Goal: Task Accomplishment & Management: Use online tool/utility

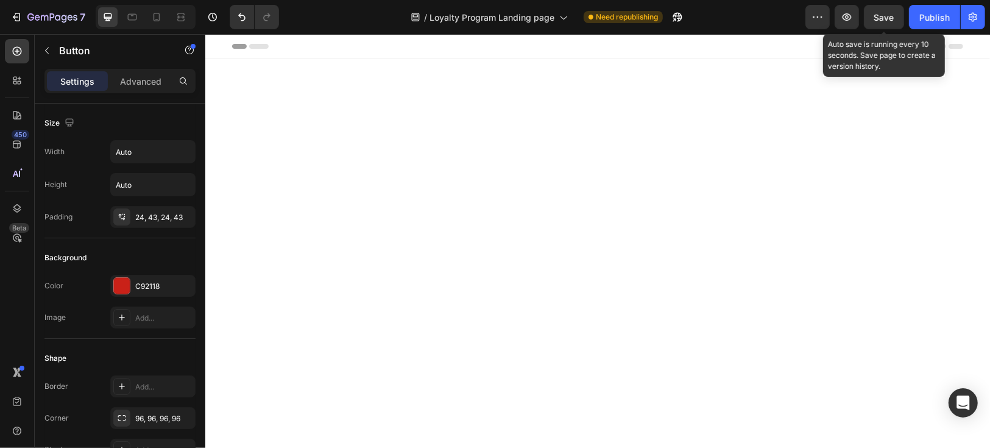
scroll to position [474, 0]
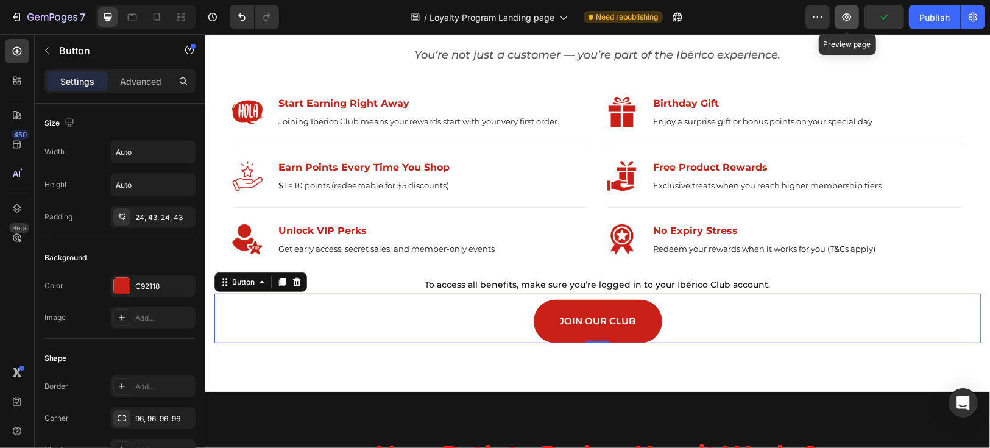
click at [848, 24] on button "button" at bounding box center [847, 17] width 24 height 24
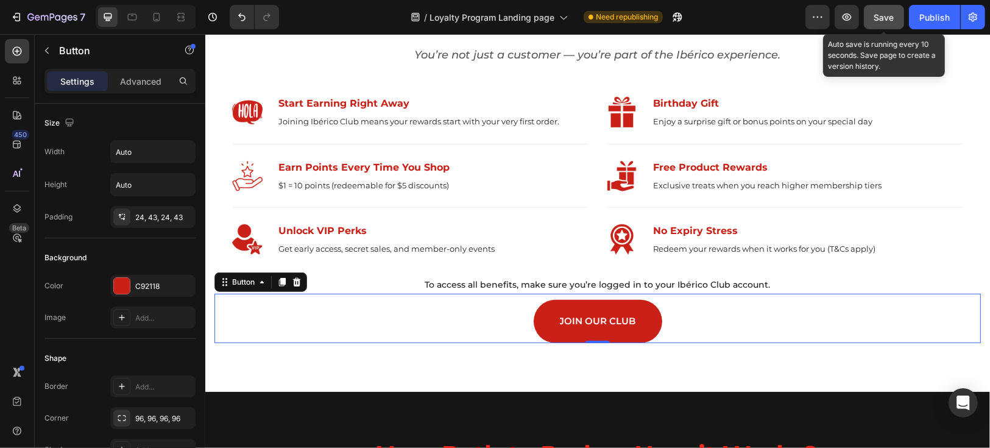
click at [877, 17] on span "Save" at bounding box center [885, 17] width 20 height 10
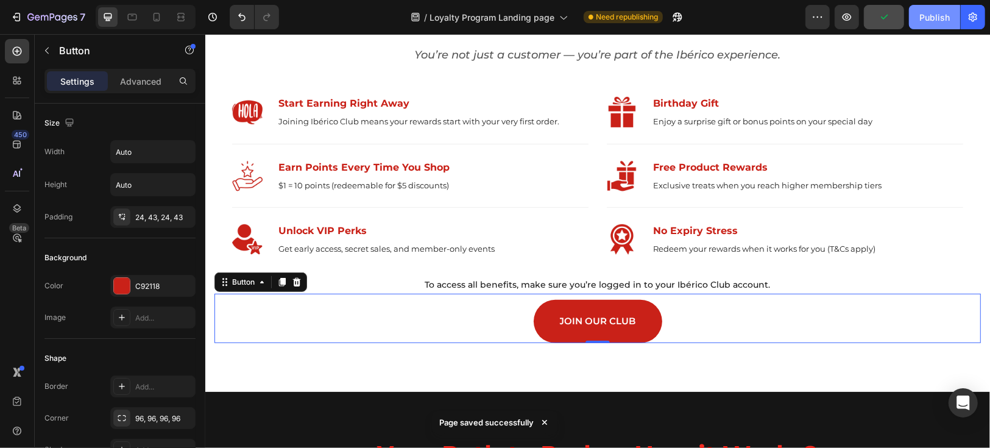
click at [927, 12] on div "Publish" at bounding box center [935, 17] width 30 height 13
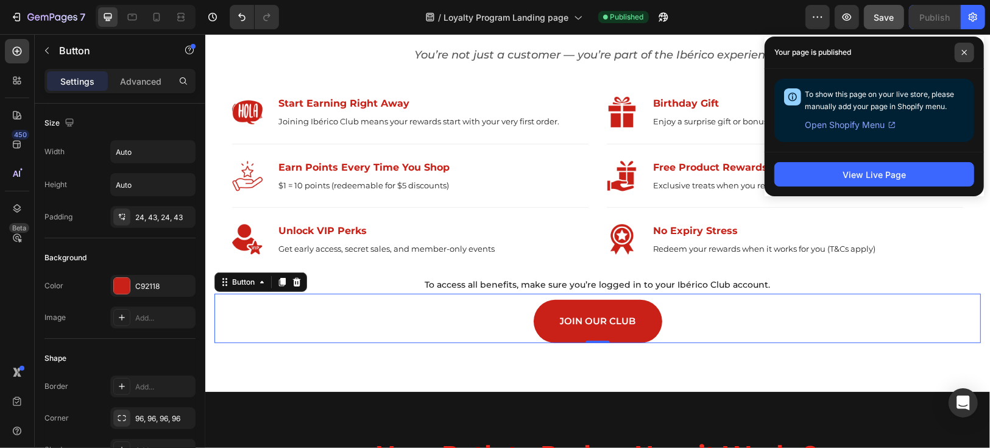
click at [965, 51] on icon at bounding box center [965, 52] width 6 height 6
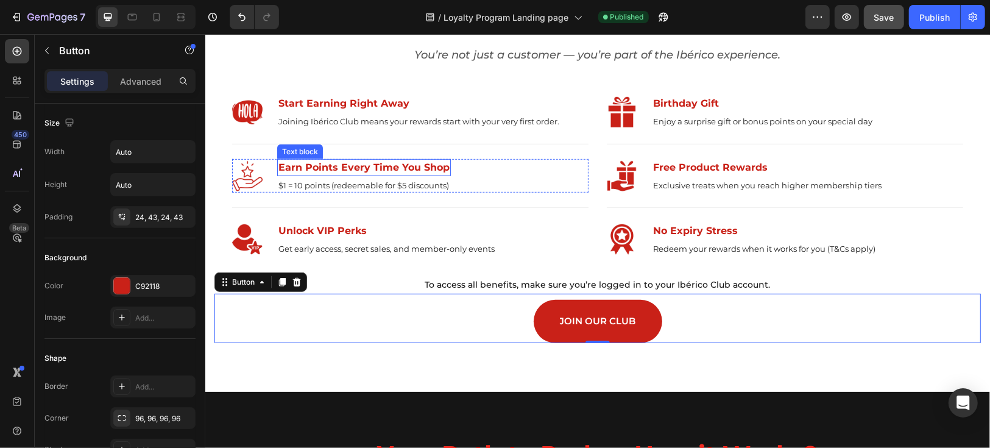
click at [343, 166] on p "Earn Points Every Time You Shop" at bounding box center [363, 167] width 171 height 15
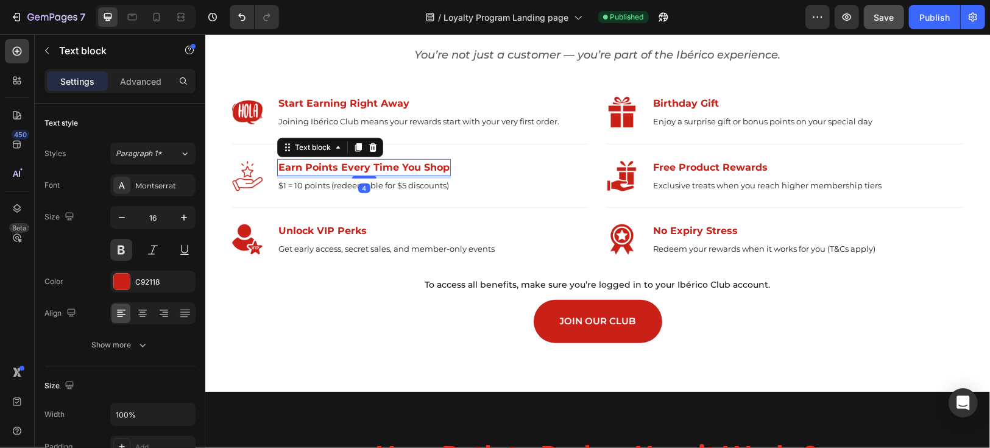
click at [343, 166] on p "Earn Points Every Time You Shop" at bounding box center [363, 167] width 171 height 15
click at [353, 193] on div "Title Line" at bounding box center [410, 207] width 357 height 30
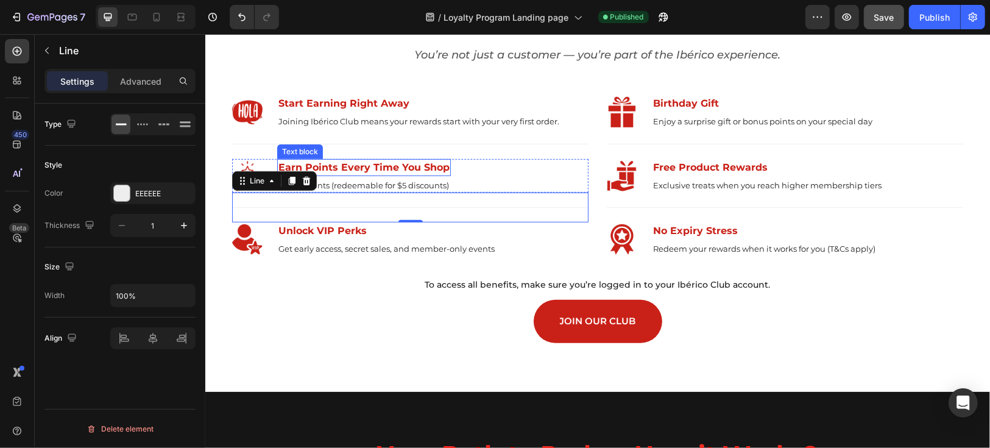
click at [361, 171] on p "Earn Points Every Time You Shop" at bounding box center [363, 167] width 171 height 15
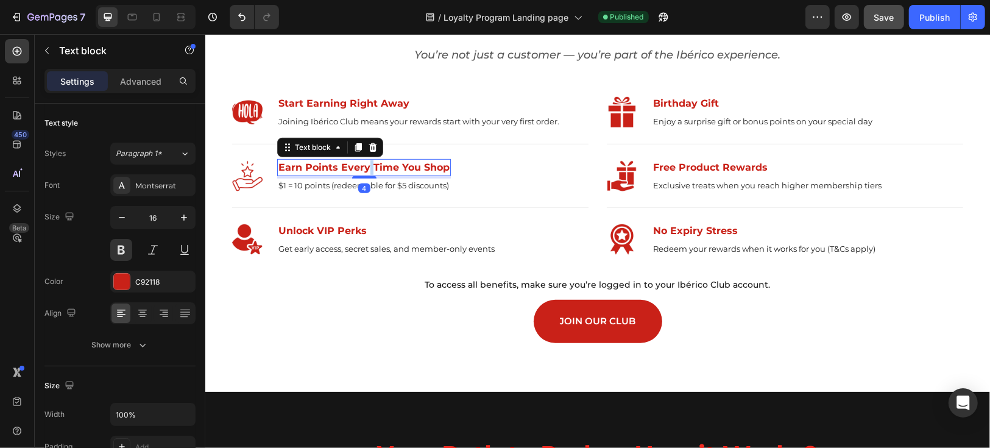
click at [363, 167] on p "Earn Points Every Time You Shop" at bounding box center [363, 167] width 171 height 15
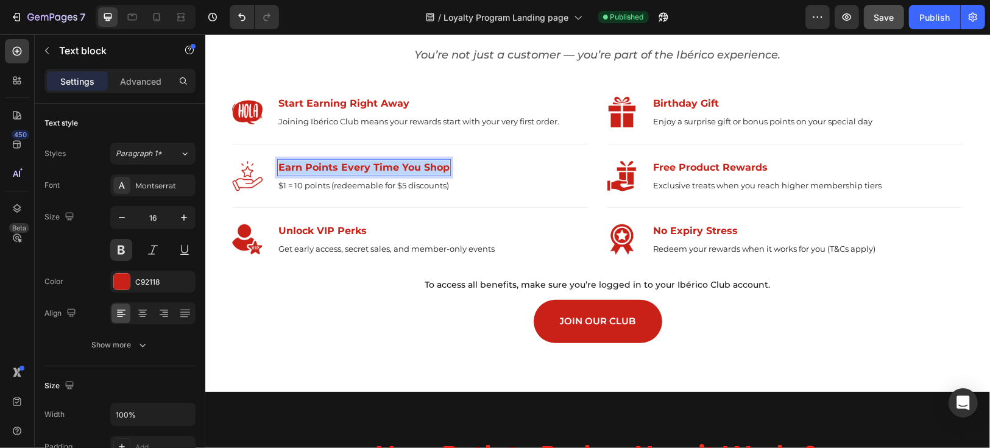
click at [363, 167] on p "Earn Points Every Time You Shop" at bounding box center [363, 167] width 171 height 15
copy p "Earn Points Every Time You Shop"
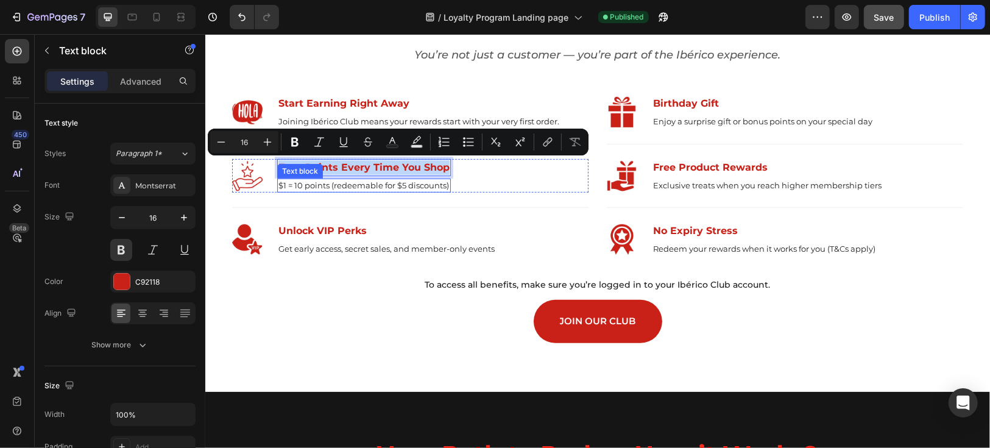
click at [366, 186] on p "$1 = 10 points (redeemable for $5 discounts)" at bounding box center [363, 185] width 171 height 12
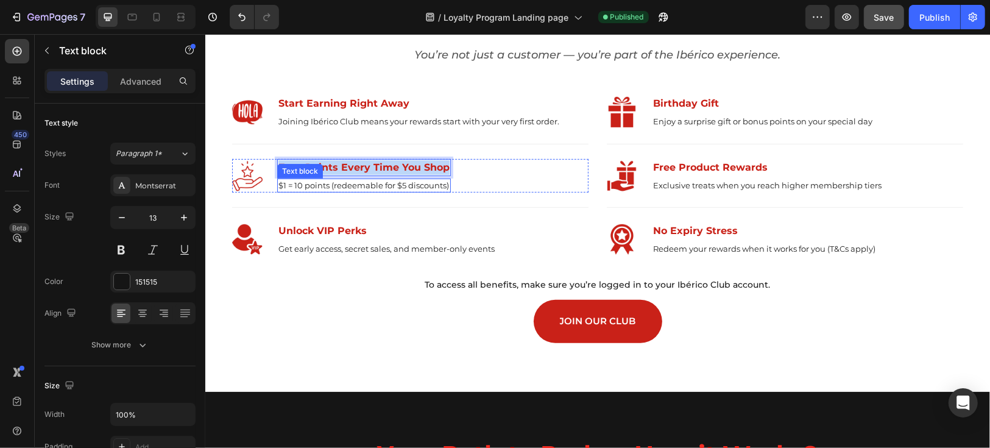
click at [366, 186] on p "$1 = 10 points (redeemable for $5 discounts)" at bounding box center [363, 185] width 171 height 12
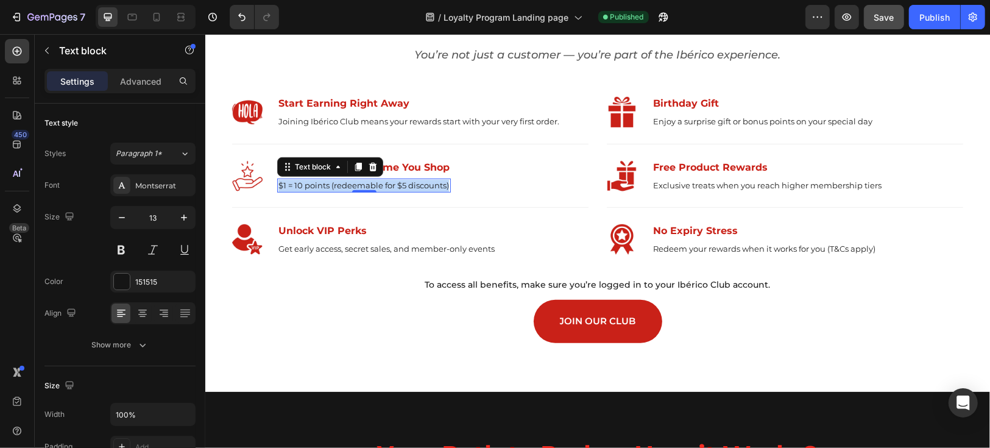
click at [366, 186] on p "$1 = 10 points (redeemable for $5 discounts)" at bounding box center [363, 185] width 171 height 12
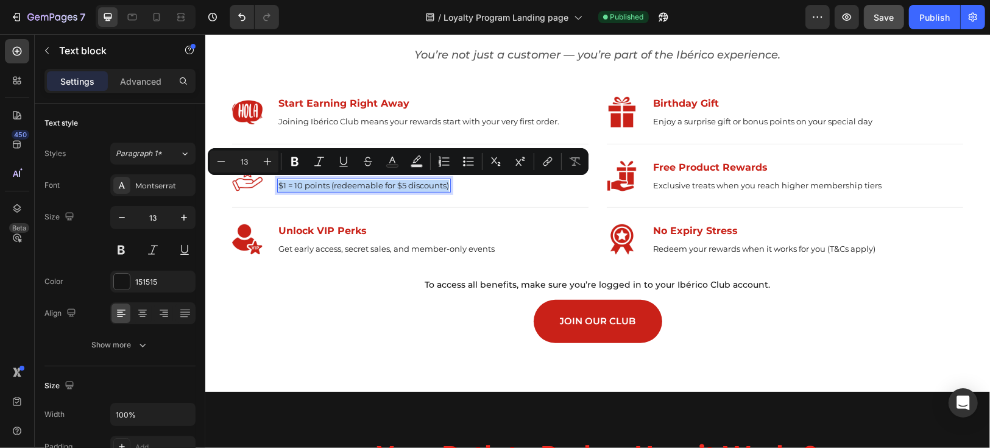
copy p "$1 = 10 points (redeemable for $5 discounts)"
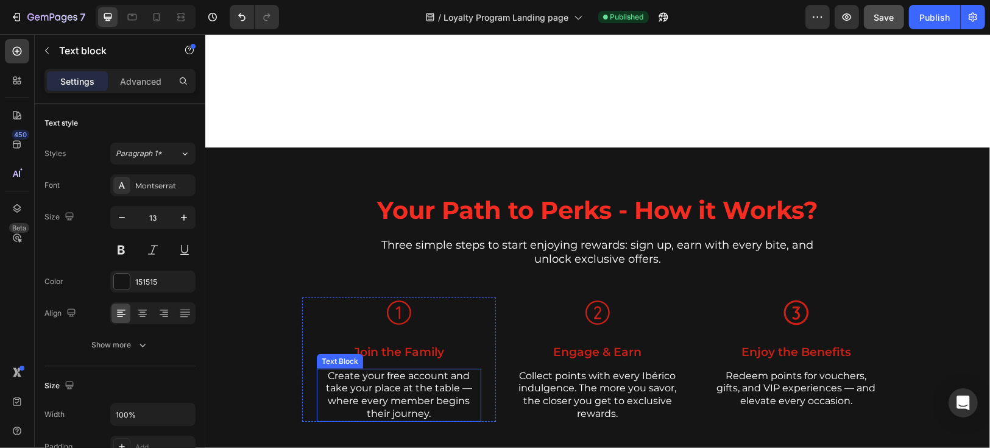
type input "16"
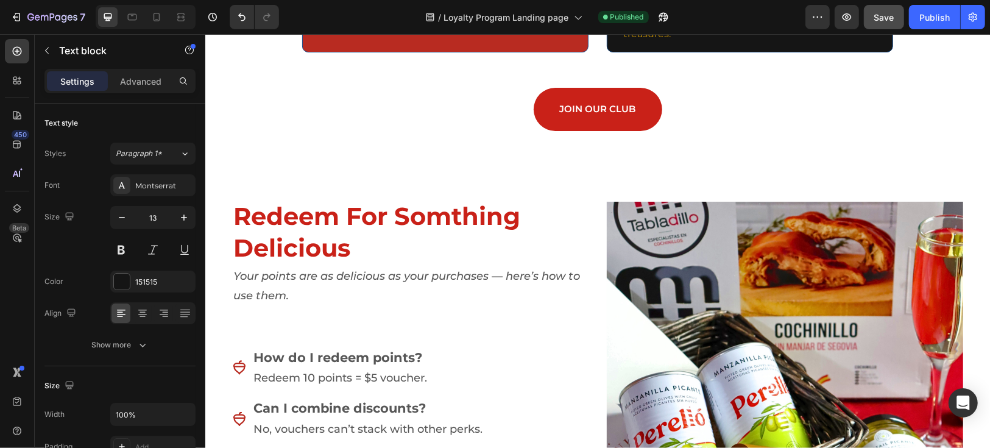
scroll to position [1963, 0]
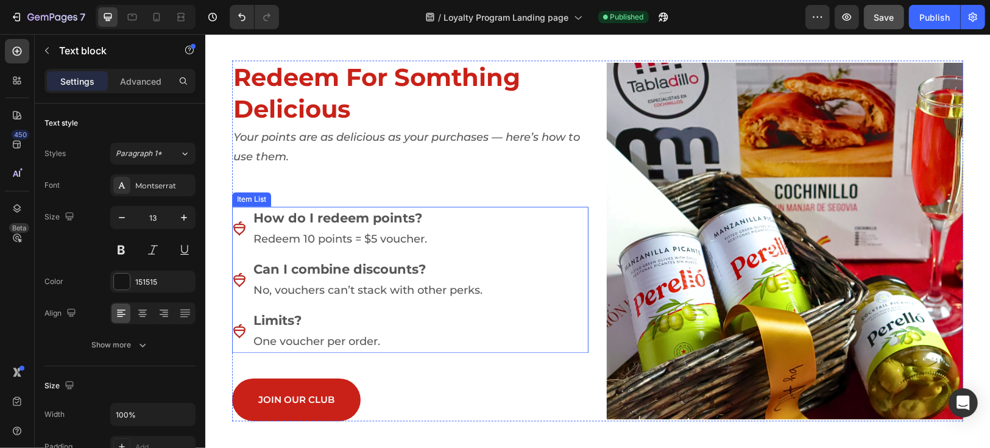
click at [359, 218] on strong "How do I redeem points?" at bounding box center [337, 217] width 169 height 15
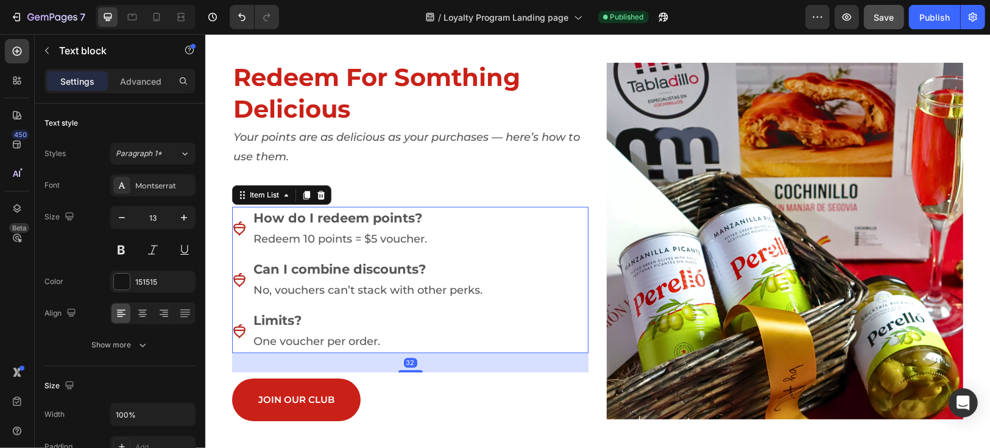
click at [359, 218] on strong "How do I redeem points?" at bounding box center [337, 217] width 169 height 15
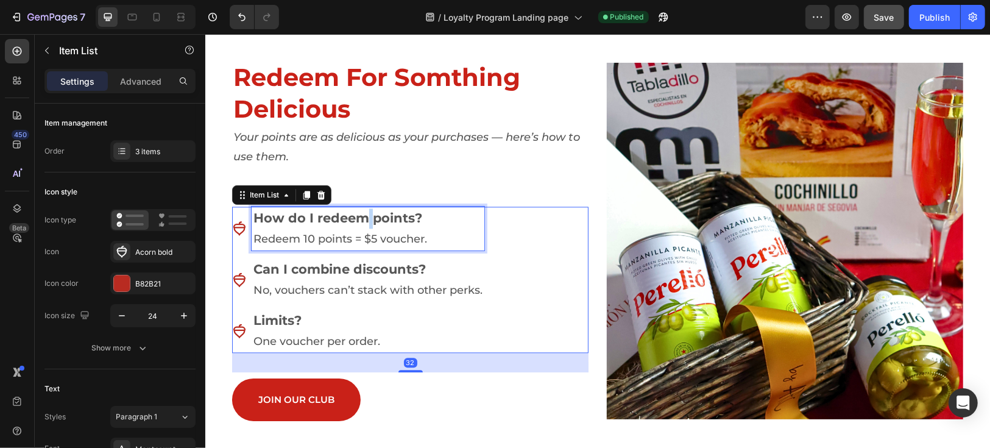
click at [359, 218] on strong "How do I redeem points?" at bounding box center [337, 217] width 169 height 15
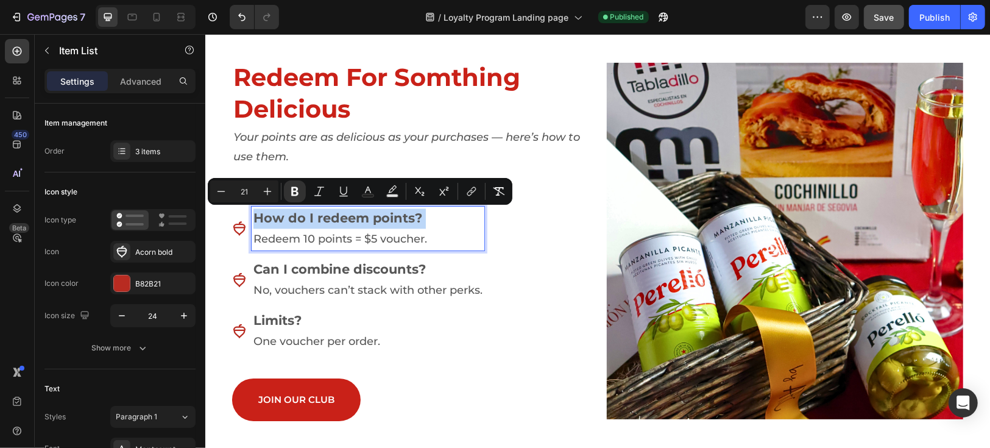
copy strong "How do I redeem points?"
type input "18"
click at [366, 241] on p "Redeem 10 points = $5 voucher." at bounding box center [367, 239] width 229 height 20
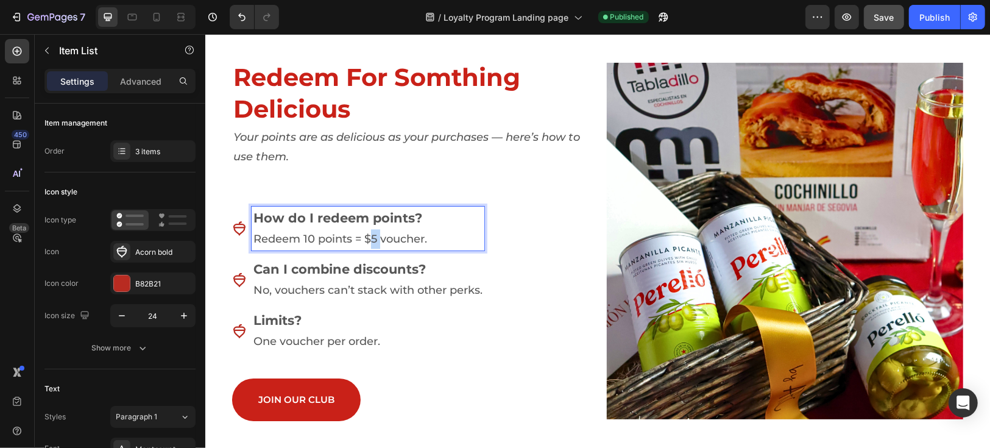
click at [366, 241] on p "Redeem 10 points = $5 voucher." at bounding box center [367, 239] width 229 height 20
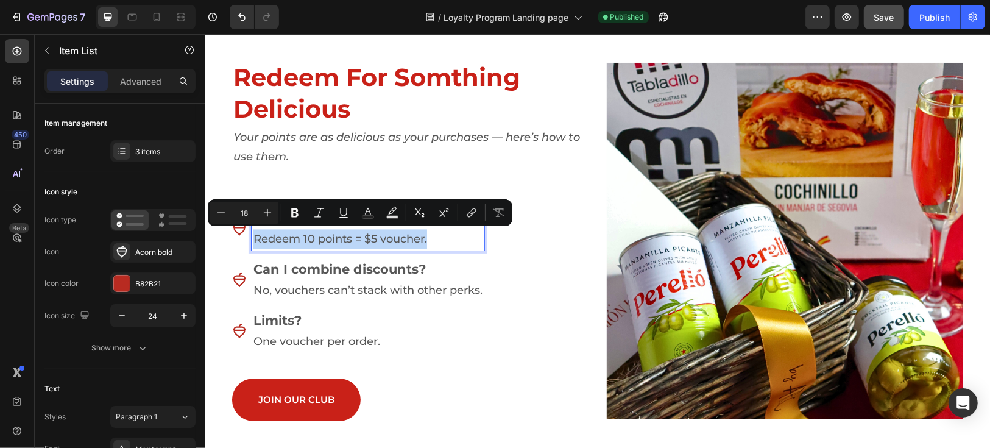
copy p "Redeem 10 points = $5 voucher."
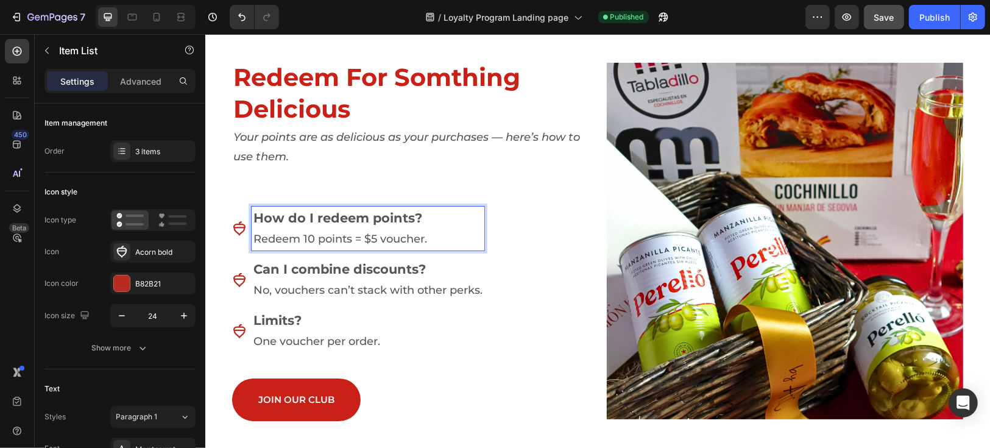
click at [500, 268] on div "How do I redeem points? Redeem 10 points = $5 voucher. Can I combine discounts?…" at bounding box center [410, 279] width 357 height 146
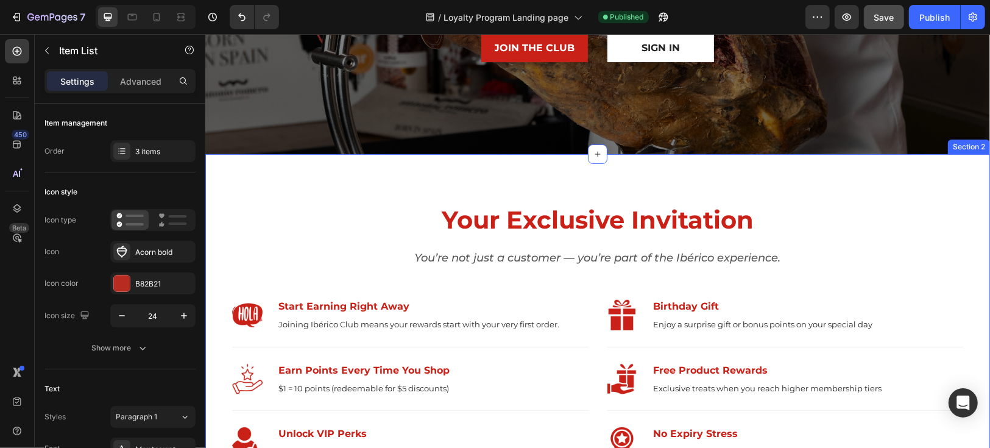
scroll to position [0, 0]
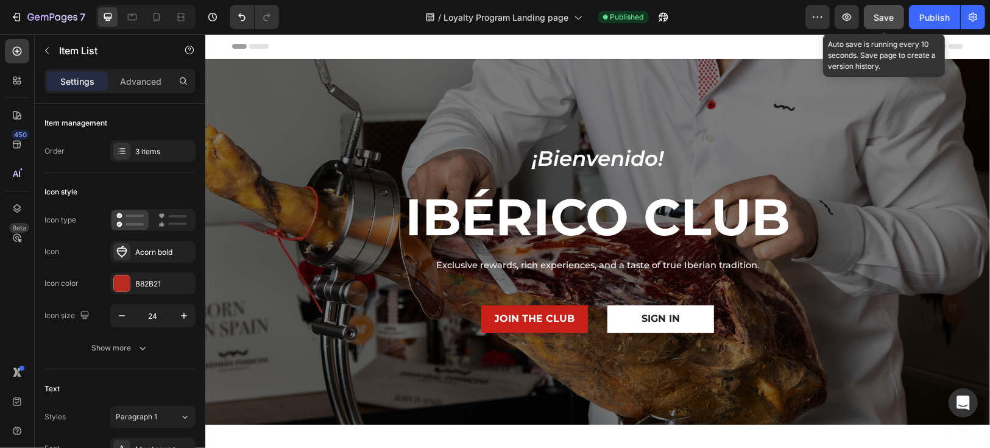
click at [895, 23] on button "Save" at bounding box center [884, 17] width 40 height 24
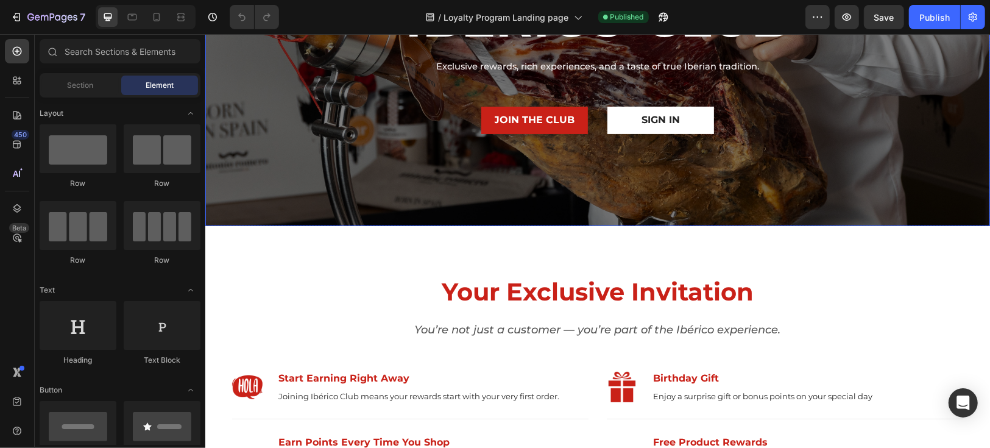
scroll to position [203, 0]
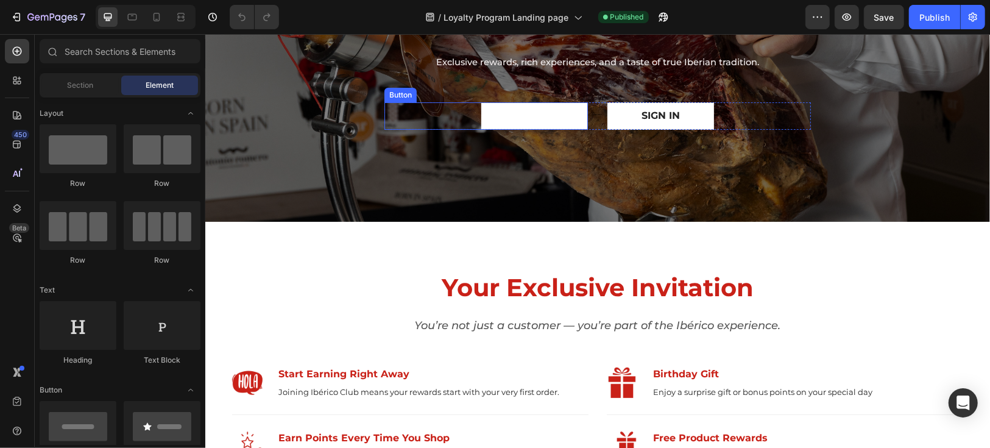
click at [486, 118] on link "JOIN THE CLUB" at bounding box center [534, 115] width 107 height 27
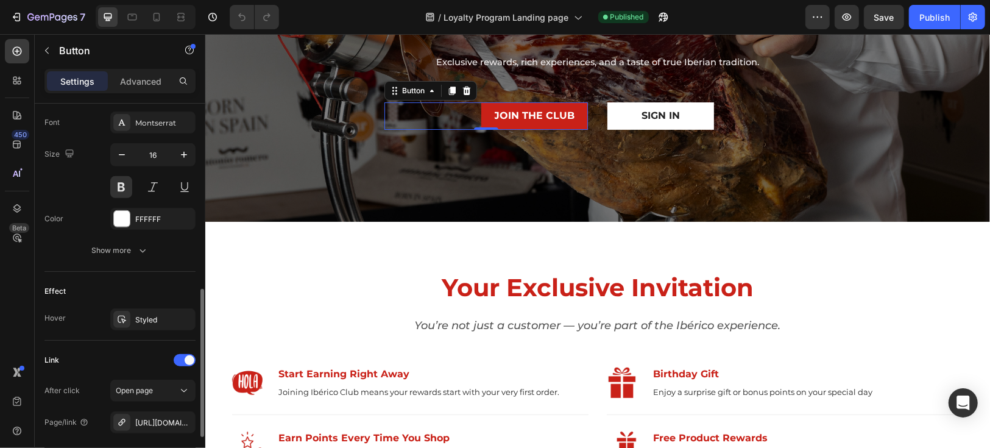
scroll to position [588, 0]
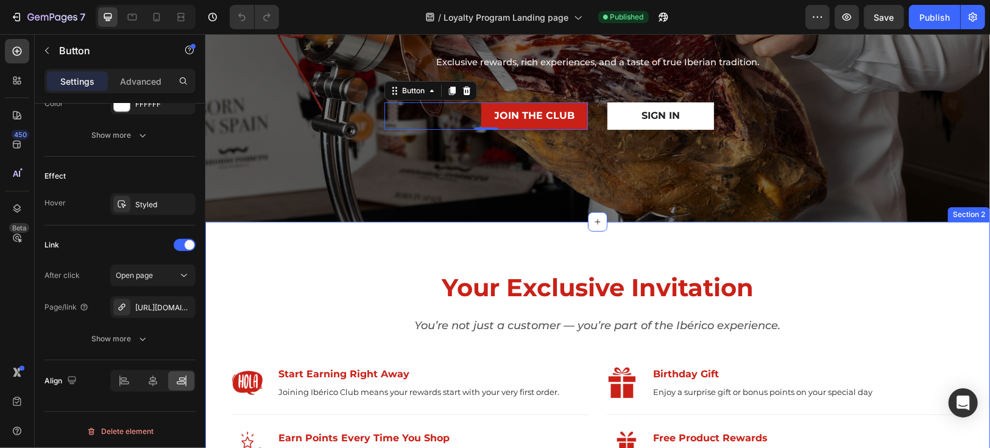
click at [316, 288] on div "Your Exclusive Invitation Heading You’re not just a customer — you’re part of t…" at bounding box center [597, 441] width 767 height 343
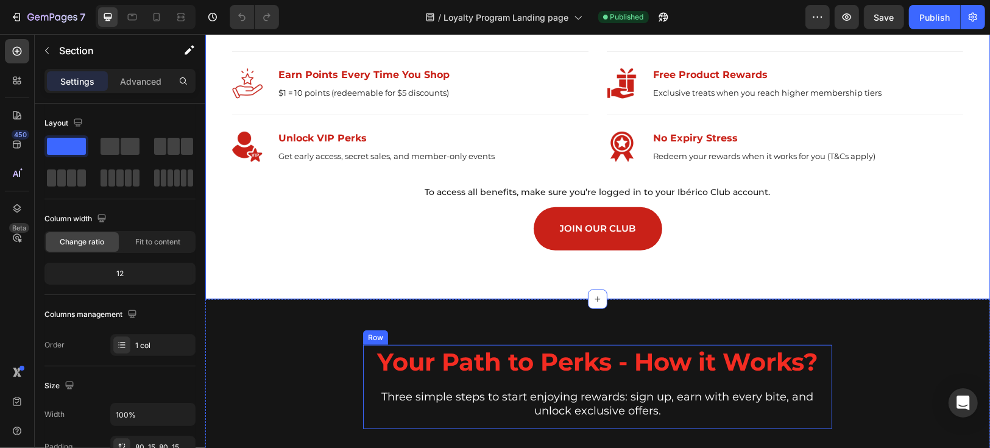
scroll to position [406, 0]
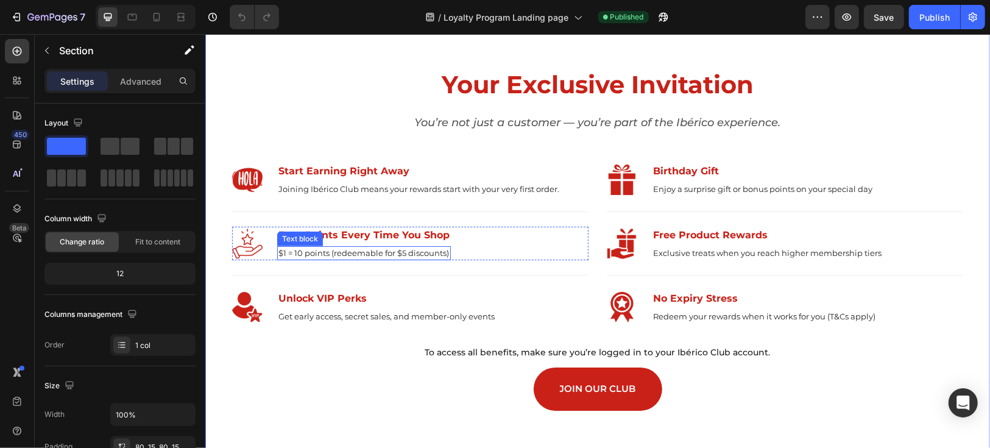
click at [322, 253] on p "$1 = 10 points (redeemable for $5 discounts)" at bounding box center [363, 253] width 171 height 12
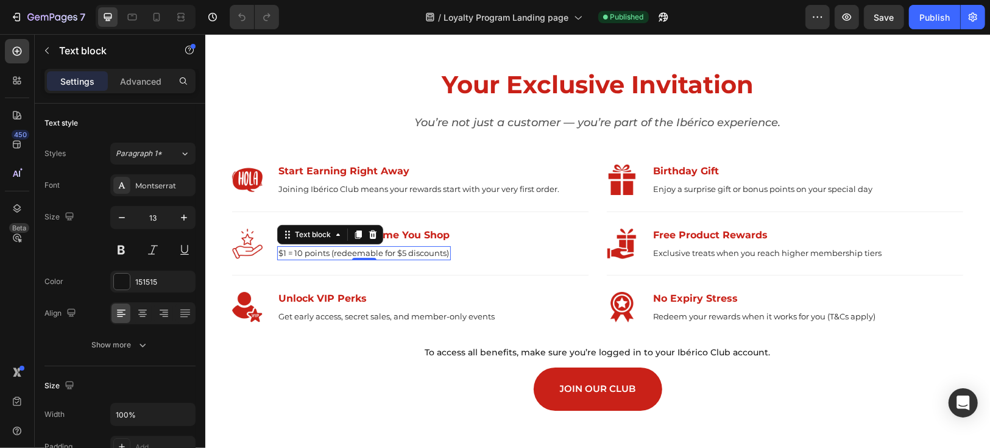
click at [322, 253] on p "$1 = 10 points (redeemable for $5 discounts)" at bounding box center [363, 253] width 171 height 12
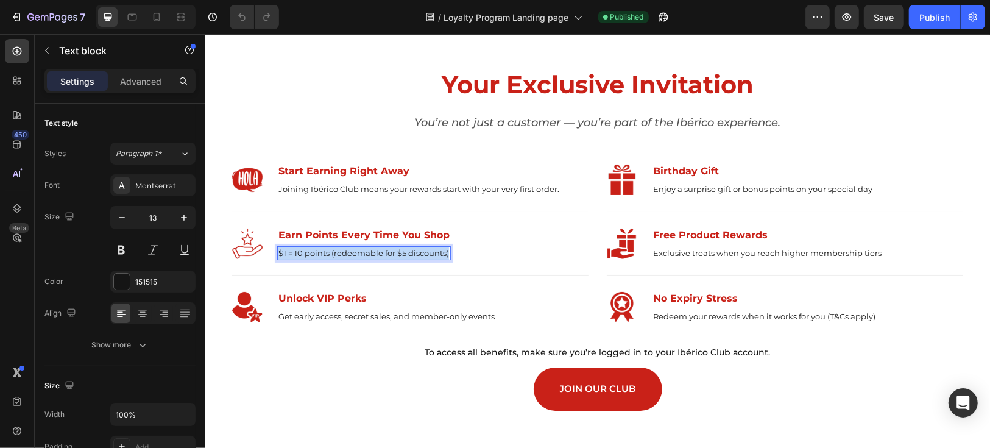
click at [322, 253] on p "$1 = 10 points (redeemable for $5 discounts)" at bounding box center [363, 253] width 171 height 12
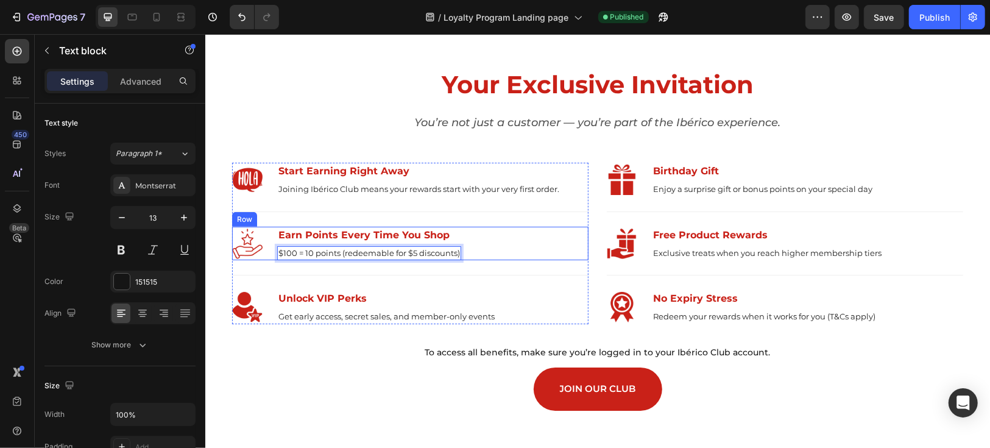
click at [505, 251] on div "Image Earn Points Every Time You Shop Text block $100 = 10 points (redeemable f…" at bounding box center [410, 243] width 357 height 34
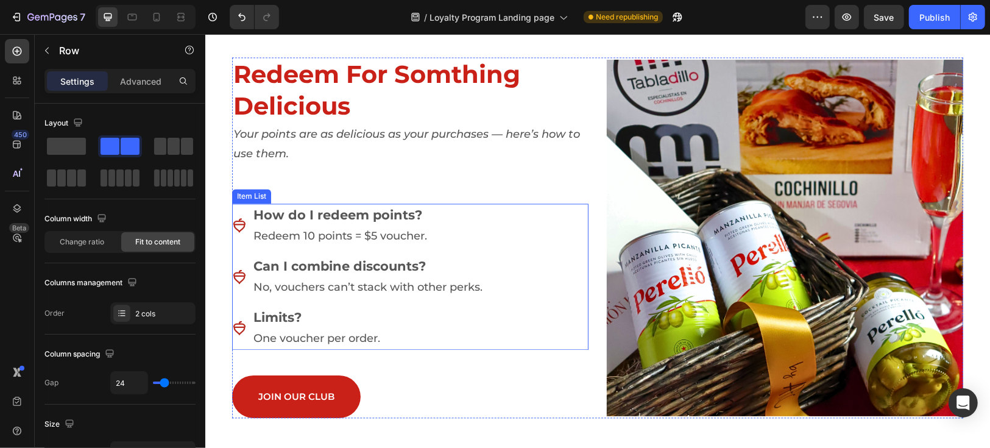
scroll to position [1963, 0]
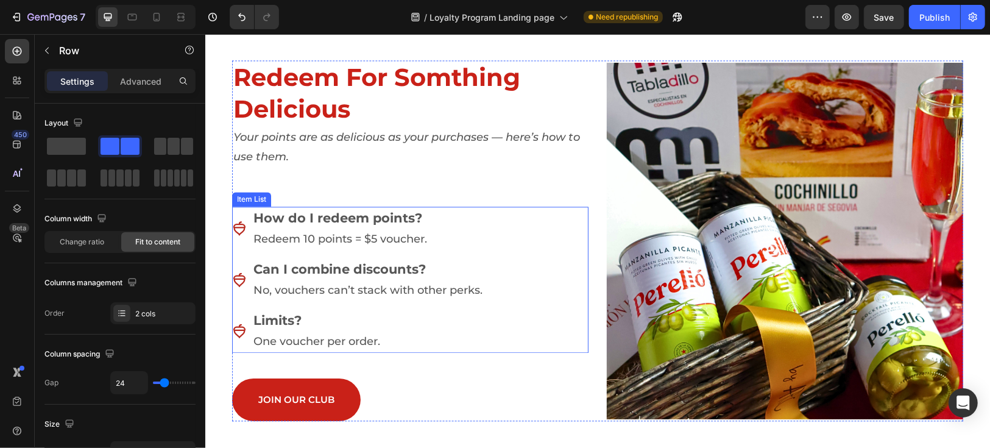
click at [349, 242] on p "Redeem 10 points = $5 voucher." at bounding box center [367, 239] width 229 height 20
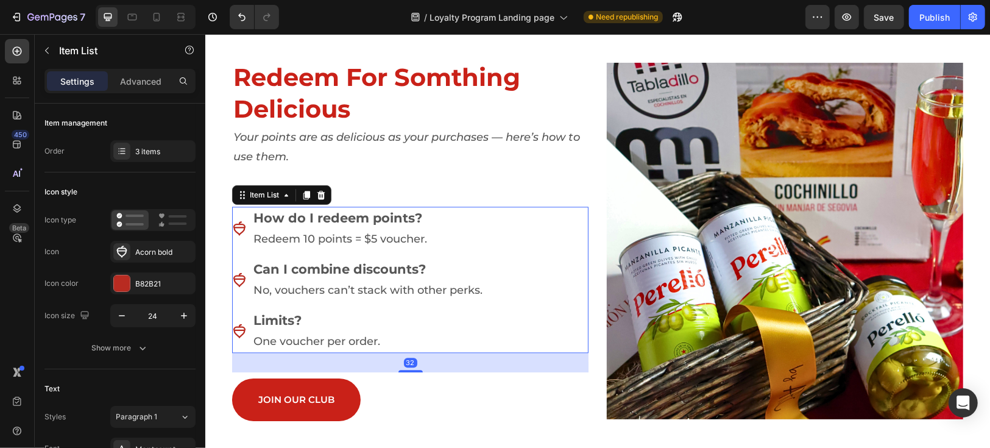
click at [349, 242] on p "Redeem 10 points = $5 voucher." at bounding box center [367, 239] width 229 height 20
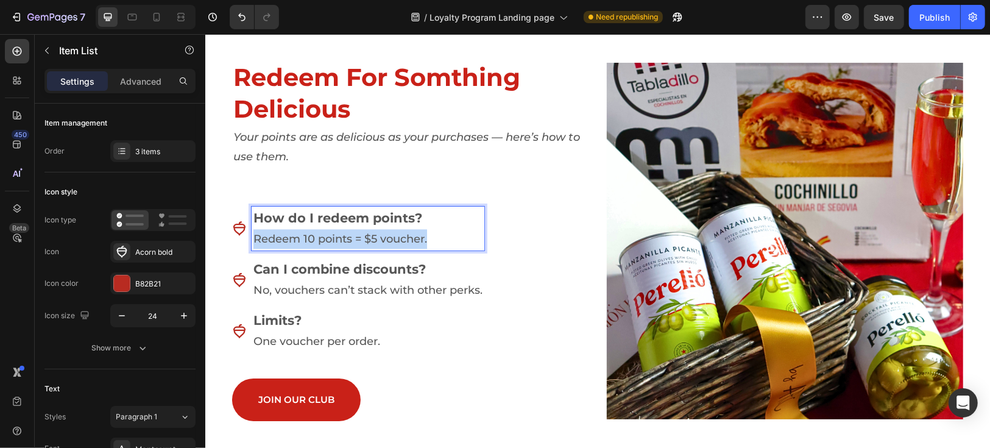
click at [349, 242] on p "Redeem 10 points = $5 voucher." at bounding box center [367, 239] width 229 height 20
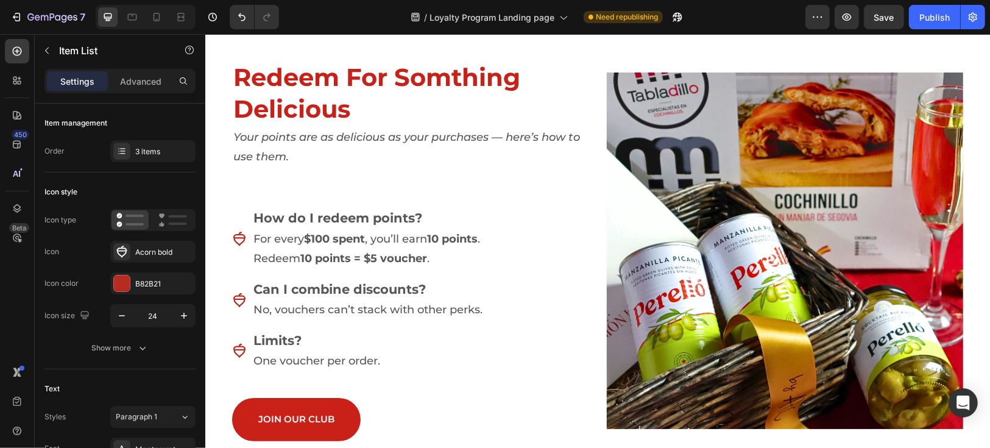
click at [508, 258] on div "How do I redeem points? For every $100 spent , you’ll earn 10 points . Redeem 1…" at bounding box center [410, 289] width 357 height 166
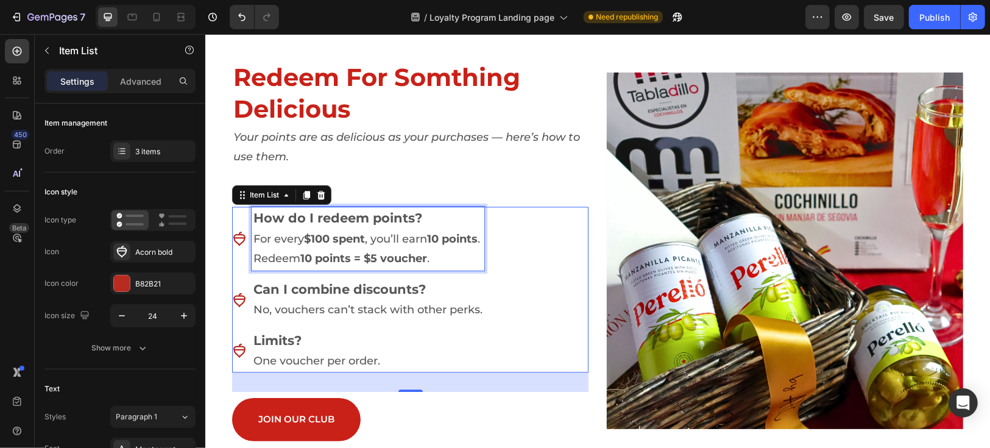
click at [251, 226] on div "How do I redeem points? For every $100 spent , you’ll earn 10 points . Redeem 1…" at bounding box center [367, 237] width 233 height 63
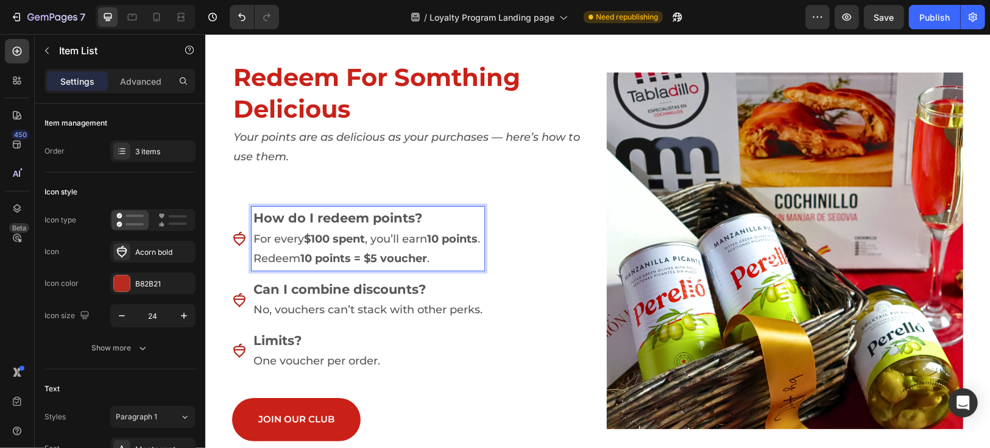
click at [233, 243] on icon at bounding box center [239, 238] width 12 height 14
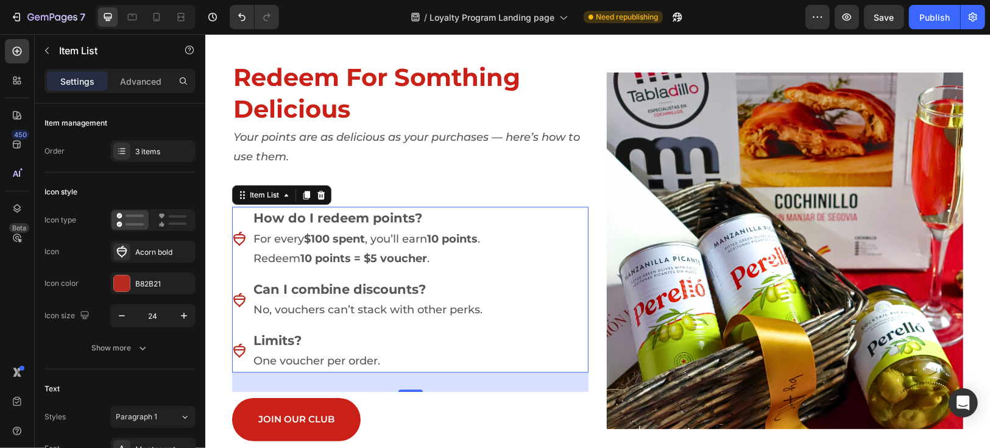
click at [276, 310] on p "No, vouchers can’t stack with other perks." at bounding box center [367, 309] width 229 height 20
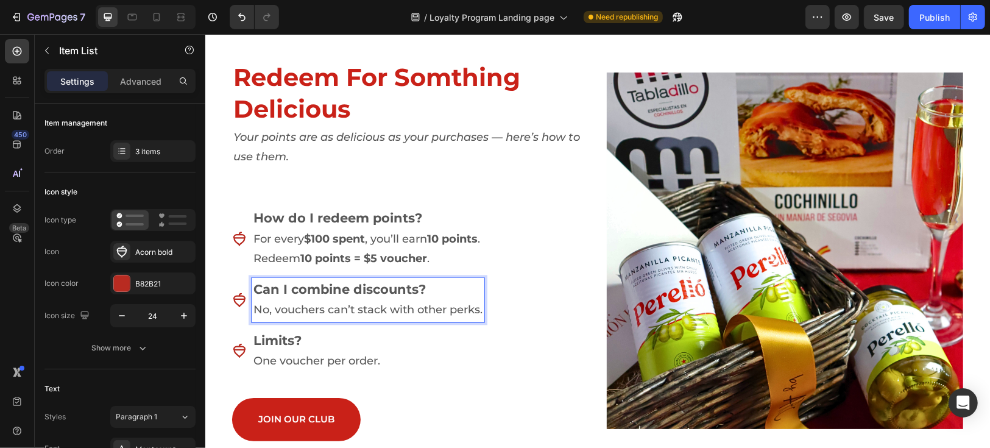
click at [456, 359] on p "One voucher per order." at bounding box center [367, 360] width 229 height 20
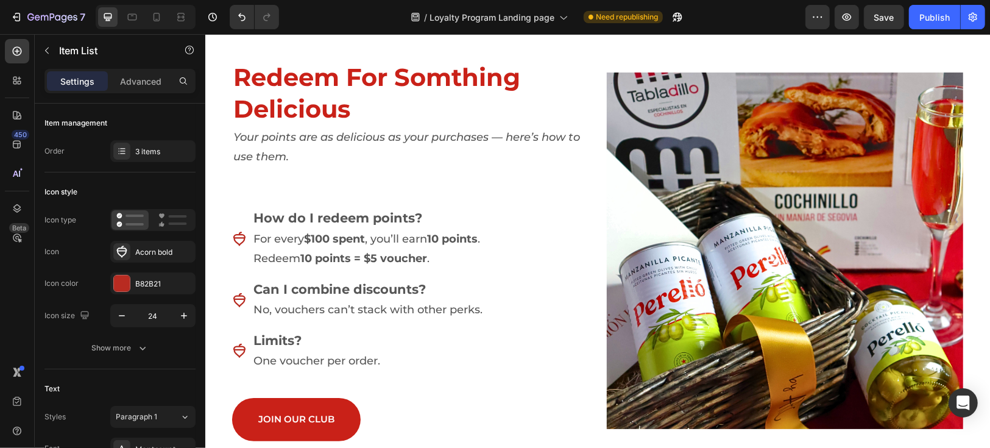
click at [530, 359] on div "How do I redeem points? For every $100 spent , you’ll earn 10 points . Redeem 1…" at bounding box center [410, 289] width 357 height 166
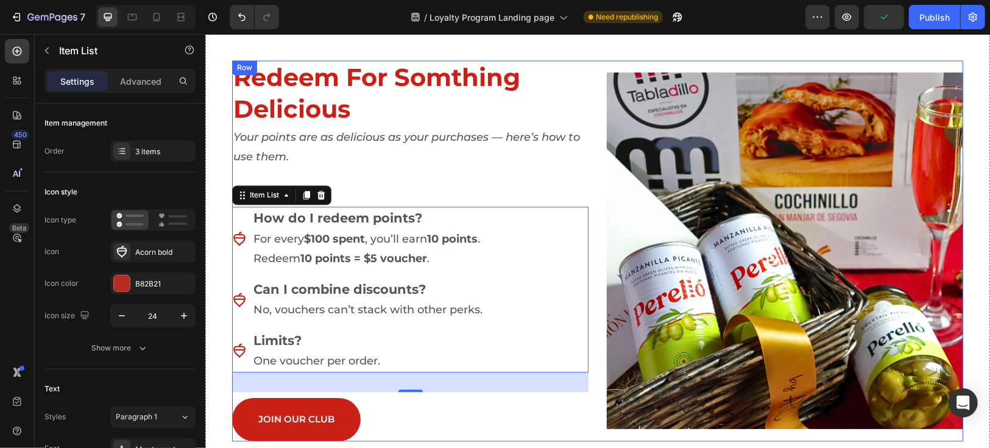
click at [519, 185] on div "Redeem For Somthing Delicious Heading Your points are as delicious as your purc…" at bounding box center [410, 123] width 357 height 127
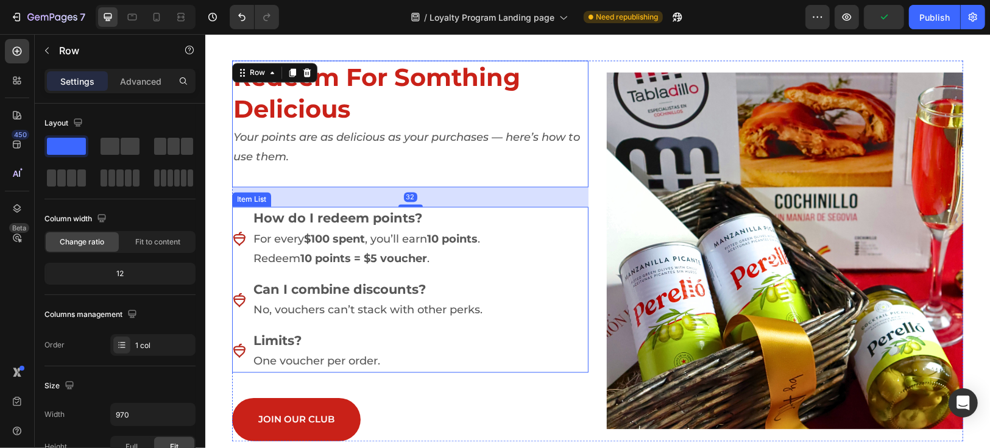
click at [325, 216] on strong "How do I redeem points?" at bounding box center [337, 217] width 169 height 15
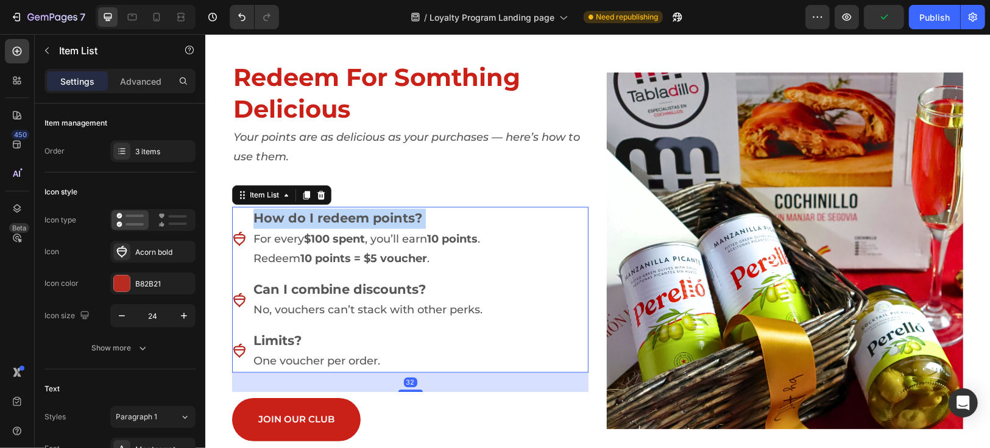
click at [325, 216] on strong "How do I redeem points?" at bounding box center [337, 217] width 169 height 15
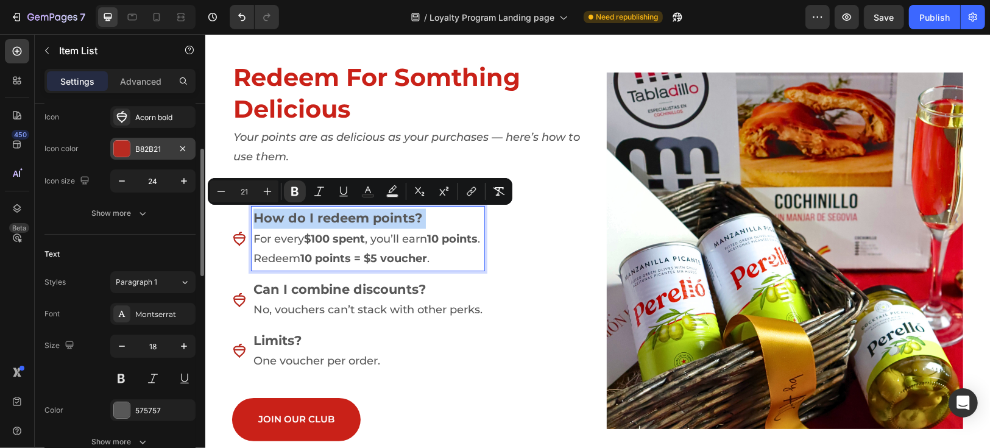
scroll to position [270, 0]
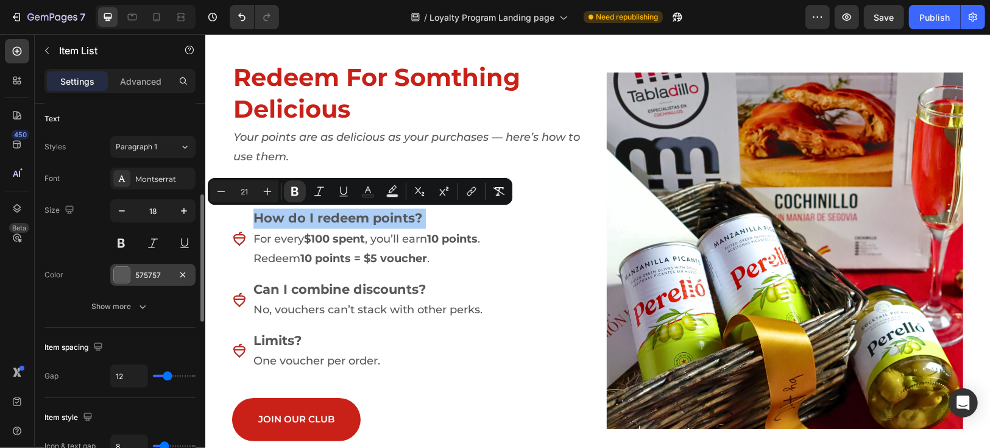
click at [120, 275] on div at bounding box center [122, 275] width 16 height 16
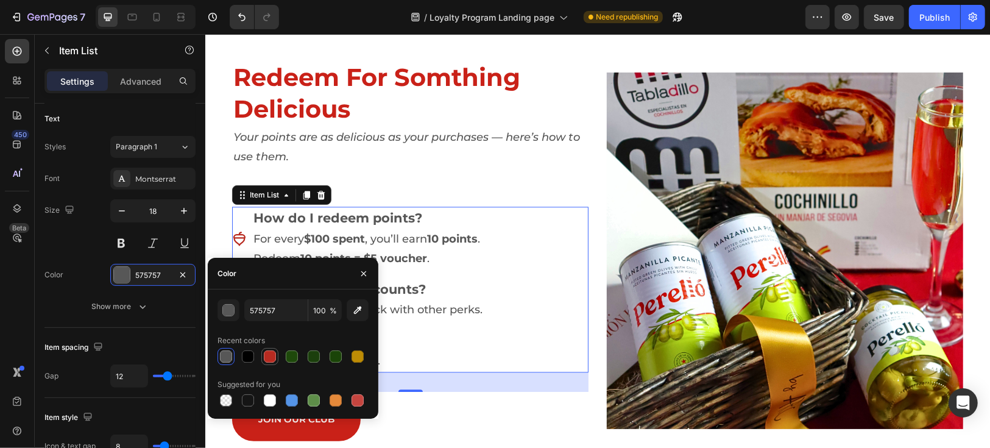
click at [268, 357] on div at bounding box center [270, 356] width 12 height 12
type input "B82B21"
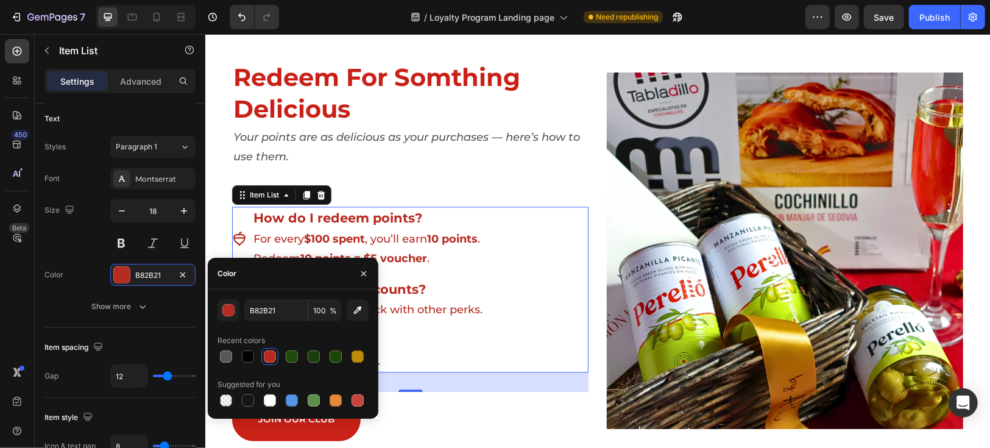
click at [268, 357] on div at bounding box center [270, 356] width 12 height 12
click at [243, 20] on icon "Undo/Redo" at bounding box center [241, 17] width 7 height 8
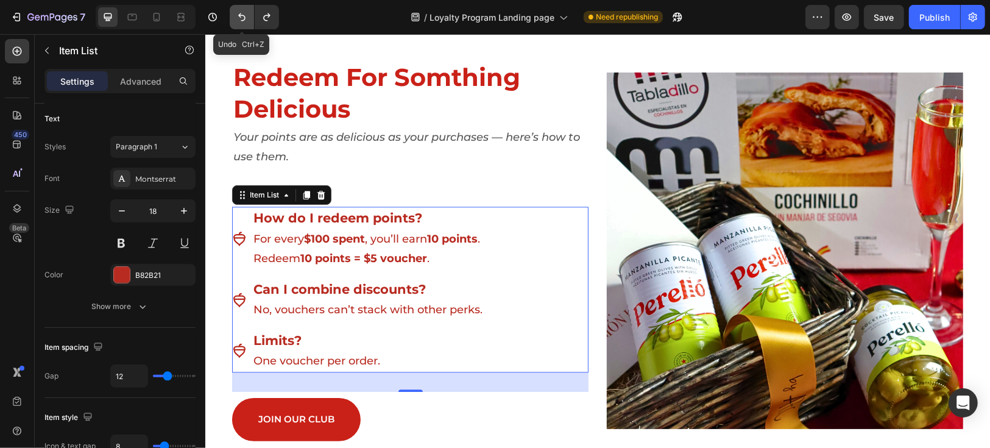
click at [240, 20] on icon "Undo/Redo" at bounding box center [242, 17] width 12 height 12
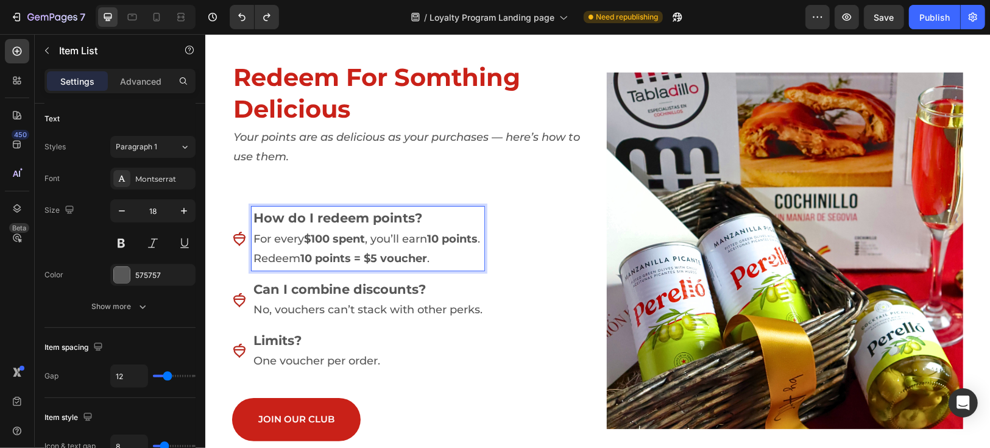
click at [502, 251] on div "How do I redeem points? For every $100 spent , you’ll earn 10 points . Redeem 1…" at bounding box center [410, 289] width 357 height 166
click at [424, 245] on p "For every $100 spent , you’ll earn 10 points . Redeem 10 points = $5 voucher ." at bounding box center [367, 249] width 229 height 40
click at [506, 243] on div "How do I redeem points? For every $100 spent , you’ll earn 10 points . Redeem 1…" at bounding box center [410, 289] width 357 height 166
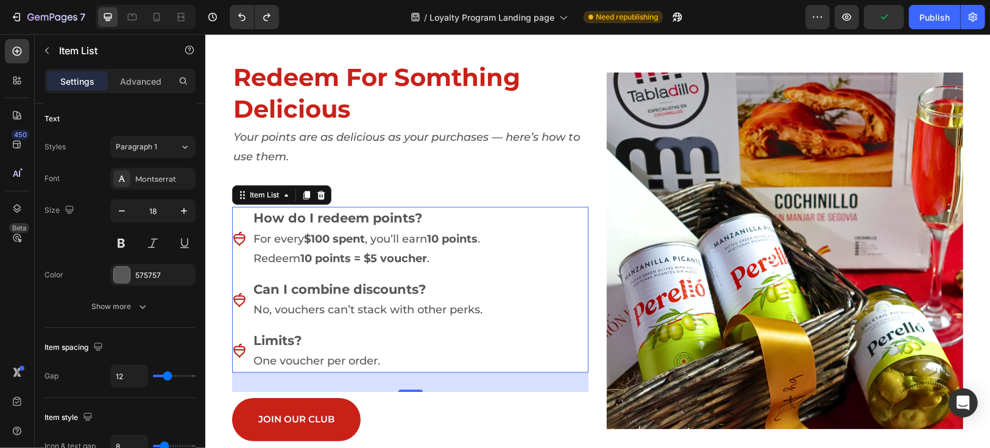
click at [352, 221] on strong "How do I redeem points?" at bounding box center [337, 217] width 169 height 15
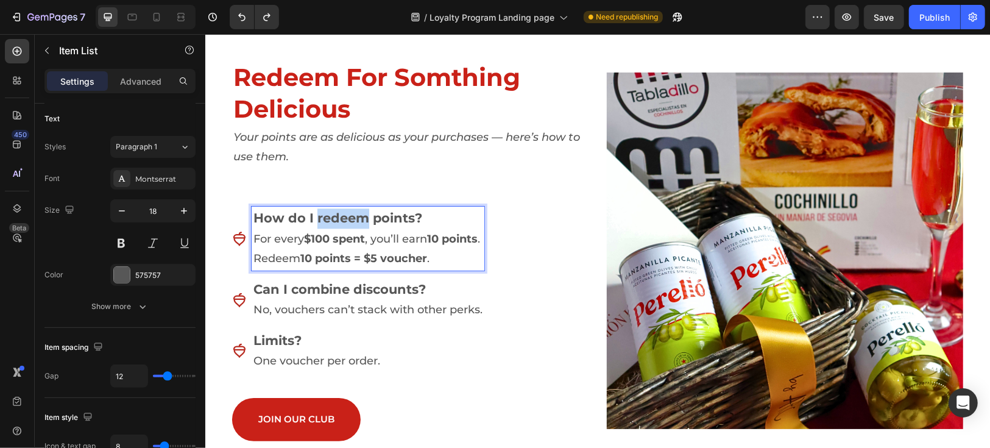
click at [352, 221] on strong "How do I redeem points?" at bounding box center [337, 217] width 169 height 15
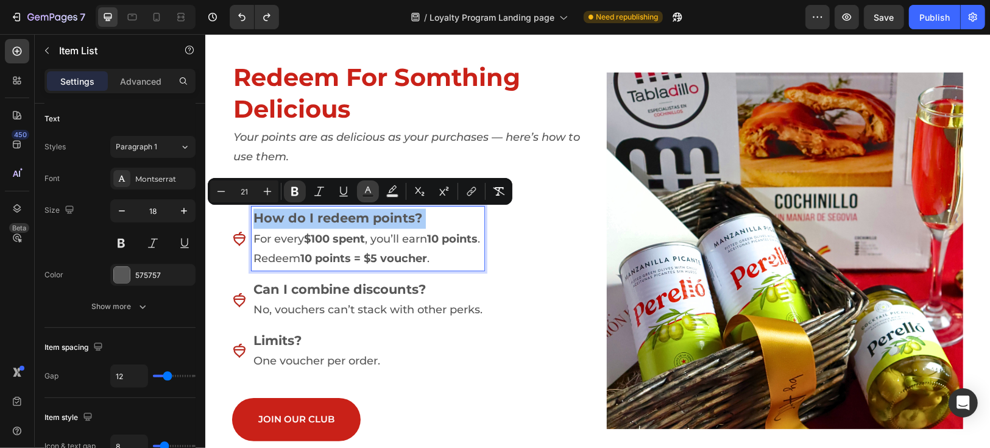
click at [368, 199] on button "Text Color" at bounding box center [368, 191] width 22 height 22
type input "575757"
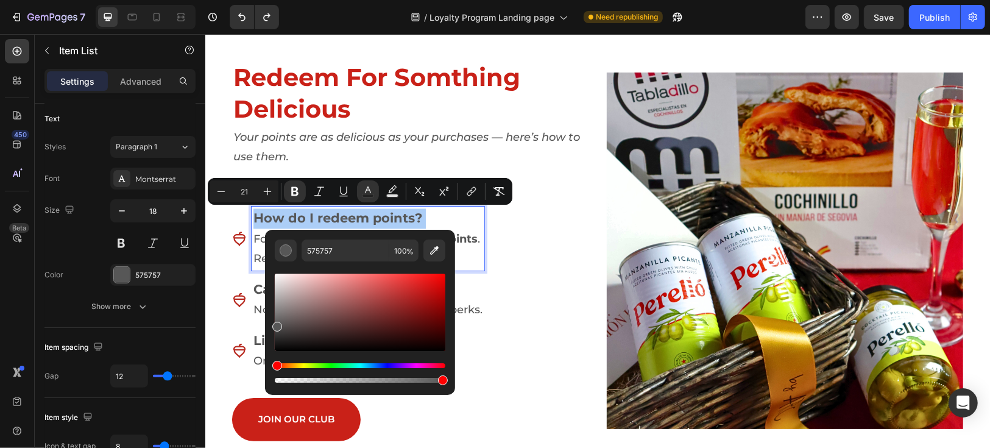
click at [424, 294] on div "Editor contextual toolbar" at bounding box center [360, 312] width 171 height 77
type input "BA1818"
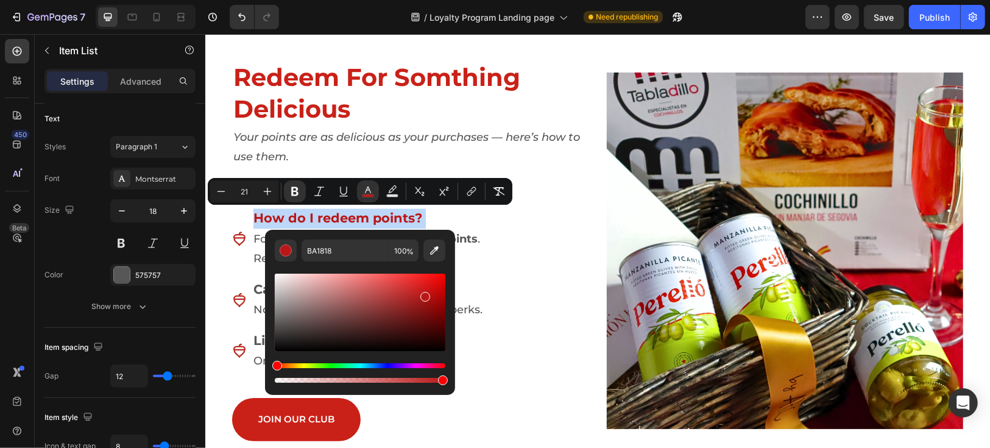
click at [545, 314] on div "How do I redeem points? For every $100 spent , you’ll earn 10 points . Redeem 1…" at bounding box center [410, 289] width 357 height 166
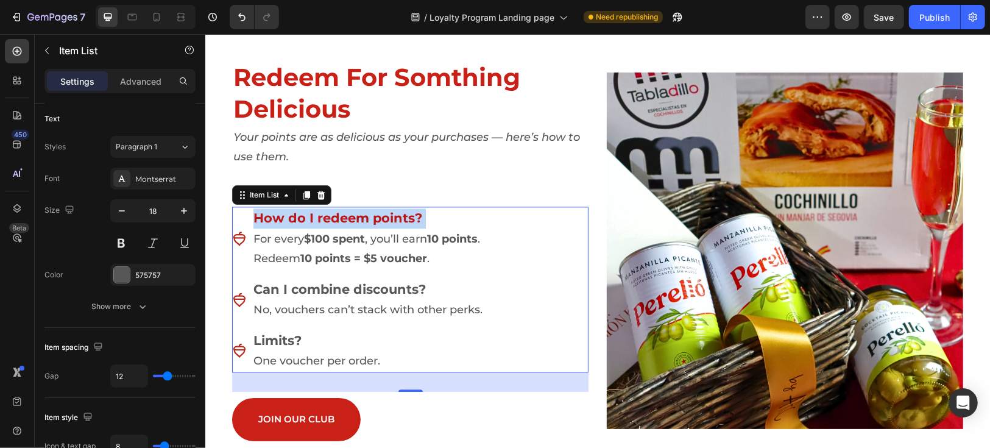
click at [499, 291] on div "How do I redeem points? For every $100 spent , you’ll earn 10 points . Redeem 1…" at bounding box center [410, 289] width 357 height 166
click at [356, 289] on strong "Can I combine discounts?" at bounding box center [339, 288] width 172 height 15
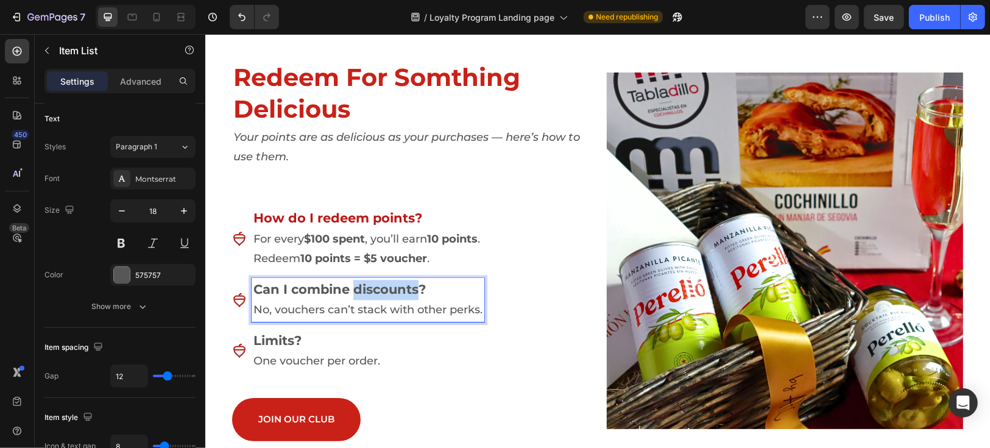
click at [356, 289] on strong "Can I combine discounts?" at bounding box center [339, 288] width 172 height 15
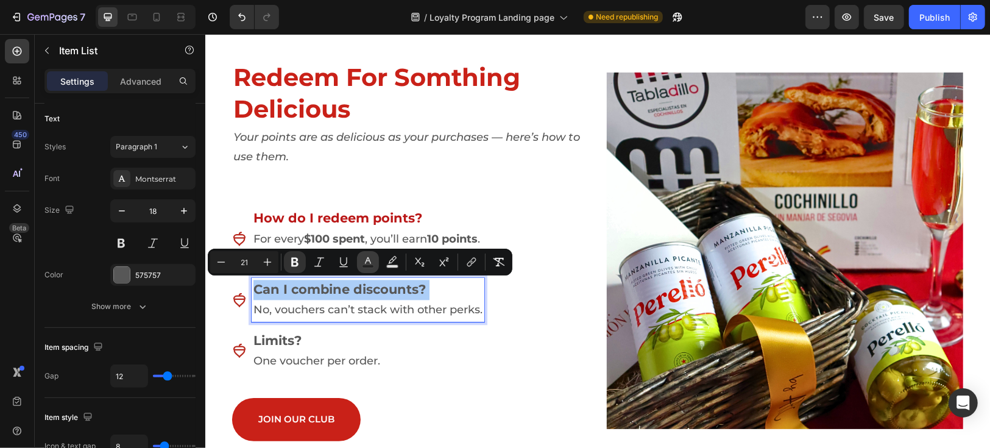
click at [366, 258] on icon "Editor contextual toolbar" at bounding box center [368, 262] width 12 height 12
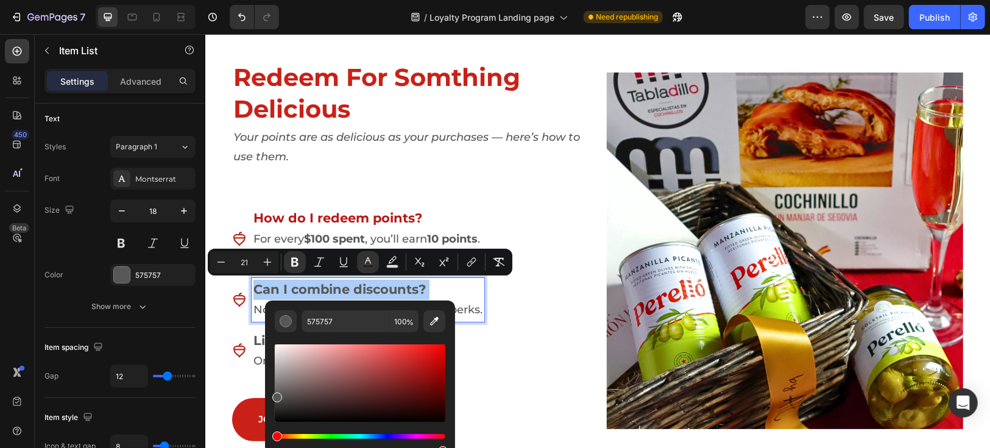
click at [402, 371] on div "Editor contextual toolbar" at bounding box center [360, 382] width 171 height 77
type input "A52B2B"
click at [506, 357] on div "How do I redeem points? For every $100 spent , you’ll earn 10 points . Redeem 1…" at bounding box center [410, 289] width 357 height 166
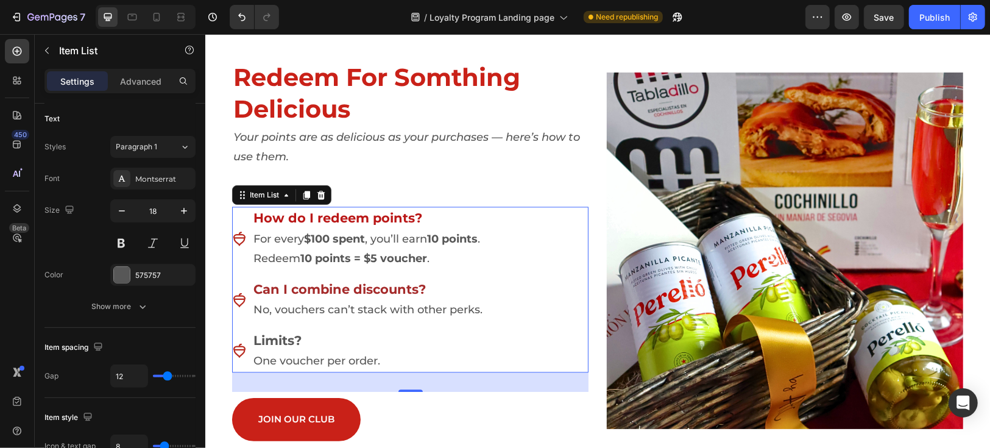
click at [350, 213] on strong "How do I redeem points?" at bounding box center [337, 217] width 169 height 15
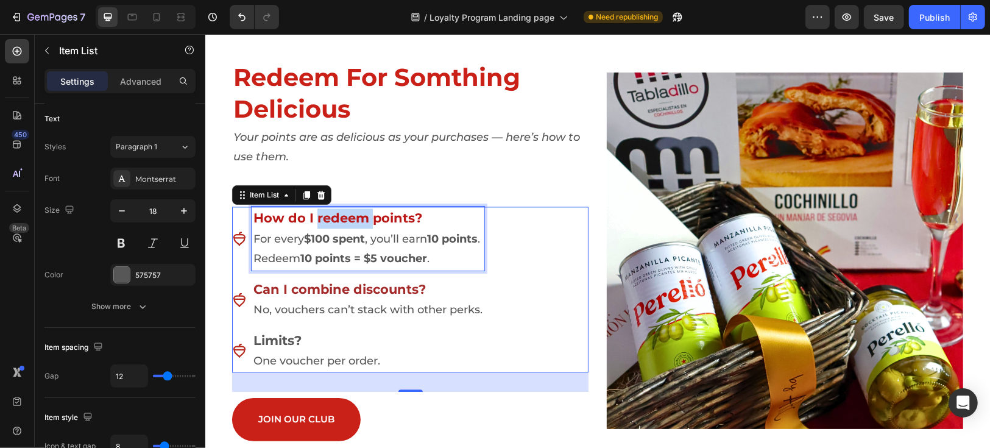
click at [350, 213] on strong "How do I redeem points?" at bounding box center [337, 217] width 169 height 15
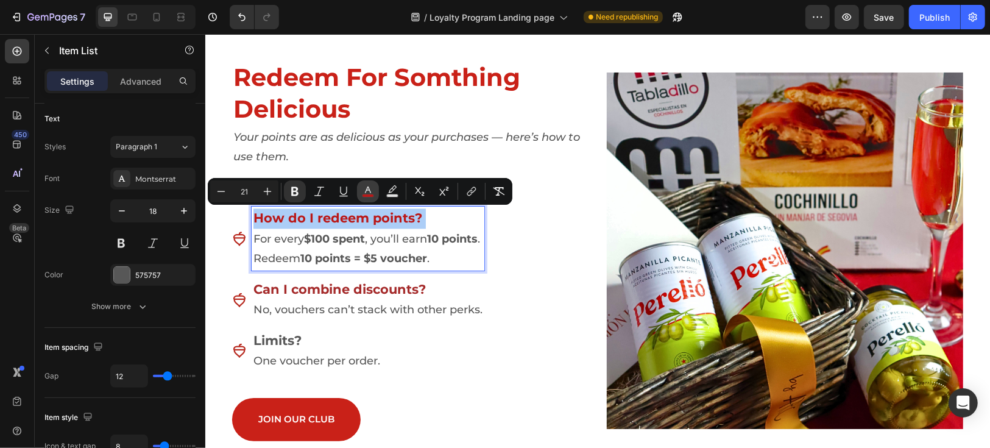
click at [371, 197] on rect "Editor contextual toolbar" at bounding box center [369, 195] width 12 height 3
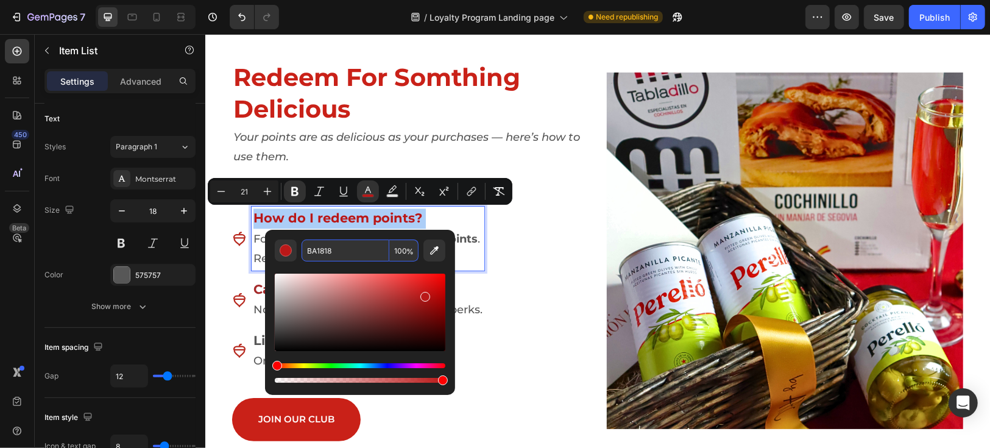
click at [344, 255] on input "BA1818" at bounding box center [346, 251] width 88 height 22
click at [572, 317] on div "How do I redeem points? For every $100 spent , you’ll earn 10 points . Redeem 1…" at bounding box center [410, 289] width 357 height 166
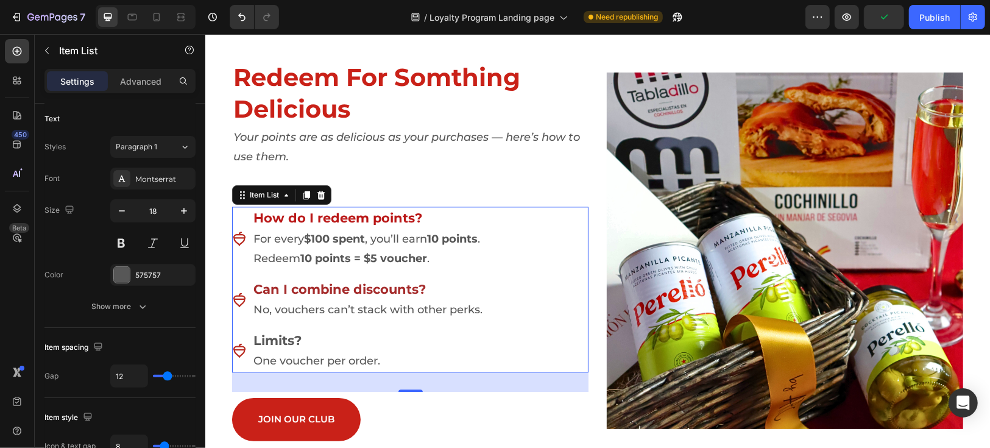
click at [373, 286] on strong "Can I combine discounts?" at bounding box center [339, 288] width 172 height 15
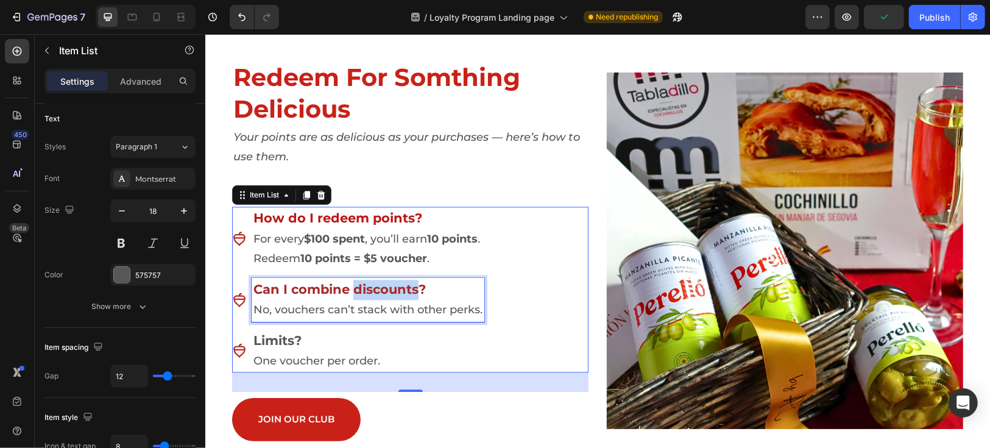
click at [373, 286] on strong "Can I combine discounts?" at bounding box center [339, 288] width 172 height 15
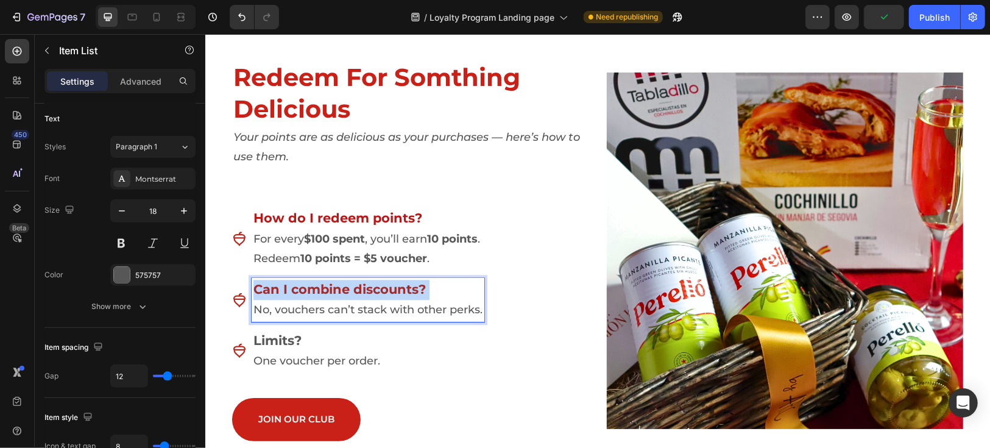
click at [373, 286] on strong "Can I combine discounts?" at bounding box center [339, 288] width 172 height 15
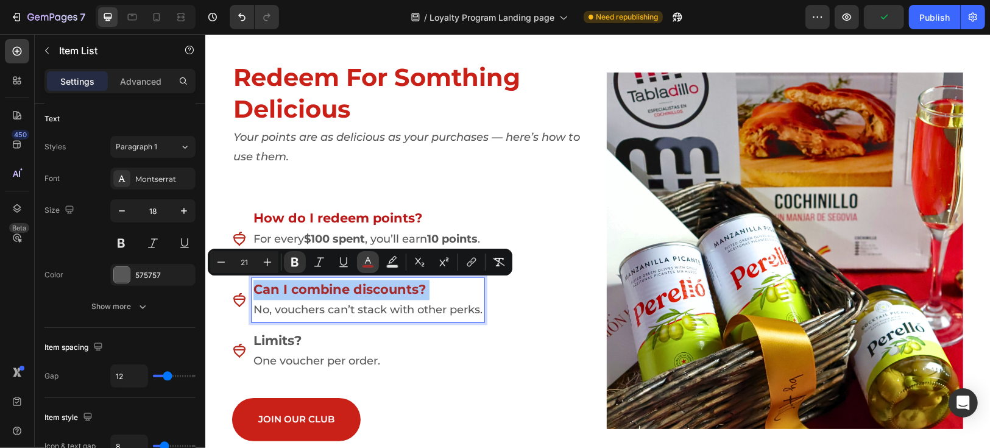
click at [368, 266] on rect "Editor contextual toolbar" at bounding box center [369, 266] width 12 height 3
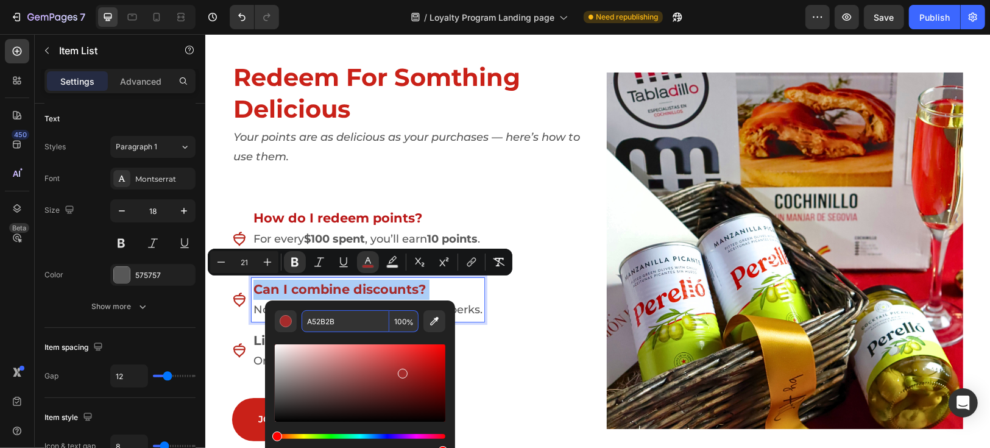
click at [363, 330] on input "A52B2B" at bounding box center [346, 321] width 88 height 22
paste input "BA1818"
type input "BA1818"
click at [492, 363] on div "How do I redeem points? For every $100 spent , you’ll earn 10 points . Redeem 1…" at bounding box center [410, 289] width 357 height 166
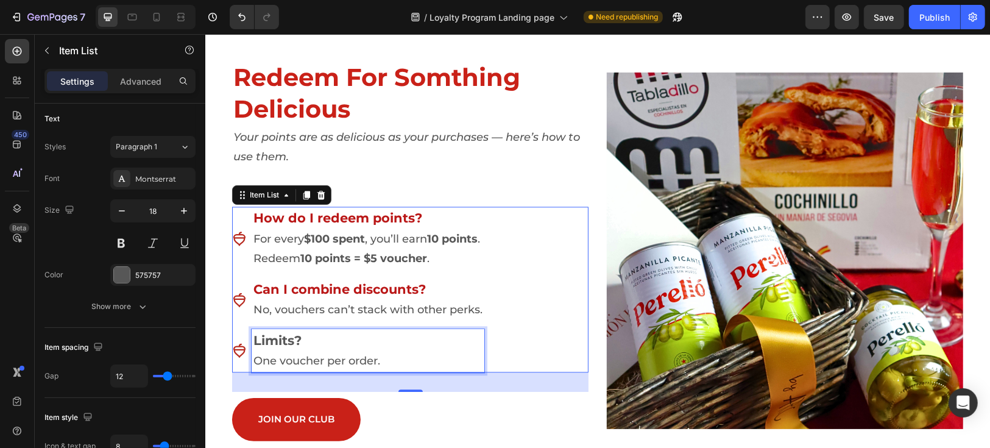
click at [283, 340] on strong "Limits?" at bounding box center [277, 339] width 48 height 15
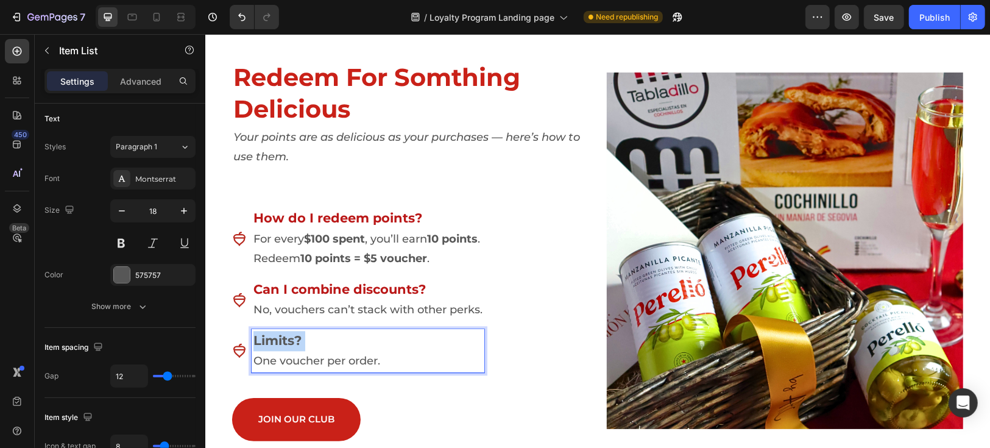
click at [283, 340] on strong "Limits?" at bounding box center [277, 339] width 48 height 15
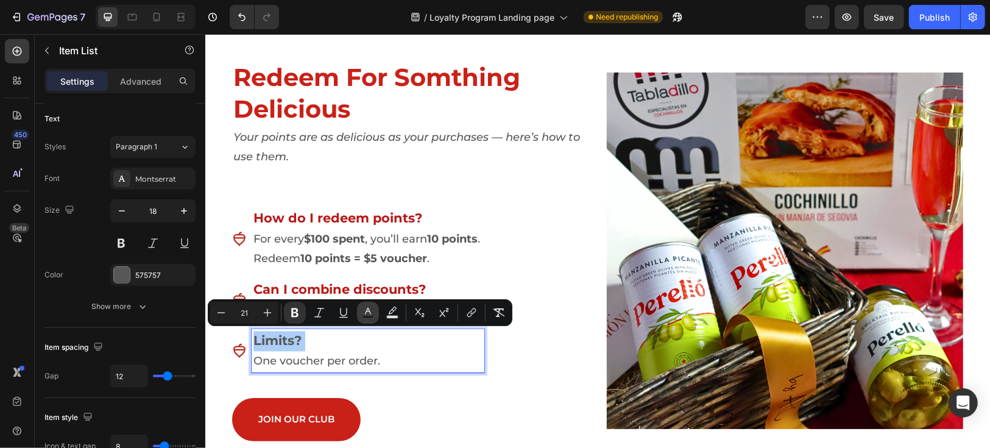
click at [369, 313] on icon "Editor contextual toolbar" at bounding box center [368, 313] width 12 height 12
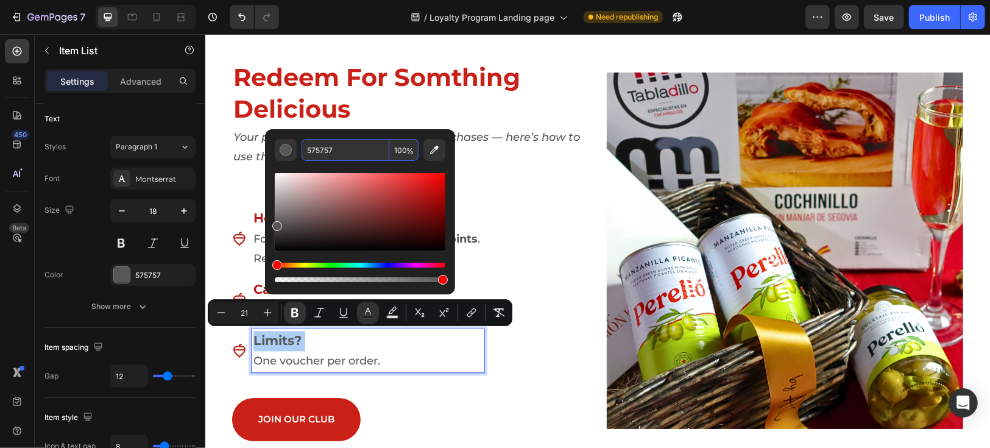
click at [345, 147] on input "575757" at bounding box center [346, 150] width 88 height 22
paste input "BA1818"
type input "BA1818"
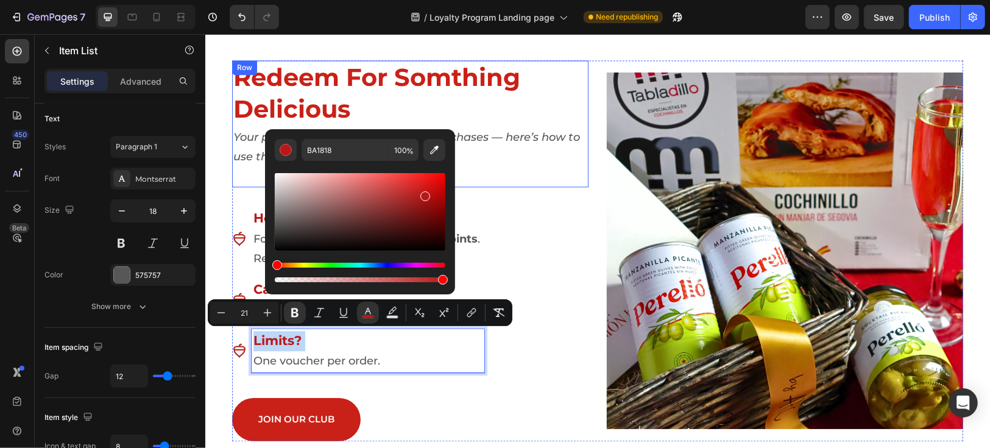
click at [493, 172] on div "Redeem For Somthing Delicious Heading Your points are as delicious as your purc…" at bounding box center [410, 123] width 357 height 127
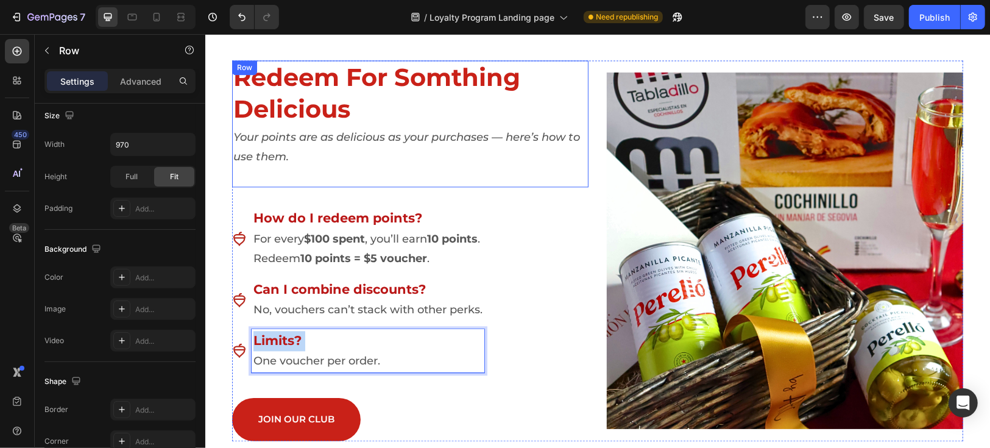
scroll to position [0, 0]
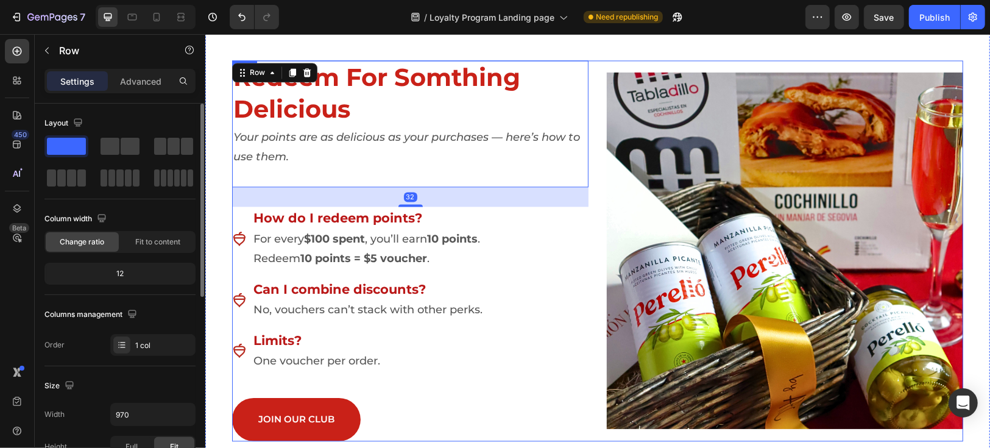
click at [522, 371] on div "Redeem For Somthing Delicious Heading Your points are as delicious as your purc…" at bounding box center [410, 250] width 357 height 381
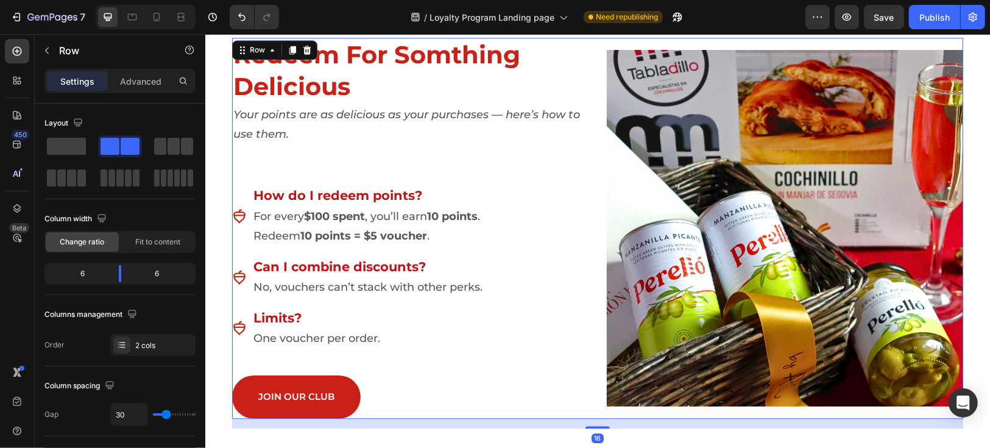
scroll to position [2031, 0]
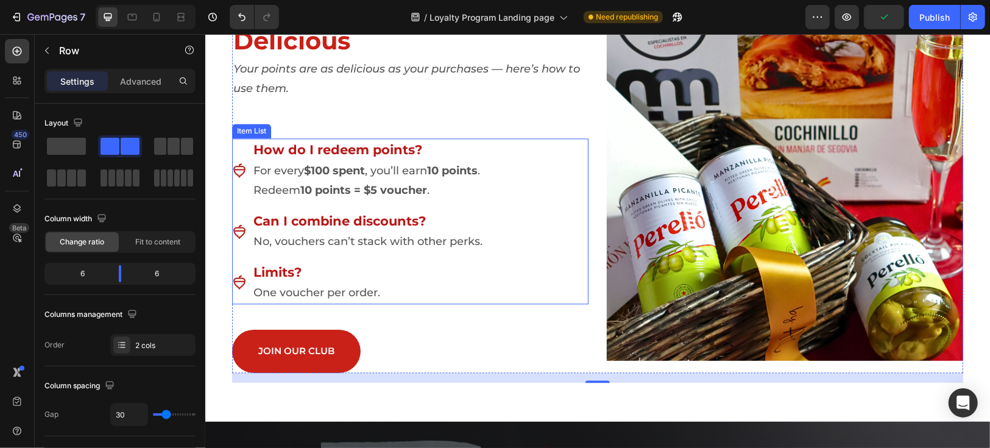
click at [376, 294] on p "One voucher per order." at bounding box center [367, 292] width 229 height 20
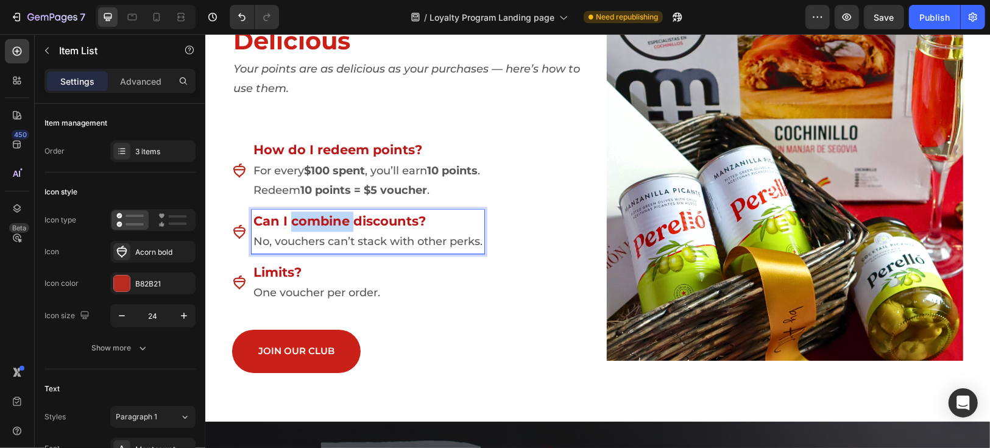
click at [331, 226] on strong "Can I combine discounts?" at bounding box center [339, 220] width 172 height 15
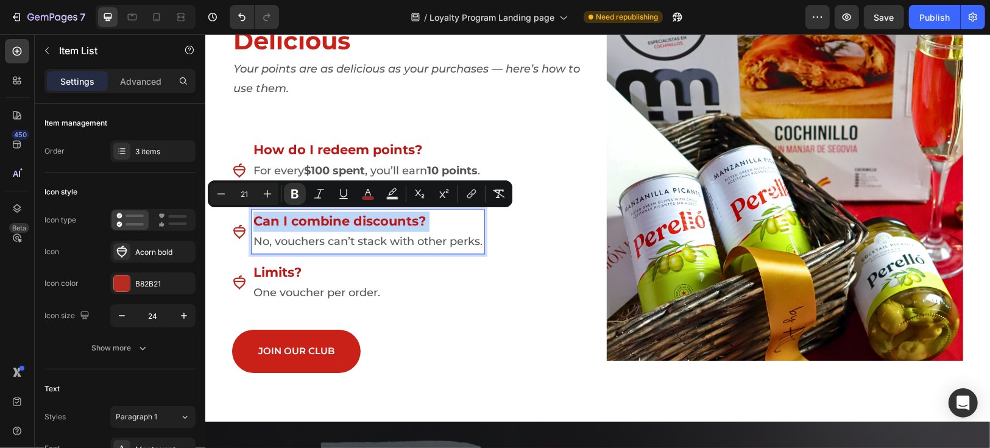
copy strong "Can I combine discounts?"
type input "18"
click at [306, 243] on p "No, vouchers can’t stack with other perks." at bounding box center [367, 241] width 229 height 20
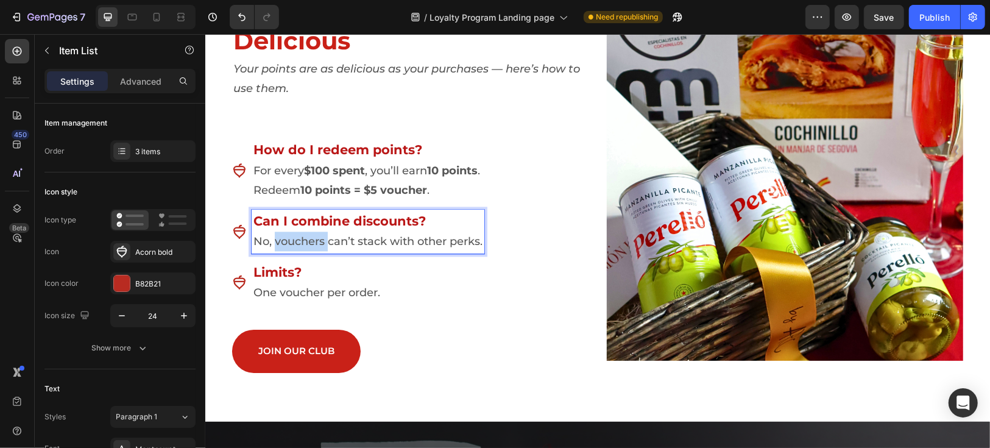
click at [306, 243] on p "No, vouchers can’t stack with other perks." at bounding box center [367, 241] width 229 height 20
copy p "No, vouchers can’t stack with other perks."
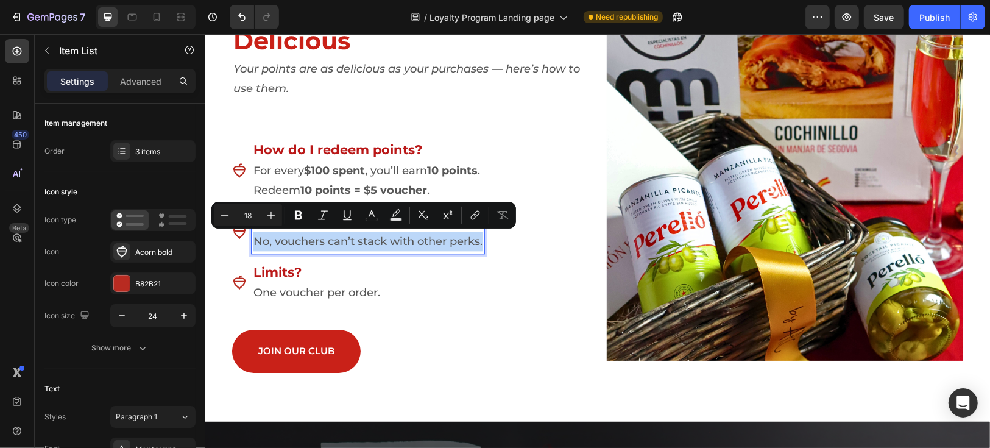
type input "21"
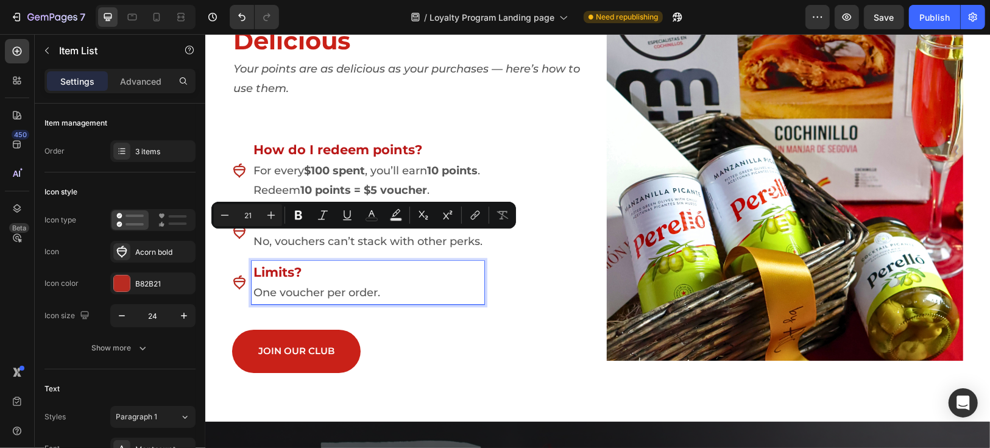
click at [279, 268] on strong "Limits?" at bounding box center [277, 271] width 48 height 15
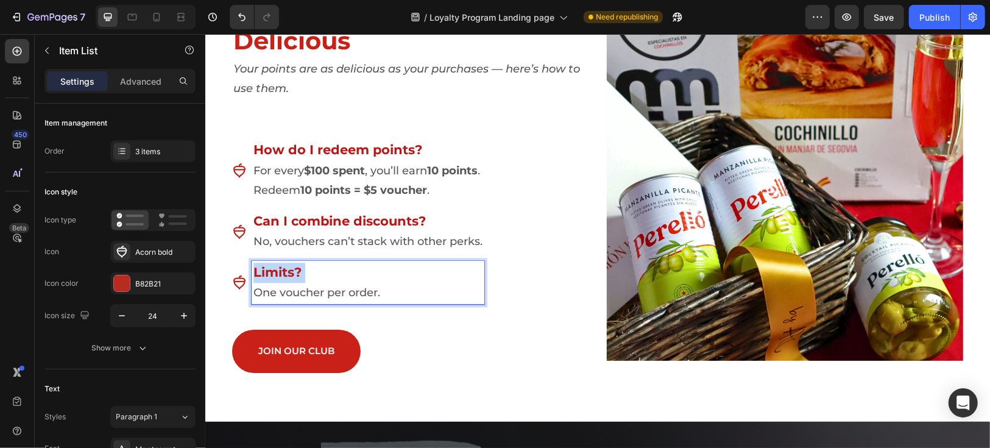
click at [279, 268] on strong "Limits?" at bounding box center [277, 271] width 48 height 15
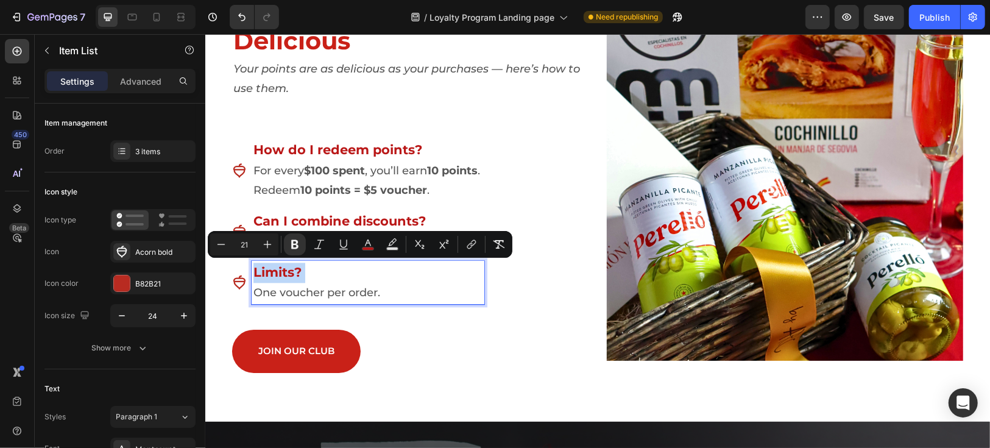
copy strong "Limits?"
type input "18"
click at [289, 293] on p "One voucher per order." at bounding box center [367, 292] width 229 height 20
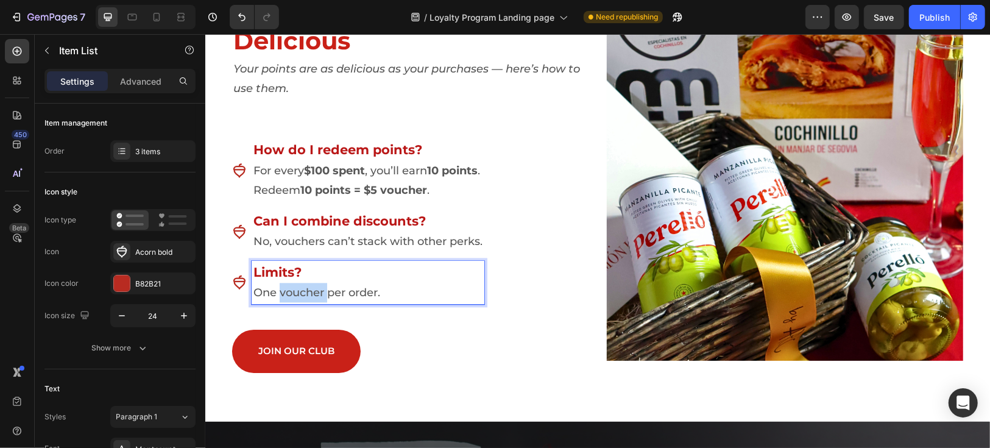
click at [289, 293] on p "One voucher per order." at bounding box center [367, 292] width 229 height 20
copy p "One voucher per order."
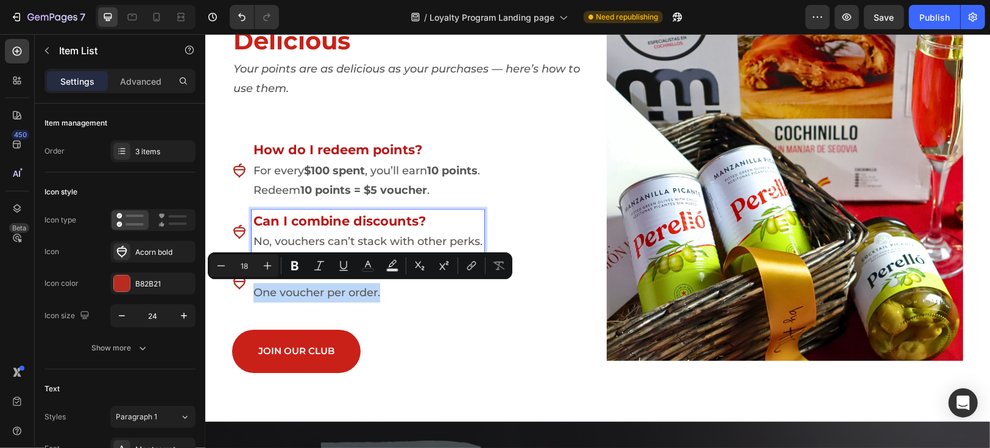
click at [363, 241] on p "No, vouchers can’t stack with other perks." at bounding box center [367, 241] width 229 height 20
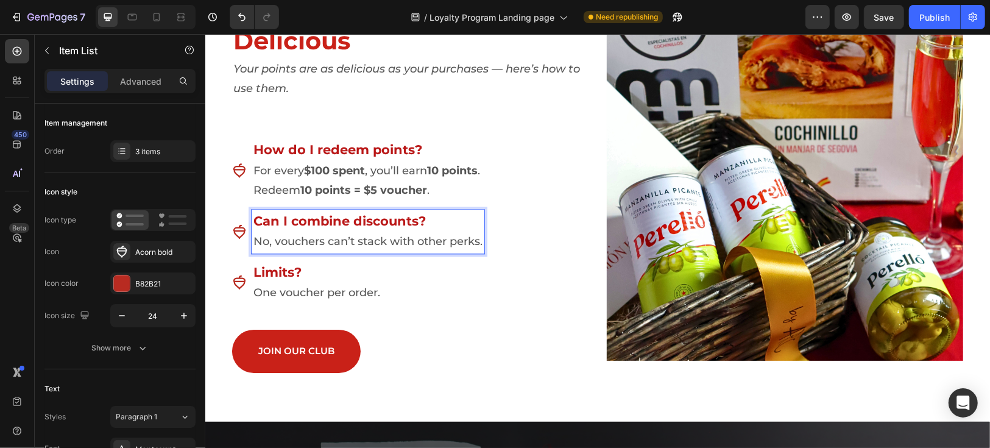
click at [343, 241] on p "No, vouchers can’t stack with other perks." at bounding box center [367, 241] width 229 height 20
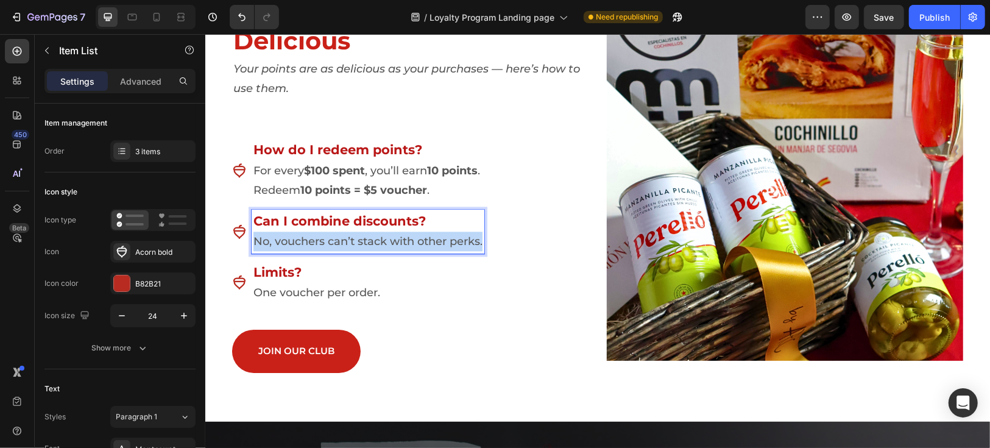
click at [343, 241] on p "No, vouchers can’t stack with other perks." at bounding box center [367, 241] width 229 height 20
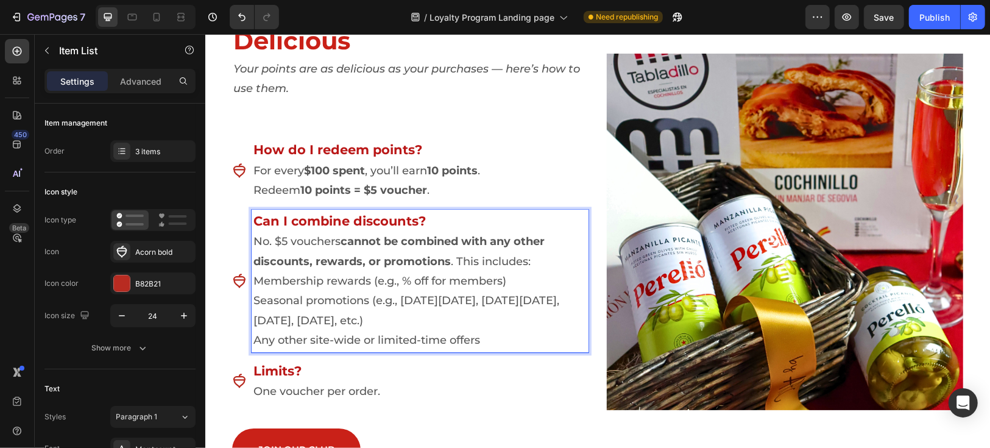
click at [549, 390] on p "One voucher per order." at bounding box center [419, 391] width 333 height 20
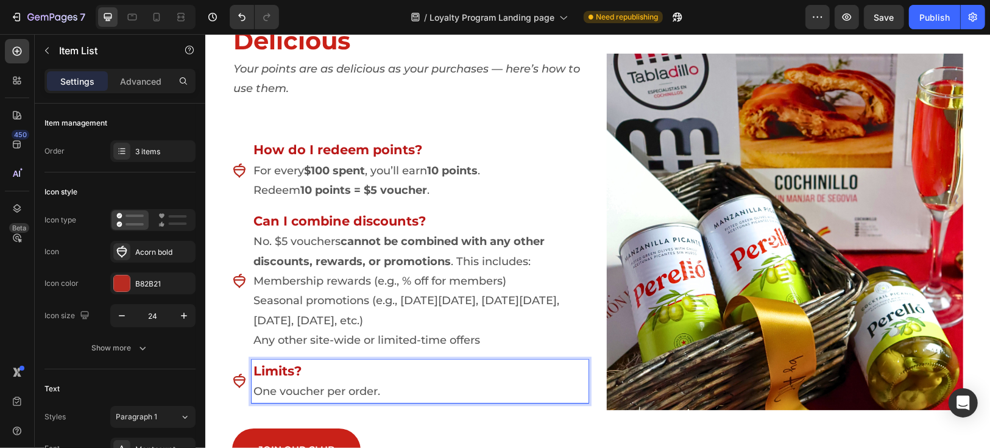
click at [448, 236] on strong "cannot be combined with any other discounts, rewards, or promotions" at bounding box center [398, 250] width 291 height 33
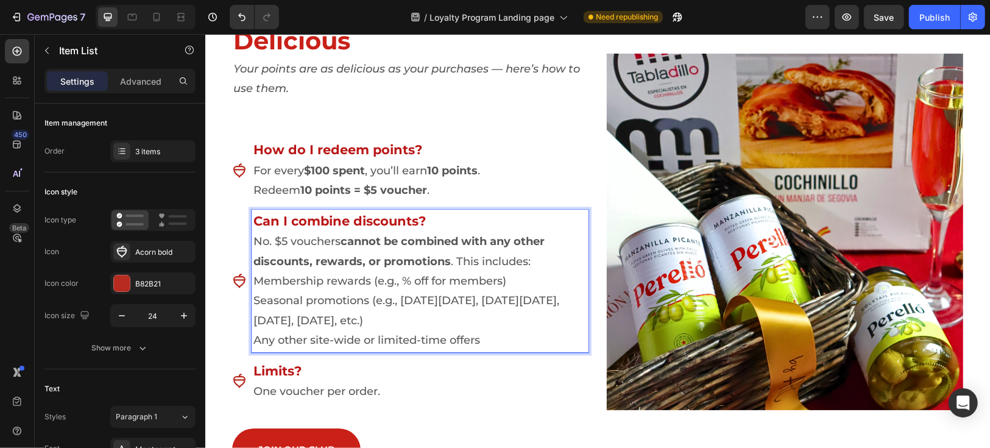
click at [494, 343] on p "Any other site-wide or limited-time offers" at bounding box center [419, 340] width 333 height 20
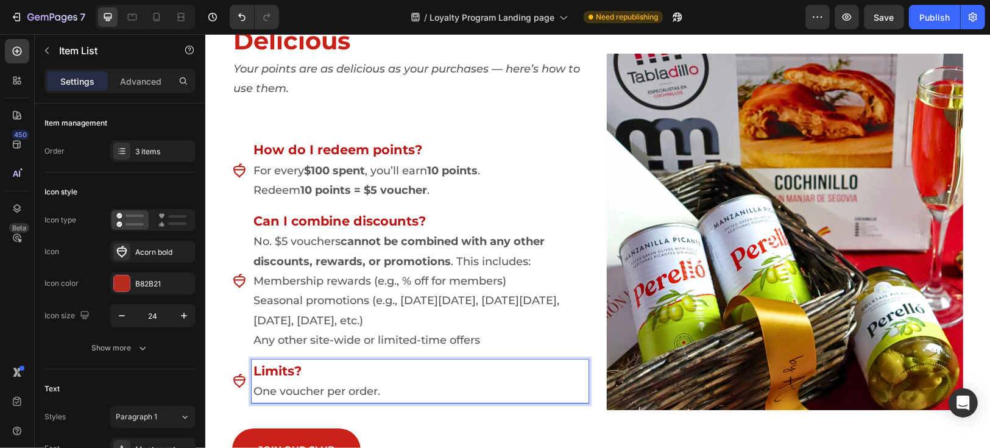
click at [320, 392] on p "One voucher per order." at bounding box center [419, 391] width 333 height 20
click at [316, 391] on p "One voucher per order." at bounding box center [419, 391] width 333 height 20
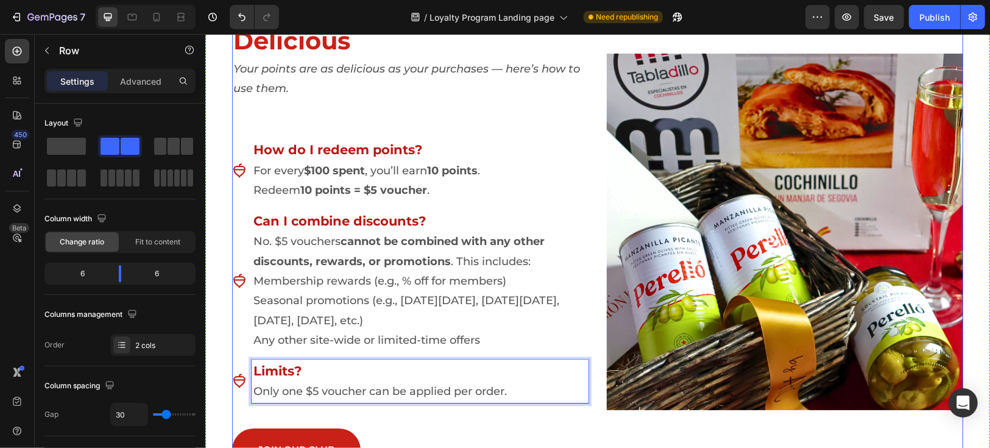
click at [473, 410] on div "Redeem For Somthing Delicious Heading Your points are as delicious as your purc…" at bounding box center [410, 231] width 357 height 480
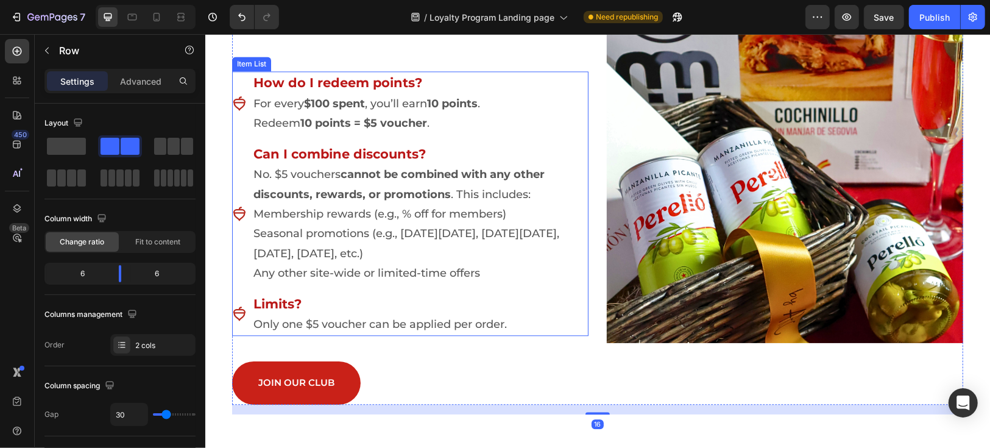
scroll to position [2099, 0]
click at [253, 215] on p "Membership rewards (e.g., % off for members)" at bounding box center [419, 213] width 333 height 20
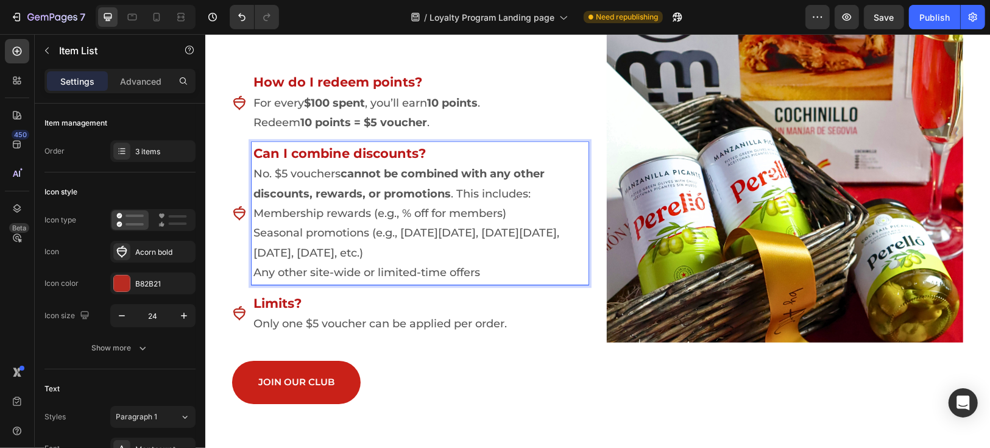
click at [253, 213] on p "Membership rewards (e.g., % off for members)" at bounding box center [419, 213] width 333 height 20
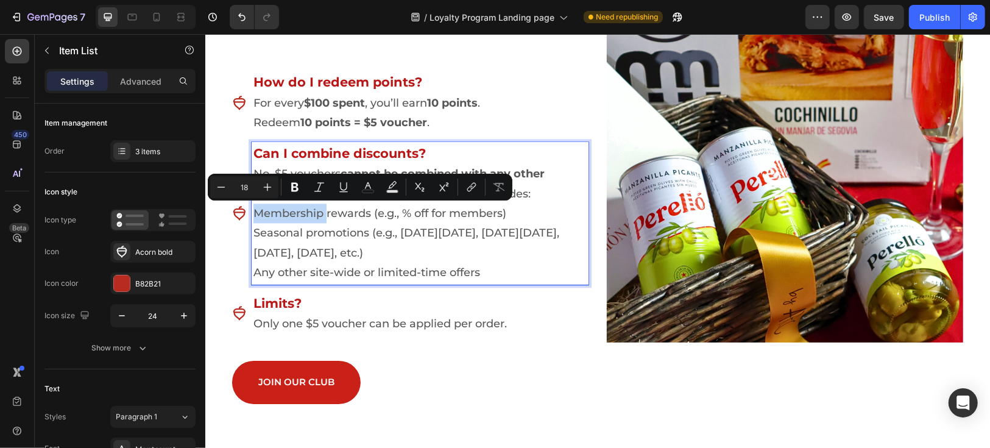
click at [253, 213] on p "Membership rewards (e.g., % off for members)" at bounding box center [419, 213] width 333 height 20
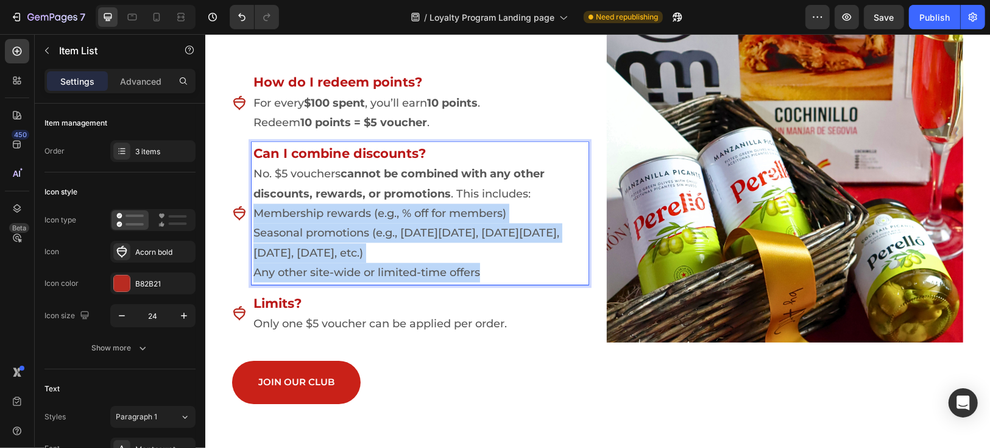
drag, startPoint x: 249, startPoint y: 214, endPoint x: 510, endPoint y: 277, distance: 267.9
click at [510, 277] on div "Can I combine discounts? No. $5 vouchers cannot be combined with any other disc…" at bounding box center [419, 212] width 337 height 143
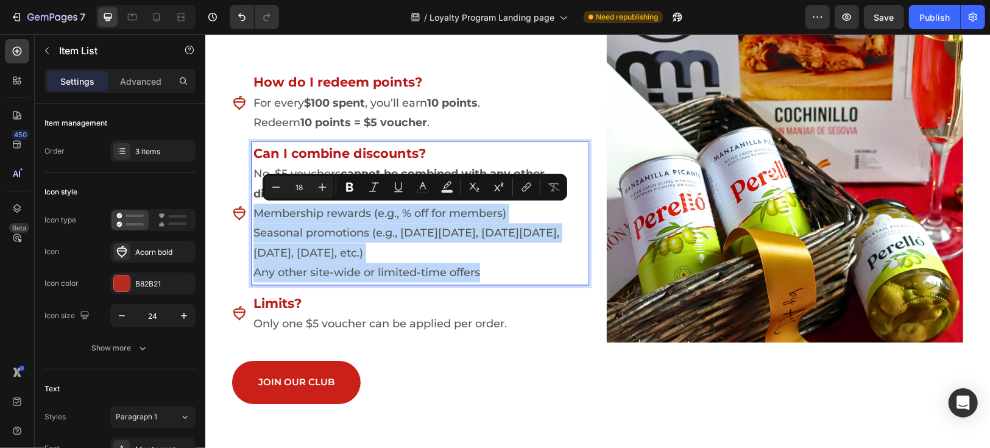
click at [508, 272] on p "Any other site-wide or limited-time offers" at bounding box center [419, 272] width 333 height 20
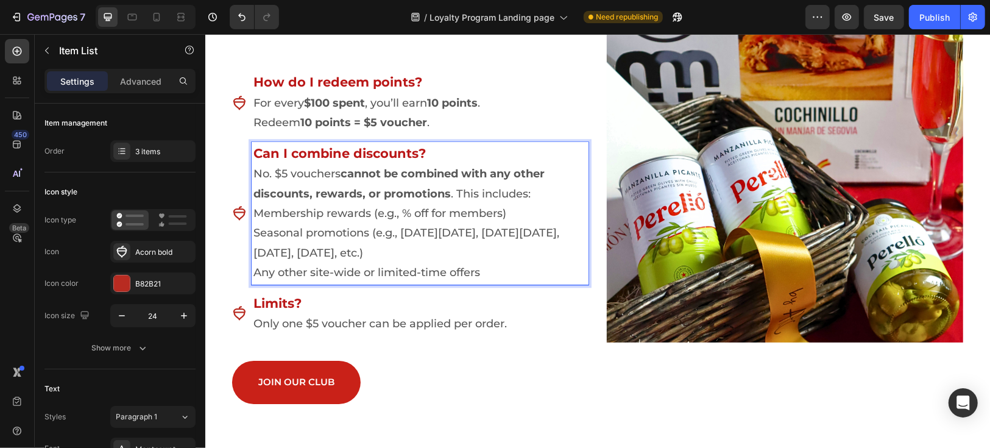
click at [566, 322] on p "Only one $5 voucher can be applied per order." at bounding box center [419, 323] width 333 height 20
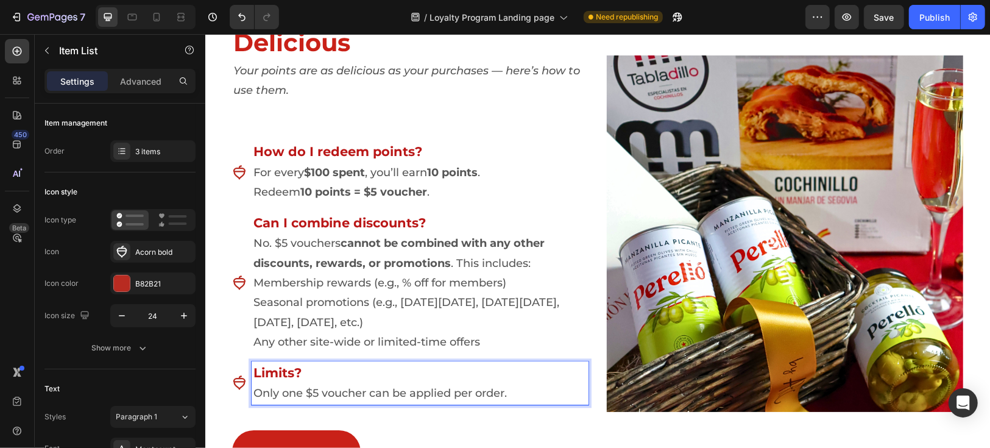
scroll to position [2031, 0]
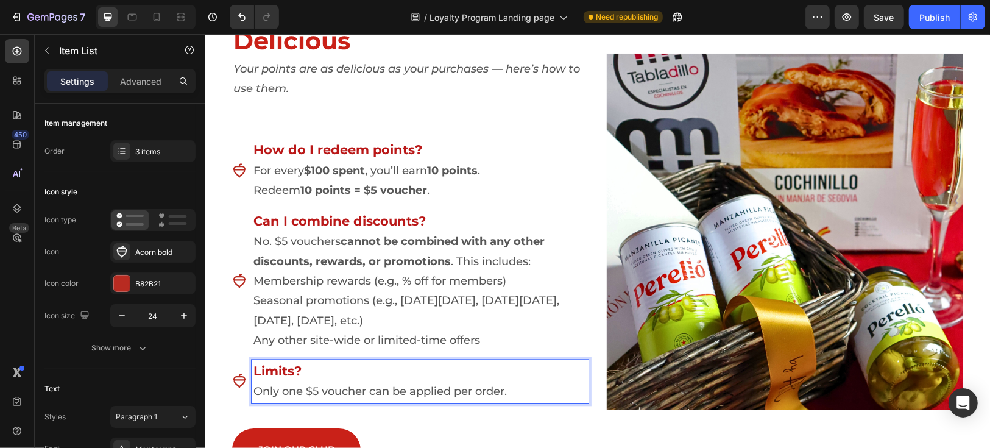
click at [258, 224] on strong "Can I combine discounts?" at bounding box center [339, 220] width 172 height 15
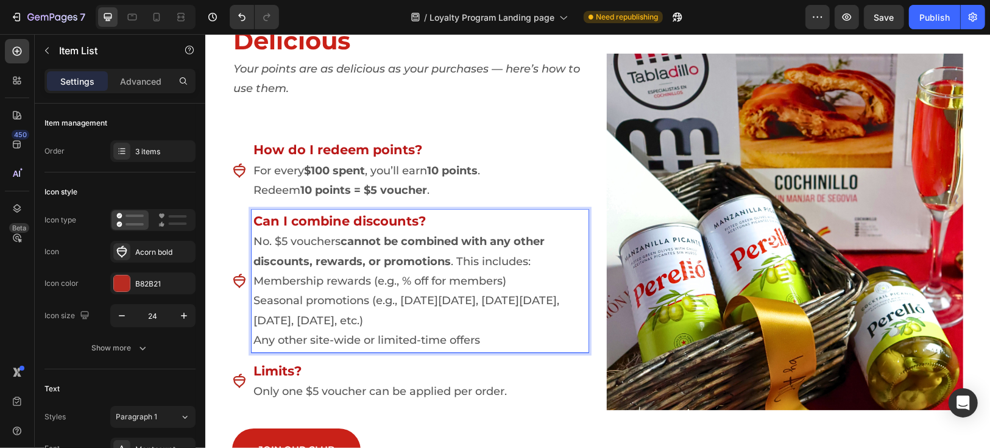
click at [316, 243] on p "No. $5 vouchers cannot be combined with any other discounts, rewards, or promot…" at bounding box center [419, 251] width 333 height 40
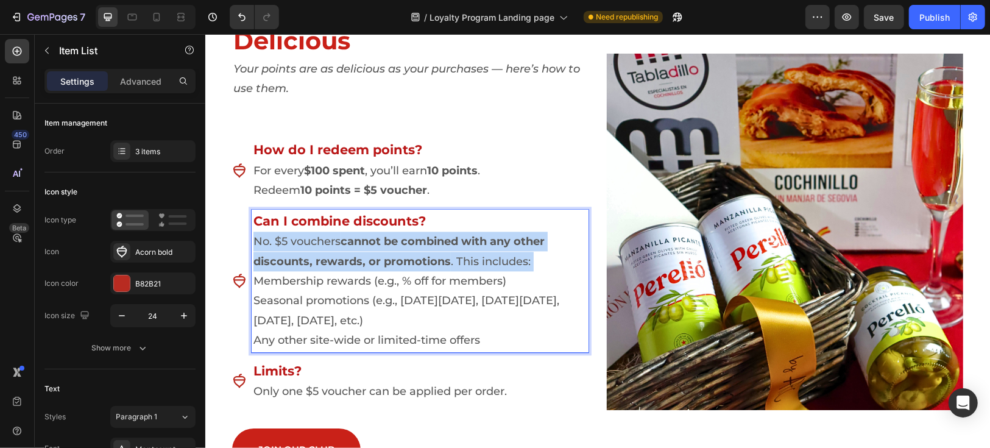
click at [316, 243] on p "No. $5 vouchers cannot be combined with any other discounts, rewards, or promot…" at bounding box center [419, 251] width 333 height 40
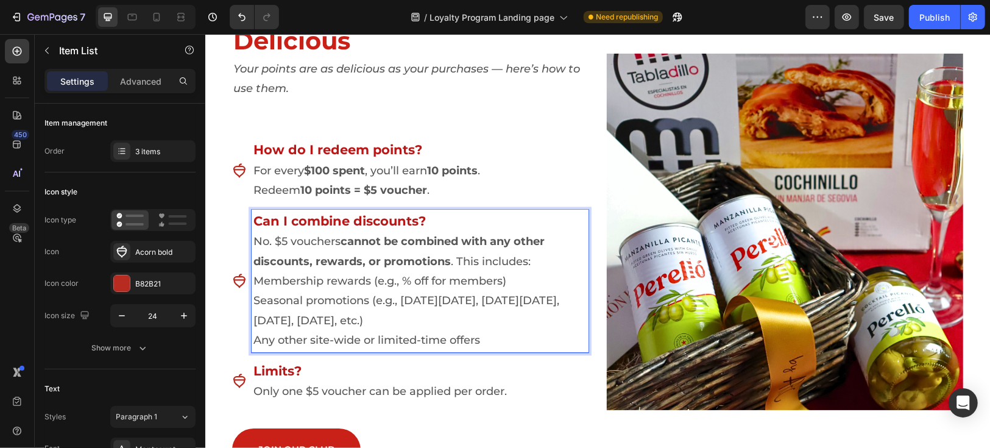
click at [433, 293] on p "Seasonal promotions (e.g., [DATE][DATE], [DATE][DATE], [DATE], [DATE], etc.)" at bounding box center [419, 310] width 333 height 40
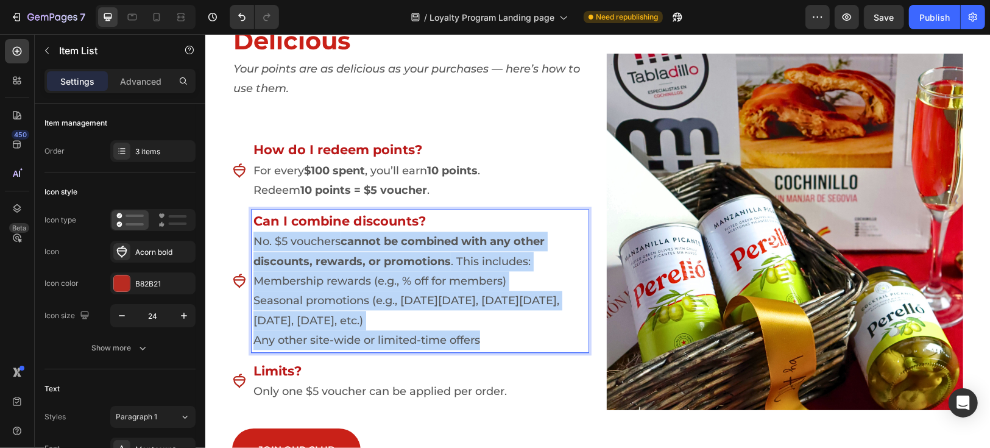
drag, startPoint x: 489, startPoint y: 342, endPoint x: 250, endPoint y: 243, distance: 258.5
click at [251, 243] on div "Can I combine discounts? No. $5 vouchers cannot be combined with any other disc…" at bounding box center [419, 280] width 337 height 143
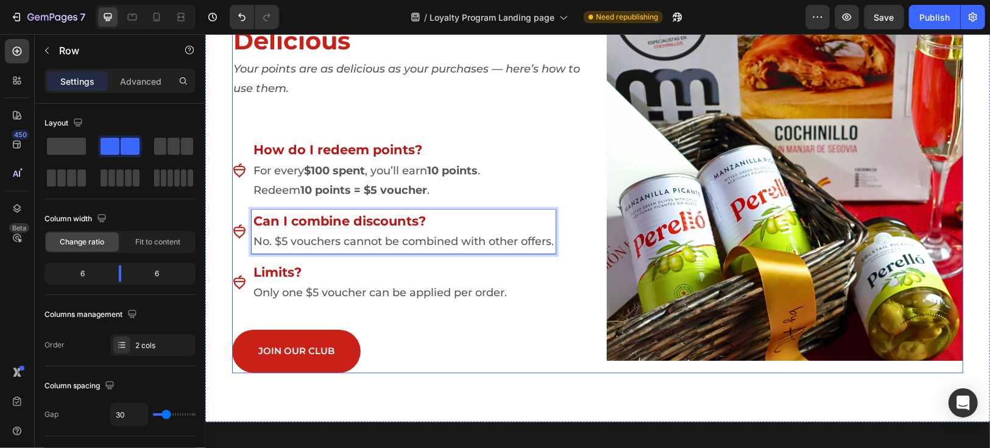
click at [491, 305] on div "Redeem For Somthing Delicious Heading Your points are as delicious as your purc…" at bounding box center [410, 181] width 357 height 381
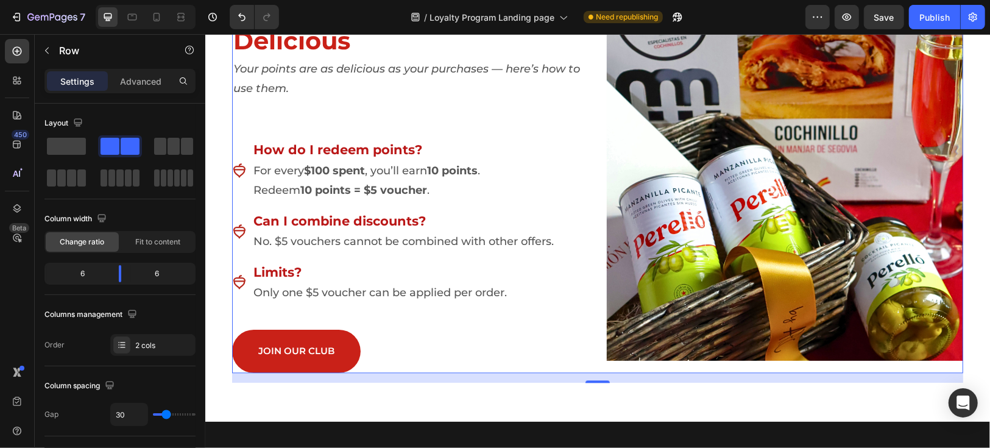
click at [409, 296] on p "Only one $5 voucher can be applied per order." at bounding box center [403, 292] width 300 height 20
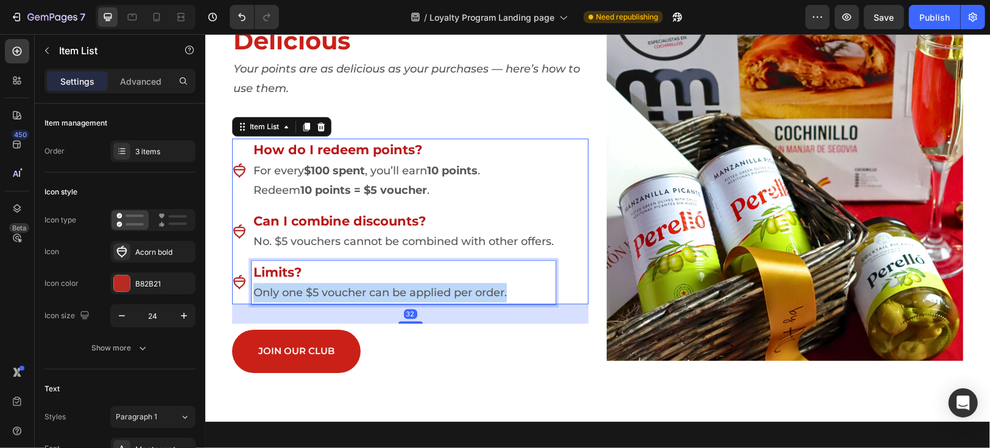
click at [409, 296] on p "Only one $5 voucher can be applied per order." at bounding box center [403, 292] width 300 height 20
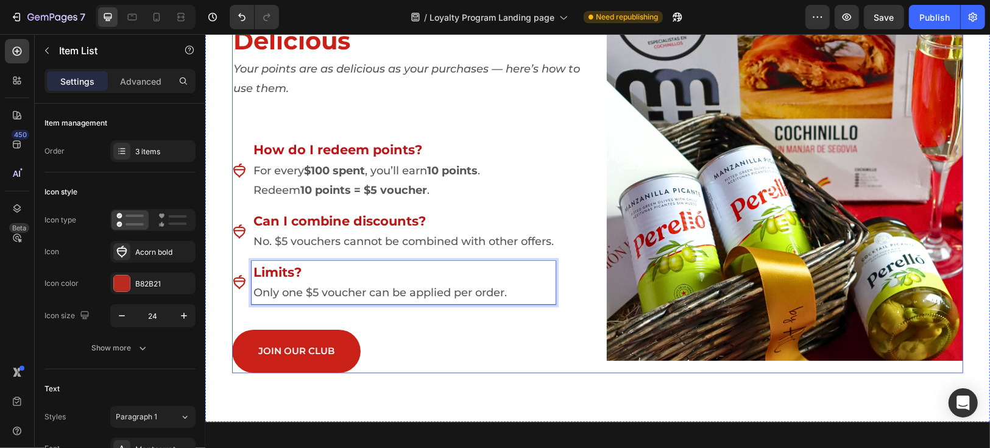
click at [503, 327] on div "JOIN OUR CLUB Button" at bounding box center [410, 347] width 357 height 49
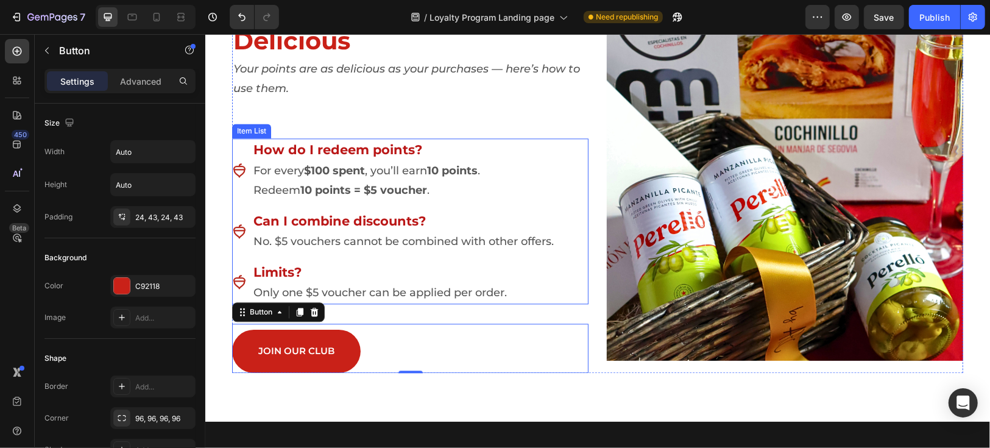
click at [332, 173] on strong "$100 spent" at bounding box center [334, 169] width 61 height 13
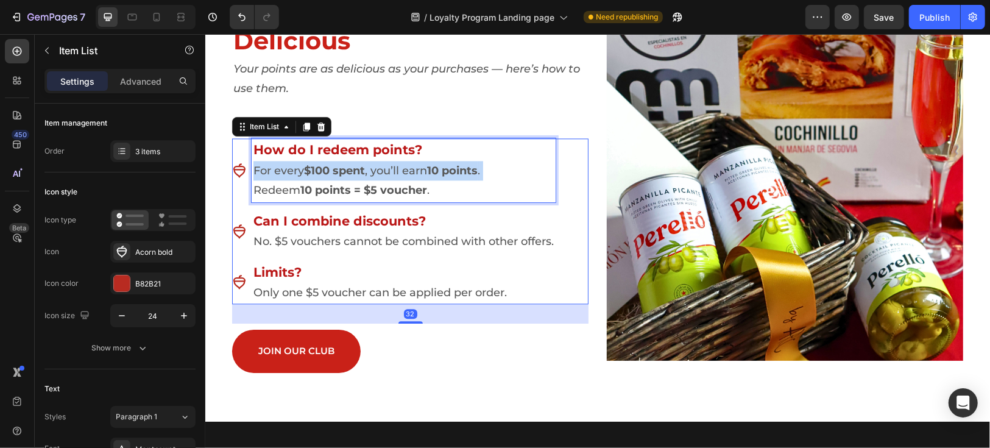
click at [332, 173] on strong "$100 spent" at bounding box center [334, 169] width 61 height 13
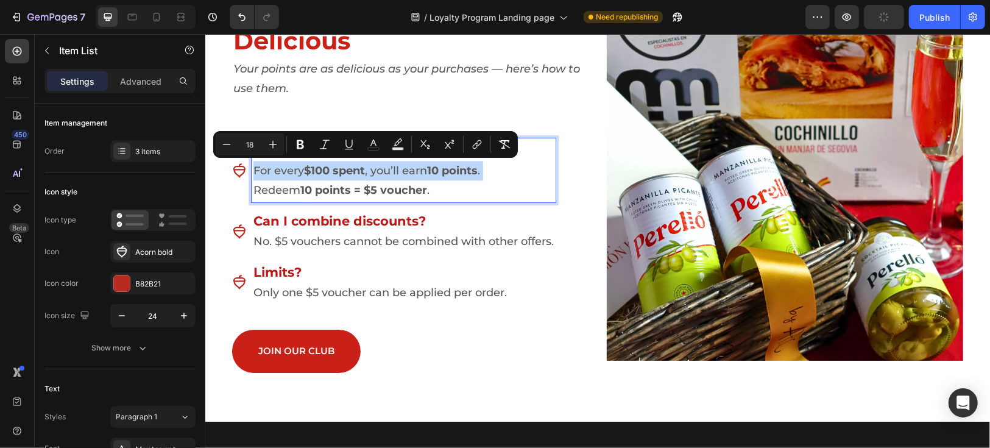
click at [332, 173] on strong "$100 spent" at bounding box center [334, 169] width 61 height 13
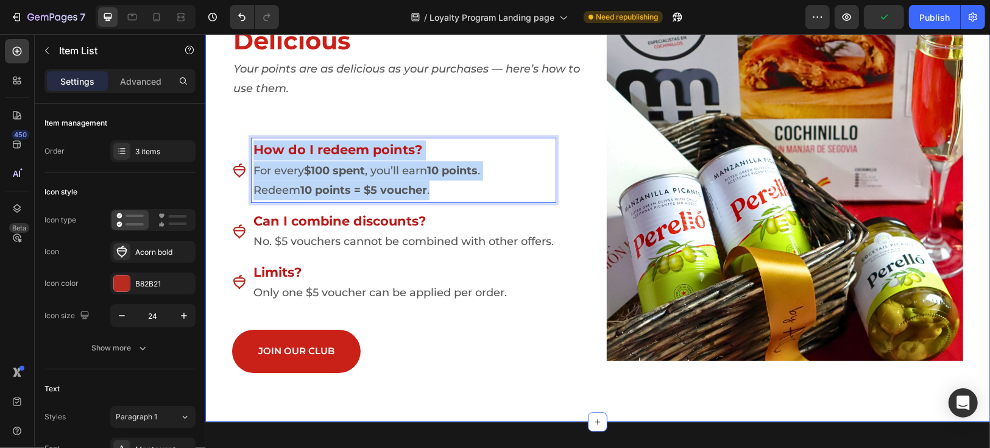
drag, startPoint x: 435, startPoint y: 194, endPoint x: 222, endPoint y: 150, distance: 217.3
click at [222, 150] on div "Redeem For Somthing Delicious Heading Your points are as delicious as your purc…" at bounding box center [597, 186] width 767 height 391
copy div "How do I redeem points? For every $100 spent , you’ll earn 10 points . Redeem 1…"
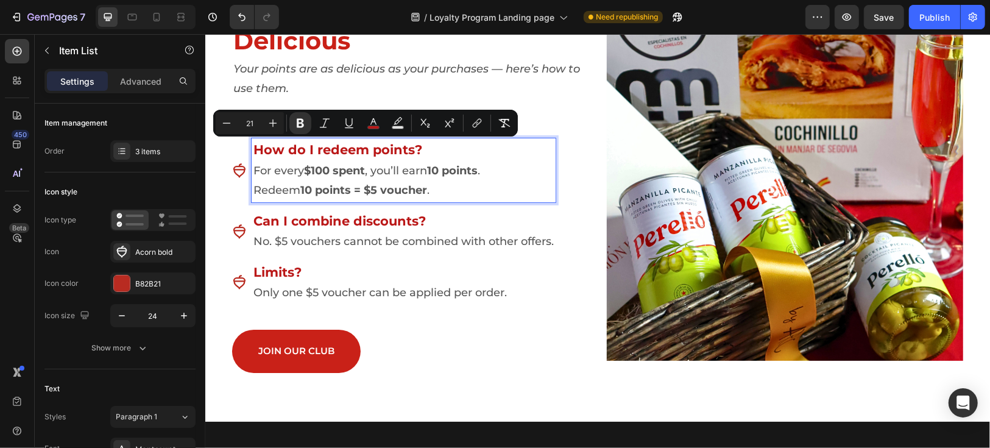
click at [424, 279] on p "Limits?" at bounding box center [403, 272] width 300 height 20
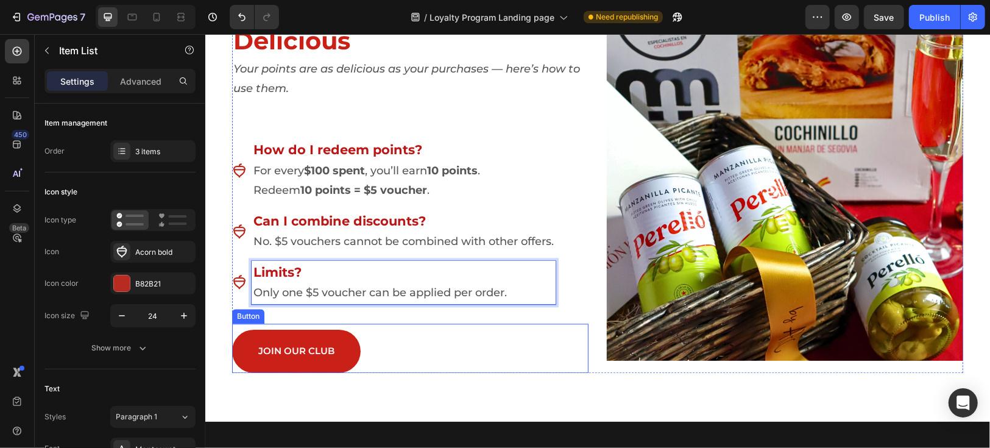
click at [529, 328] on div "JOIN OUR CLUB Button" at bounding box center [410, 347] width 357 height 49
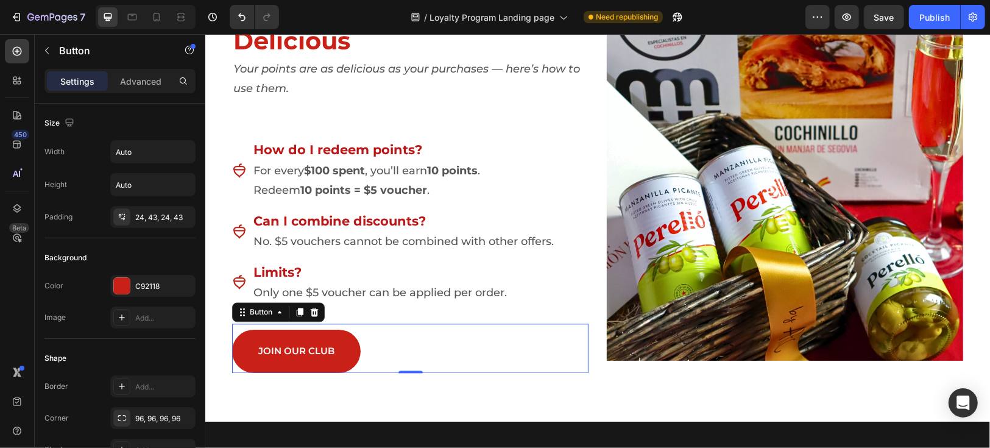
click at [430, 413] on div "Redeem For Somthing Delicious Heading Your points are as delicious as your purc…" at bounding box center [597, 182] width 785 height 478
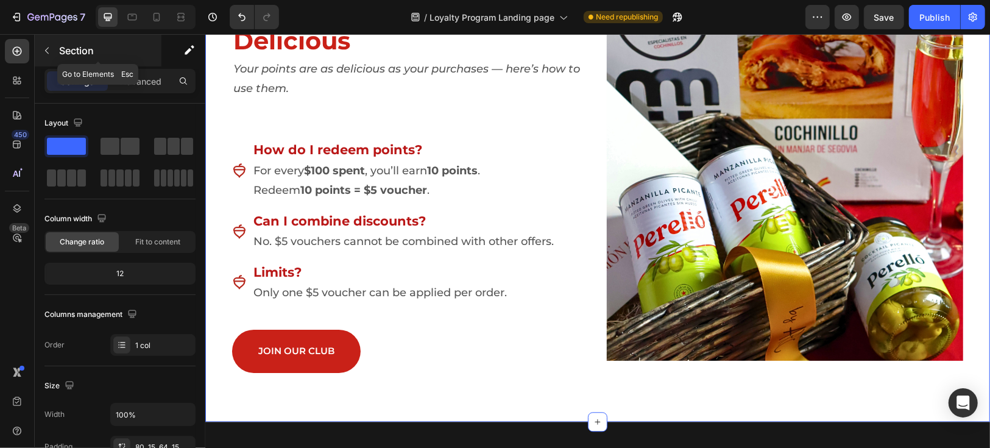
click at [54, 47] on button "button" at bounding box center [47, 51] width 20 height 20
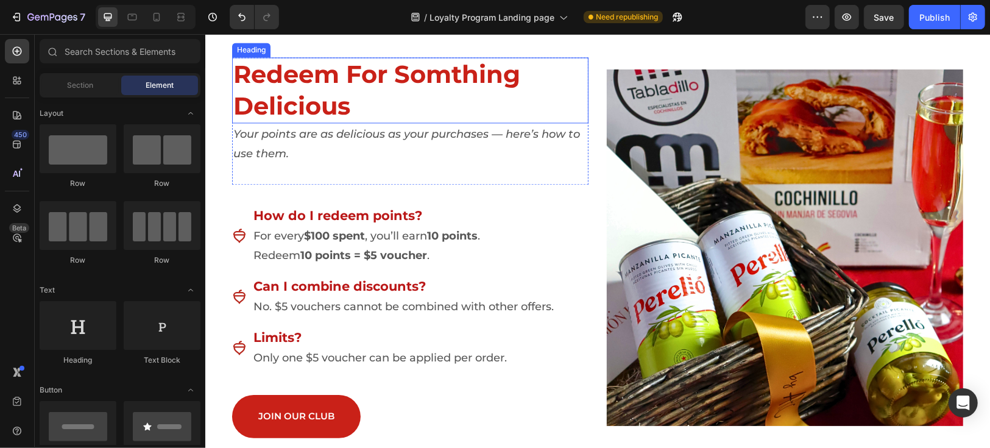
scroll to position [1828, 0]
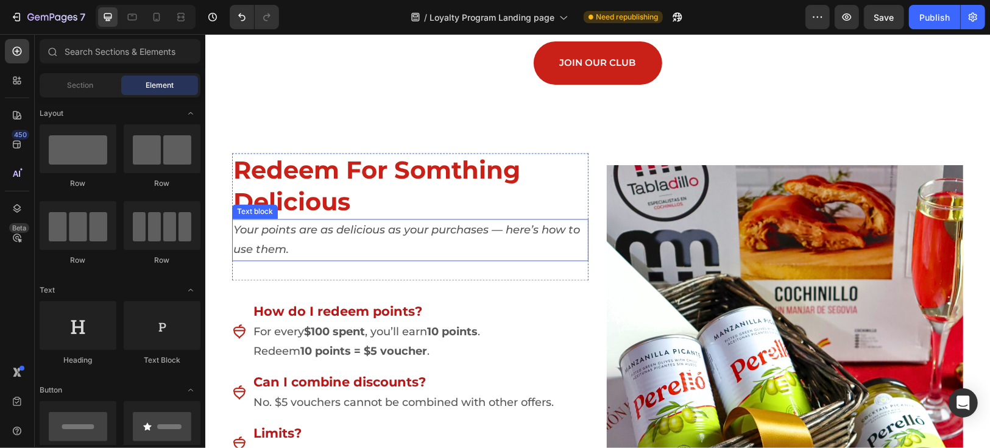
click at [371, 259] on p "Your points are as delicious as your purchases — here’s how to use them." at bounding box center [410, 239] width 354 height 40
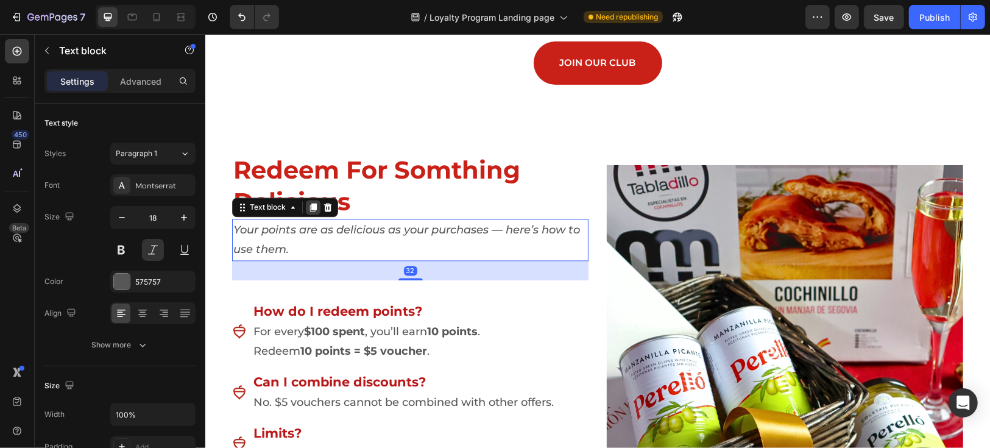
click at [310, 211] on icon at bounding box center [313, 206] width 7 height 9
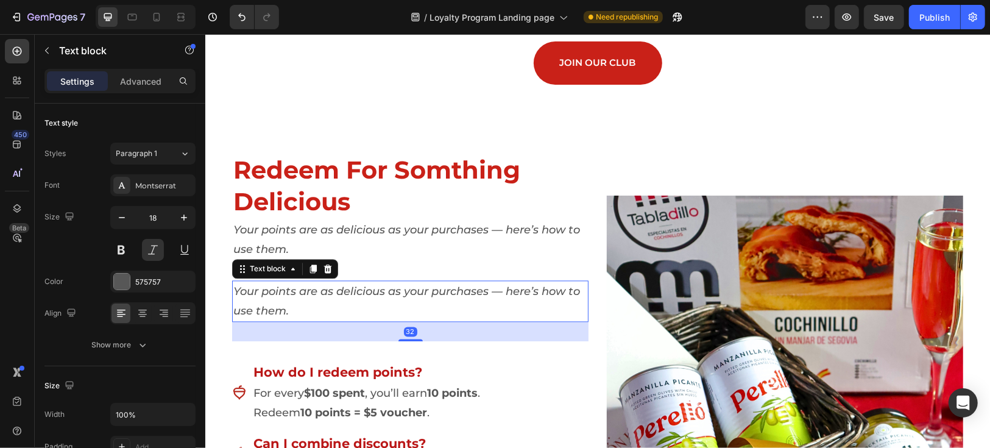
click at [392, 321] on p "Your points are as delicious as your purchases — here’s how to use them." at bounding box center [410, 301] width 354 height 40
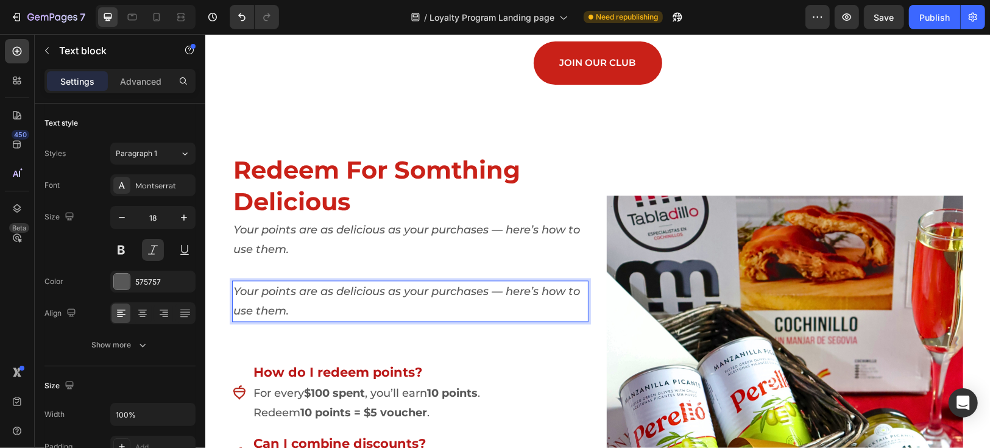
click at [392, 321] on p "Your points are as delicious as your purchases — here’s how to use them." at bounding box center [410, 301] width 354 height 40
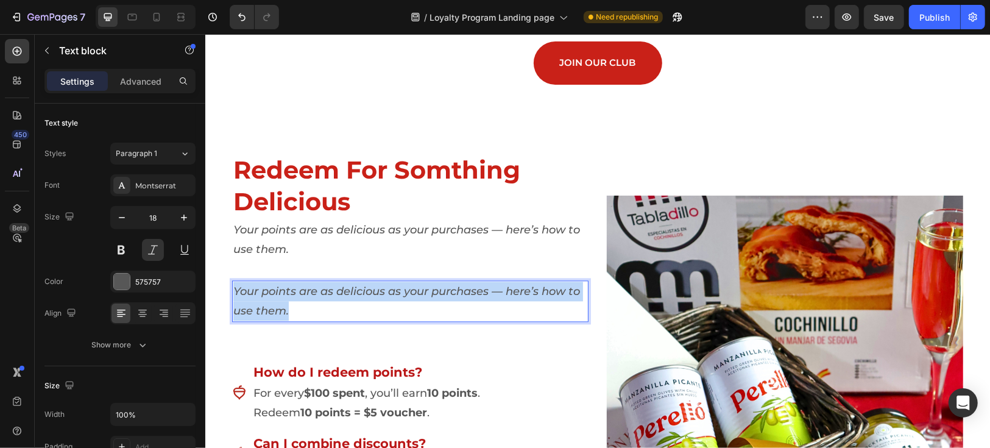
click at [392, 321] on p "Your points are as delicious as your purchases — here’s how to use them." at bounding box center [410, 301] width 354 height 40
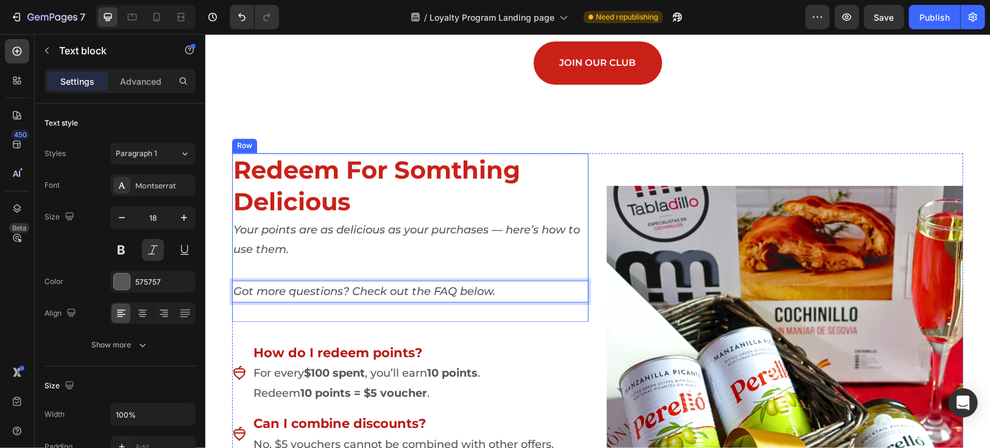
click at [512, 370] on div "Redeem For Somthing Delicious Heading Your points are as delicious as your purc…" at bounding box center [410, 363] width 357 height 423
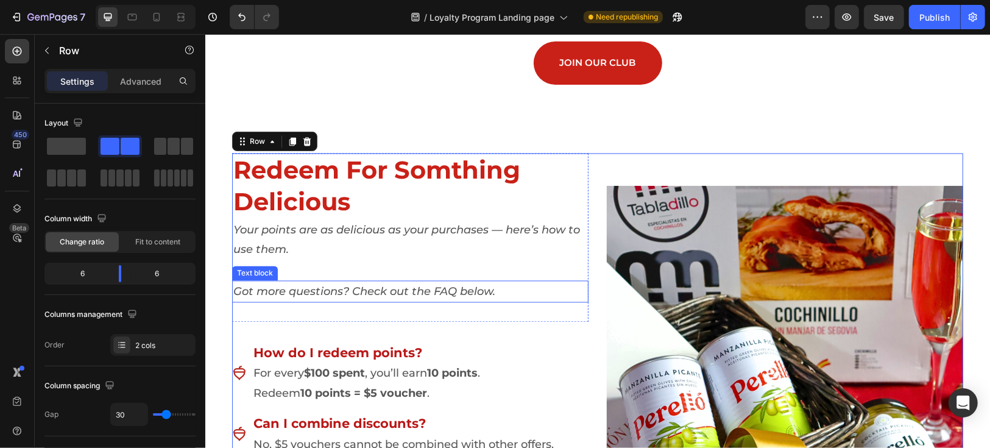
click at [371, 300] on p "Got more questions? Check out the FAQ below." at bounding box center [410, 291] width 354 height 20
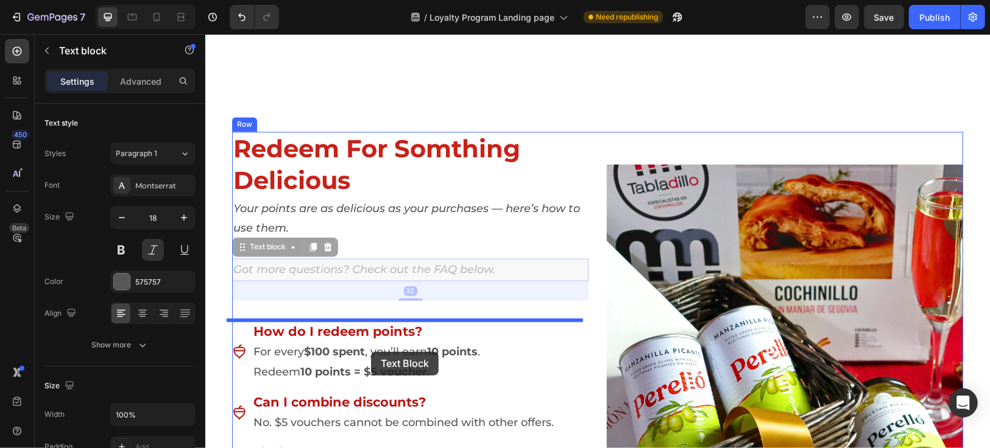
scroll to position [2099, 0]
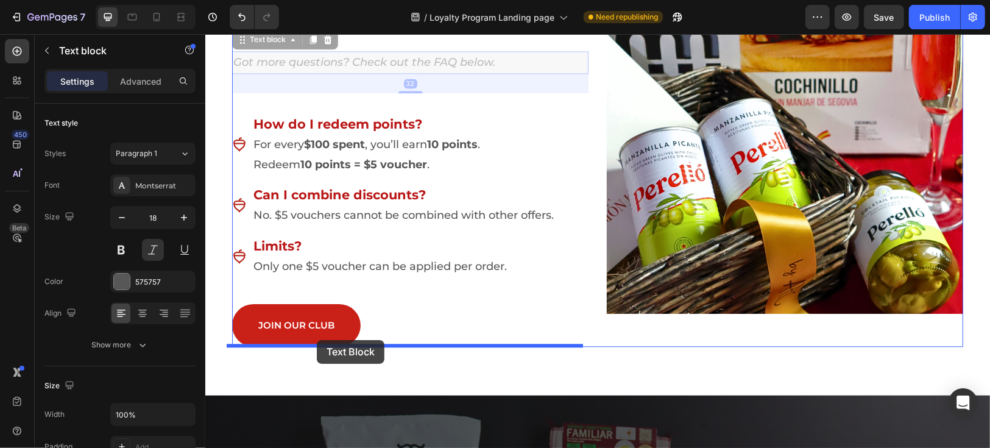
drag, startPoint x: 236, startPoint y: 310, endPoint x: 316, endPoint y: 340, distance: 85.8
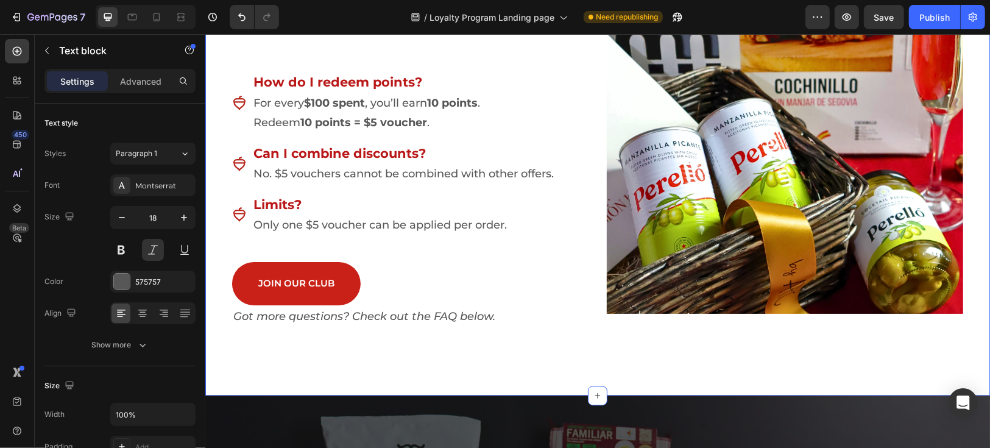
click at [417, 369] on div "Redeem For Somthing Delicious Heading Your points are as delicious as your purc…" at bounding box center [597, 135] width 785 height 520
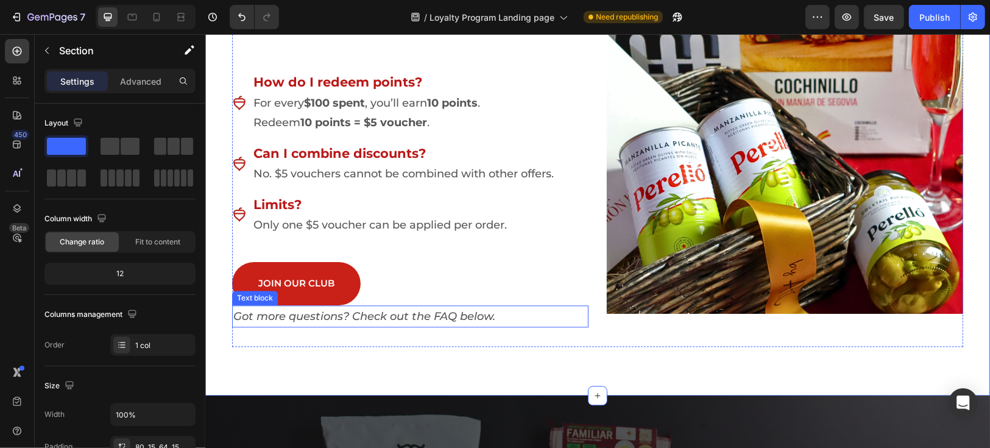
click at [297, 315] on p "Got more questions? Check out the FAQ below." at bounding box center [410, 316] width 354 height 20
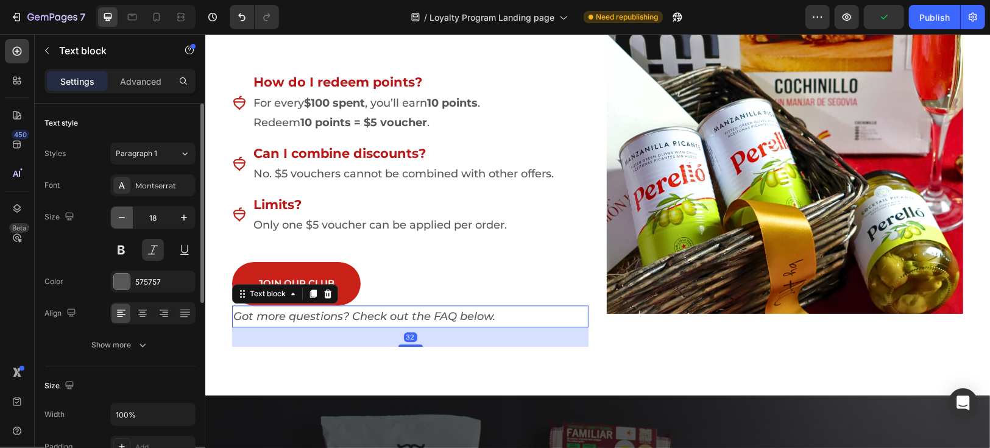
click at [113, 210] on button "button" at bounding box center [122, 218] width 22 height 22
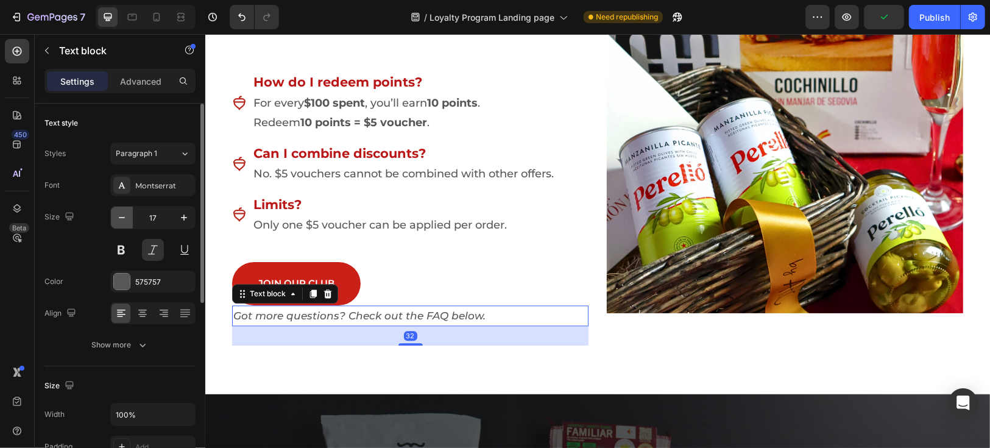
click at [116, 213] on icon "button" at bounding box center [122, 217] width 12 height 12
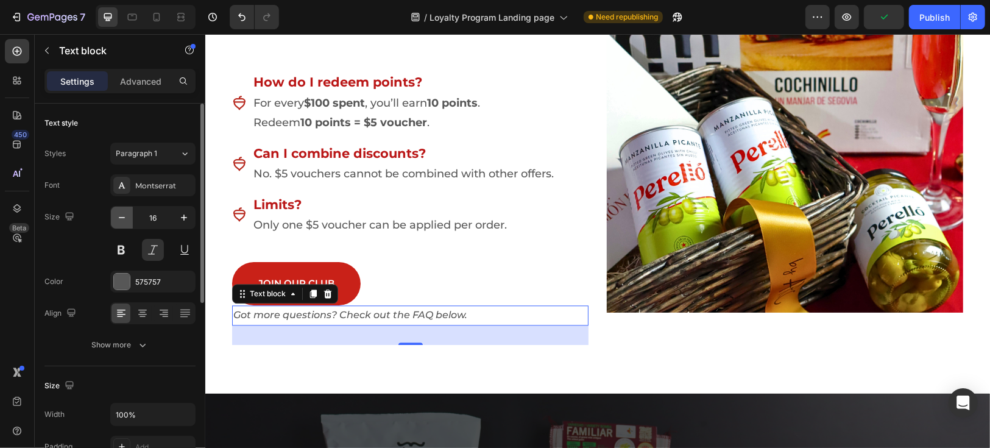
click at [119, 215] on icon "button" at bounding box center [122, 217] width 12 height 12
type input "15"
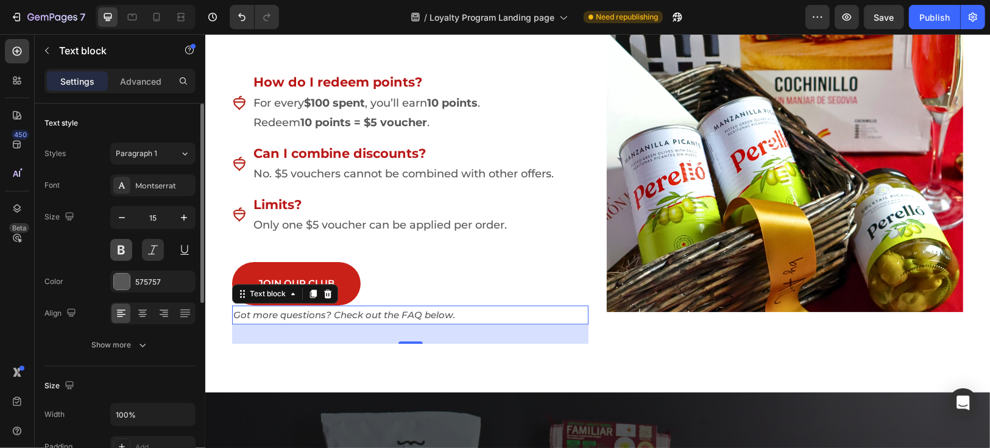
click at [121, 250] on button at bounding box center [121, 250] width 22 height 22
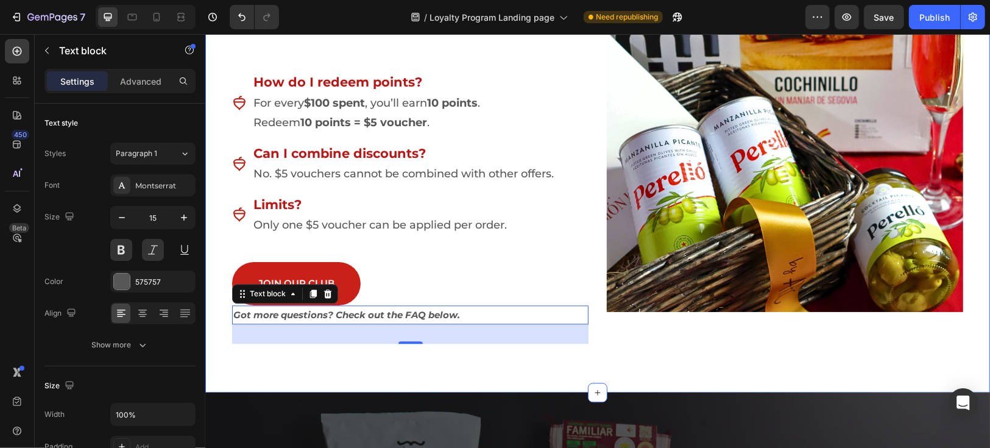
click at [440, 363] on div "Redeem For Somthing Delicious Heading Your points are as delicious as your purc…" at bounding box center [597, 133] width 785 height 517
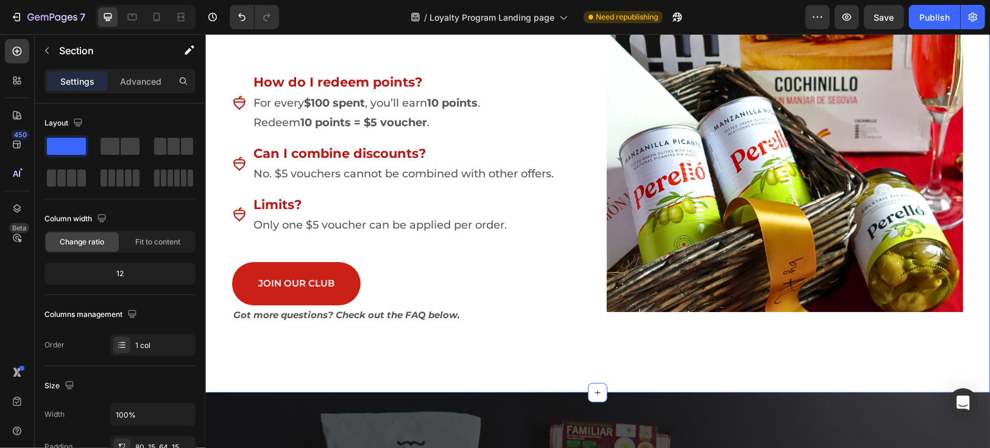
click at [721, 359] on div "Redeem For Somthing Delicious Heading Your points are as delicious as your purc…" at bounding box center [597, 133] width 785 height 517
click at [405, 313] on p "Got more questions? Check out the FAQ below." at bounding box center [410, 314] width 354 height 16
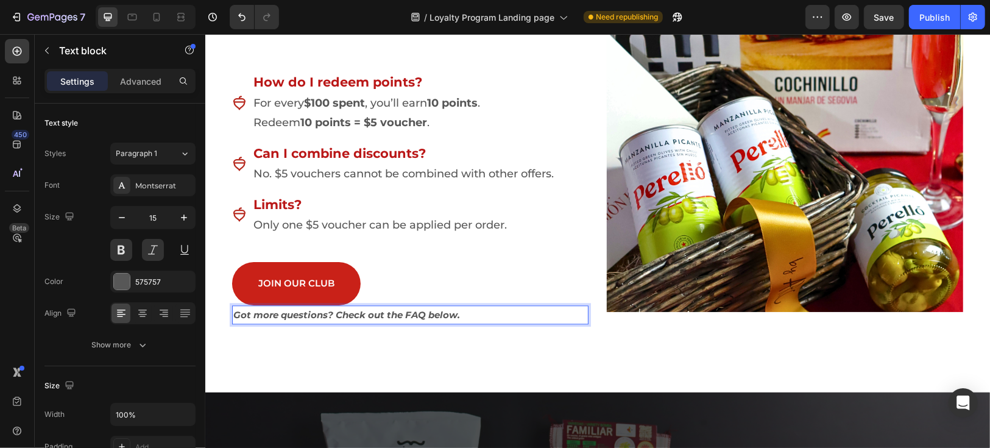
click at [401, 315] on p "Got more questions? Check out the FAQ below." at bounding box center [410, 314] width 354 height 16
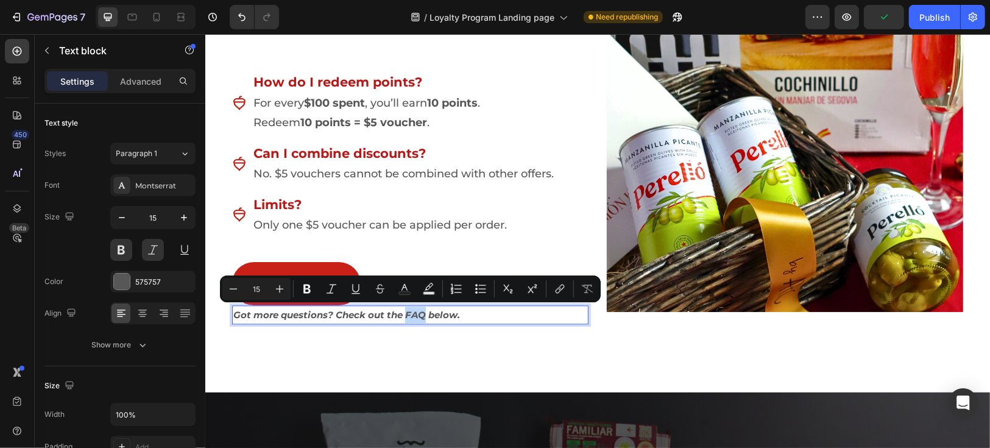
drag, startPoint x: 402, startPoint y: 314, endPoint x: 416, endPoint y: 312, distance: 14.8
click at [416, 312] on p "Got more questions? Check out the FAQ below." at bounding box center [410, 314] width 354 height 16
click at [556, 298] on button "link" at bounding box center [560, 289] width 22 height 22
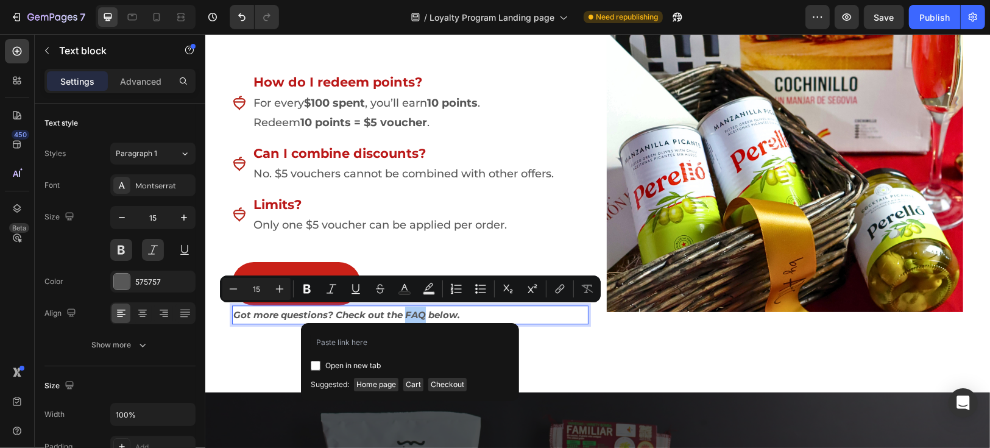
click at [314, 368] on input "Editor contextual toolbar" at bounding box center [316, 366] width 10 height 10
checkbox input "false"
click at [401, 343] on input "Editor contextual toolbar" at bounding box center [410, 343] width 199 height 20
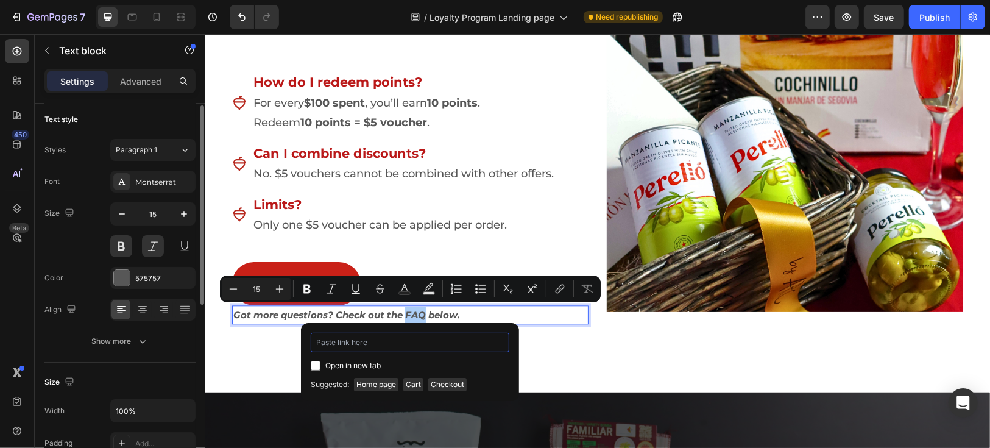
scroll to position [0, 0]
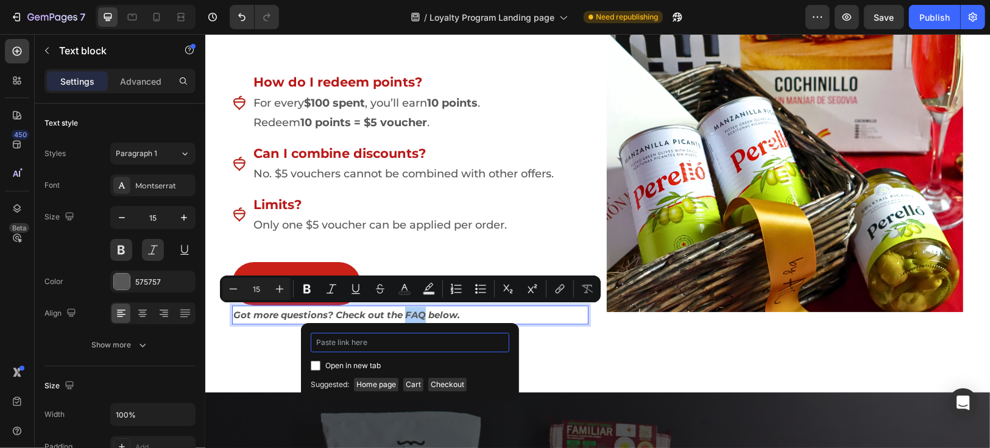
click at [353, 343] on input "Editor contextual toolbar" at bounding box center [410, 343] width 199 height 20
click at [407, 344] on input "Editor contextual toolbar" at bounding box center [410, 343] width 199 height 20
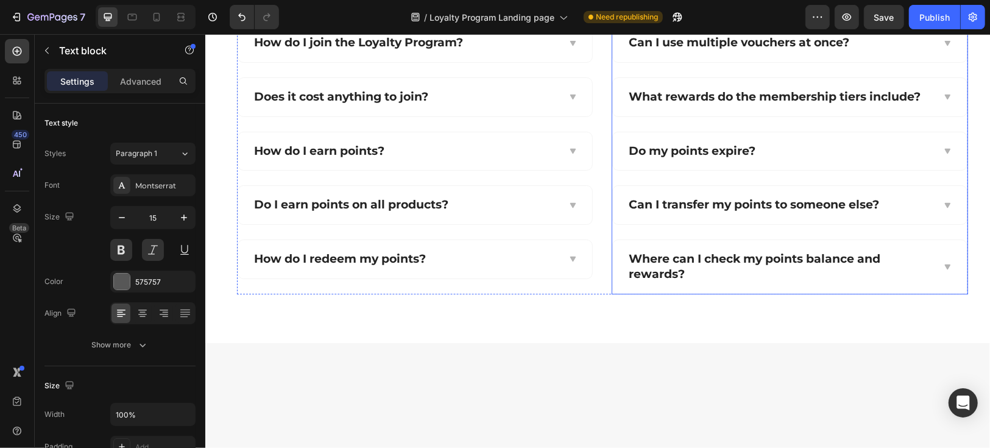
scroll to position [2776, 0]
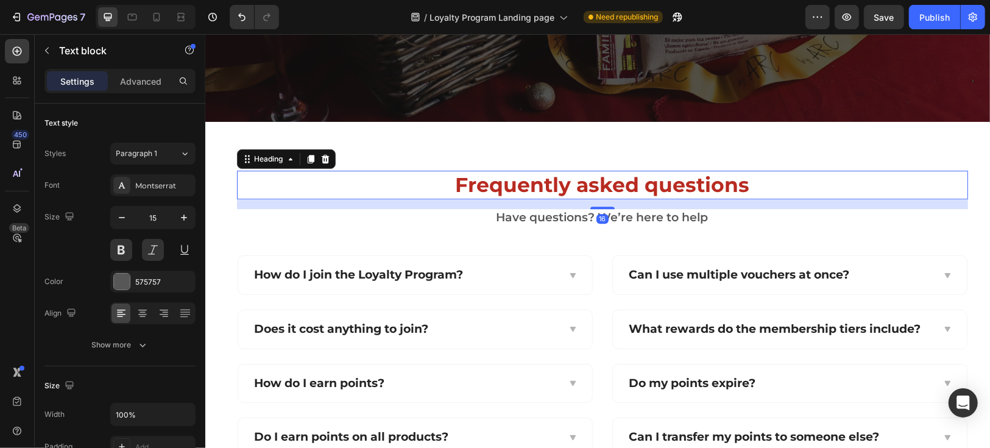
type input "16"
click at [244, 191] on p "Frequently asked questions" at bounding box center [602, 184] width 729 height 26
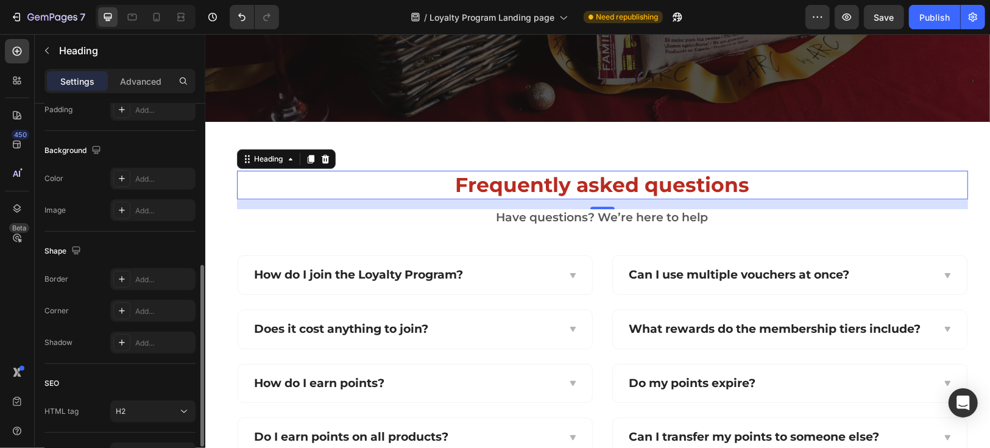
scroll to position [410, 0]
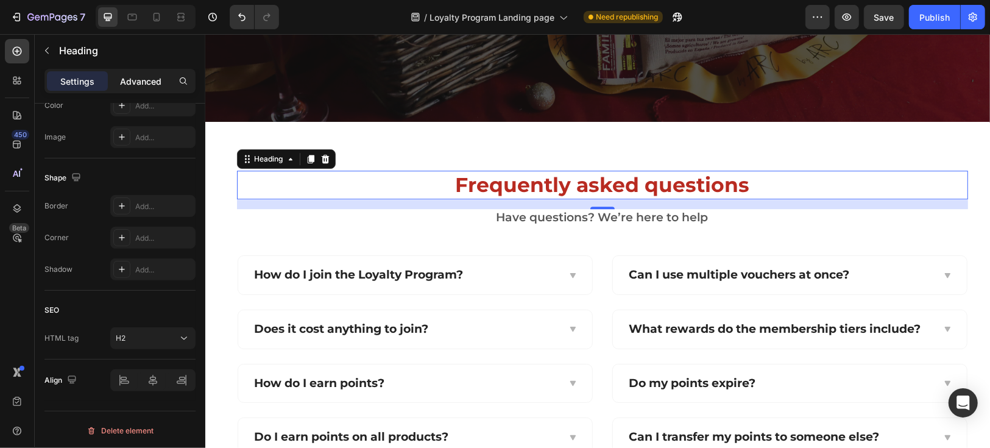
click at [151, 77] on p "Advanced" at bounding box center [140, 81] width 41 height 13
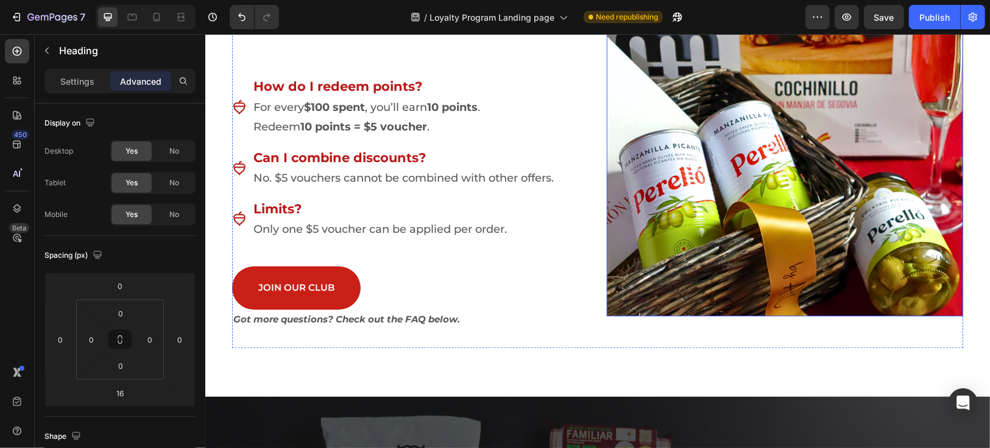
scroll to position [2099, 0]
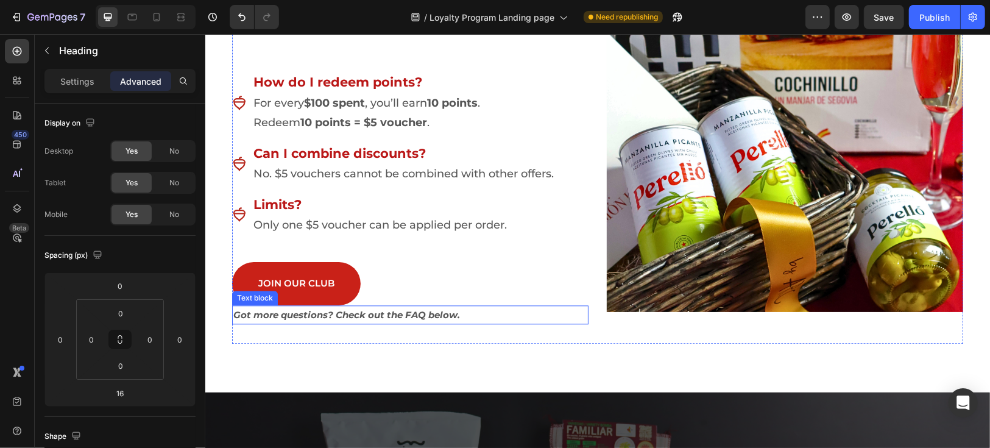
click at [414, 308] on p "Got more questions? Check out the FAQ below." at bounding box center [410, 314] width 354 height 16
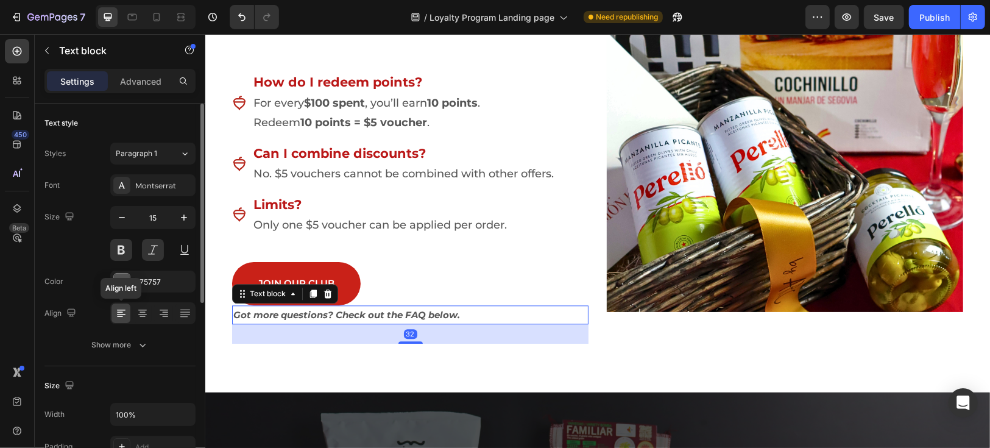
scroll to position [341, 0]
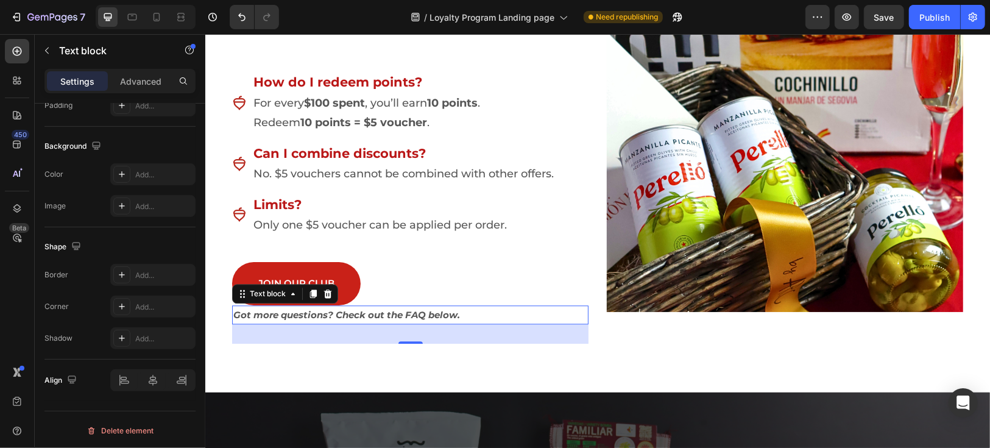
click at [410, 319] on p "Got more questions? Check out the FAQ below." at bounding box center [410, 314] width 354 height 16
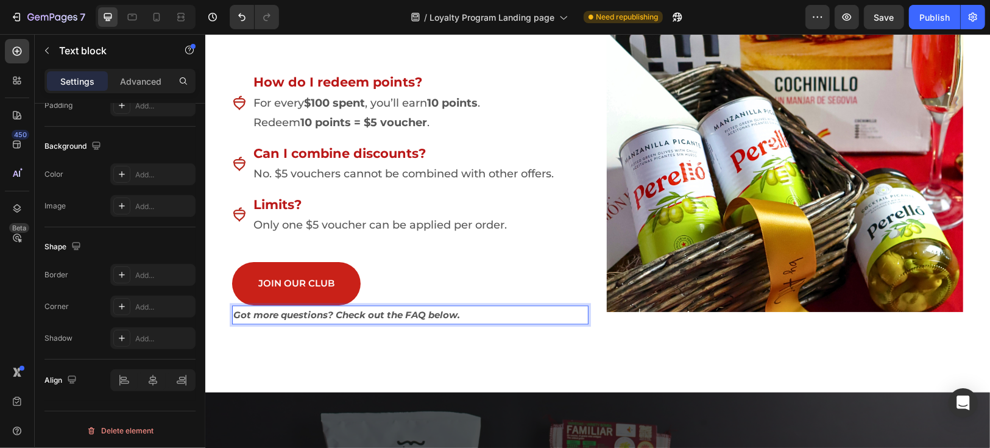
click at [399, 314] on p "Got more questions? Check out the FAQ below." at bounding box center [410, 314] width 354 height 16
drag, startPoint x: 401, startPoint y: 314, endPoint x: 417, endPoint y: 313, distance: 16.6
click at [417, 313] on p "Got more questions? Check out the FAQ below." at bounding box center [410, 314] width 354 height 16
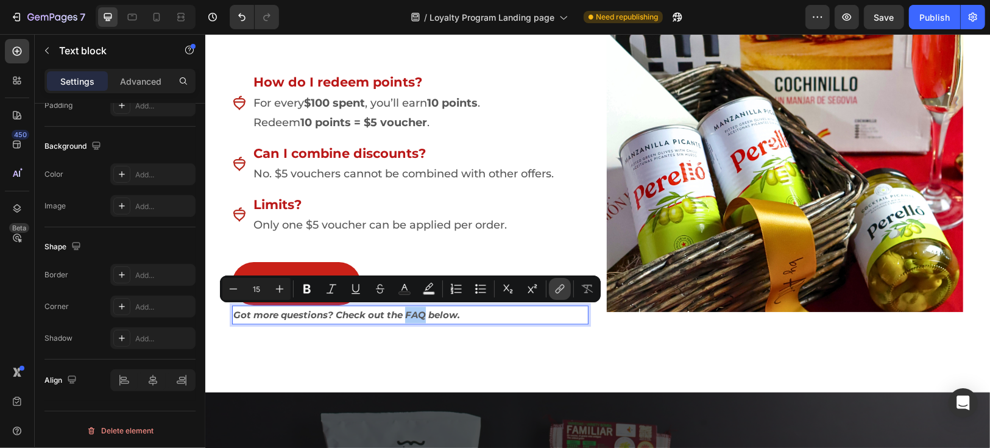
click at [557, 292] on icon "Editor contextual toolbar" at bounding box center [560, 289] width 12 height 12
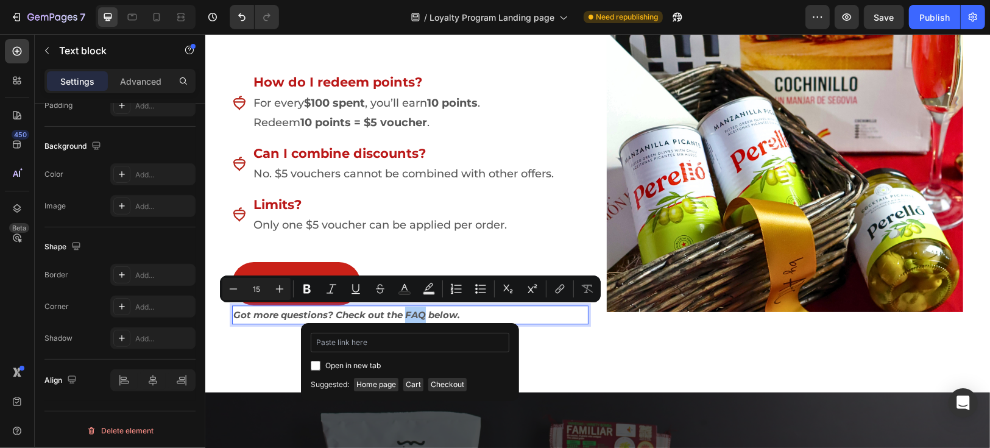
click at [335, 344] on input "Editor contextual toolbar" at bounding box center [410, 343] width 199 height 20
click at [324, 382] on span "Suggested:" at bounding box center [330, 384] width 38 height 13
drag, startPoint x: 314, startPoint y: 367, endPoint x: 337, endPoint y: 353, distance: 26.2
click at [316, 367] on input "Editor contextual toolbar" at bounding box center [316, 366] width 10 height 10
checkbox input "true"
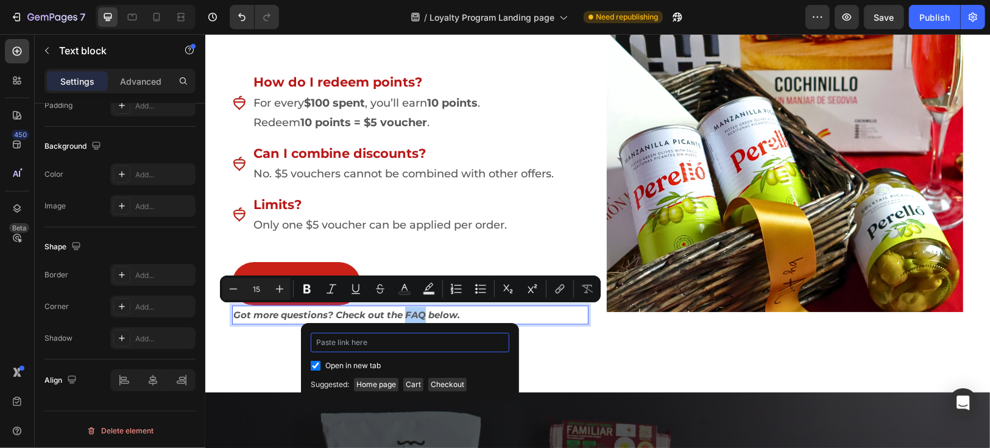
click at [353, 341] on input "Editor contextual toolbar" at bounding box center [410, 343] width 199 height 20
click at [346, 341] on input "Editor contextual toolbar" at bounding box center [410, 343] width 199 height 20
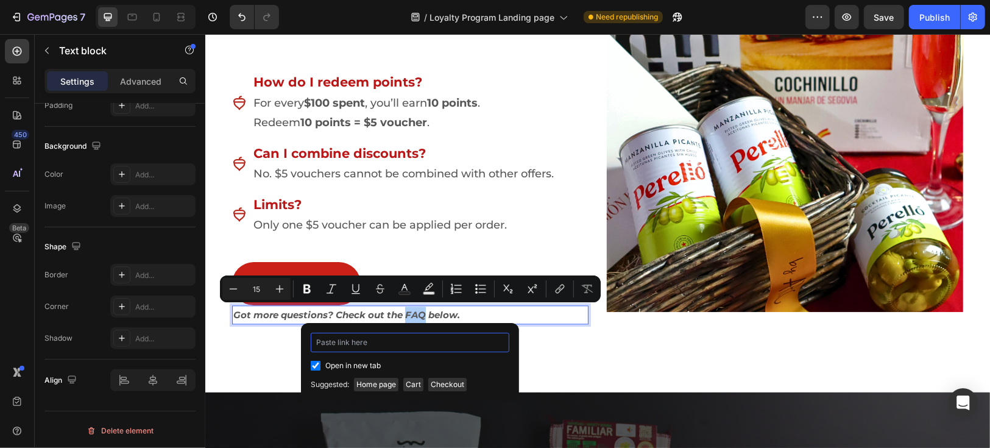
click at [346, 341] on input "Editor contextual toolbar" at bounding box center [410, 343] width 199 height 20
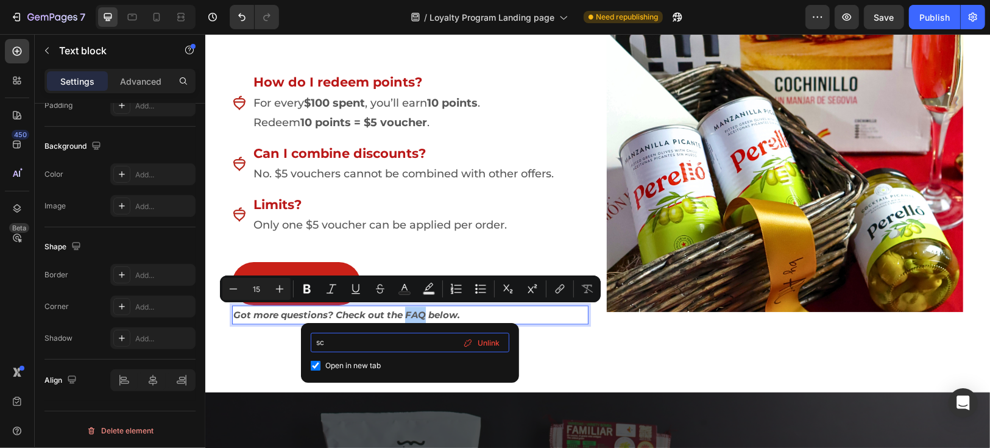
type input "s"
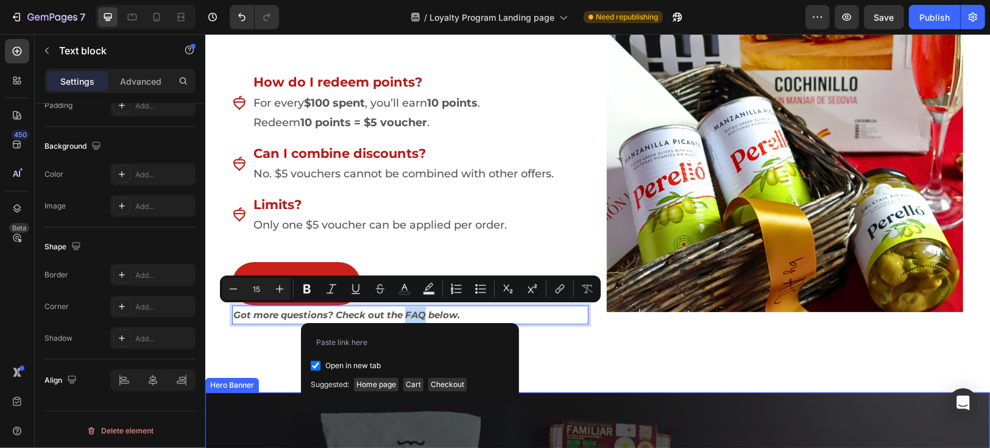
click at [759, 321] on div "Image" at bounding box center [784, 133] width 357 height 419
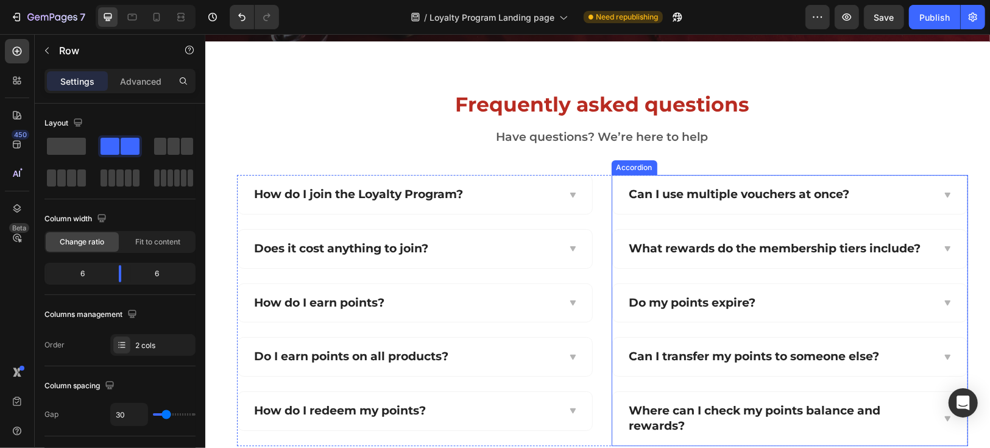
scroll to position [2708, 0]
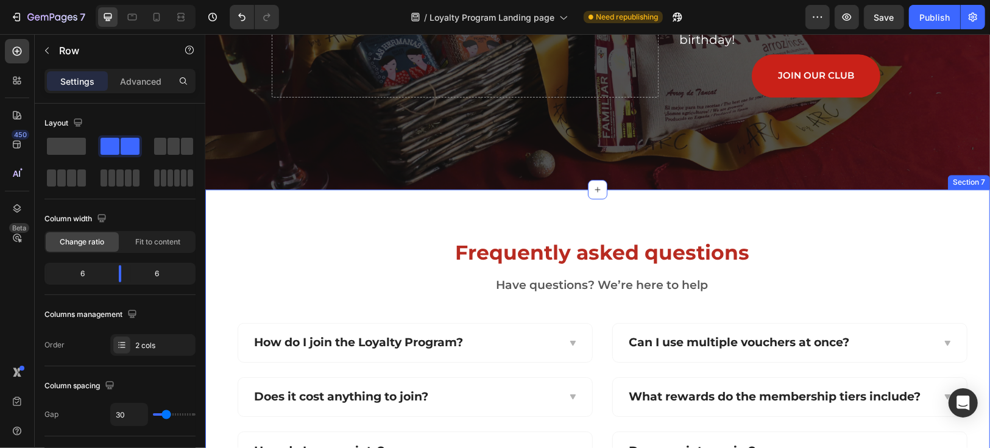
click at [964, 202] on div "Frequently asked questions Heading Have questions? We’re here to help Text bloc…" at bounding box center [597, 415] width 785 height 453
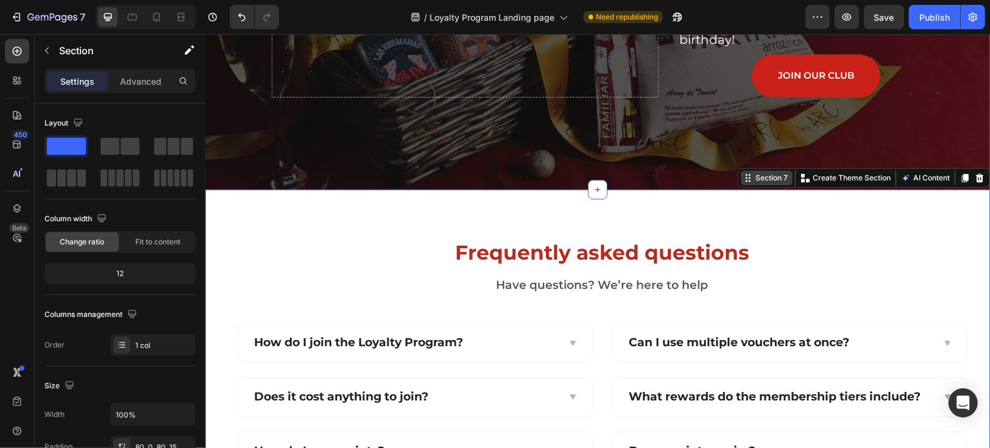
click at [753, 180] on div "Section 7" at bounding box center [771, 177] width 37 height 11
click at [859, 181] on p "Create Theme Section" at bounding box center [851, 177] width 78 height 11
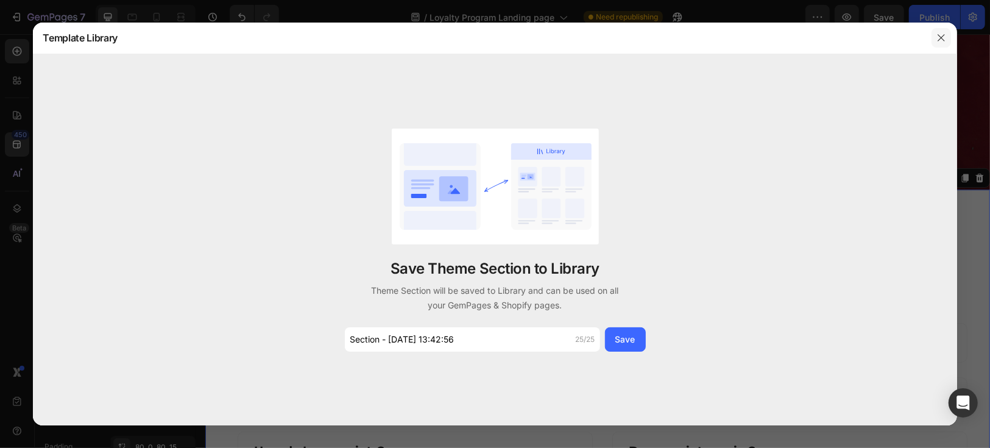
click at [941, 41] on icon "button" at bounding box center [942, 38] width 10 height 10
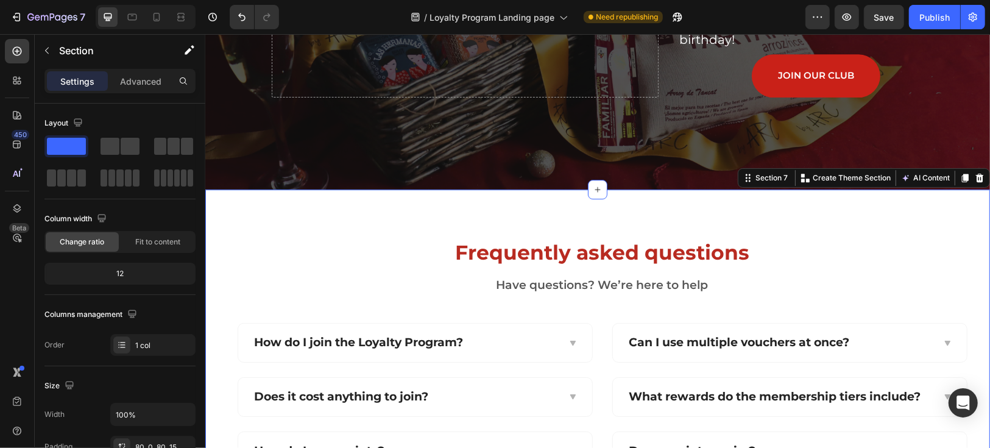
click at [766, 189] on div "Frequently asked questions Heading Have questions? We’re here to help Text bloc…" at bounding box center [597, 415] width 785 height 453
click at [766, 179] on div "Section 7" at bounding box center [771, 177] width 37 height 11
click at [907, 233] on div "Frequently asked questions Heading Have questions? We’re here to help Text bloc…" at bounding box center [597, 415] width 785 height 453
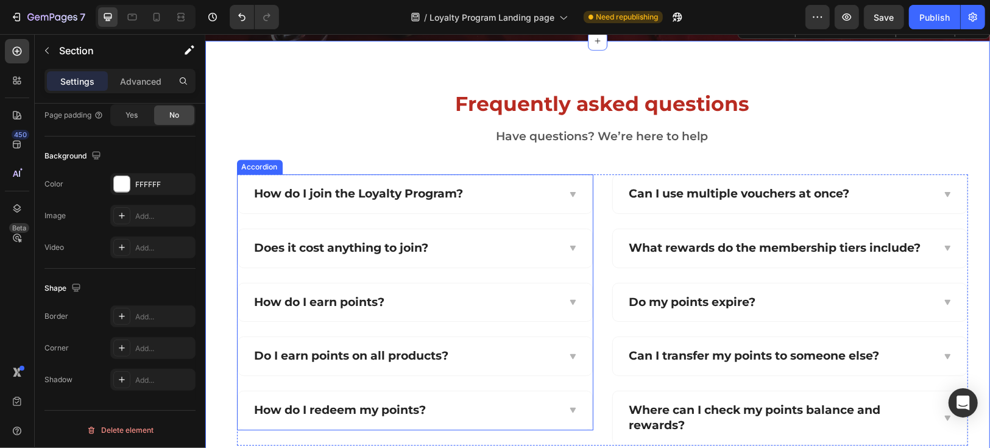
scroll to position [2776, 0]
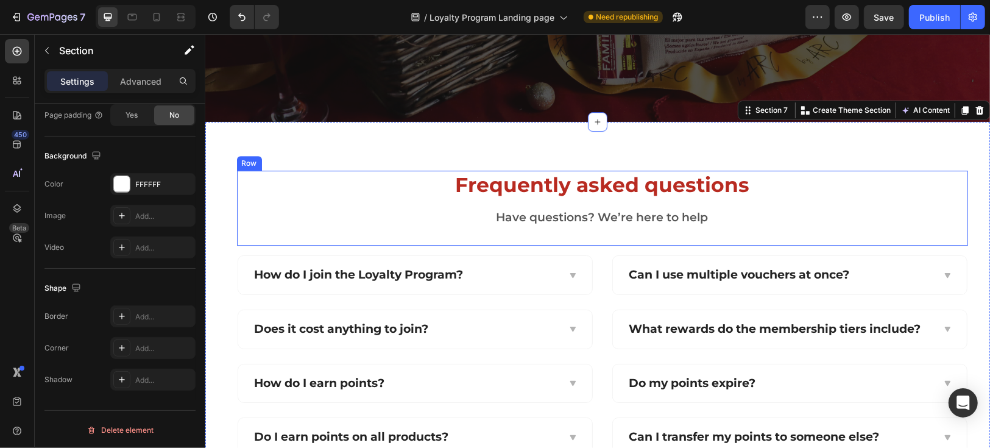
click at [350, 182] on p "Frequently asked questions" at bounding box center [602, 184] width 729 height 26
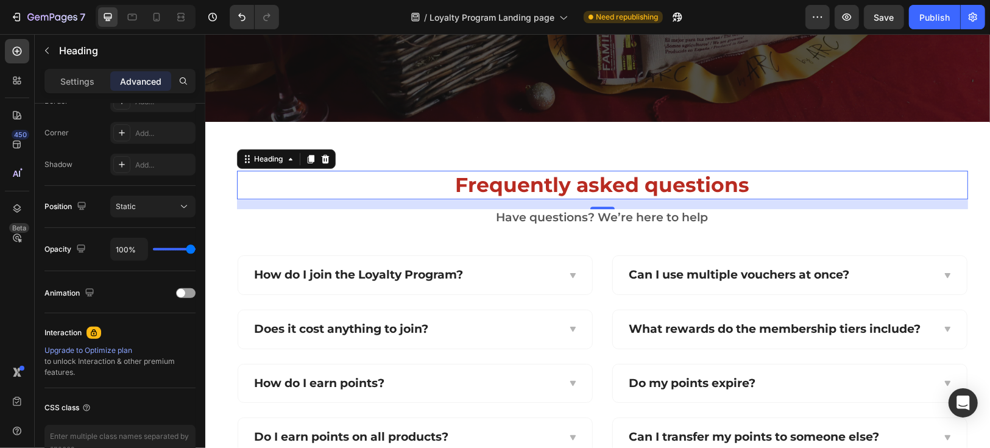
scroll to position [0, 0]
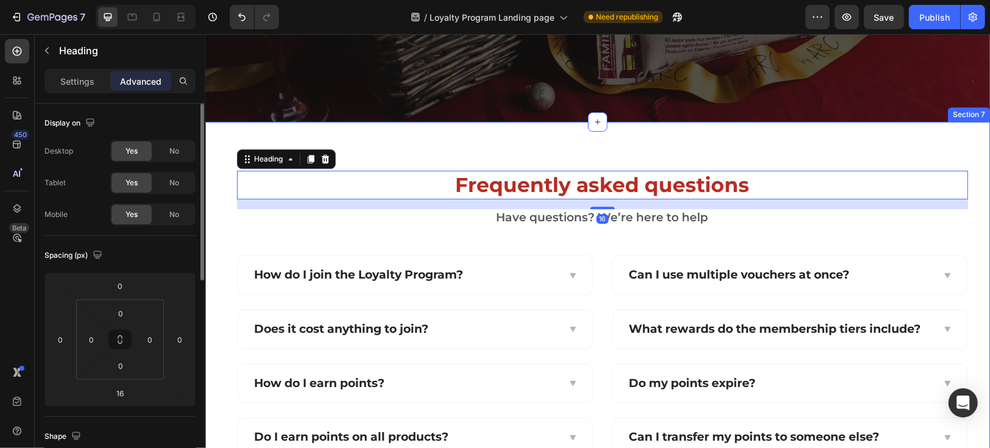
click at [345, 124] on div "Frequently asked questions Heading 16 Have questions? We’re here to help Text b…" at bounding box center [597, 347] width 785 height 453
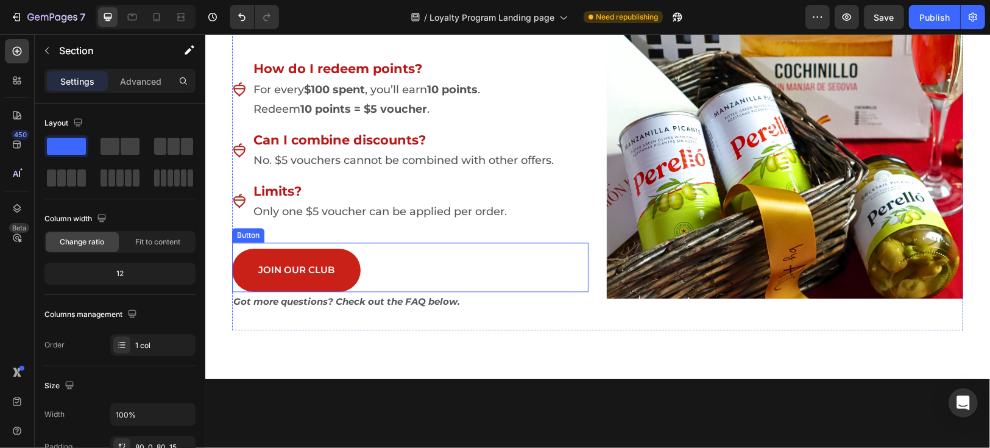
scroll to position [2167, 0]
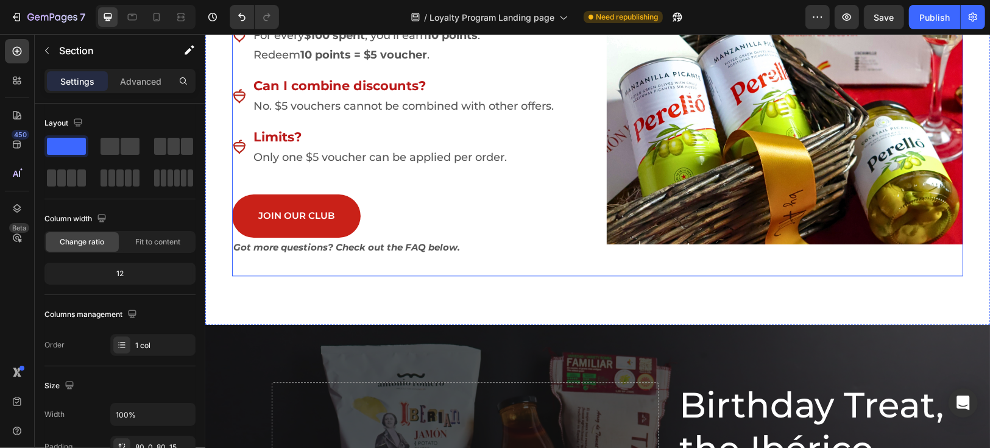
click at [388, 241] on p "Got more questions? Check out the FAQ below." at bounding box center [410, 246] width 354 height 16
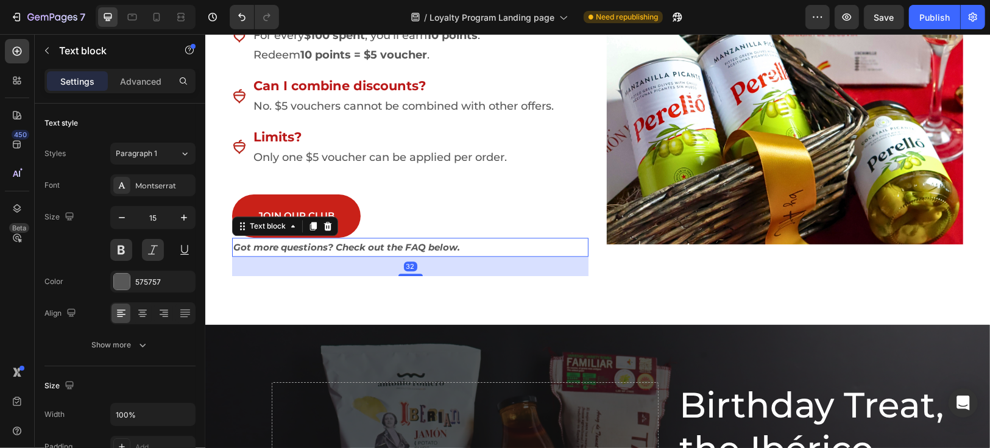
click at [389, 241] on p "Got more questions? Check out the FAQ below." at bounding box center [410, 246] width 354 height 16
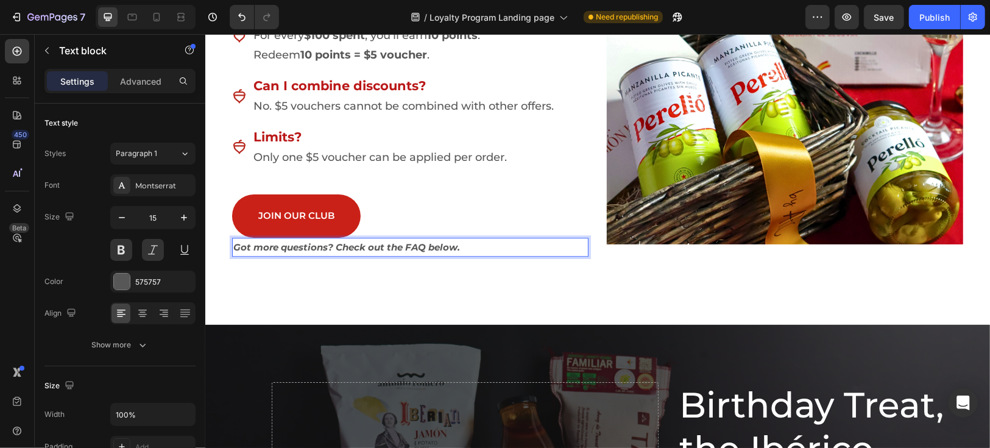
click at [402, 245] on p "Got more questions? Check out the FAQ below." at bounding box center [410, 246] width 354 height 16
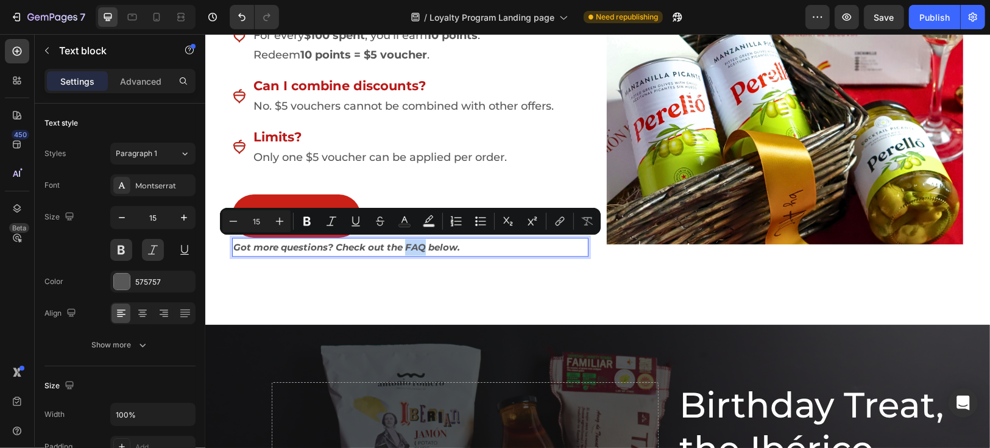
drag, startPoint x: 402, startPoint y: 247, endPoint x: 419, endPoint y: 246, distance: 17.1
click at [419, 246] on p "Got more questions? Check out the FAQ below." at bounding box center [410, 246] width 354 height 16
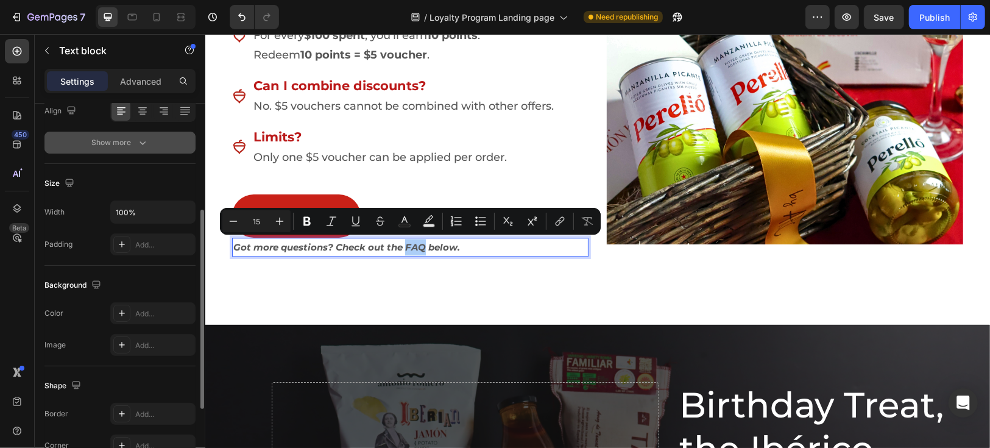
click at [127, 137] on div "Show more" at bounding box center [120, 143] width 57 height 12
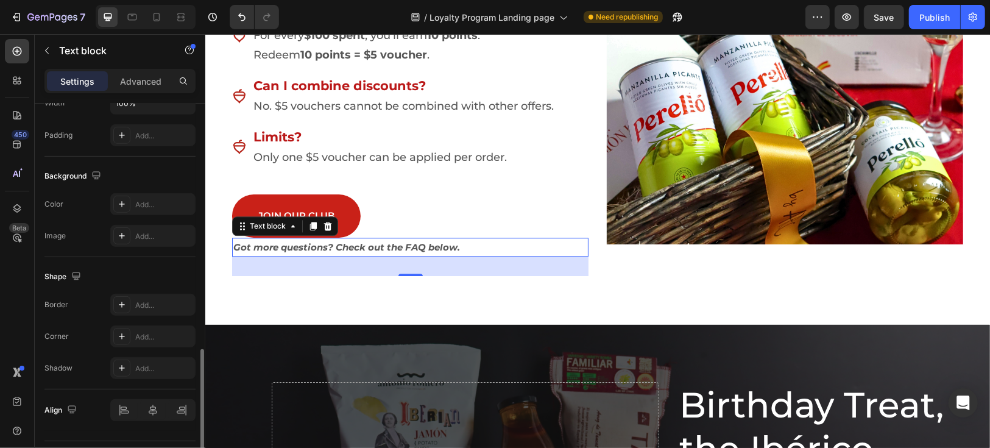
scroll to position [502, 0]
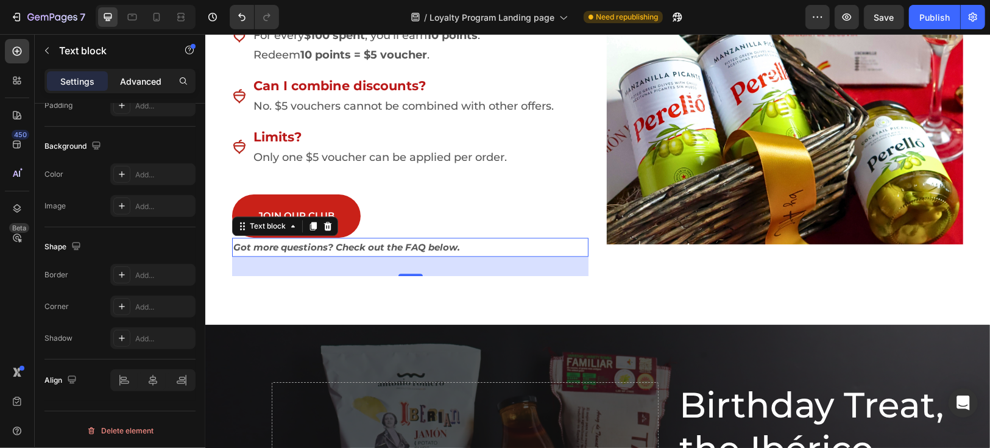
click at [130, 82] on p "Advanced" at bounding box center [140, 81] width 41 height 13
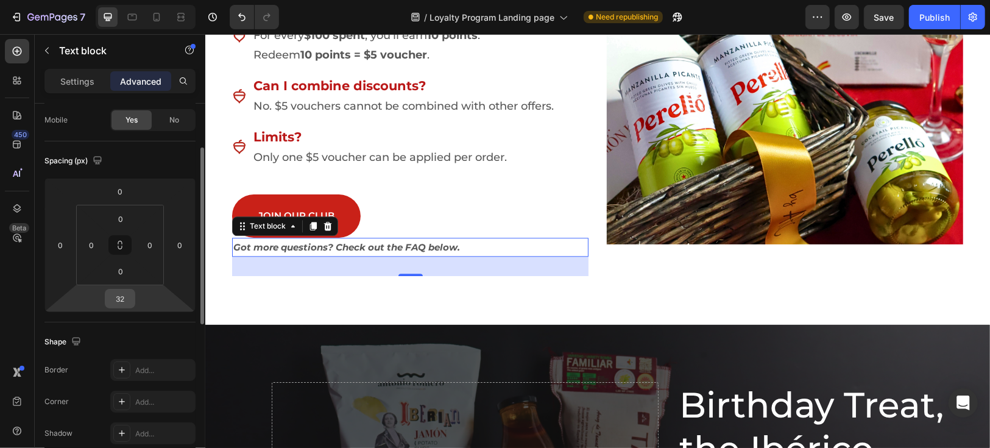
scroll to position [0, 0]
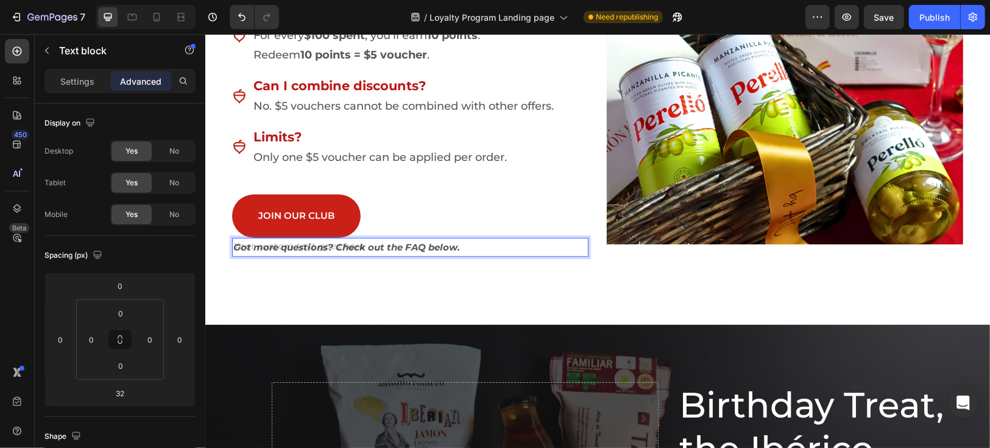
click at [415, 247] on div "Got more questions? Check out the FAQ below." at bounding box center [410, 246] width 357 height 19
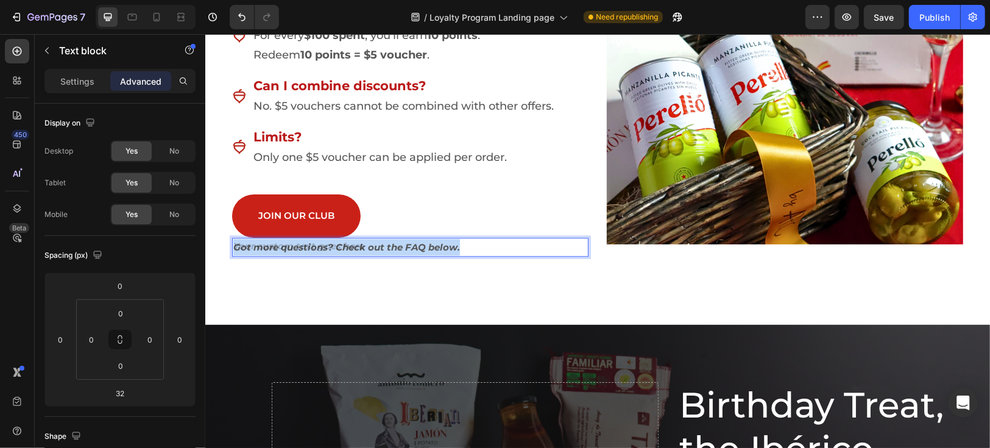
click at [415, 247] on div "Got more questions? Check out the FAQ below." at bounding box center [410, 246] width 357 height 19
click at [405, 246] on div "Got more questions? Check out the FAQ below." at bounding box center [410, 246] width 357 height 19
click at [402, 246] on p "Got more questions? Check out the FAQ below." at bounding box center [410, 246] width 354 height 16
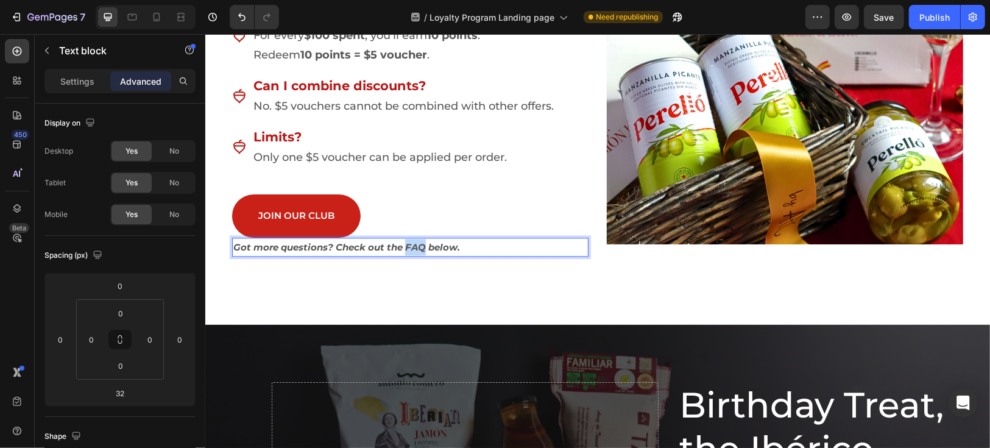
drag, startPoint x: 401, startPoint y: 246, endPoint x: 419, endPoint y: 246, distance: 18.3
click at [419, 246] on p "Got more questions? Check out the FAQ below." at bounding box center [410, 246] width 354 height 16
click at [413, 244] on p "Got more questions? Check out the FAQ below." at bounding box center [410, 246] width 354 height 16
click at [446, 246] on p "Got more questions? Check out the FAQ below." at bounding box center [410, 246] width 354 height 16
drag, startPoint x: 403, startPoint y: 247, endPoint x: 420, endPoint y: 246, distance: 17.1
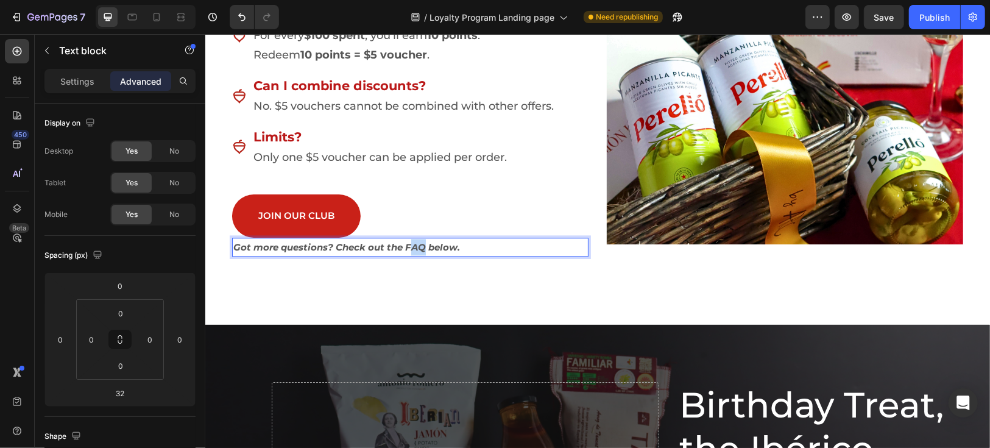
click at [420, 246] on p "Got more questions? Check out the FAQ below." at bounding box center [410, 246] width 354 height 16
click at [403, 248] on p "Got more questions? Check out the FAQ below." at bounding box center [410, 246] width 354 height 16
drag, startPoint x: 281, startPoint y: 247, endPoint x: 363, endPoint y: 246, distance: 82.3
click at [363, 246] on p "Got more questions? Check out the FAQ below." at bounding box center [410, 246] width 354 height 16
click at [443, 238] on p "Got more questions? Check out the FAQ below." at bounding box center [410, 246] width 354 height 16
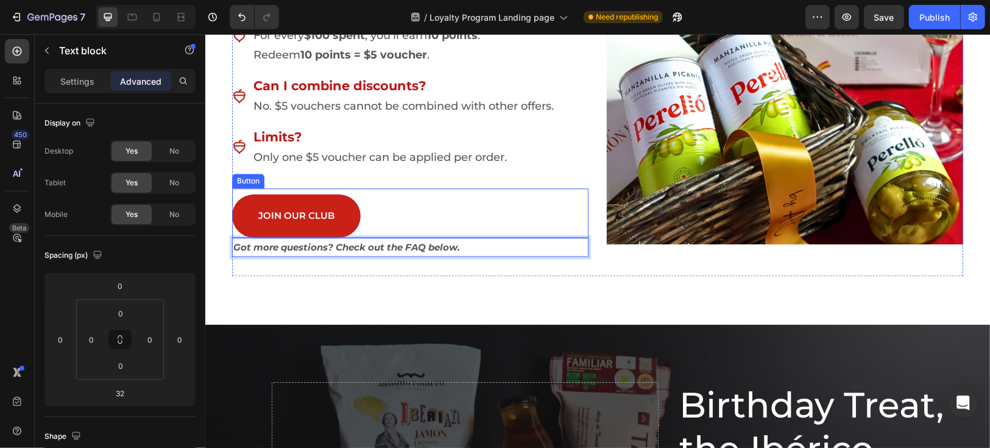
click at [474, 194] on div "JOIN OUR CLUB Button" at bounding box center [410, 212] width 357 height 49
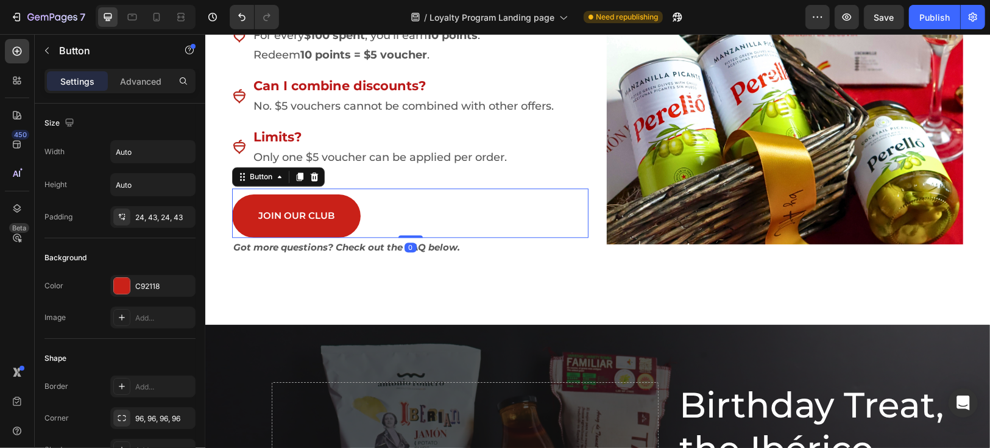
click at [568, 154] on div "How do I redeem points? For every $100 spent , you’ll earn 10 points . Redeem 1…" at bounding box center [410, 85] width 357 height 166
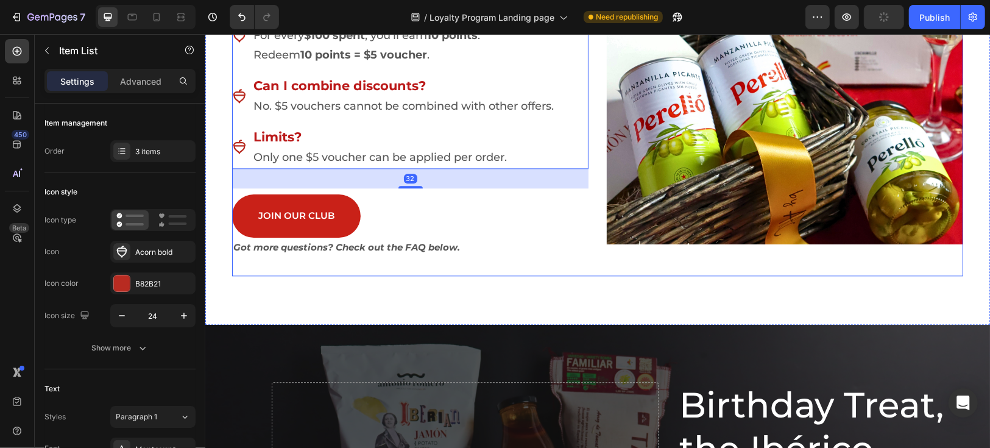
click at [396, 249] on p "Got more questions? Check out the FAQ below." at bounding box center [410, 246] width 354 height 16
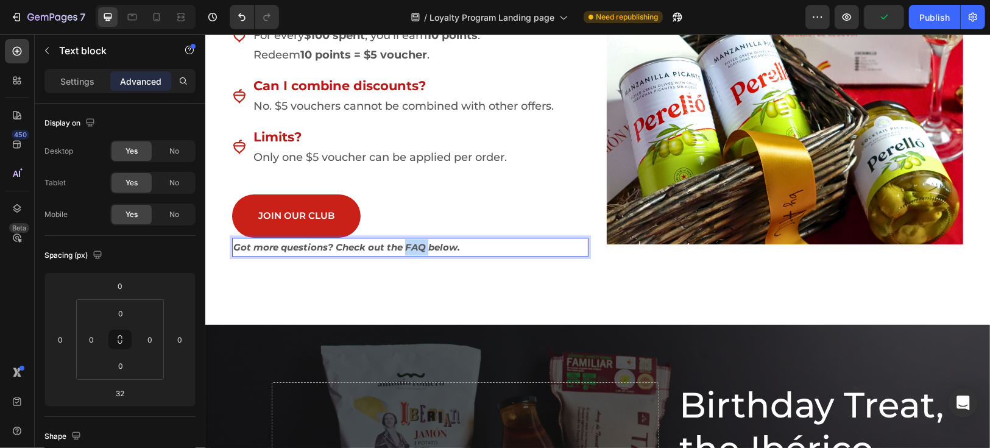
click at [406, 244] on p "Got more questions? Check out the FAQ below." at bounding box center [410, 246] width 354 height 16
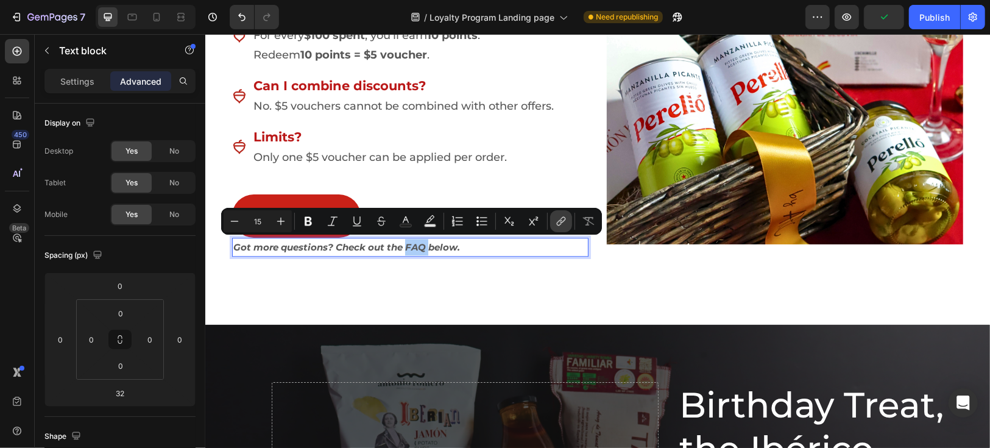
click at [563, 220] on icon "Editor contextual toolbar" at bounding box center [561, 221] width 12 height 12
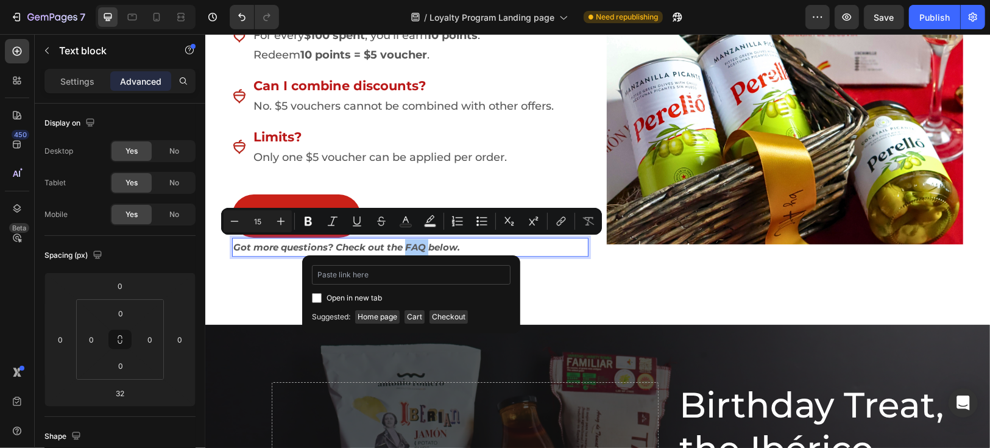
click at [357, 268] on input "Editor contextual toolbar" at bounding box center [411, 275] width 199 height 20
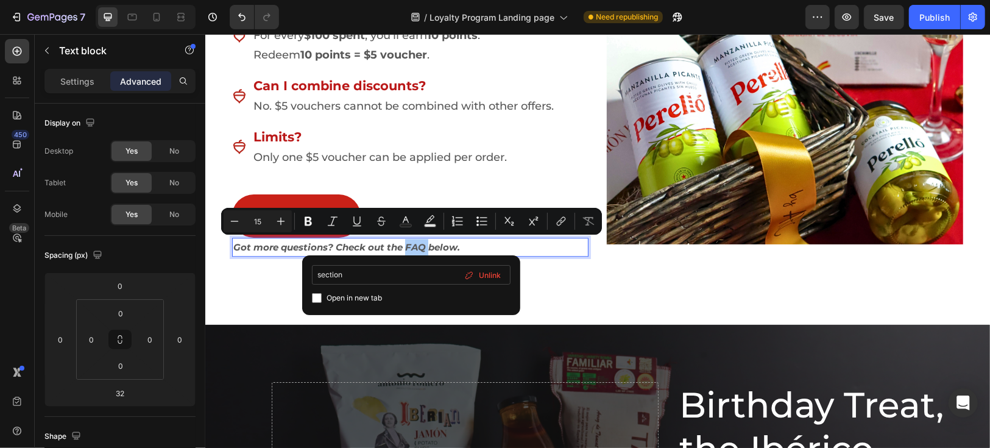
type input "section 7"
click at [556, 273] on div "Redeem For Somthing Delicious Heading Your points are as delicious as your purc…" at bounding box center [410, 65] width 357 height 419
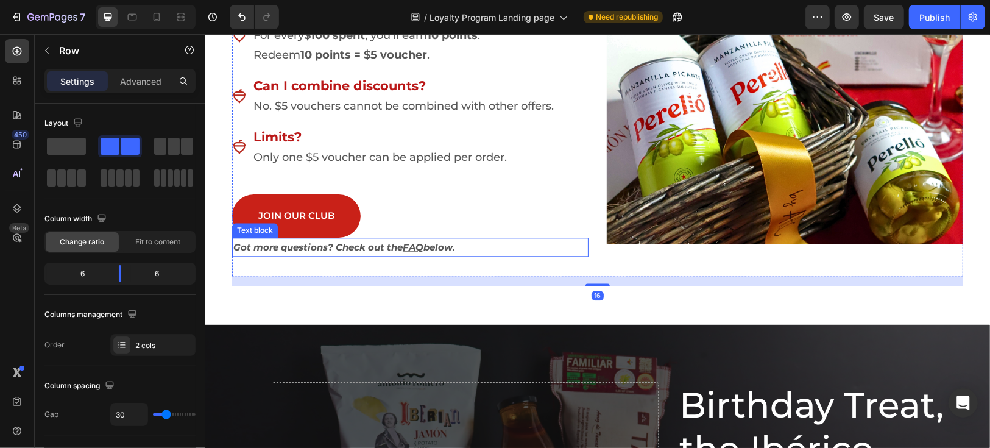
click at [412, 243] on u "FAQ" at bounding box center [412, 247] width 21 height 12
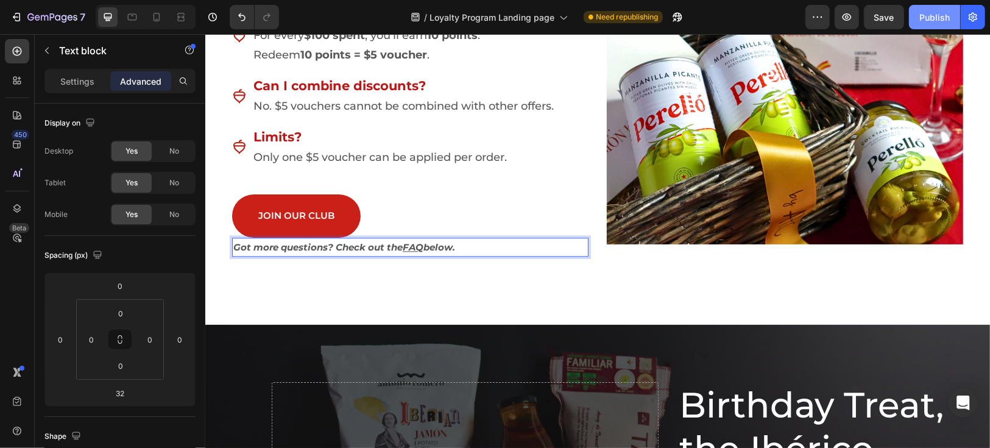
click at [934, 21] on div "Publish" at bounding box center [935, 17] width 30 height 13
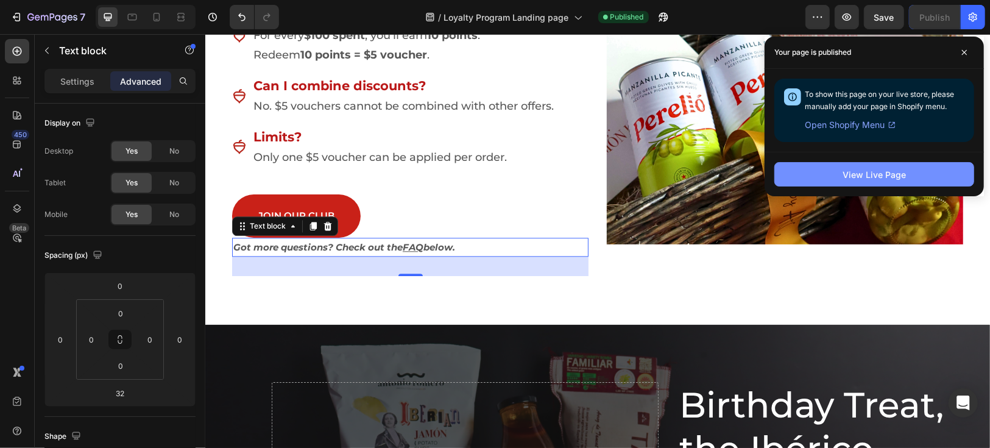
click at [883, 173] on div "View Live Page" at bounding box center [874, 174] width 63 height 13
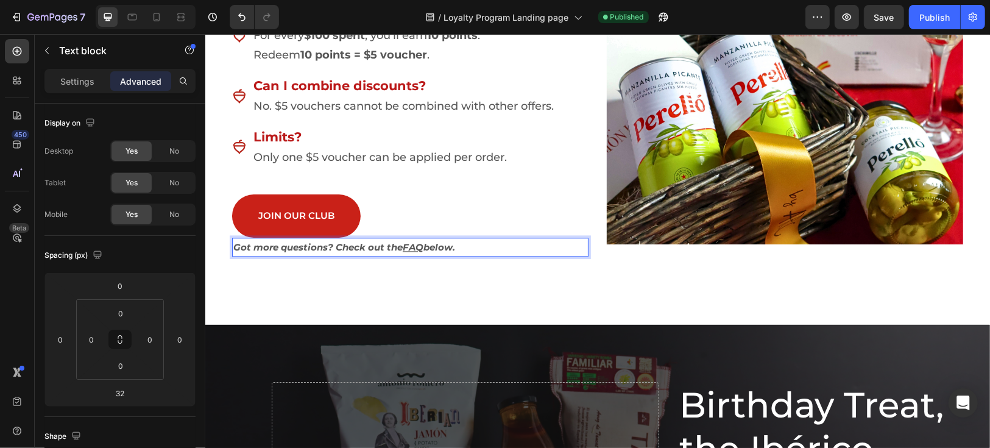
drag, startPoint x: 402, startPoint y: 244, endPoint x: 424, endPoint y: 245, distance: 21.9
click at [424, 245] on p "Got more questions? Check out the FAQ below." at bounding box center [410, 246] width 354 height 16
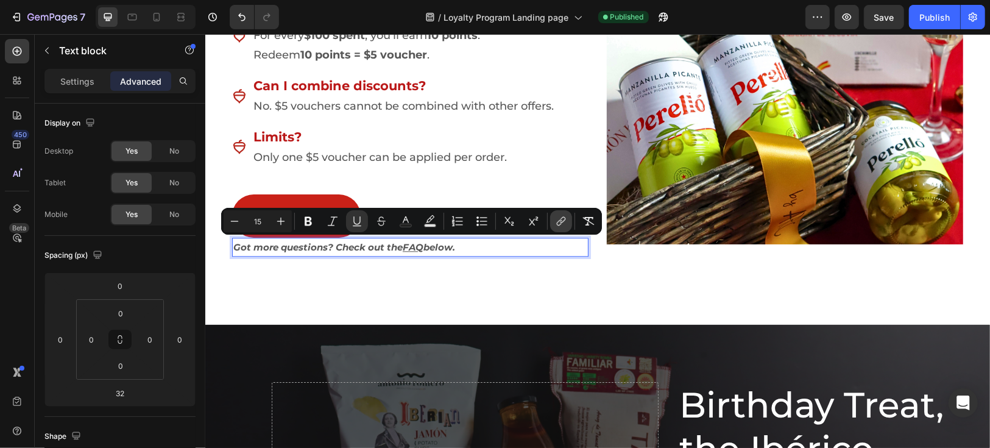
click at [561, 224] on icon "Editor contextual toolbar" at bounding box center [559, 223] width 5 height 6
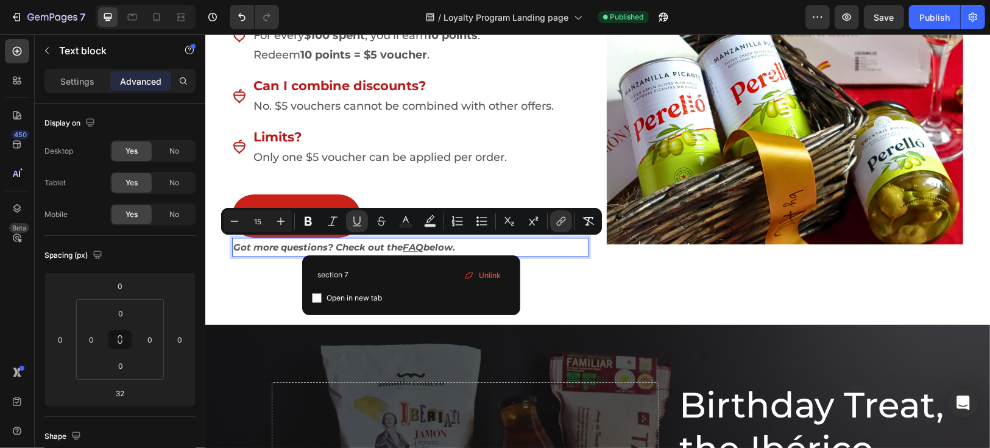
click at [494, 274] on span "Unlink" at bounding box center [490, 275] width 22 height 13
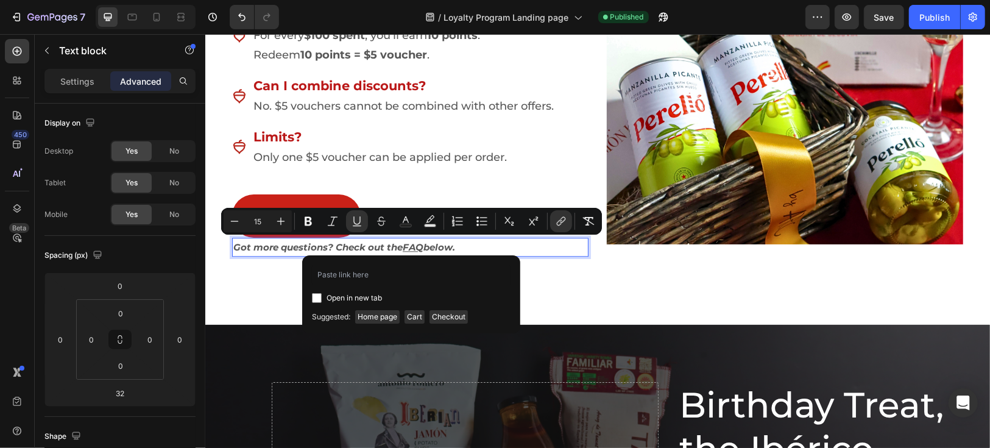
click at [623, 277] on div "Redeem For Somthing Delicious Heading Your points are as delicious as your purc…" at bounding box center [597, 70] width 767 height 429
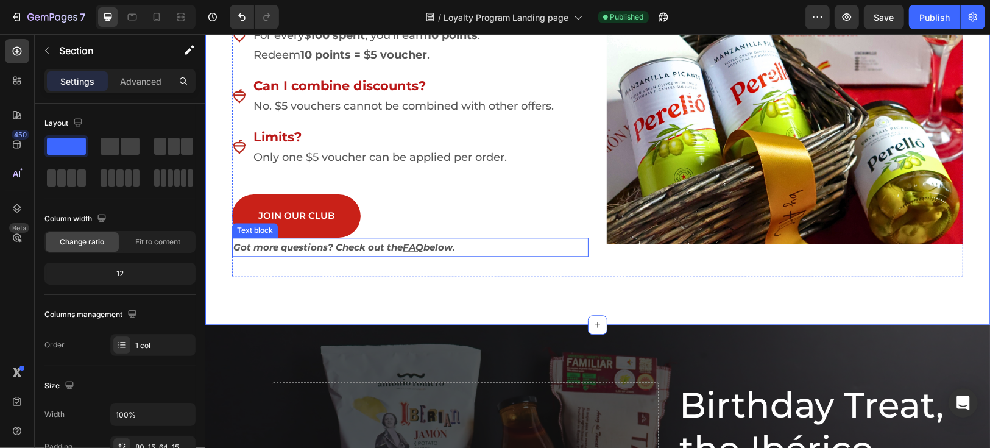
click at [414, 246] on u "FAQ" at bounding box center [412, 247] width 21 height 12
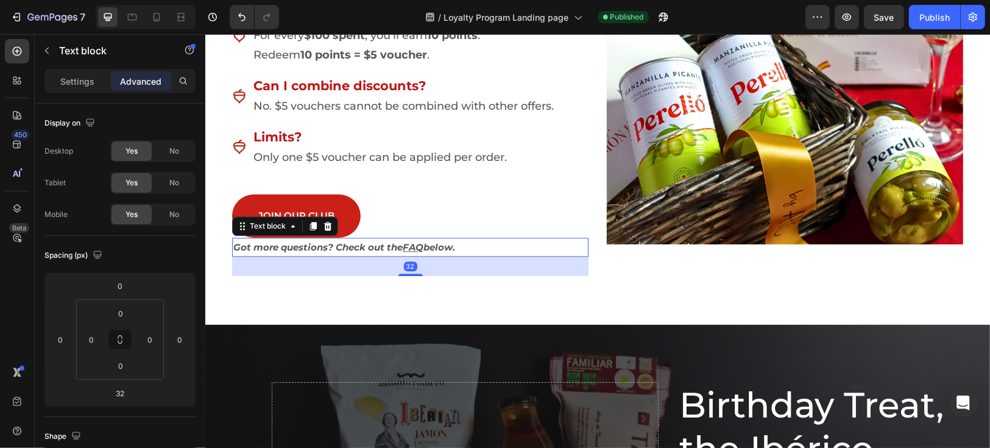
click at [408, 246] on u "FAQ" at bounding box center [412, 247] width 21 height 12
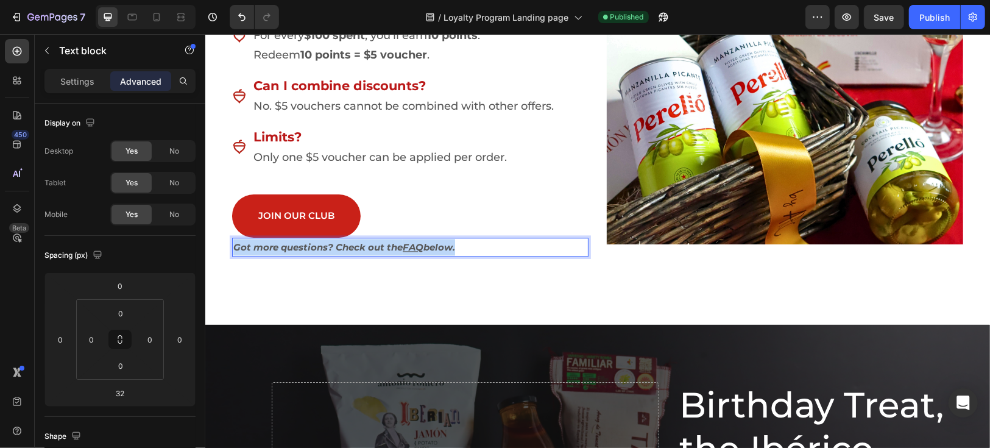
click at [408, 246] on u "FAQ" at bounding box center [412, 247] width 21 height 12
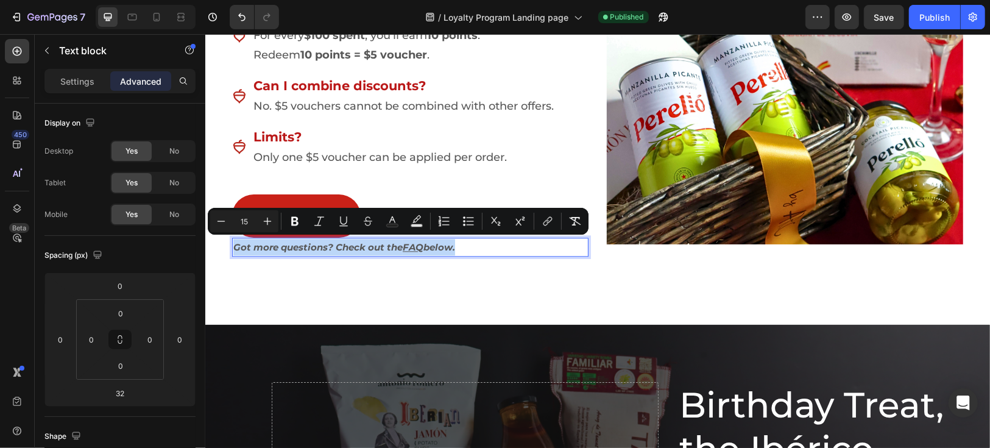
click at [413, 244] on u "FAQ" at bounding box center [412, 247] width 21 height 12
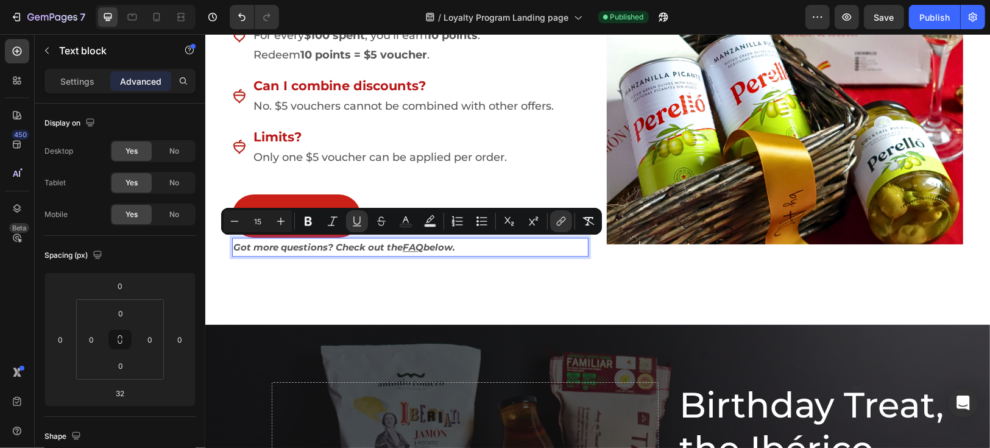
drag, startPoint x: 402, startPoint y: 246, endPoint x: 422, endPoint y: 246, distance: 19.5
click at [422, 246] on u "FAQ" at bounding box center [412, 247] width 21 height 12
click at [560, 224] on icon "Editor contextual toolbar" at bounding box center [561, 221] width 12 height 12
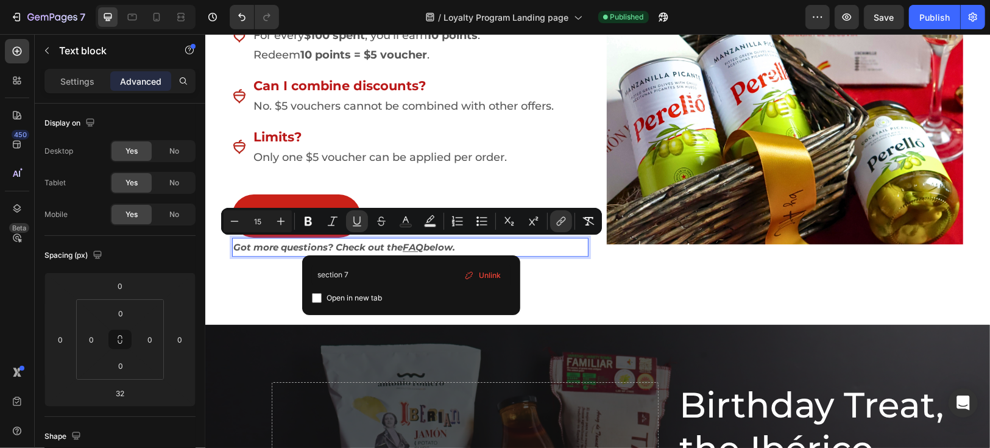
click at [485, 275] on span "Unlink" at bounding box center [490, 275] width 22 height 13
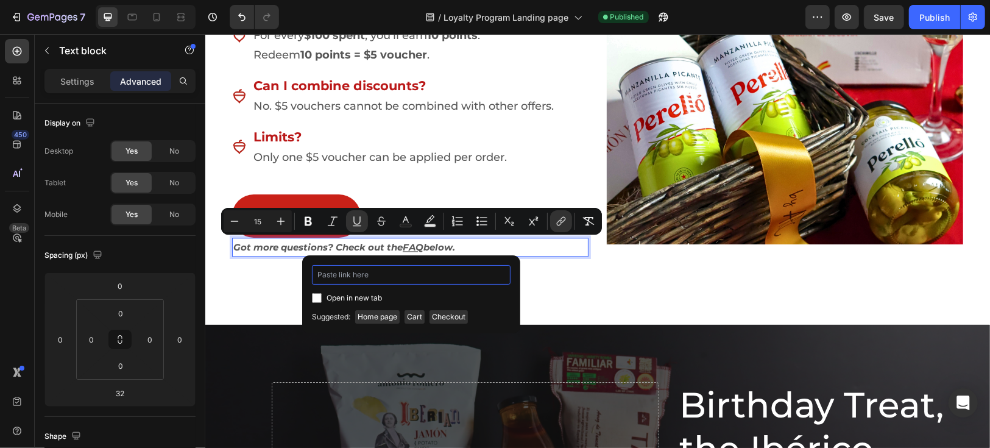
click at [364, 272] on input "Editor contextual toolbar" at bounding box center [411, 275] width 199 height 20
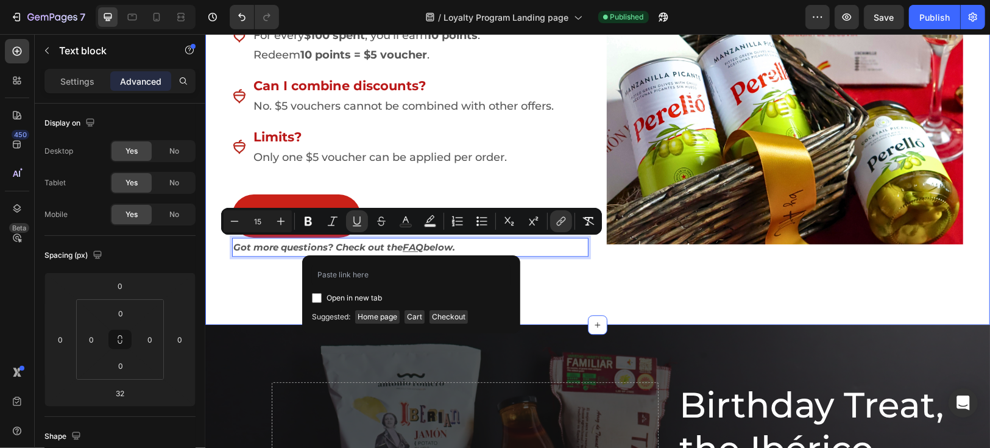
click at [574, 275] on div "Redeem For Somthing Delicious Heading Your points are as delicious as your purc…" at bounding box center [597, 70] width 767 height 429
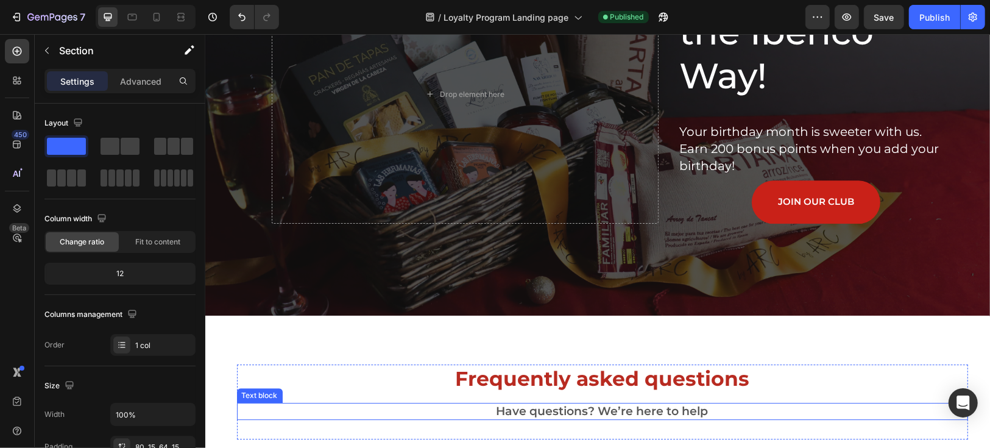
scroll to position [2506, 0]
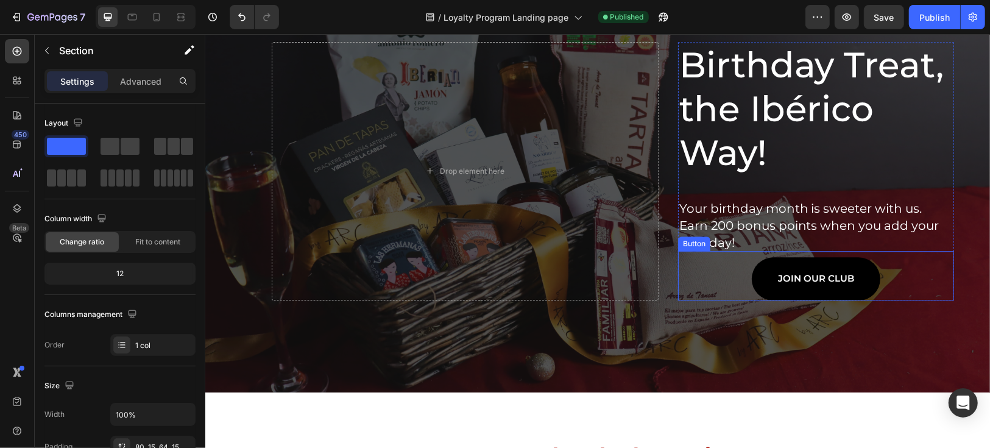
click at [794, 296] on link "JOIN OUR CLUB" at bounding box center [815, 278] width 129 height 43
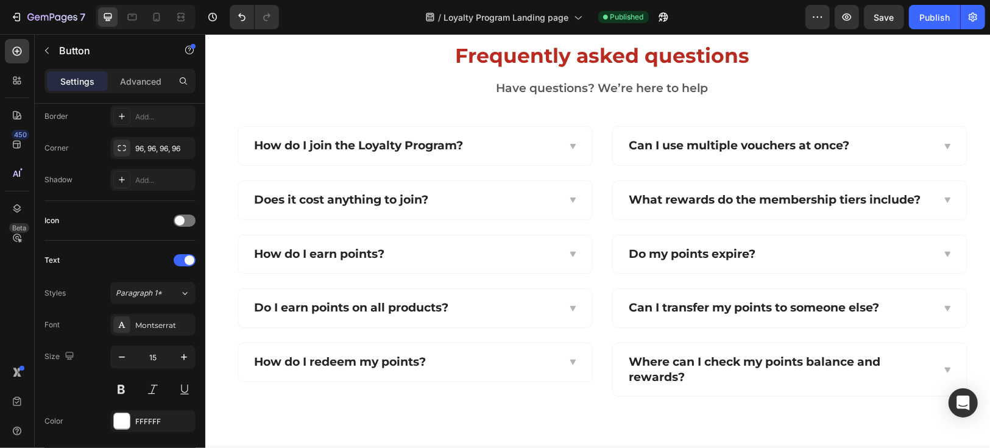
scroll to position [2911, 0]
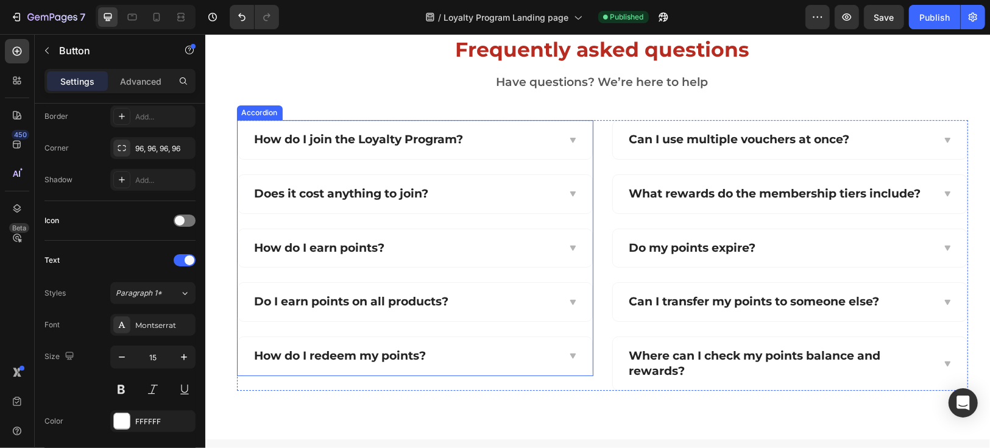
click at [567, 135] on icon at bounding box center [571, 140] width 9 height 10
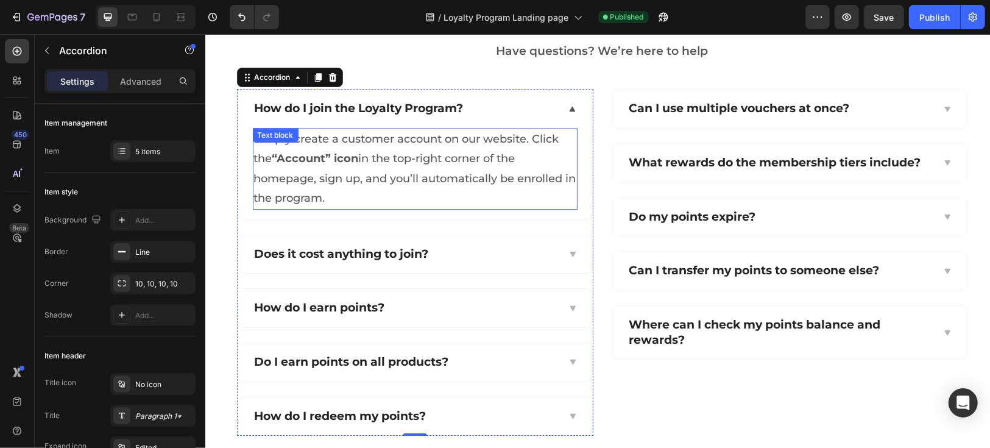
scroll to position [3047, 0]
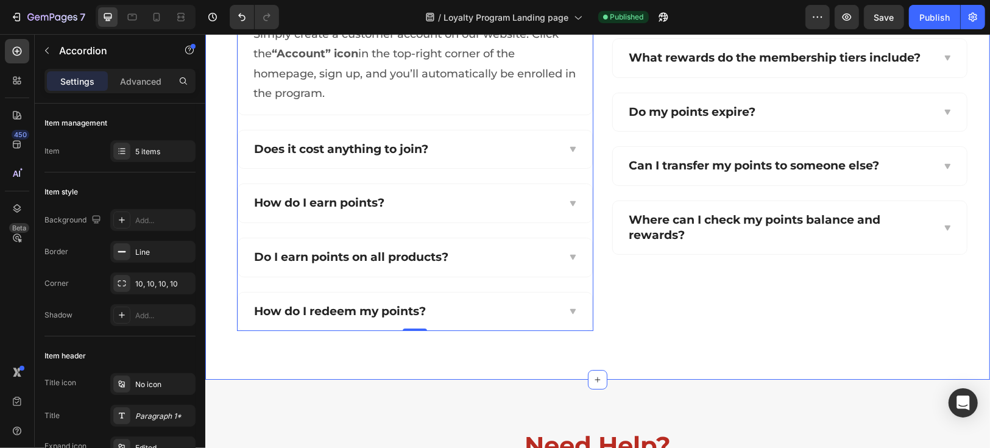
click at [709, 353] on div "Frequently asked questions Heading Have questions? We’re here to help Text bloc…" at bounding box center [597, 115] width 785 height 530
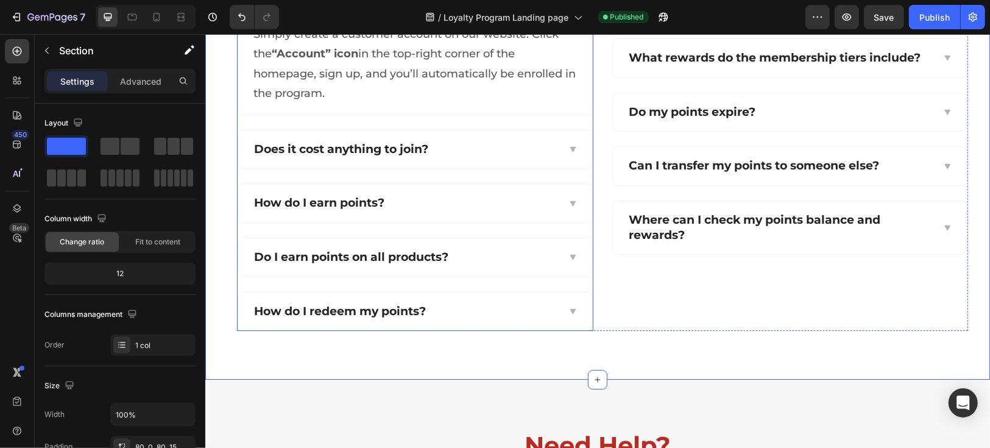
click at [567, 144] on icon at bounding box center [571, 149] width 9 height 10
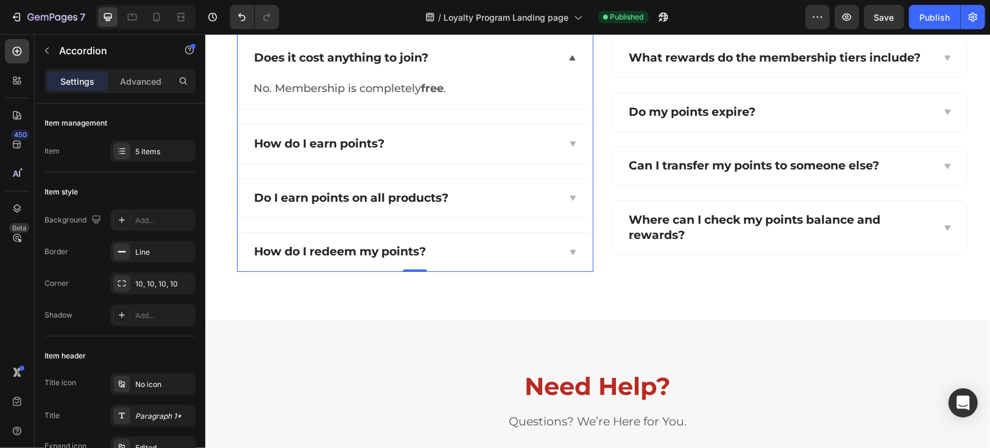
click at [569, 142] on icon at bounding box center [571, 143] width 5 height 5
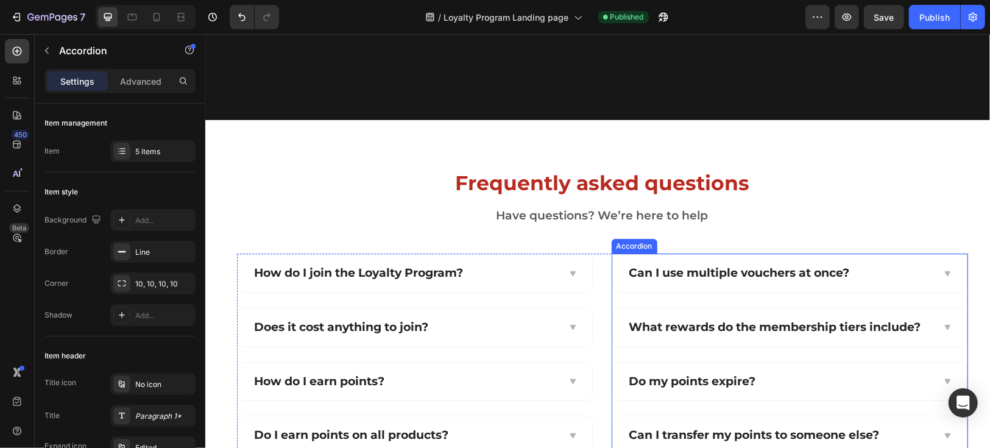
scroll to position [2994, 0]
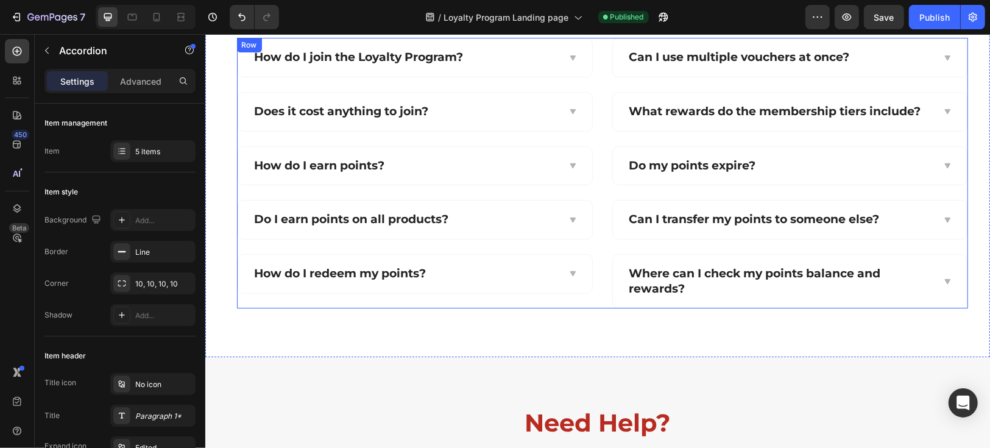
click at [383, 295] on div "How do I join the Loyalty Program? Does it cost anything to join? How do I earn…" at bounding box center [414, 172] width 357 height 271
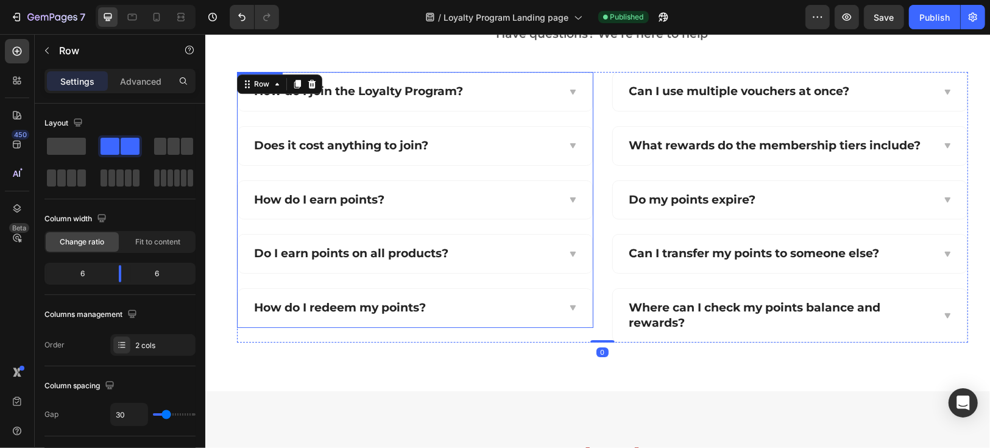
scroll to position [2925, 0]
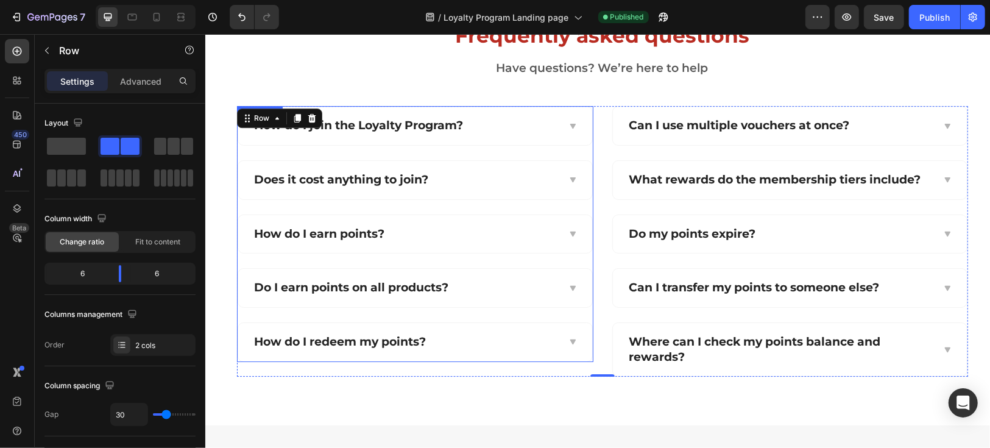
click at [260, 133] on div "How do I join the Loyalty Program?" at bounding box center [358, 125] width 213 height 19
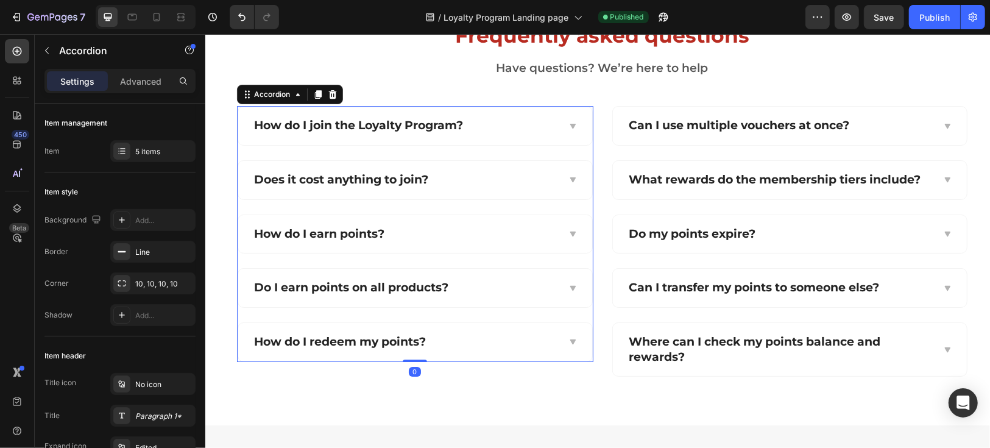
click at [282, 138] on div "How do I join the Loyalty Program?" at bounding box center [415, 125] width 354 height 38
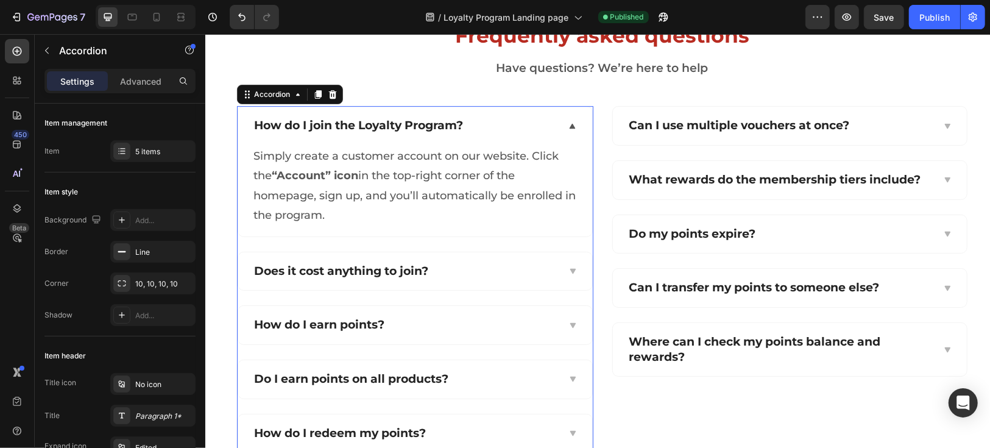
click at [351, 140] on div "How do I join the Loyalty Program?" at bounding box center [415, 125] width 354 height 38
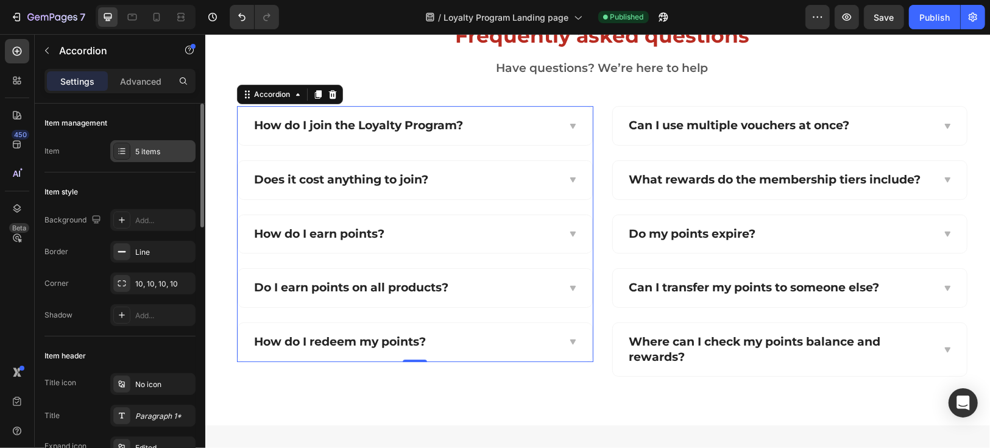
click at [147, 154] on div "5 items" at bounding box center [163, 151] width 57 height 11
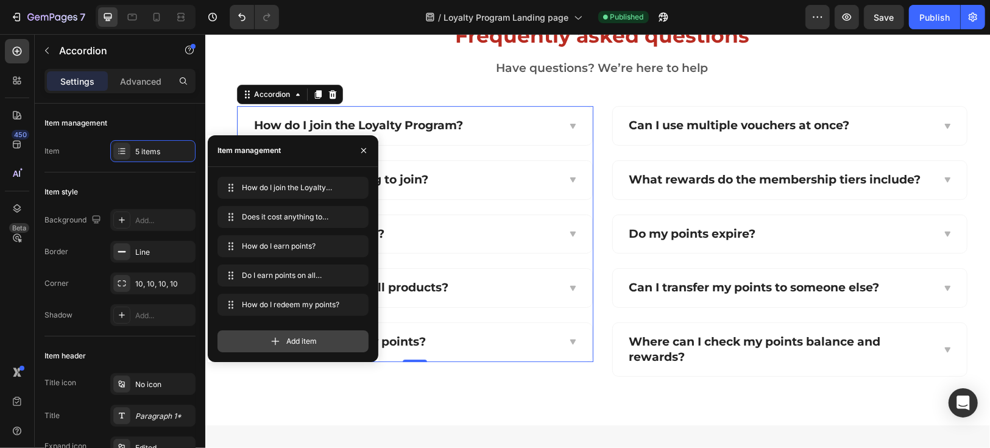
click at [294, 343] on span "Add item" at bounding box center [301, 341] width 30 height 11
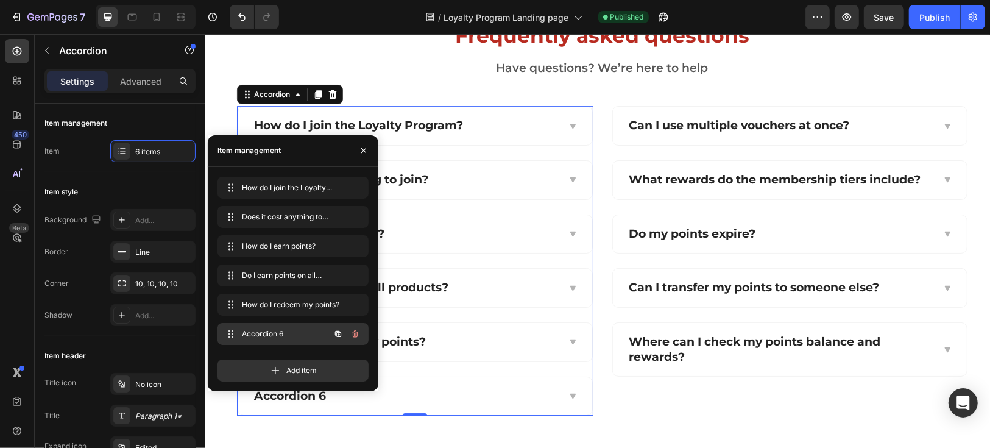
click at [273, 333] on span "Accordion 6" at bounding box center [276, 334] width 69 height 11
click at [370, 390] on div "How do I join the Loyalty Program? How do I join the Loyalty Program? Does it c…" at bounding box center [293, 279] width 171 height 224
click at [432, 394] on div "Accordion 6" at bounding box center [404, 395] width 305 height 19
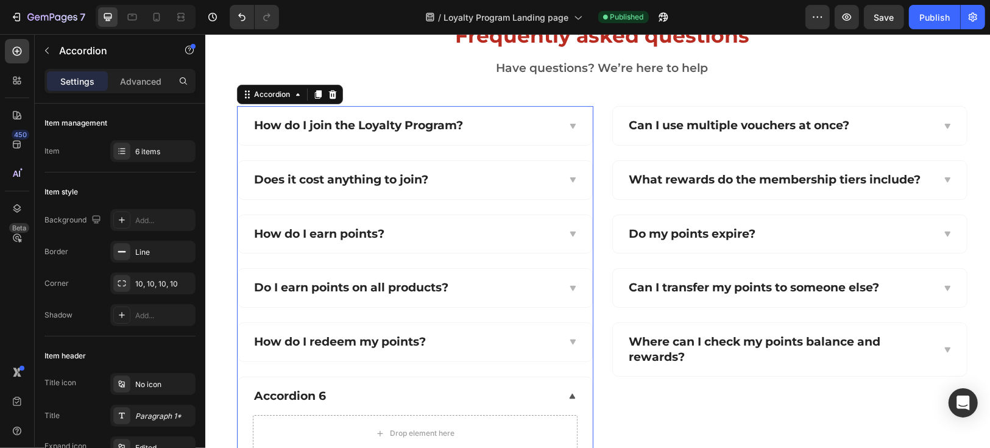
click at [243, 118] on div "How do I join the Loyalty Program?" at bounding box center [415, 125] width 354 height 38
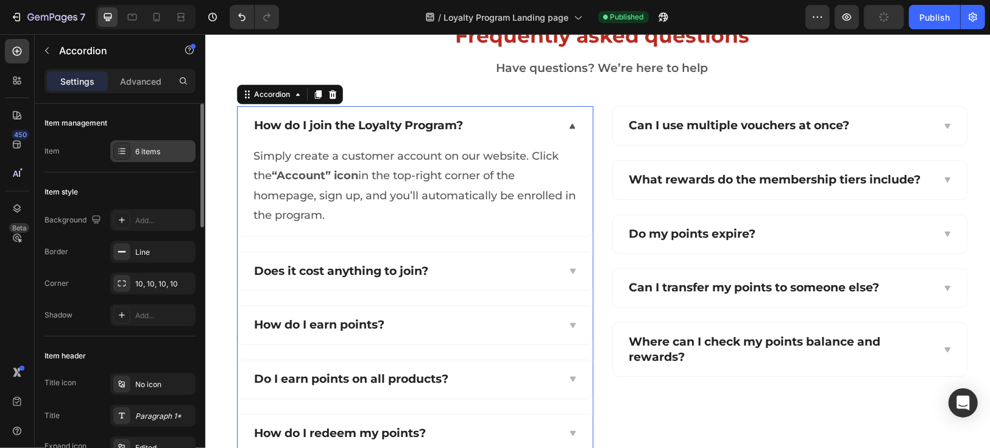
click at [121, 151] on icon at bounding box center [122, 151] width 10 height 10
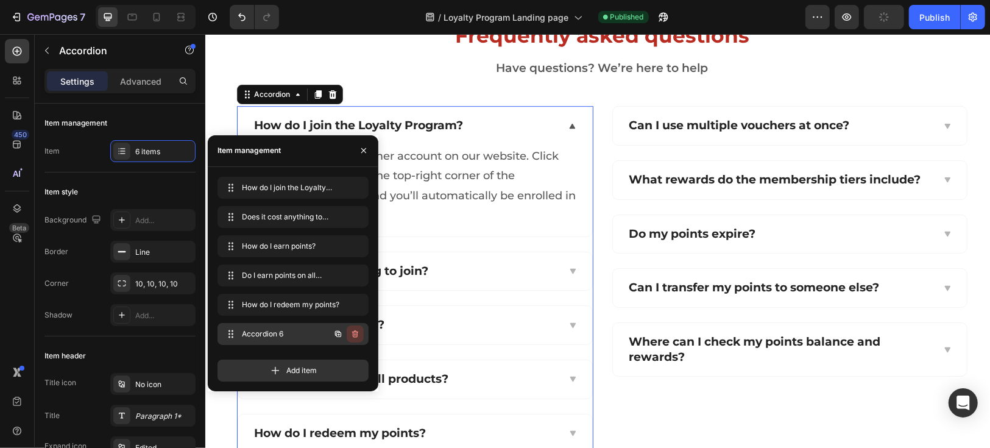
click at [354, 335] on icon "button" at bounding box center [354, 334] width 1 height 3
click at [347, 333] on div "Delete" at bounding box center [347, 334] width 23 height 11
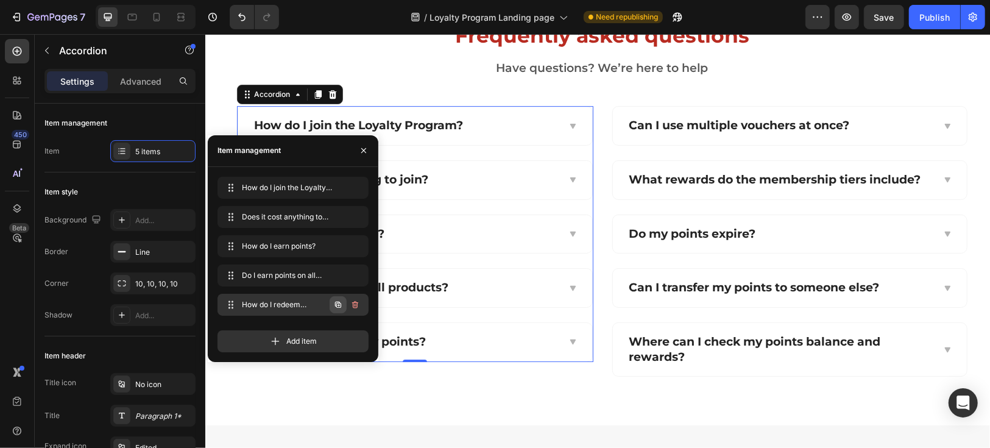
click at [338, 304] on icon "button" at bounding box center [338, 305] width 10 height 10
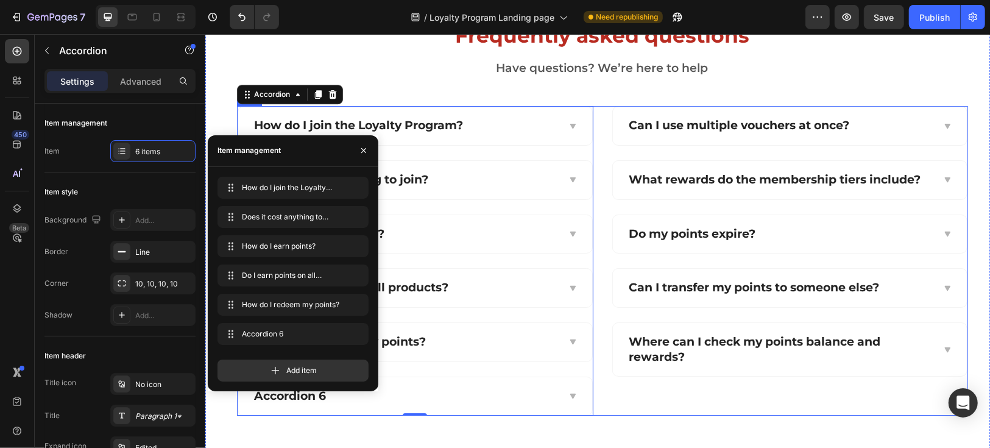
click at [625, 404] on div "Can I use multiple vouchers at once? What rewards do the membership tiers inclu…" at bounding box center [789, 260] width 357 height 310
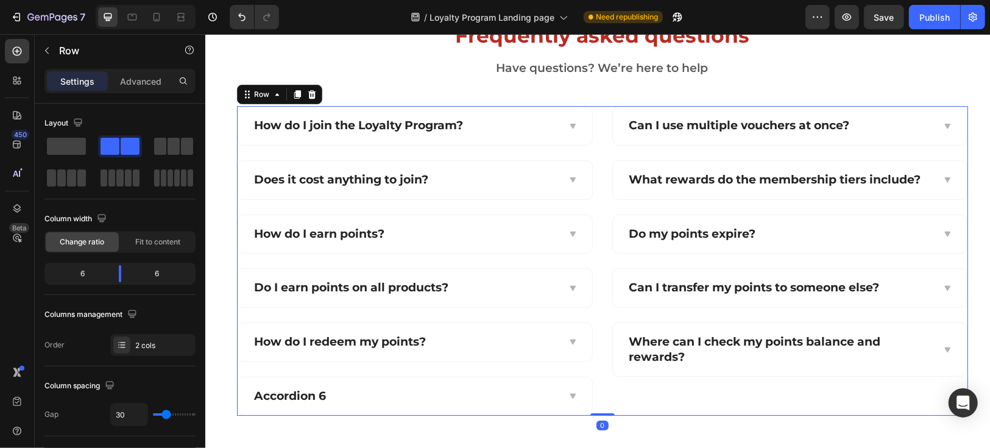
scroll to position [3061, 0]
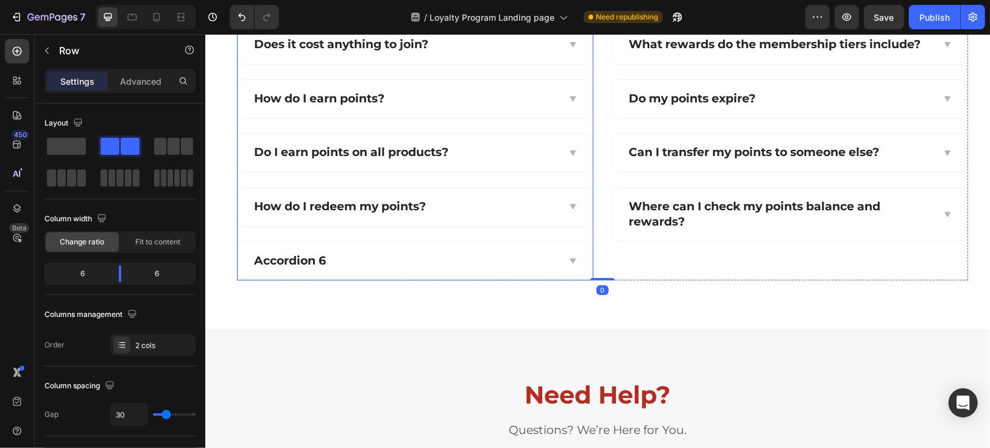
click at [293, 262] on div "Accordion 6" at bounding box center [290, 260] width 76 height 19
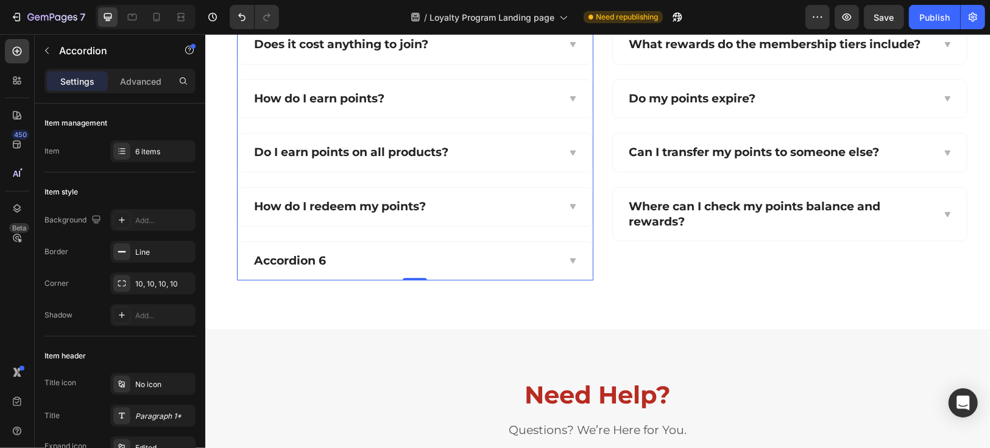
click at [293, 257] on div "Accordion 6" at bounding box center [290, 260] width 76 height 19
click at [293, 257] on p "Accordion 6" at bounding box center [290, 260] width 72 height 15
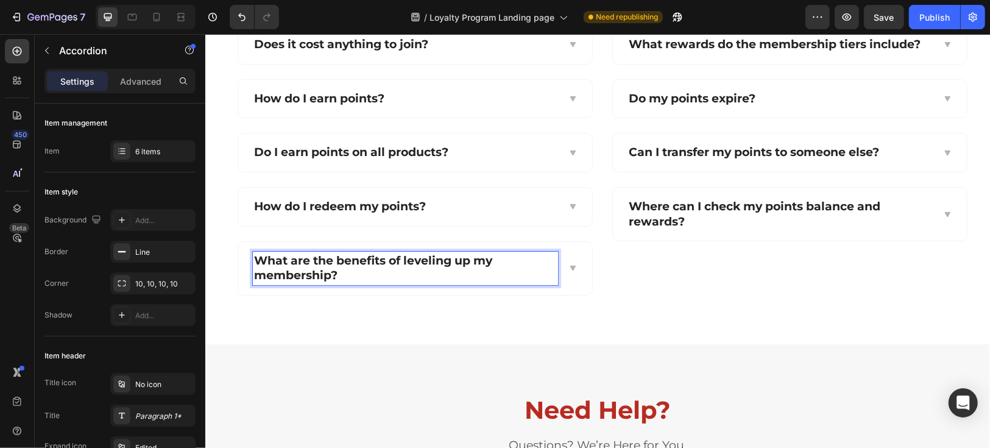
click at [569, 265] on icon at bounding box center [571, 267] width 5 height 5
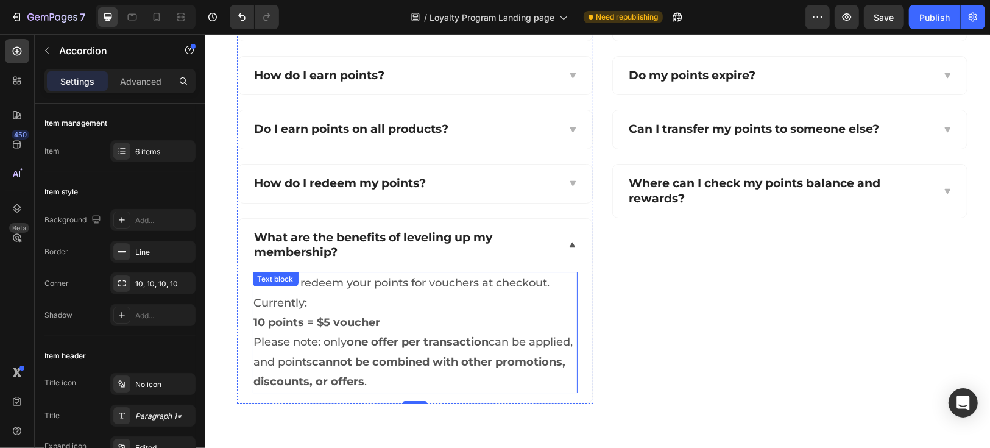
scroll to position [3129, 0]
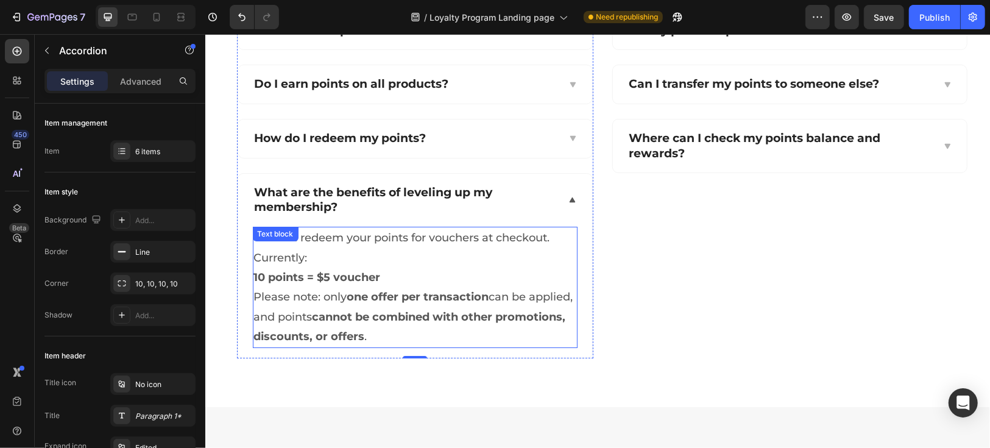
click at [442, 335] on p "10 points = $5 voucher Please note: only one offer per transaction can be appli…" at bounding box center [415, 306] width 322 height 79
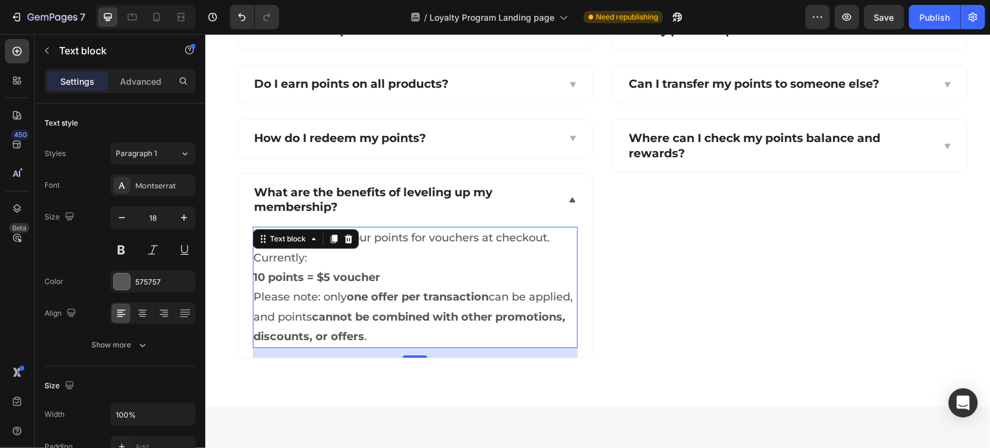
click at [442, 335] on p "10 points = $5 voucher Please note: only one offer per transaction can be appli…" at bounding box center [415, 306] width 322 height 79
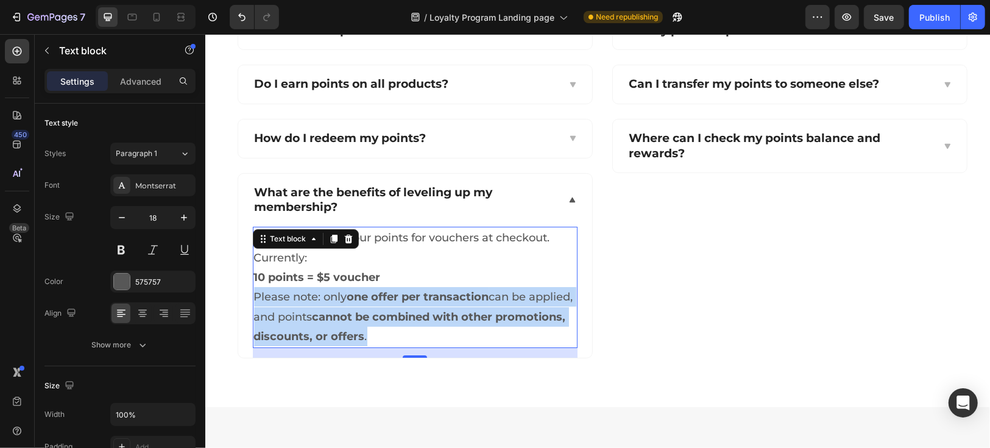
click at [442, 335] on p "10 points = $5 voucher Please note: only one offer per transaction can be appli…" at bounding box center [415, 306] width 322 height 79
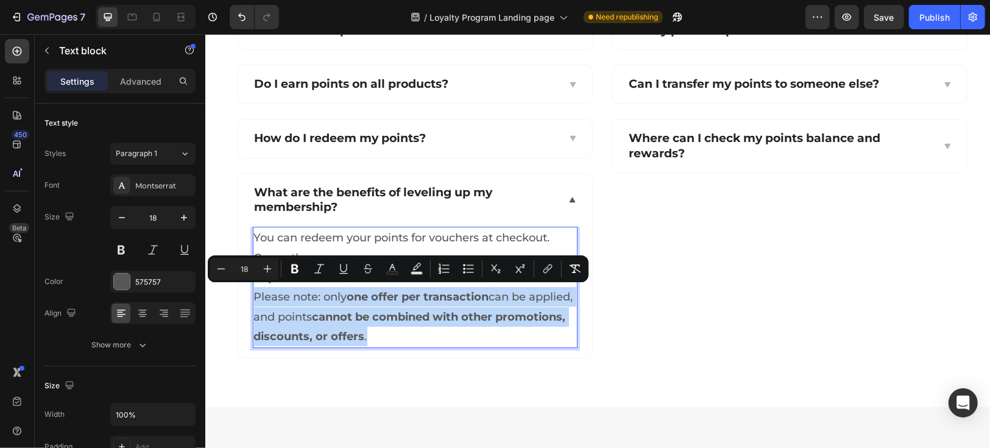
click at [453, 328] on p "10 points = $5 voucher Please note: only one offer per transaction can be appli…" at bounding box center [415, 306] width 322 height 79
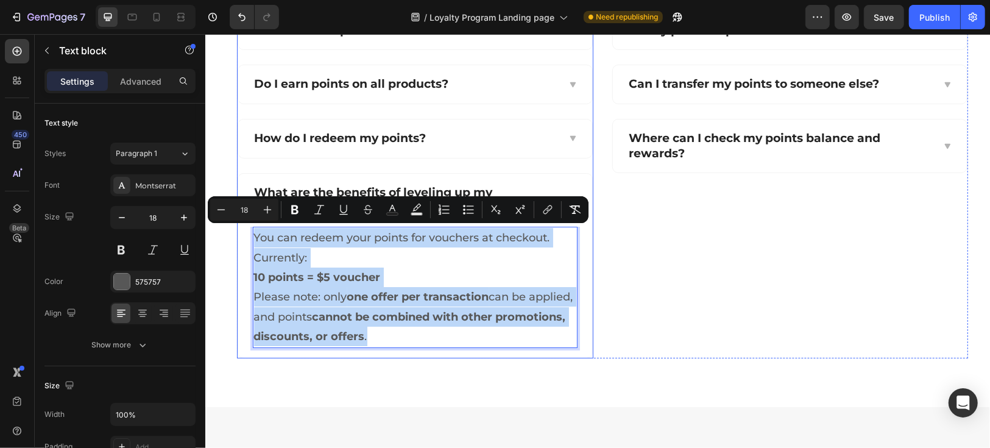
drag, startPoint x: 468, startPoint y: 331, endPoint x: 239, endPoint y: 235, distance: 248.3
click at [239, 235] on div "You can redeem your points for vouchers at checkout. Currently: 10 points = $5 …" at bounding box center [415, 291] width 354 height 130
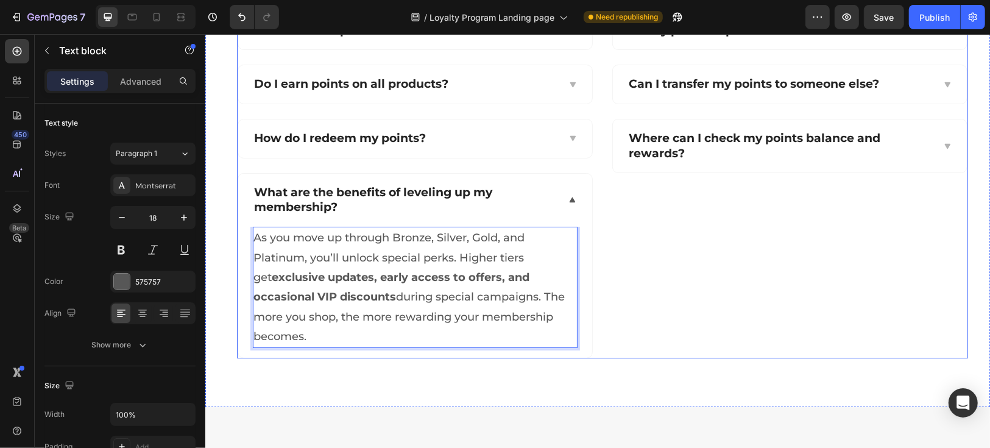
click at [683, 253] on div "Can I use multiple vouchers at once? What rewards do the membership tiers inclu…" at bounding box center [789, 129] width 357 height 455
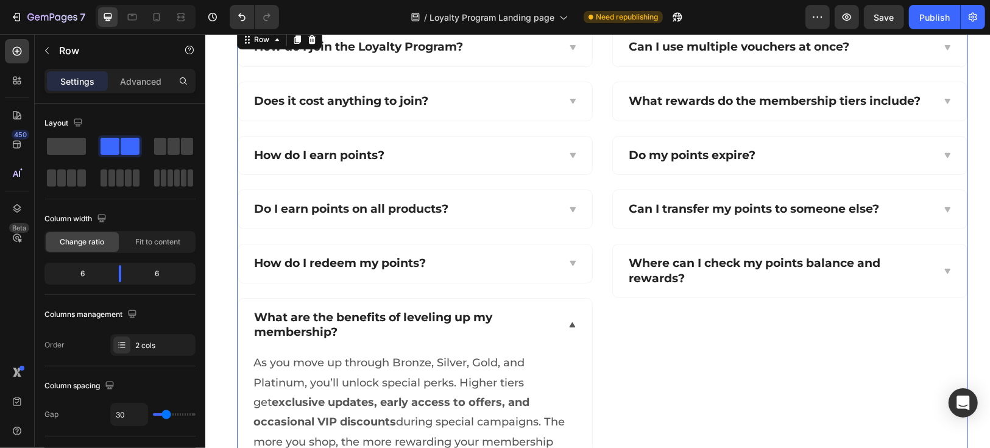
scroll to position [2925, 0]
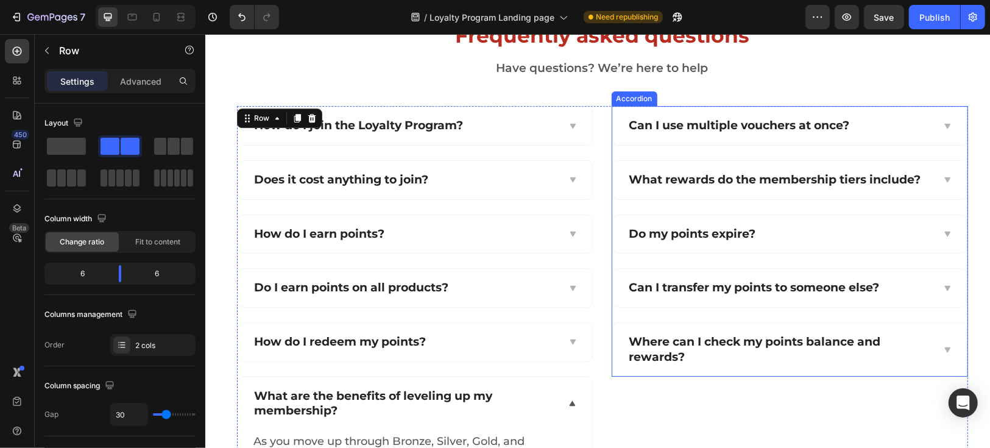
click at [942, 123] on icon at bounding box center [946, 126] width 9 height 10
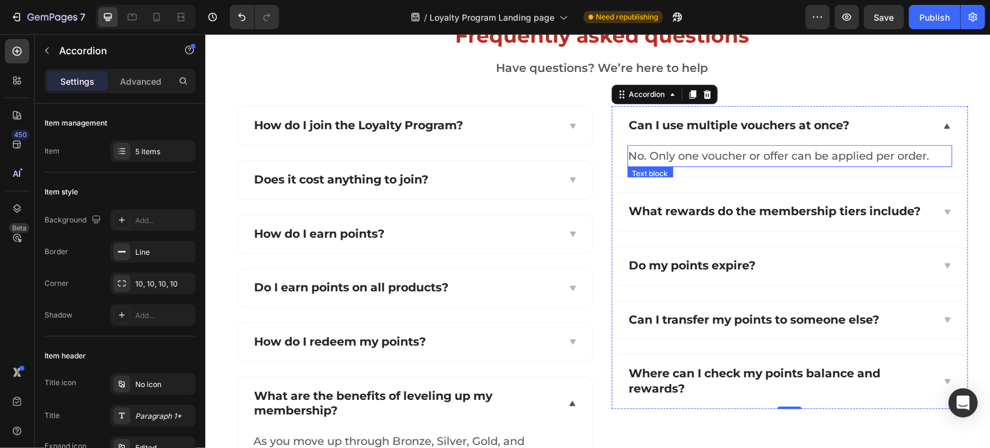
click at [770, 157] on p "No. Only one voucher or offer can be applied per order." at bounding box center [789, 156] width 322 height 20
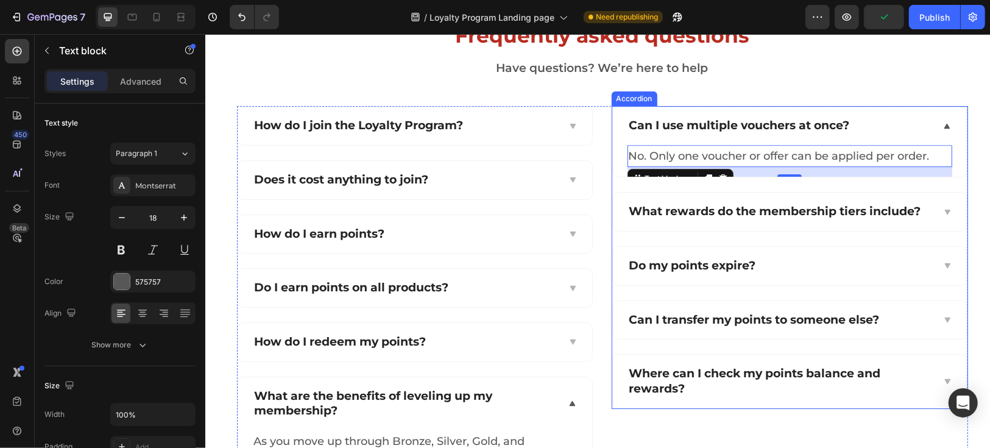
click at [700, 214] on p "What rewards do the membership tiers include?" at bounding box center [775, 211] width 292 height 15
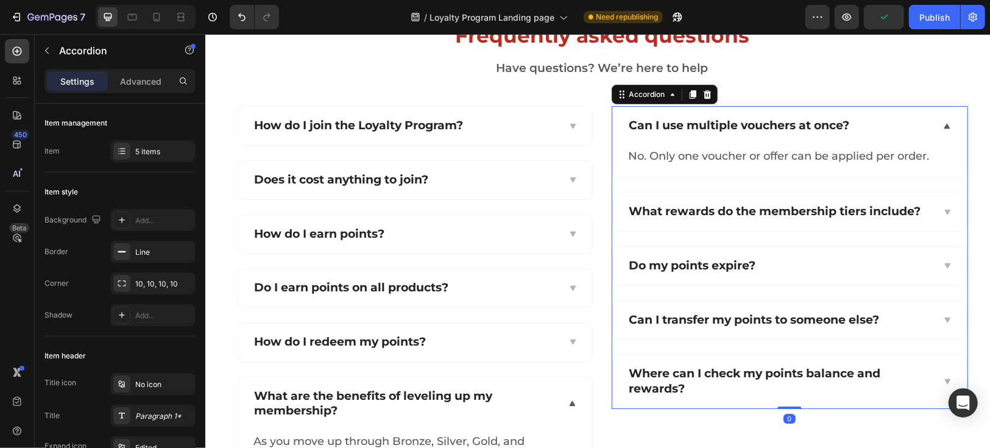
click at [700, 214] on p "What rewards do the membership tiers include?" at bounding box center [775, 211] width 292 height 15
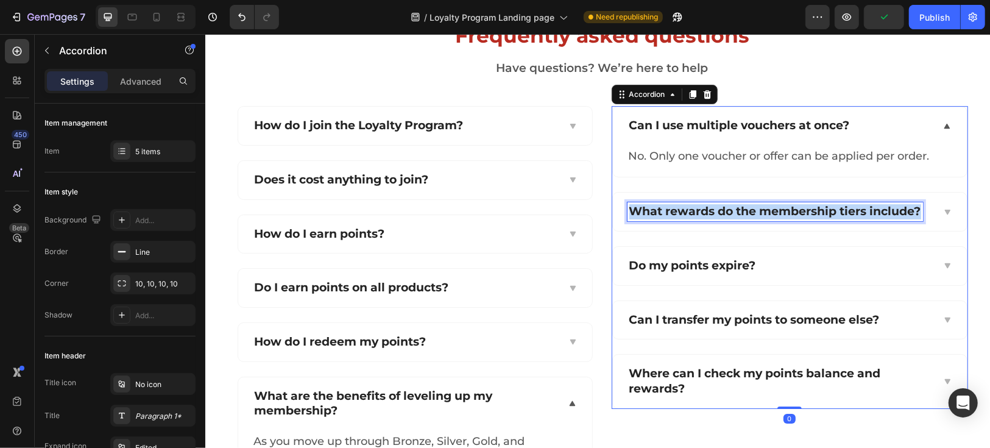
click at [700, 214] on p "What rewards do the membership tiers include?" at bounding box center [775, 211] width 292 height 15
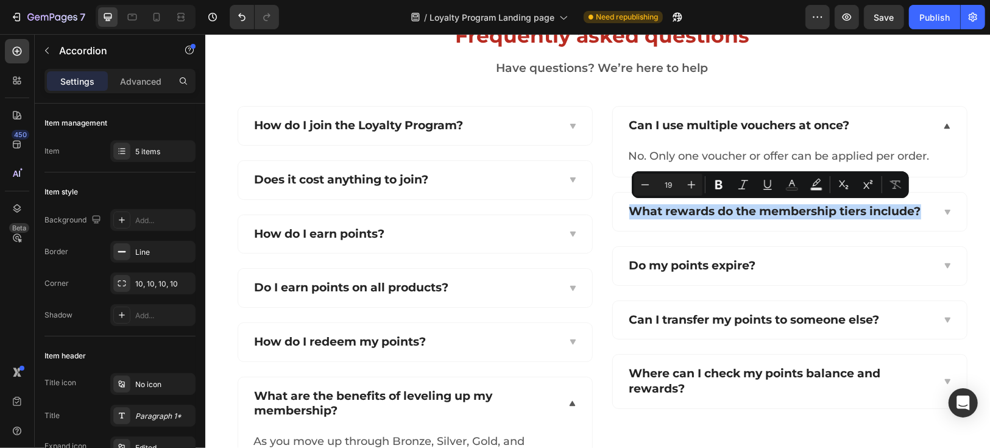
click at [943, 211] on icon at bounding box center [946, 212] width 9 height 10
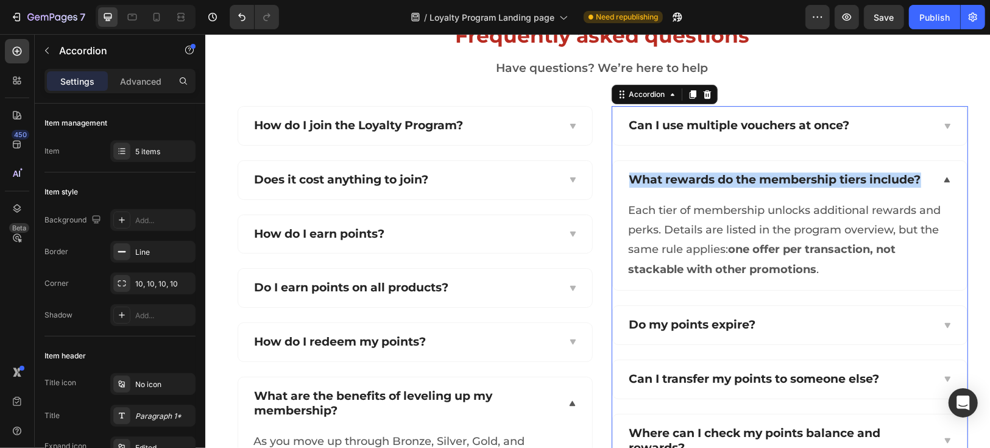
click at [856, 289] on div "Can I use multiple vouchers at once? What rewards do the membership tiers inclu…" at bounding box center [789, 286] width 357 height 362
click at [944, 125] on icon at bounding box center [946, 125] width 5 height 5
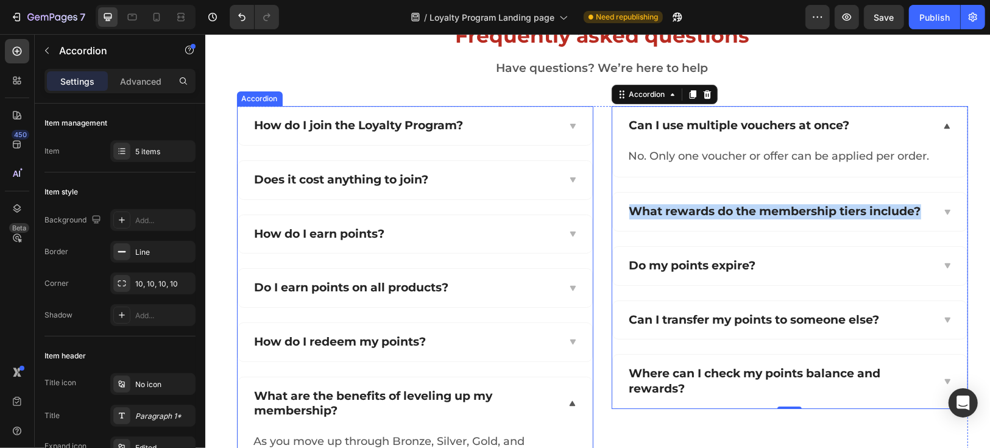
click at [241, 112] on div "How do I join the Loyalty Program?" at bounding box center [415, 125] width 354 height 38
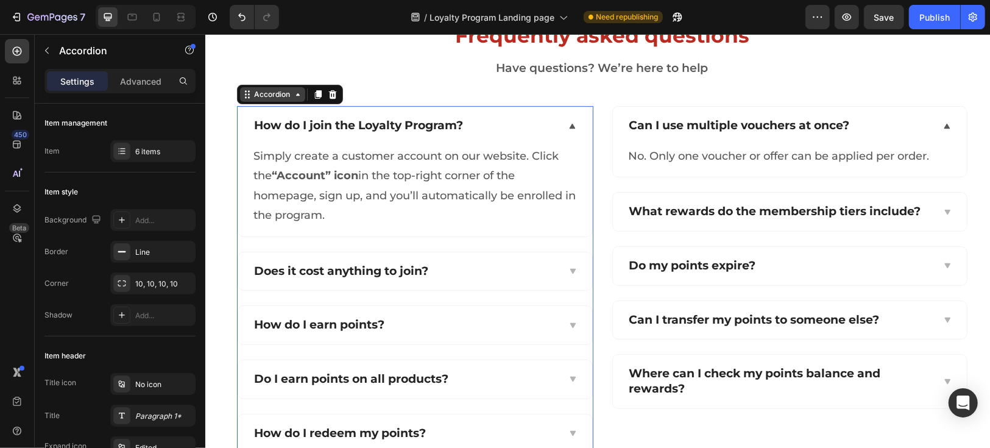
click at [252, 96] on div "Accordion" at bounding box center [272, 93] width 41 height 11
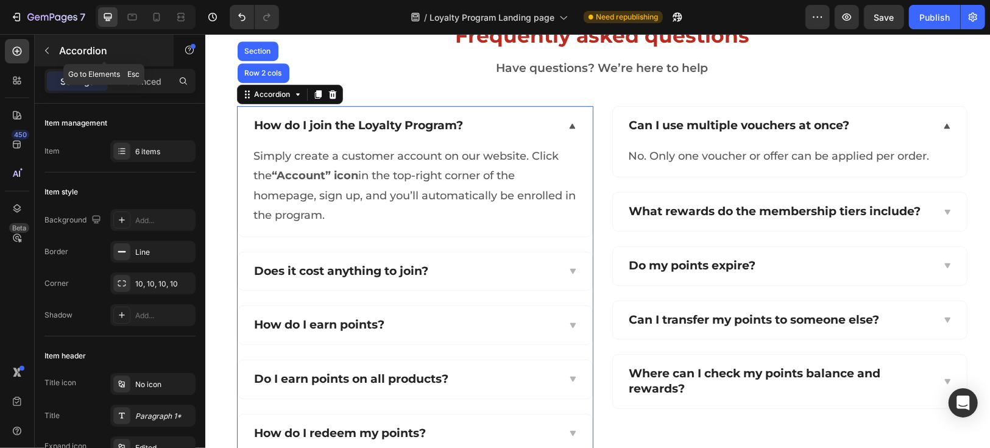
click at [43, 51] on icon "button" at bounding box center [47, 51] width 10 height 10
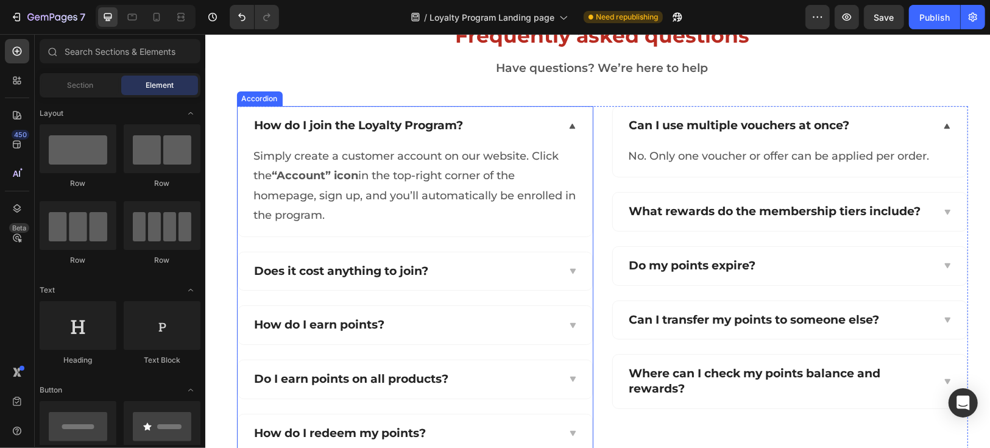
click at [241, 140] on div "How do I join the Loyalty Program?" at bounding box center [415, 125] width 354 height 38
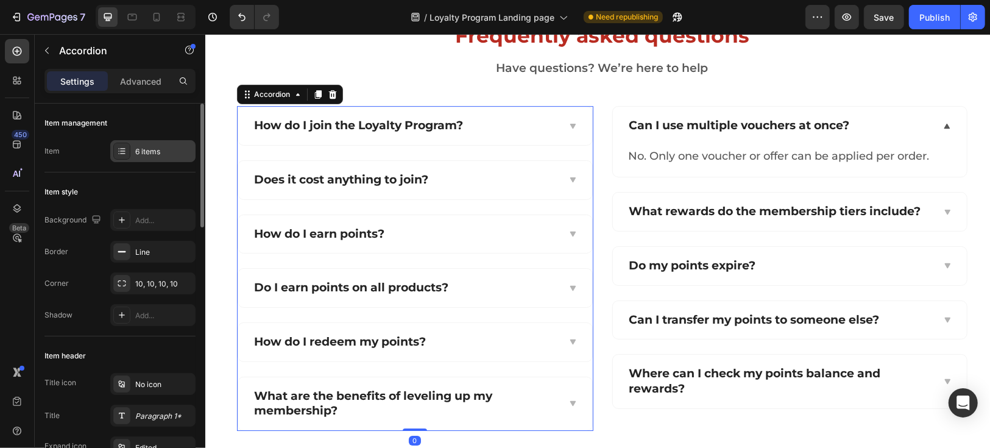
click at [124, 147] on icon at bounding box center [122, 151] width 10 height 10
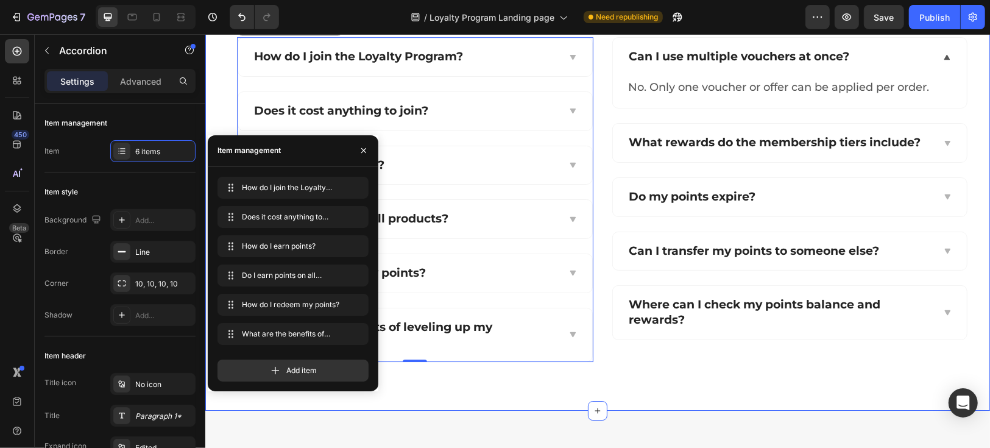
scroll to position [2994, 0]
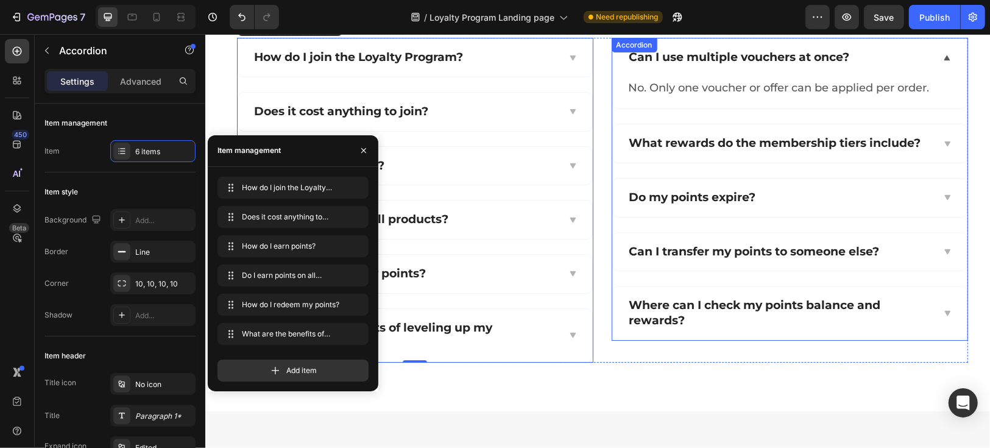
click at [622, 46] on div "Accordion" at bounding box center [634, 44] width 41 height 11
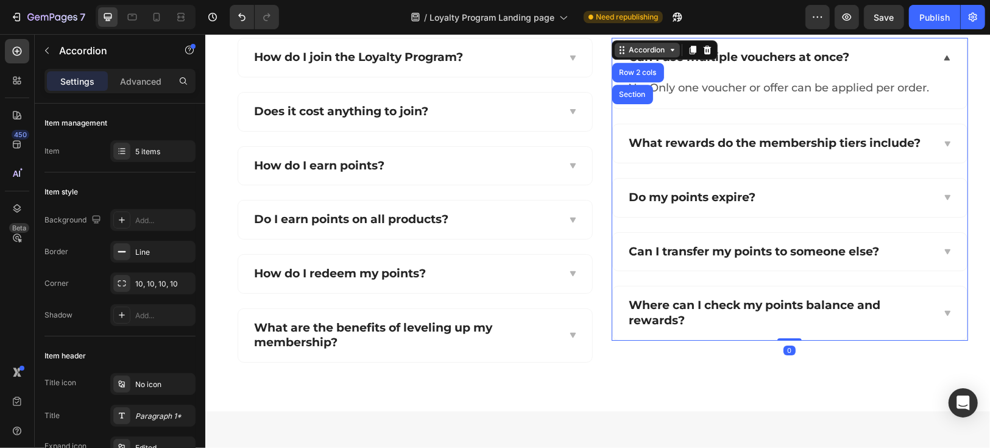
click at [627, 46] on div "Accordion" at bounding box center [647, 49] width 41 height 11
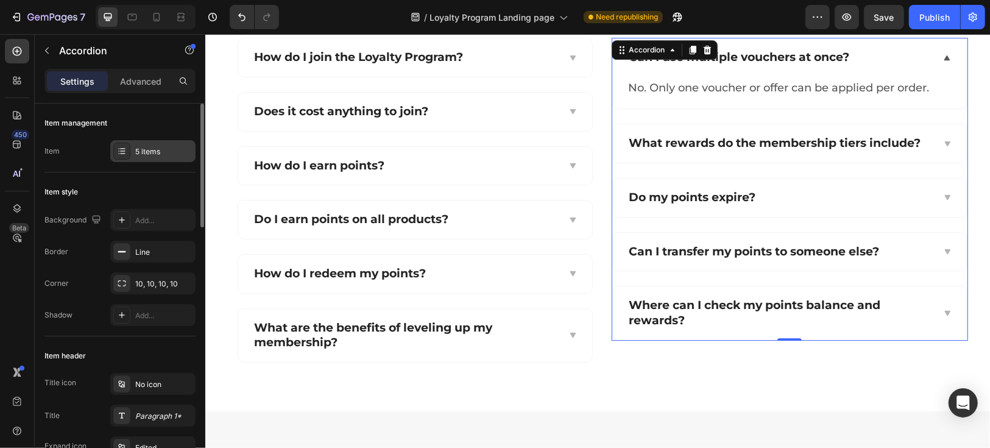
click at [155, 151] on div "5 items" at bounding box center [163, 151] width 57 height 11
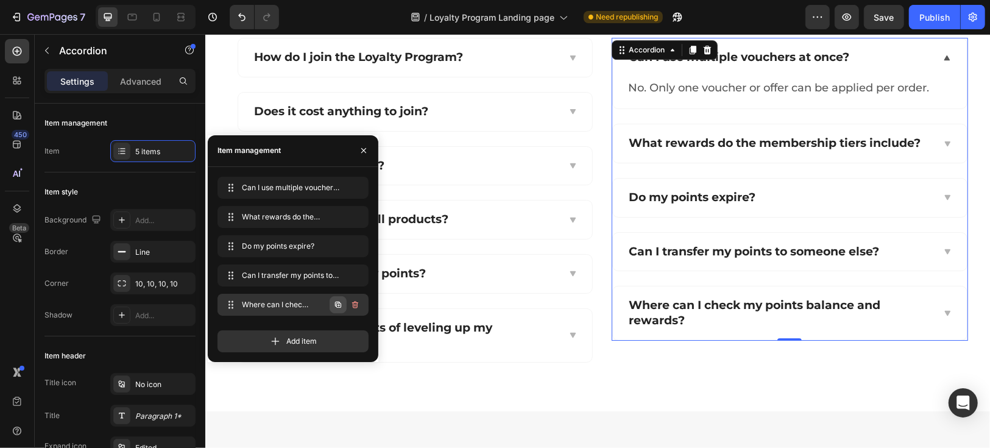
click at [337, 304] on icon "button" at bounding box center [338, 305] width 10 height 10
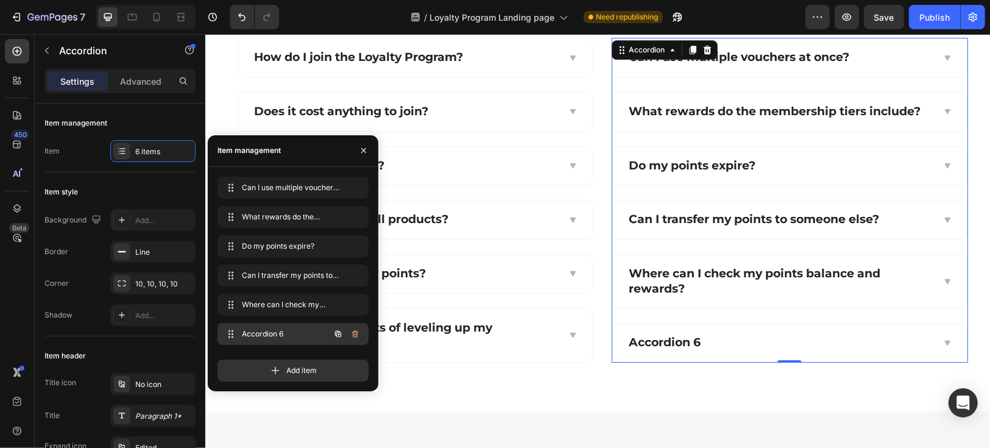
click at [271, 336] on span "Accordion 6" at bounding box center [276, 334] width 69 height 11
click at [667, 346] on div "Accordion 6" at bounding box center [665, 342] width 76 height 19
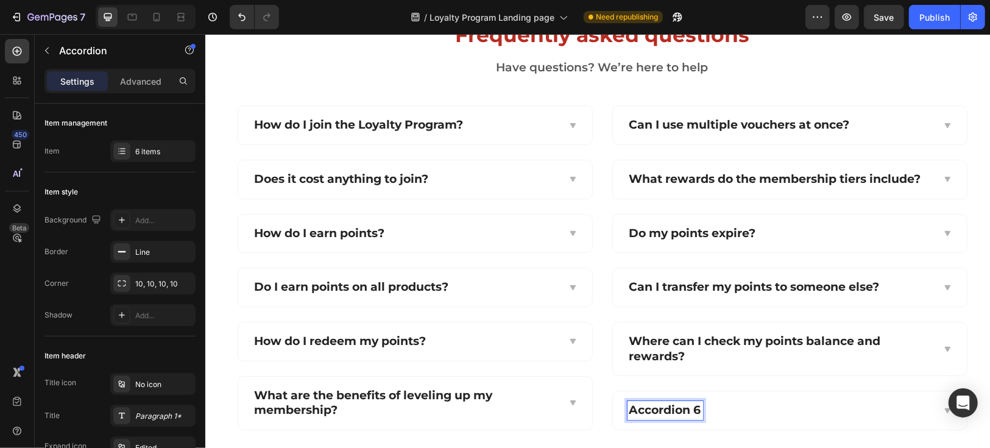
scroll to position [2925, 0]
click at [677, 411] on p "Accordion 6" at bounding box center [665, 410] width 72 height 15
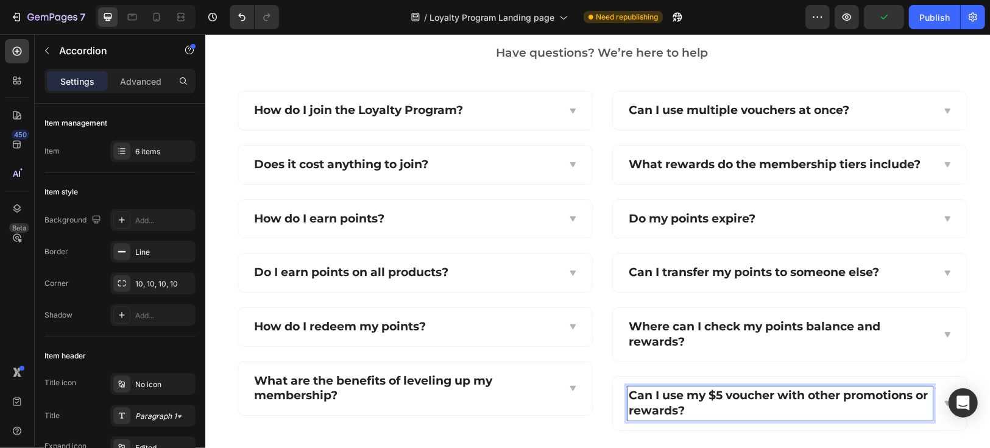
scroll to position [3061, 0]
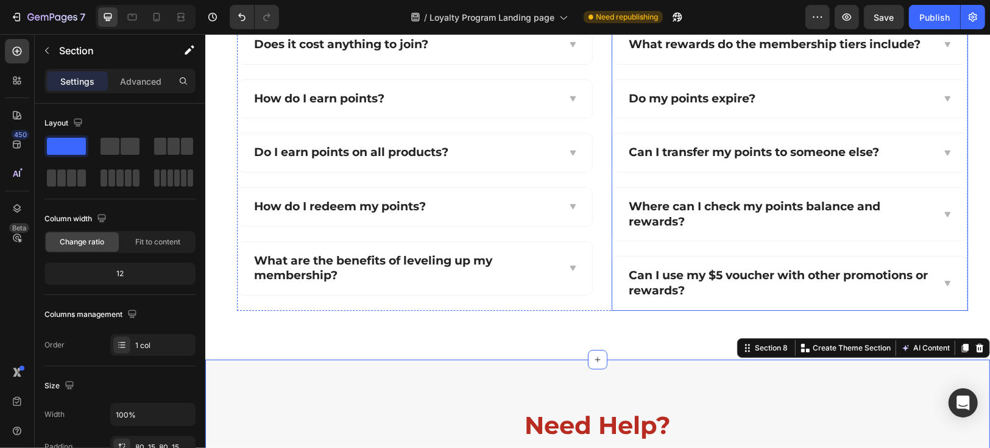
click at [946, 282] on icon at bounding box center [946, 283] width 9 height 10
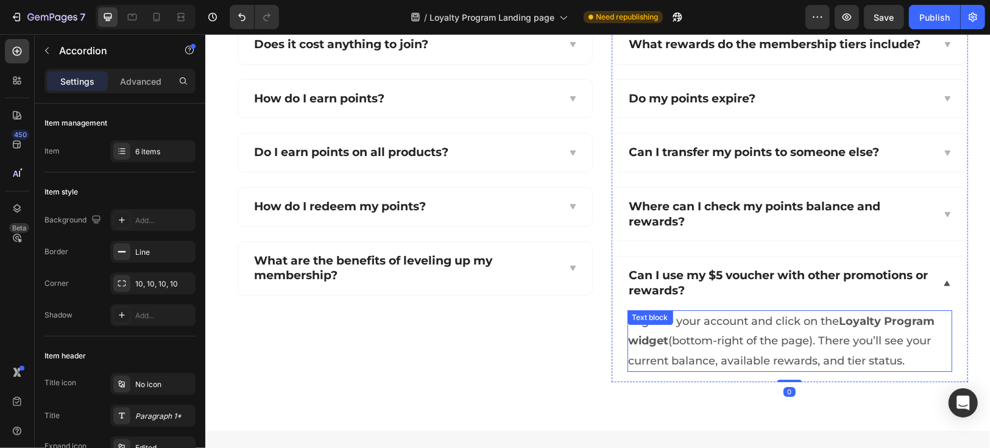
click at [721, 338] on p "Log into your account and click on the Loyalty Program widget (bottom-right of …" at bounding box center [789, 340] width 322 height 59
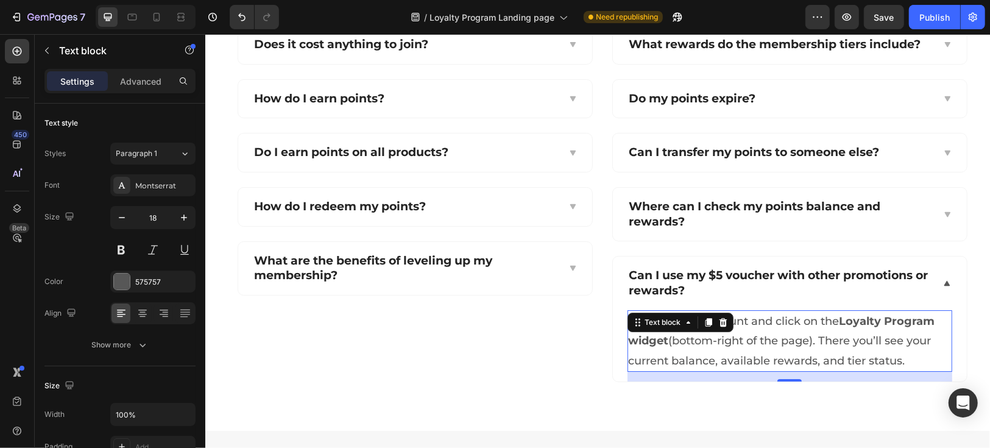
click at [721, 338] on p "Log into your account and click on the Loyalty Program widget (bottom-right of …" at bounding box center [789, 340] width 322 height 59
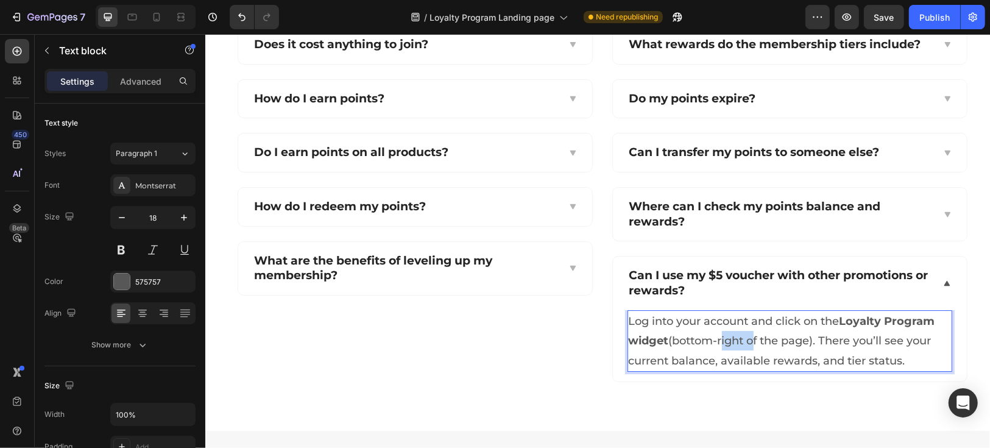
click at [721, 338] on p "Log into your account and click on the Loyalty Program widget (bottom-right of …" at bounding box center [789, 340] width 322 height 59
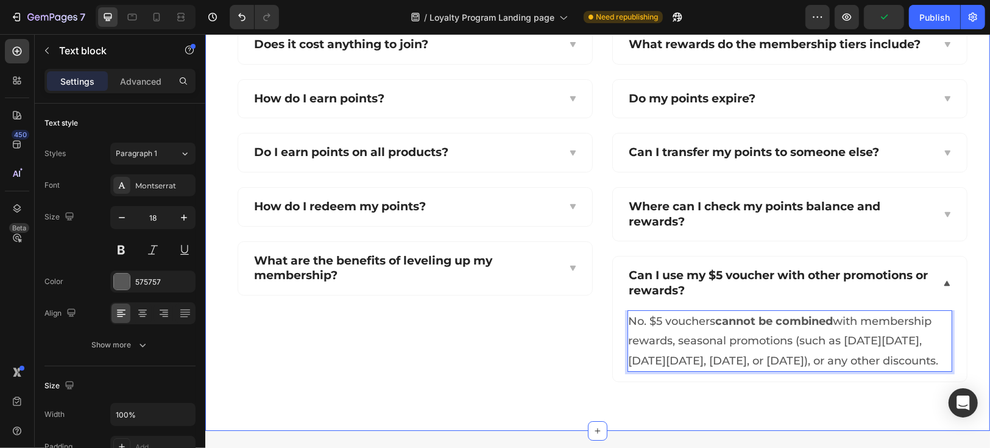
click at [683, 408] on div "Frequently asked questions Heading Have questions? We’re here to help Text bloc…" at bounding box center [597, 134] width 785 height 594
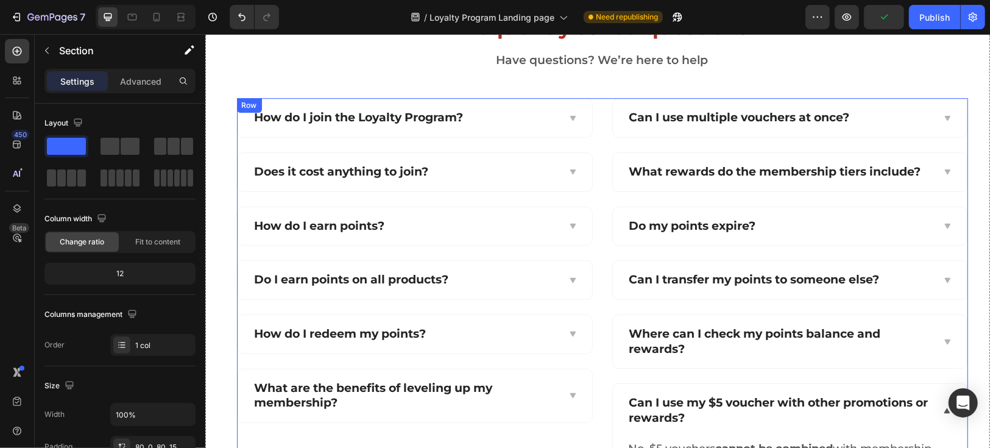
scroll to position [2925, 0]
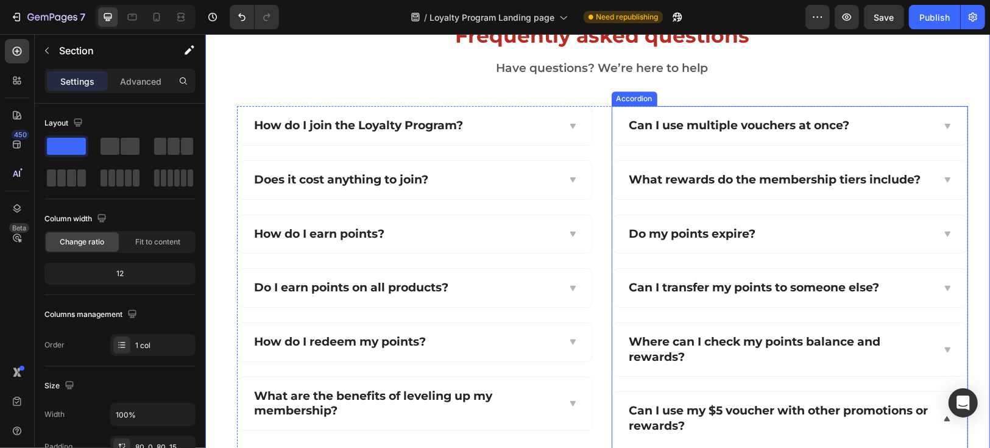
click at [613, 123] on div "Can I use multiple vouchers at once?" at bounding box center [790, 125] width 354 height 38
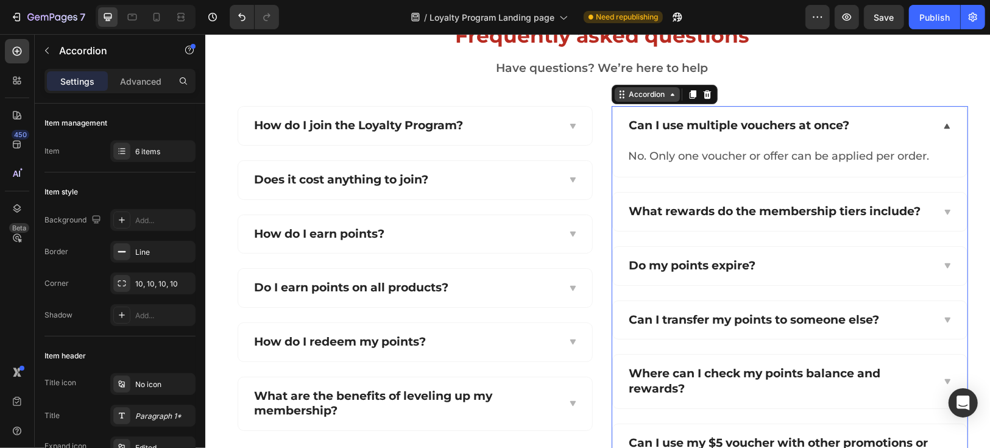
click at [617, 92] on icon at bounding box center [622, 94] width 10 height 10
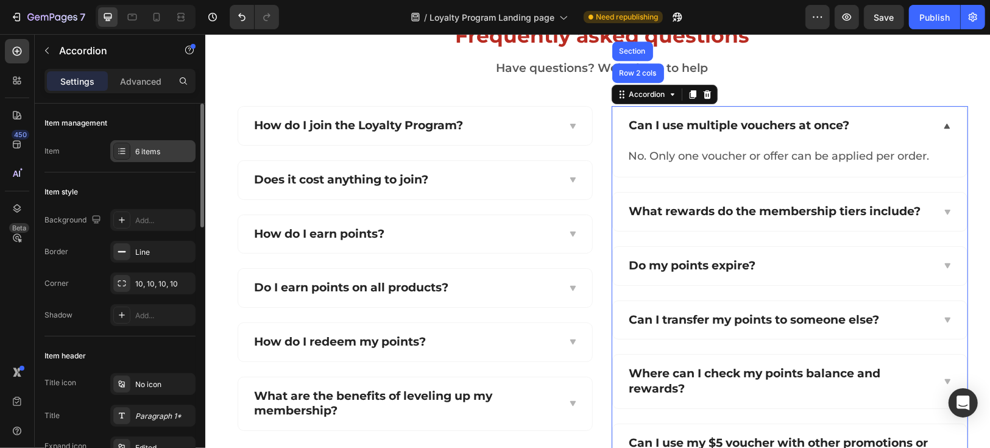
click at [123, 150] on icon at bounding box center [122, 151] width 10 height 10
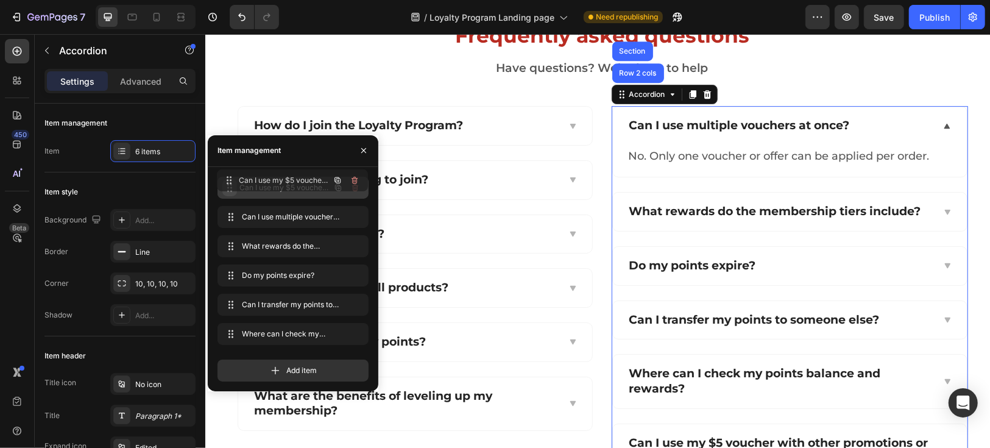
drag, startPoint x: 230, startPoint y: 336, endPoint x: 230, endPoint y: 183, distance: 153.0
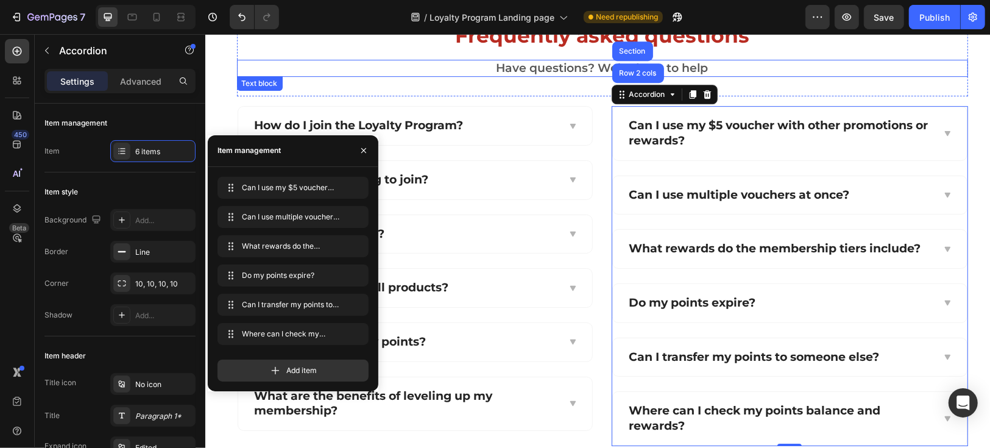
click at [800, 69] on p "Have questions? We’re here to help" at bounding box center [602, 67] width 729 height 15
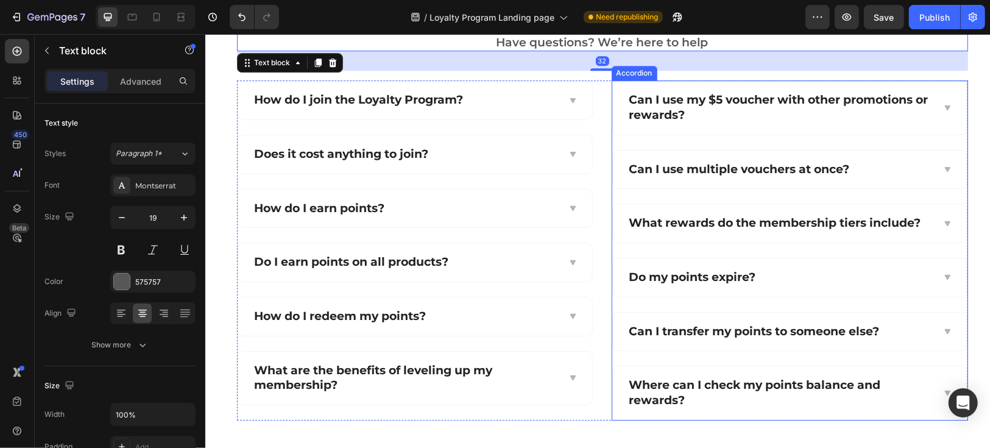
scroll to position [2994, 0]
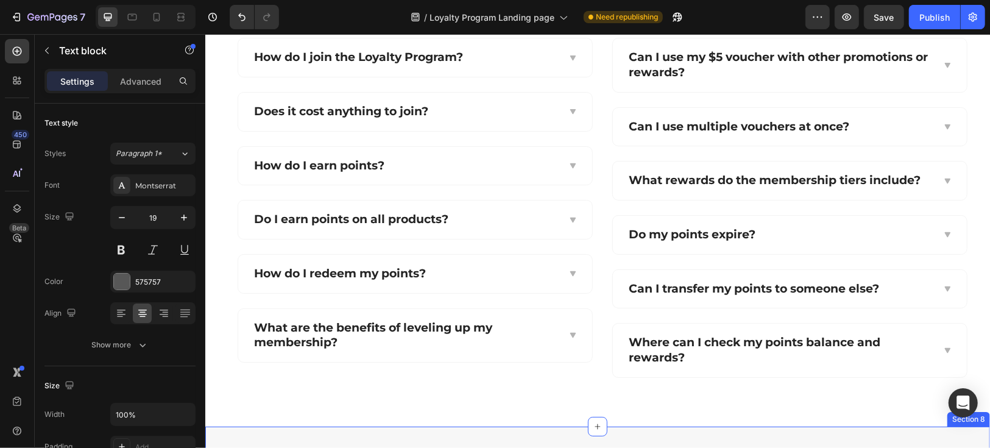
click at [517, 410] on div "Frequently asked questions Heading Have questions? We’re here to help Text bloc…" at bounding box center [597, 165] width 785 height 522
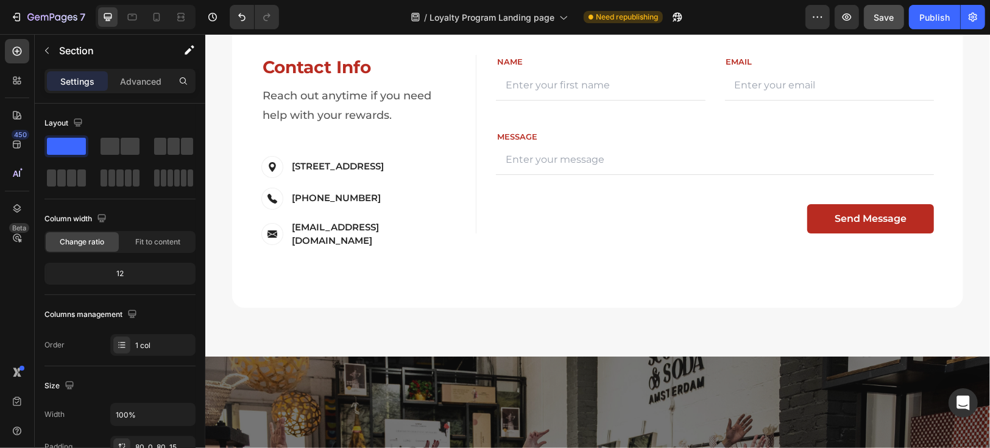
scroll to position [3738, 0]
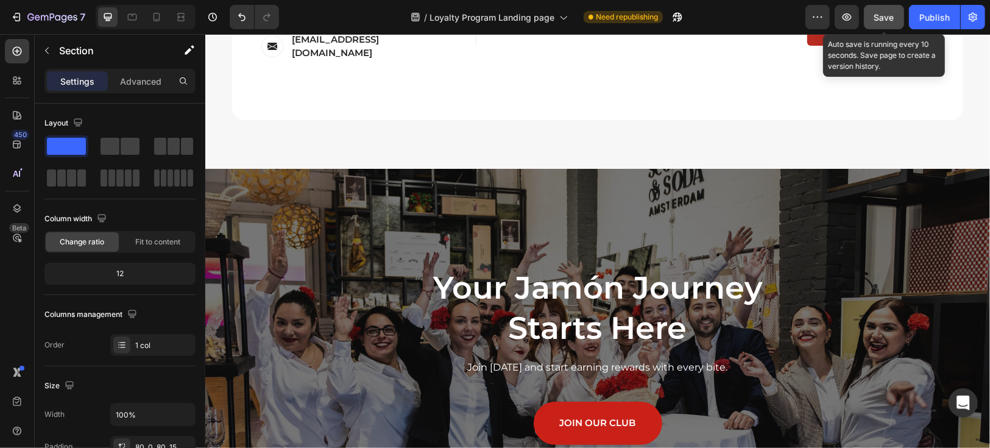
click at [886, 18] on span "Save" at bounding box center [885, 17] width 20 height 10
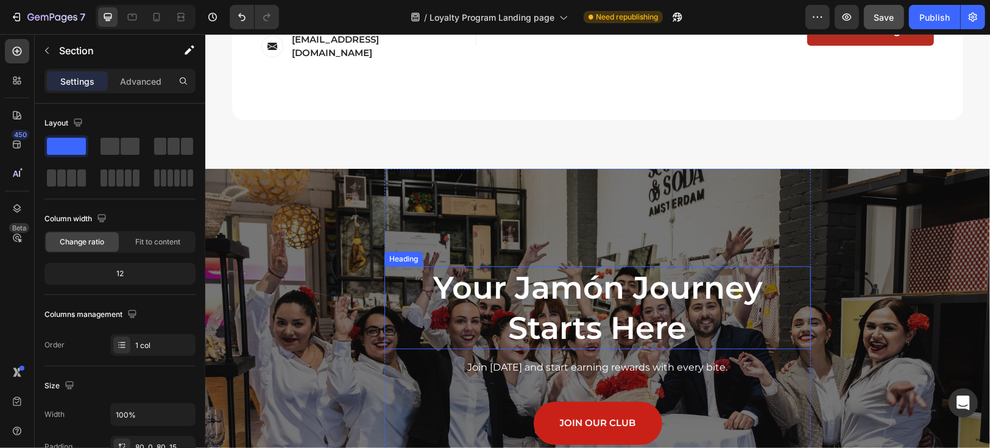
click at [650, 293] on h2 "Your Jamón Journey Starts Here" at bounding box center [597, 307] width 427 height 83
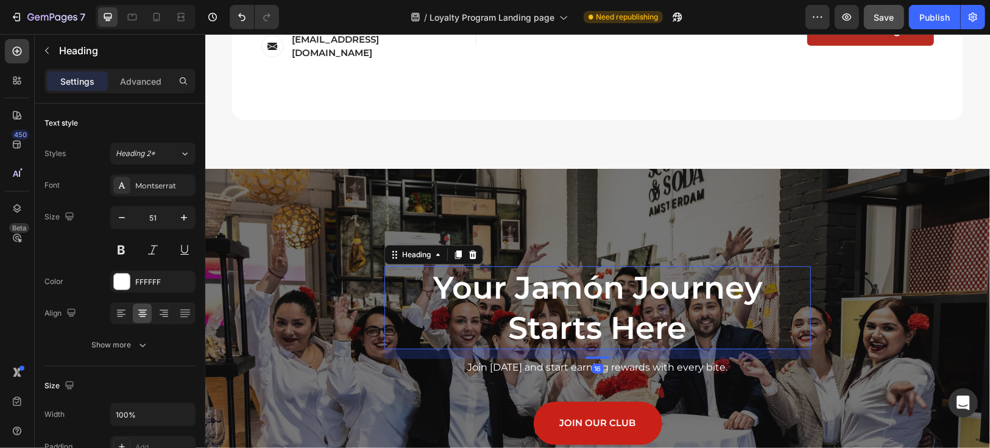
click at [650, 293] on h2 "Your Jamón Journey Starts Here" at bounding box center [597, 307] width 427 height 83
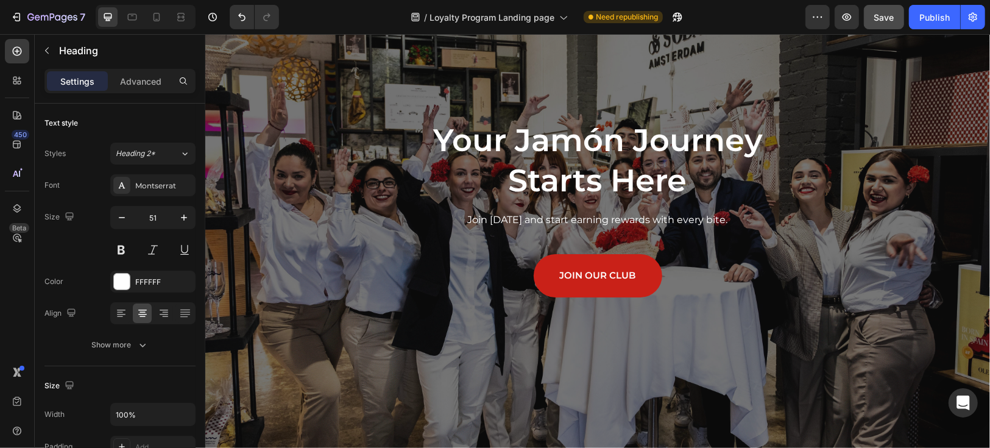
scroll to position [3806, 0]
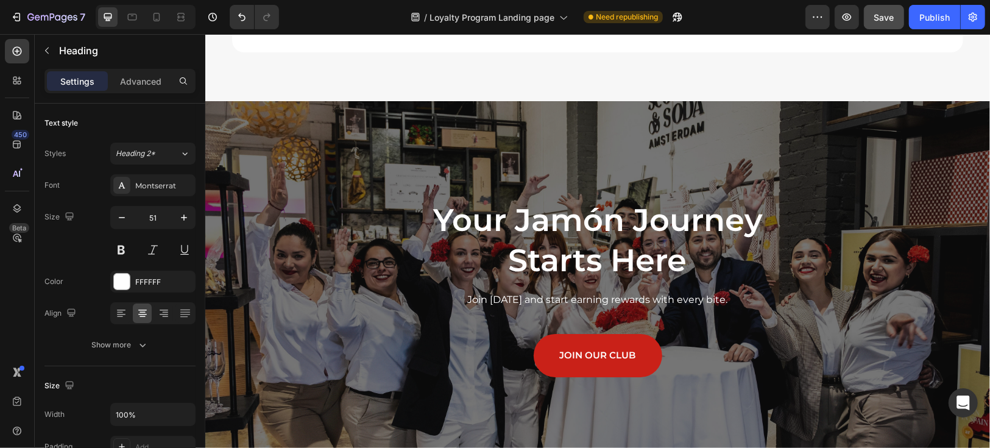
click at [583, 223] on h2 "Your Jamón Journey Starts Here" at bounding box center [597, 239] width 427 height 83
click at [584, 224] on p "Your Jamón Journey Starts Here" at bounding box center [597, 239] width 424 height 81
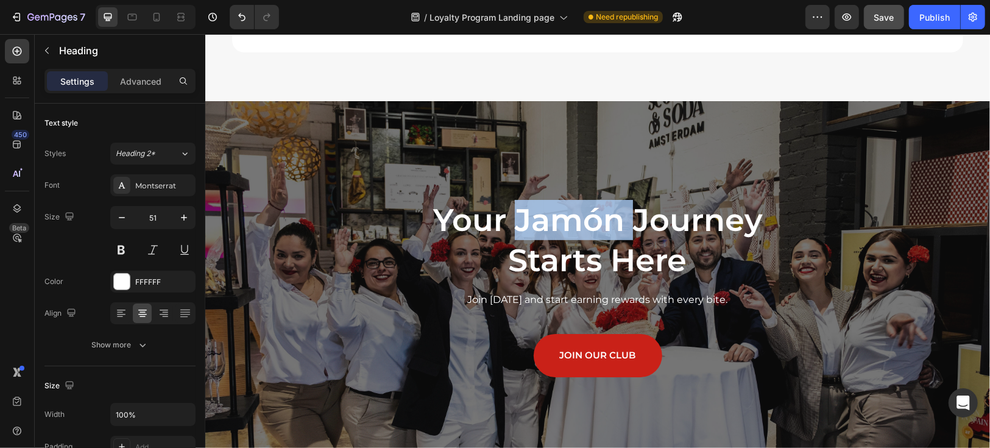
click at [584, 224] on p "Your Jamón Journey Starts Here" at bounding box center [597, 239] width 424 height 81
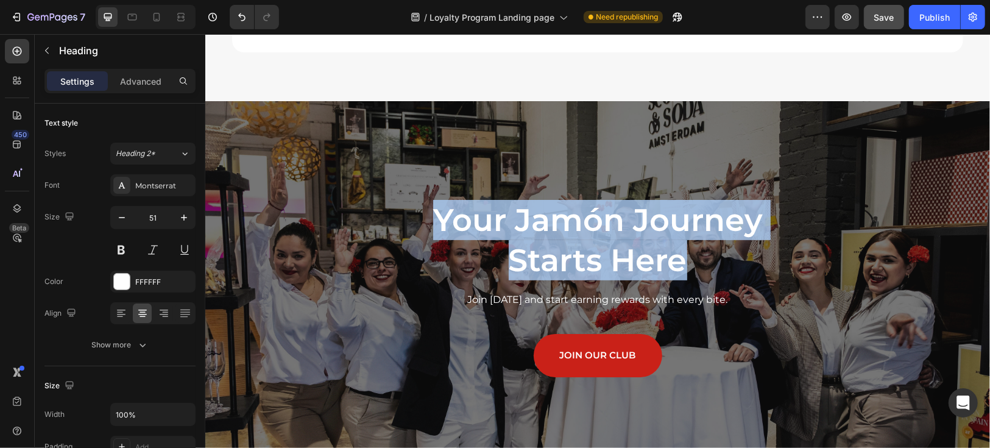
click at [584, 224] on p "Your Jamón Journey Starts Here" at bounding box center [597, 239] width 424 height 81
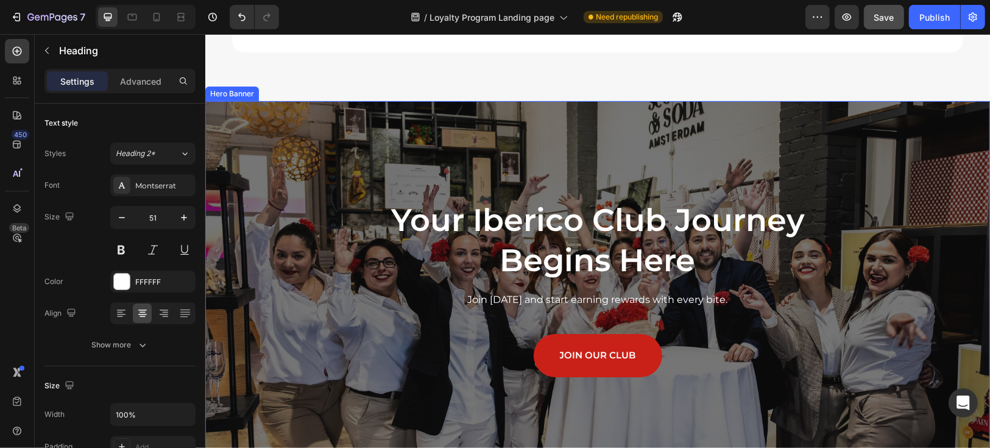
click at [906, 305] on div "Your Iberico Club Journey Begins Here Heading Join [DATE] and start earning rew…" at bounding box center [597, 320] width 785 height 439
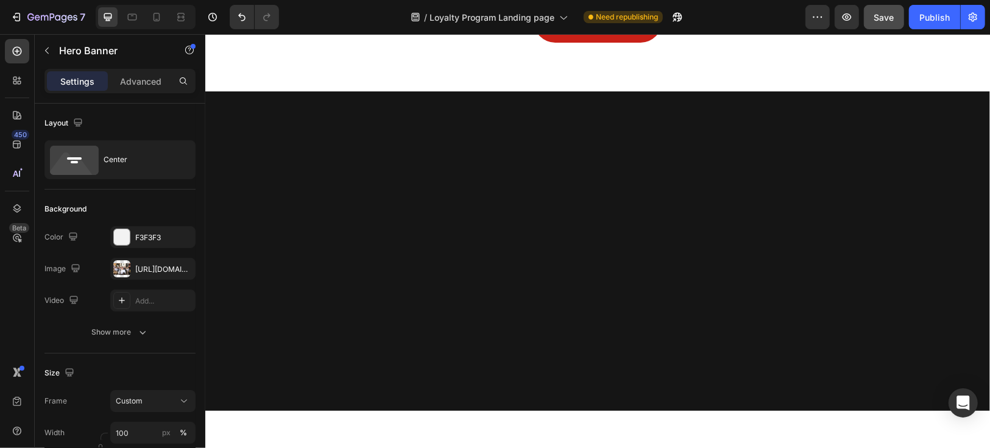
scroll to position [0, 0]
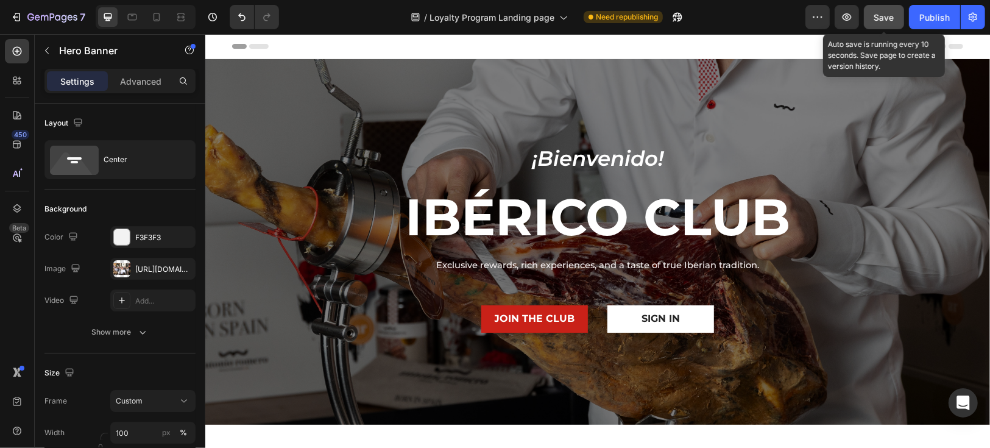
click at [887, 14] on span "Save" at bounding box center [885, 17] width 20 height 10
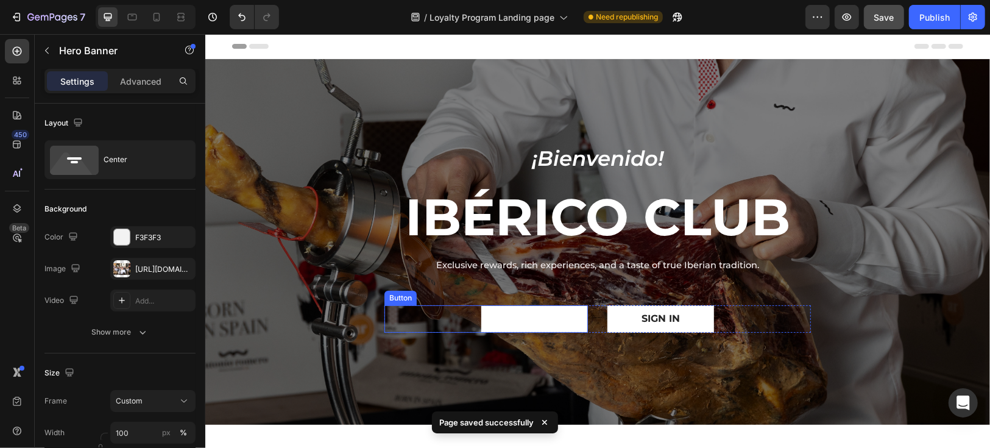
click at [536, 326] on link "JOIN THE CLUB" at bounding box center [534, 318] width 107 height 27
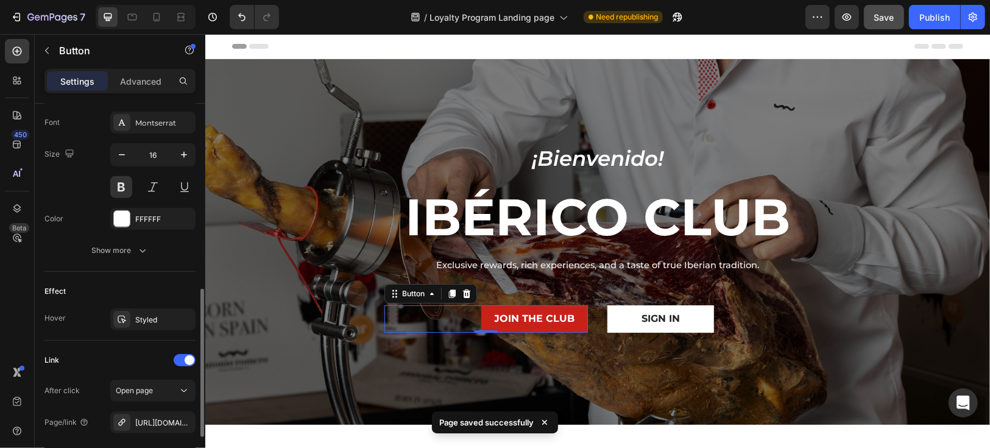
scroll to position [588, 0]
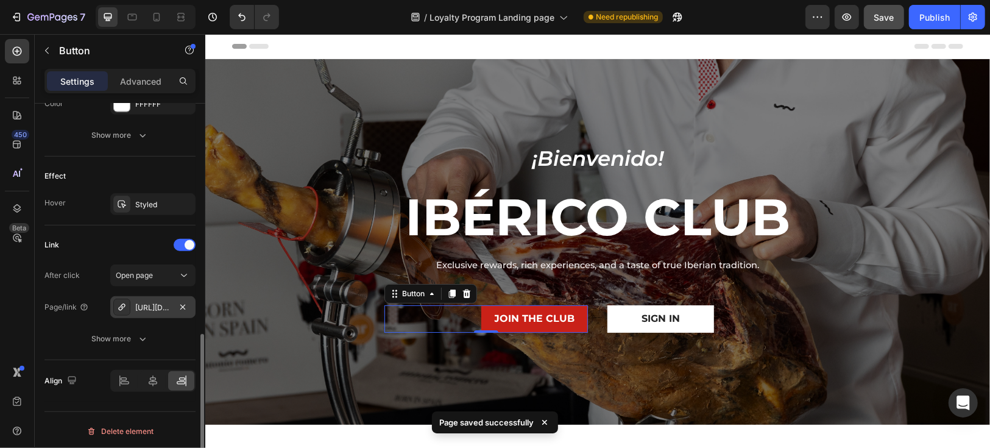
click at [156, 307] on div "[URL][DOMAIN_NAME]" at bounding box center [152, 307] width 35 height 11
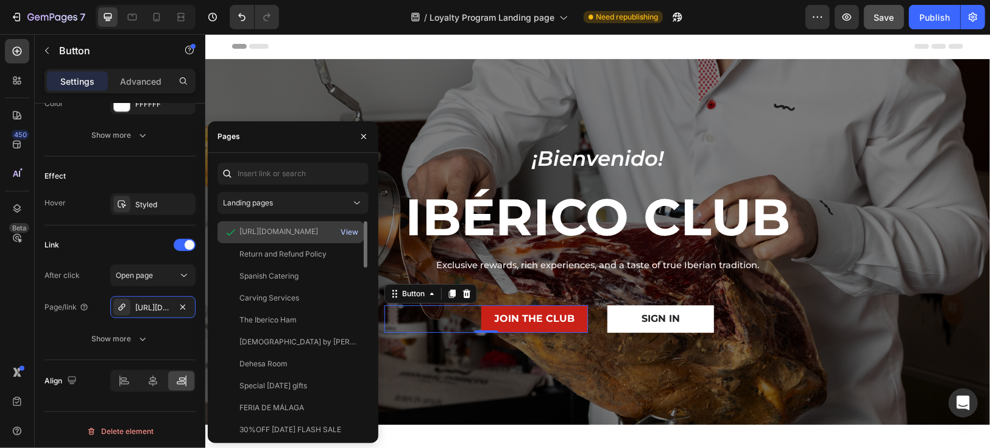
click at [345, 232] on div "View" at bounding box center [350, 232] width 18 height 11
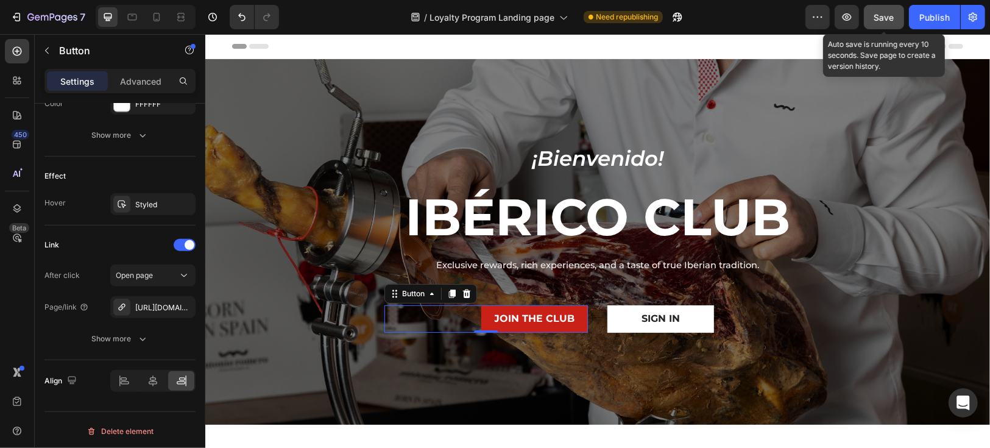
click at [885, 17] on span "Save" at bounding box center [885, 17] width 20 height 10
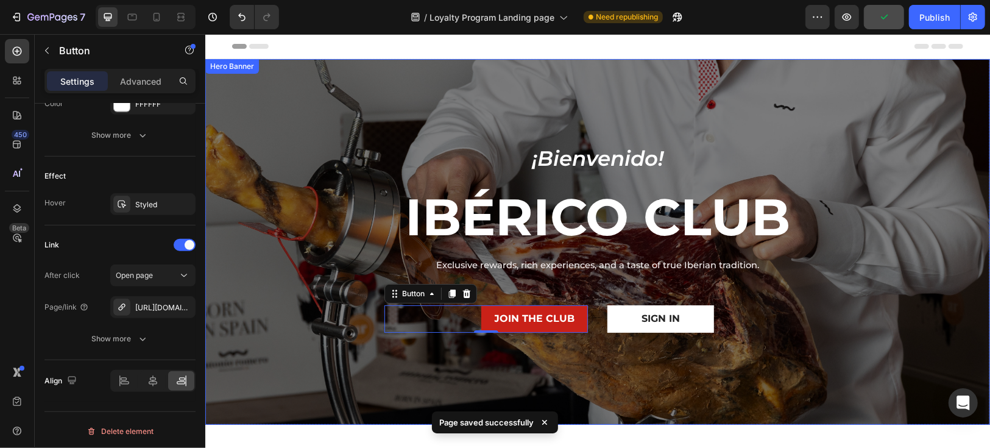
click at [483, 100] on div "Overlay" at bounding box center [597, 242] width 785 height 366
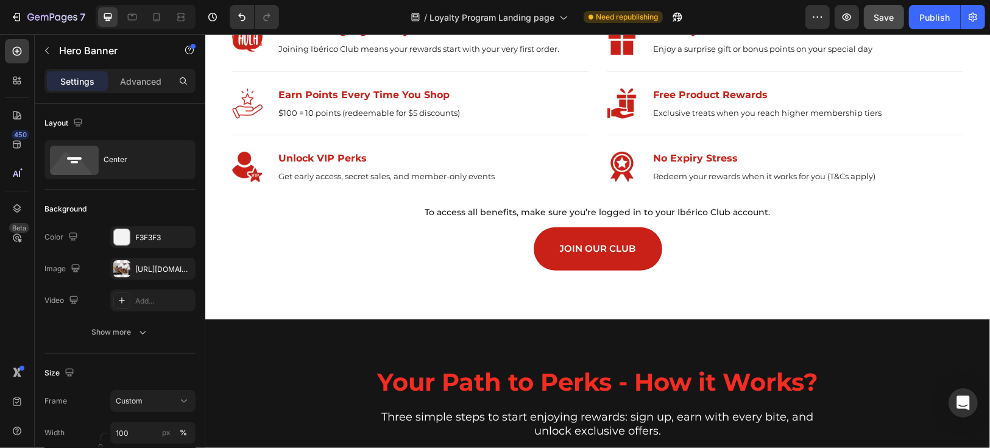
scroll to position [1287, 0]
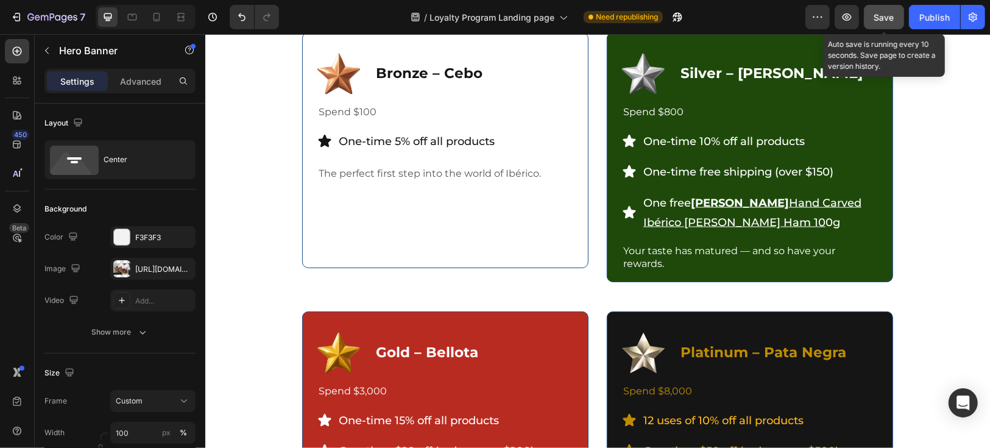
click at [889, 18] on span "Save" at bounding box center [885, 17] width 20 height 10
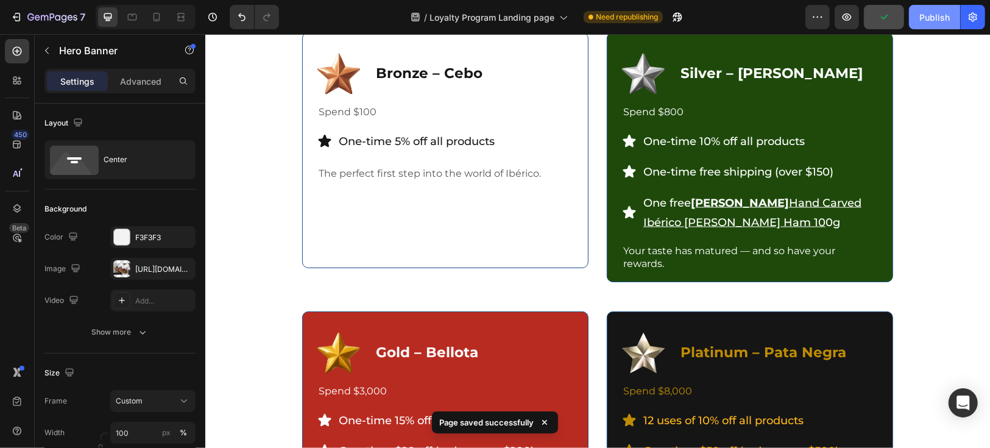
click at [933, 18] on div "Publish" at bounding box center [935, 17] width 30 height 13
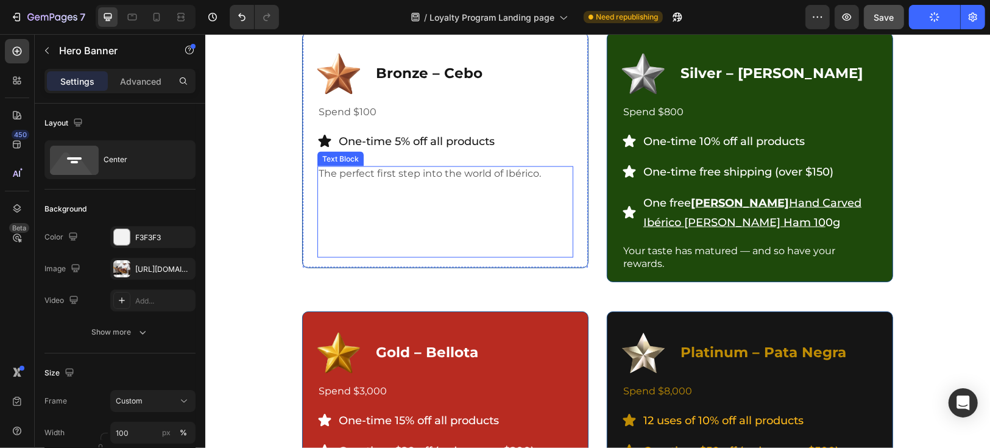
click at [319, 186] on p at bounding box center [445, 186] width 254 height 13
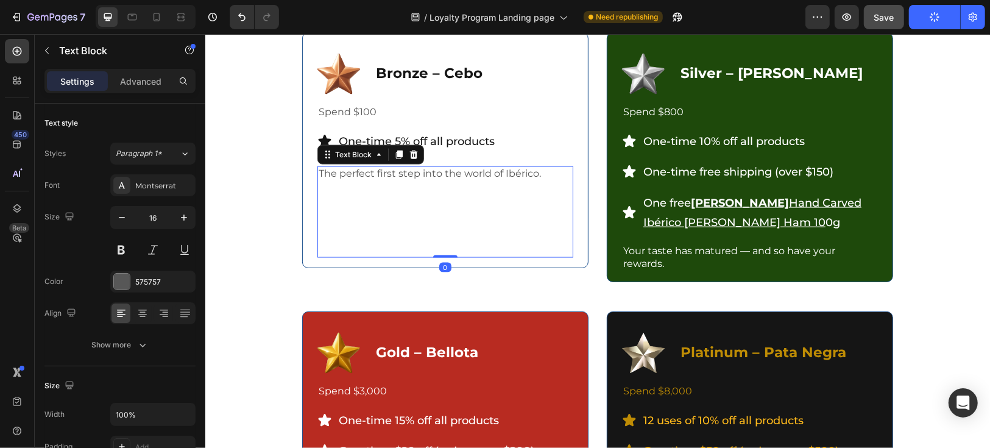
click at [318, 172] on p "The perfect first step into the world of Ibérico." at bounding box center [445, 173] width 254 height 13
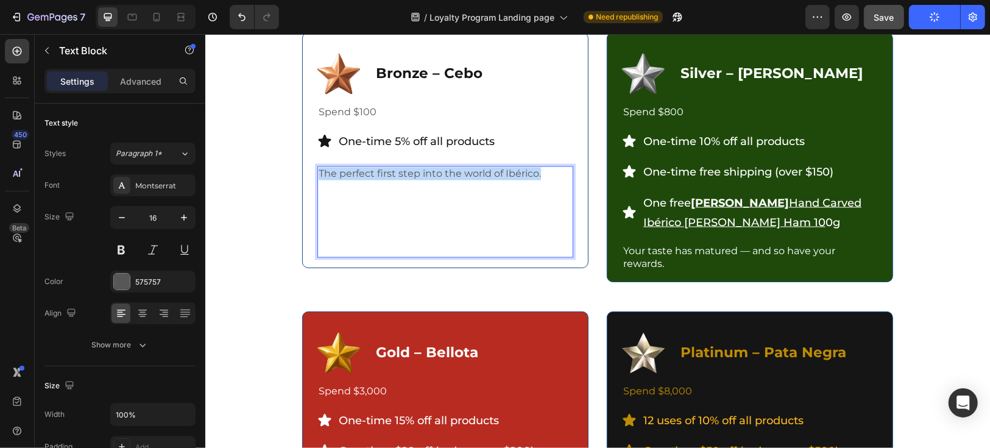
drag, startPoint x: 314, startPoint y: 174, endPoint x: 544, endPoint y: 176, distance: 229.2
click at [543, 176] on p "The perfect first step into the world of Ibérico." at bounding box center [445, 173] width 254 height 13
click at [430, 240] on p "Rich Text Editor. Editing area: main" at bounding box center [445, 236] width 254 height 13
click at [430, 248] on p "Rich Text Editor. Editing area: main" at bounding box center [445, 249] width 254 height 13
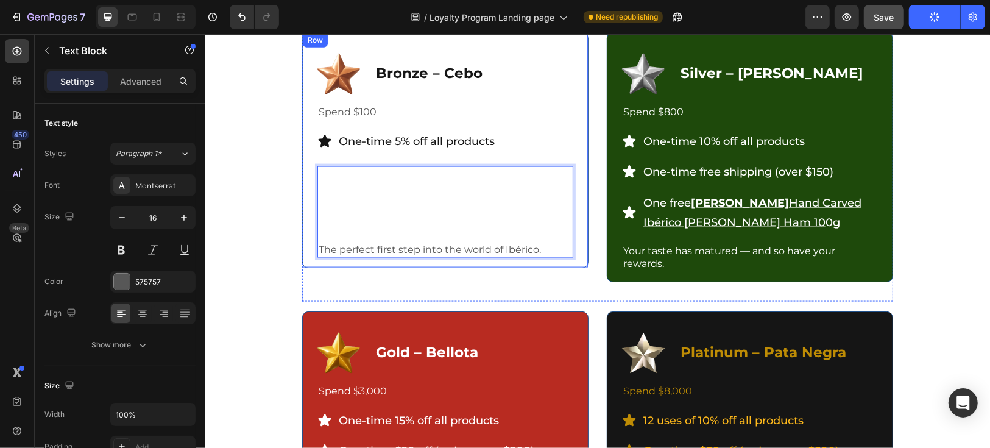
click at [541, 282] on div "Image Bronze – Cebo Text Block Row Spend $100 Text Block One-time 5% off all pr…" at bounding box center [445, 166] width 286 height 269
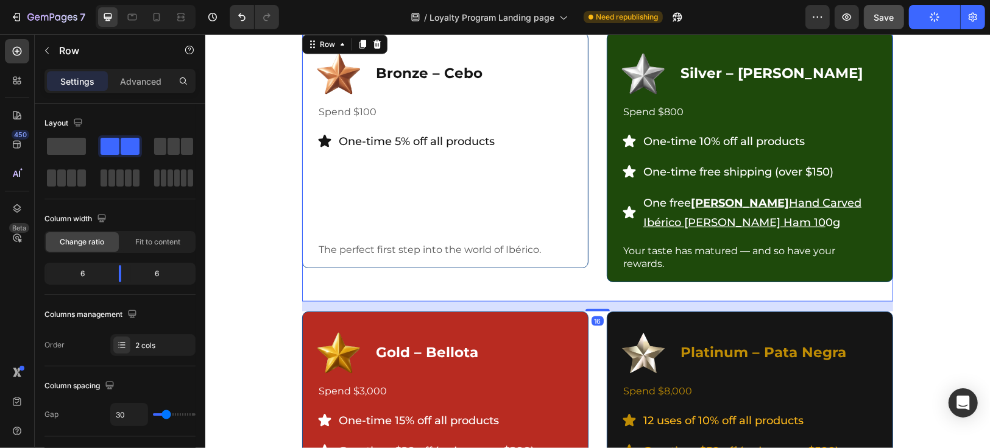
click at [216, 233] on div "Unlock More as You Go Heading The more you enjoy, the more you unlock — each ti…" at bounding box center [597, 307] width 767 height 723
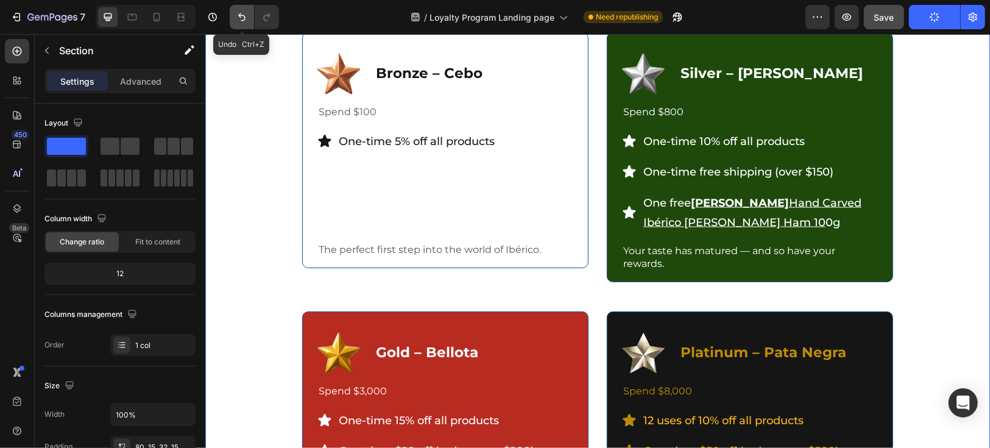
click at [247, 21] on icon "Undo/Redo" at bounding box center [242, 17] width 12 height 12
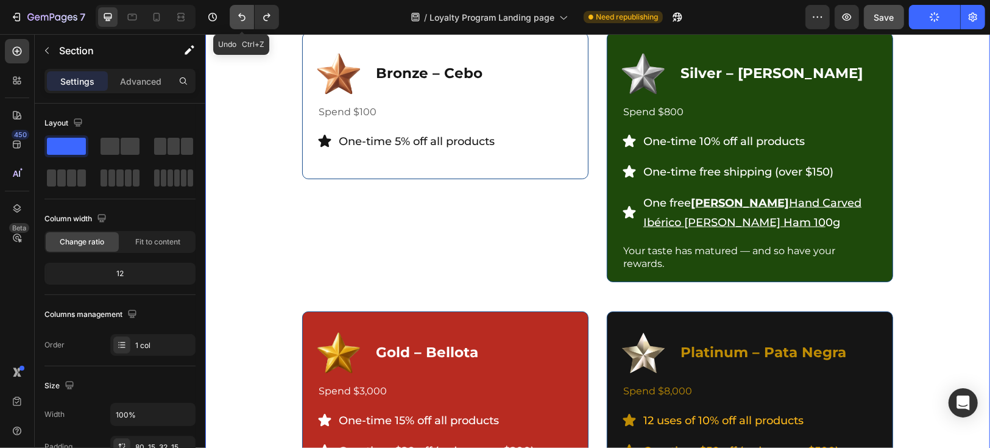
click at [247, 21] on icon "Undo/Redo" at bounding box center [242, 17] width 12 height 12
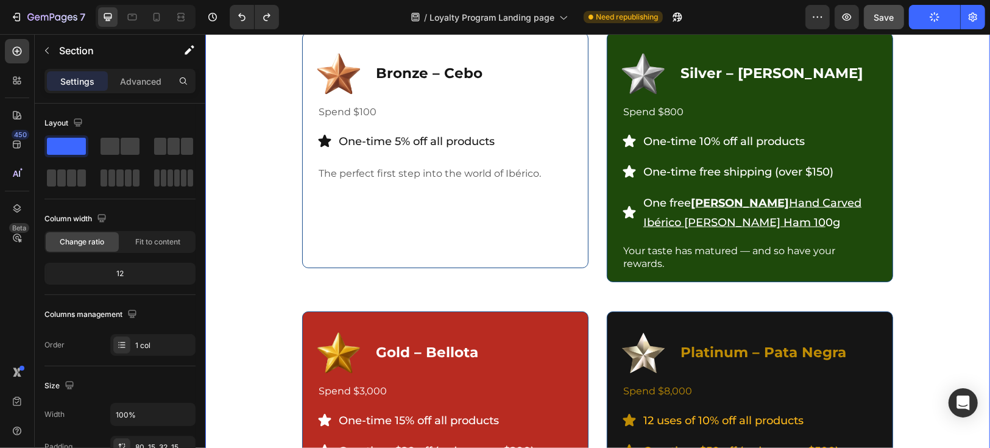
click at [258, 241] on div "Unlock More as You Go Heading The more you enjoy, the more you unlock — each ti…" at bounding box center [597, 307] width 767 height 723
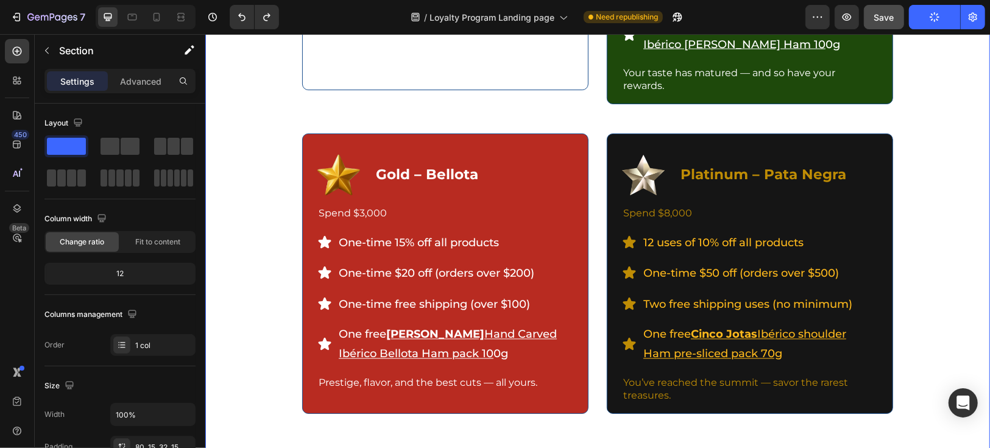
scroll to position [1490, 0]
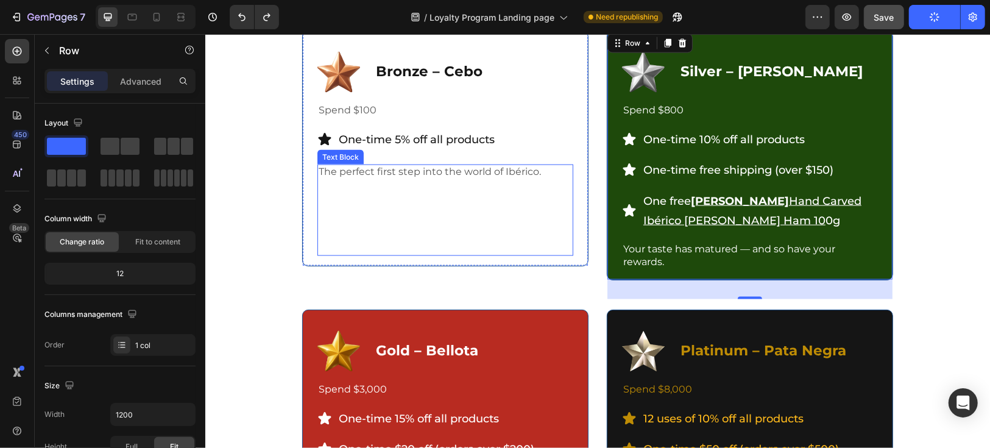
scroll to position [1287, 0]
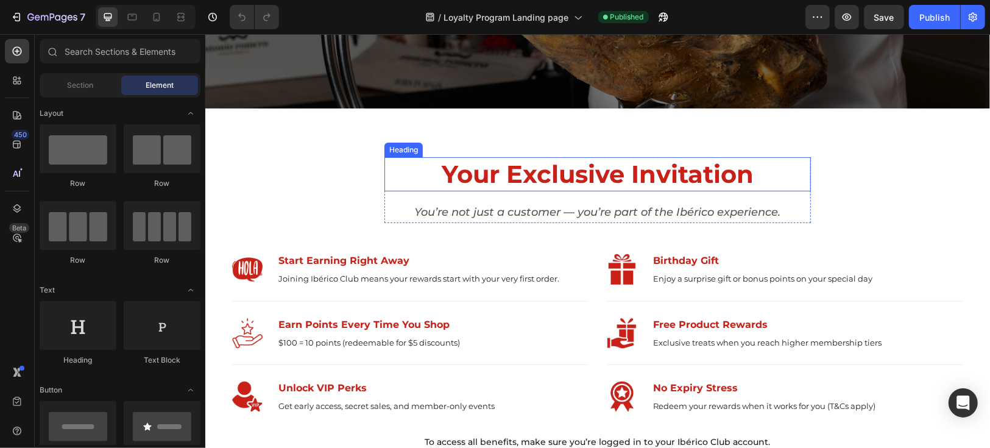
scroll to position [474, 0]
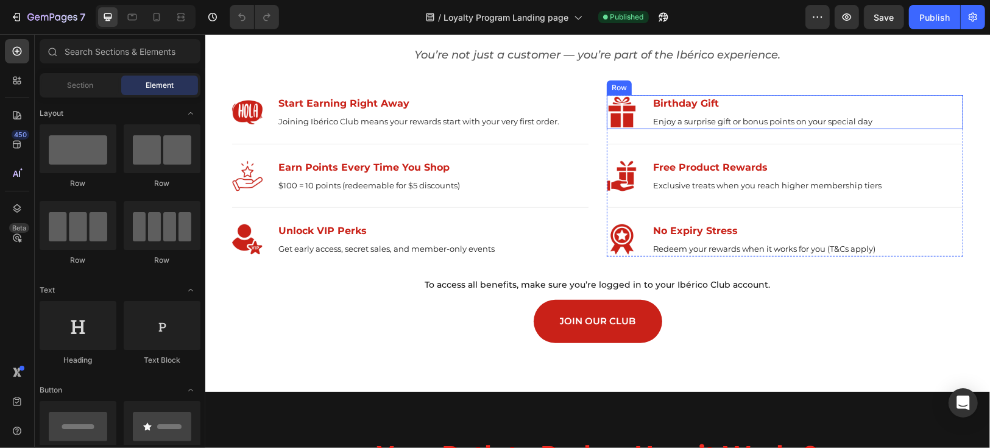
click at [895, 106] on div "Image Birthday Gift Text block Enjoy a surprise gift or bonus points on your sp…" at bounding box center [784, 111] width 357 height 34
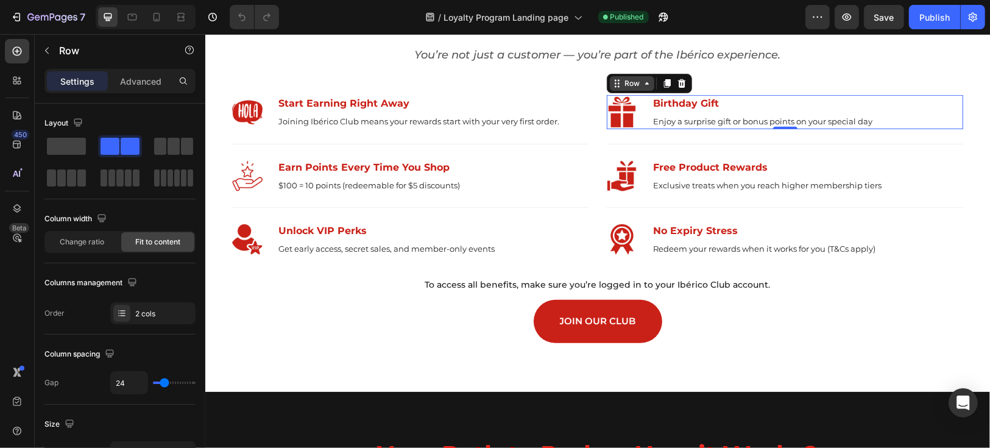
click at [614, 83] on icon at bounding box center [615, 83] width 2 height 2
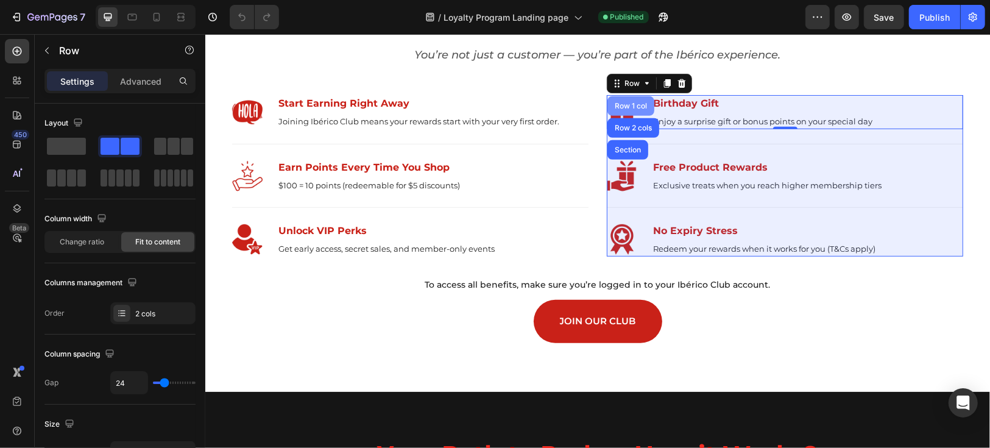
click at [626, 104] on div "Row 1 col" at bounding box center [630, 105] width 37 height 7
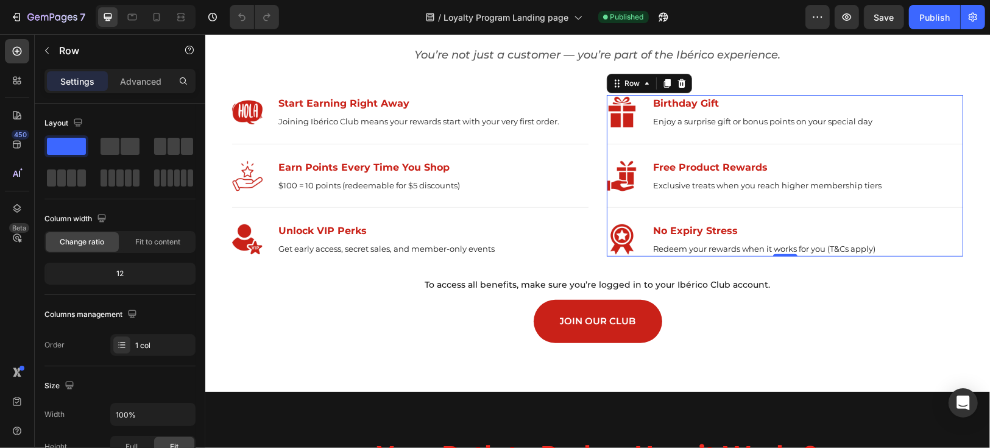
click at [143, 93] on div "Settings Advanced" at bounding box center [120, 86] width 171 height 35
click at [127, 88] on div "Advanced" at bounding box center [140, 81] width 61 height 20
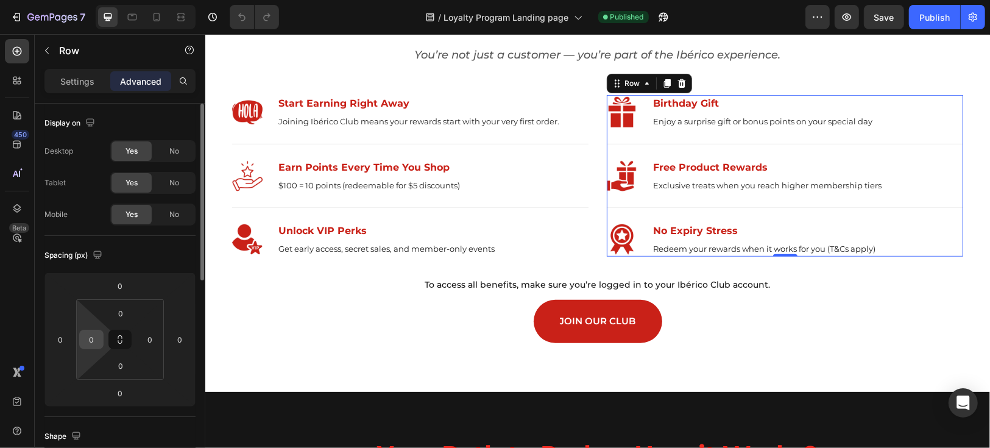
click at [93, 346] on input "0" at bounding box center [91, 339] width 18 height 18
type input "16"
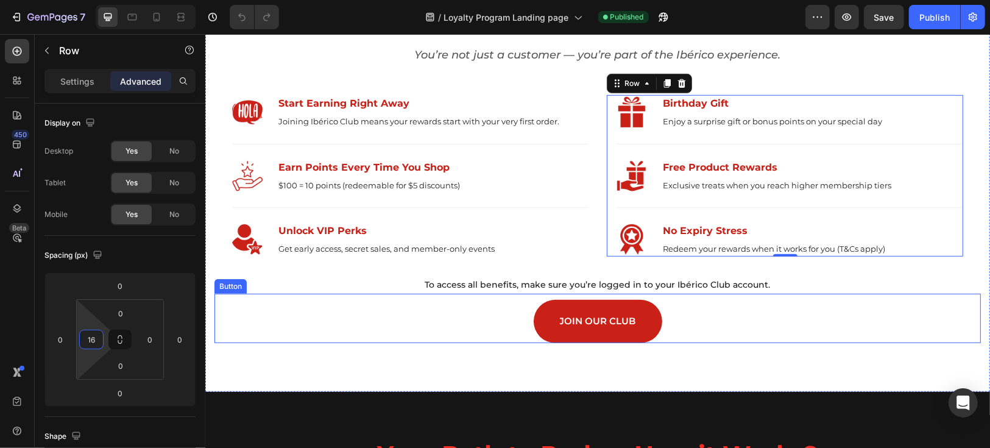
click at [352, 326] on div "JOIN OUR CLUB Button" at bounding box center [597, 317] width 767 height 49
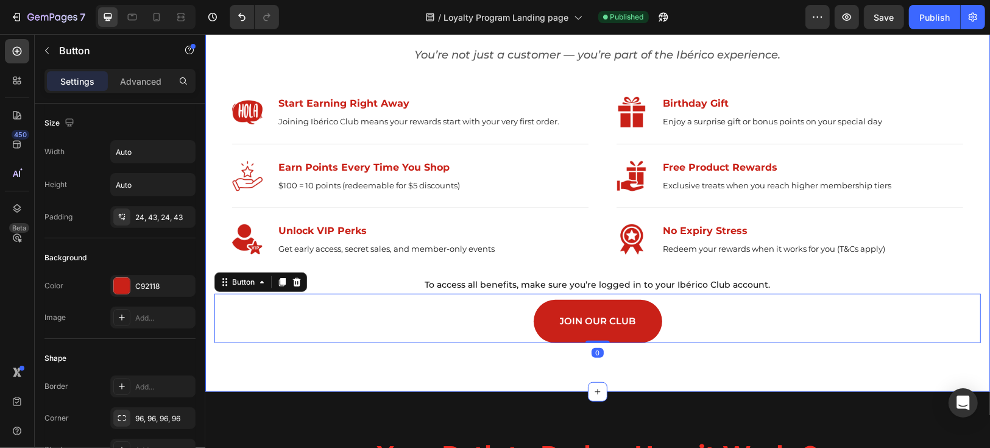
click at [784, 364] on div "Your Exclusive Invitation Heading You’re not just a customer — you’re part of t…" at bounding box center [597, 171] width 785 height 441
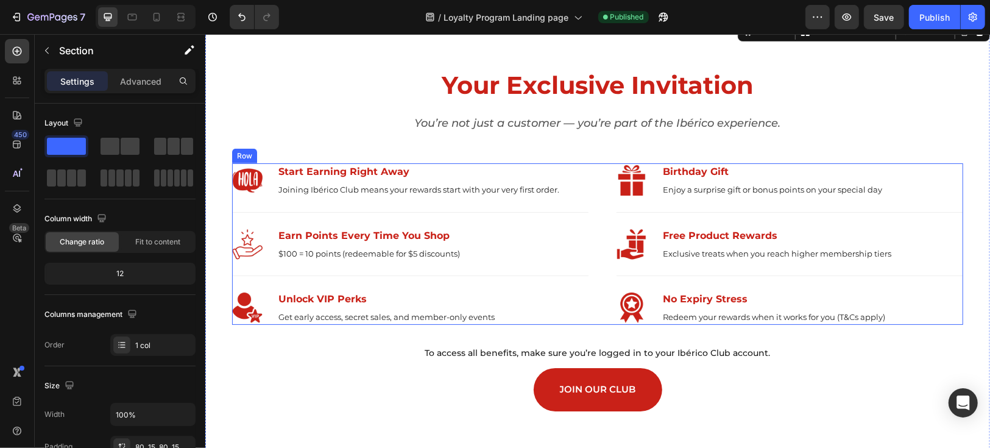
scroll to position [406, 0]
click at [592, 167] on div "Image Start Earning Right Away Text block Joining Ibérico Club means your rewar…" at bounding box center [597, 243] width 731 height 162
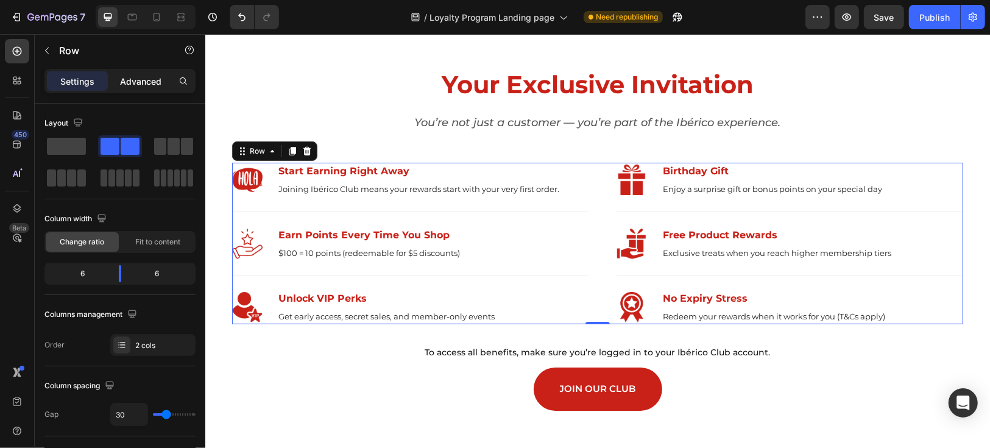
click at [135, 80] on p "Advanced" at bounding box center [140, 81] width 41 height 13
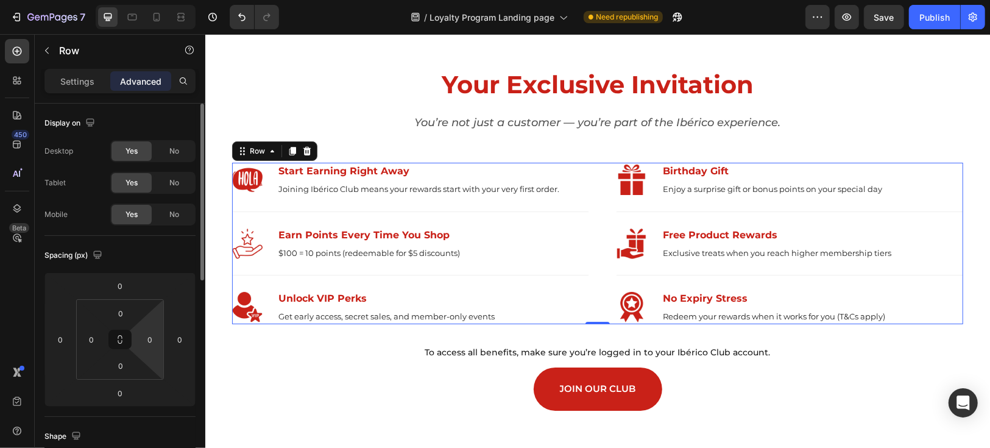
scroll to position [270, 0]
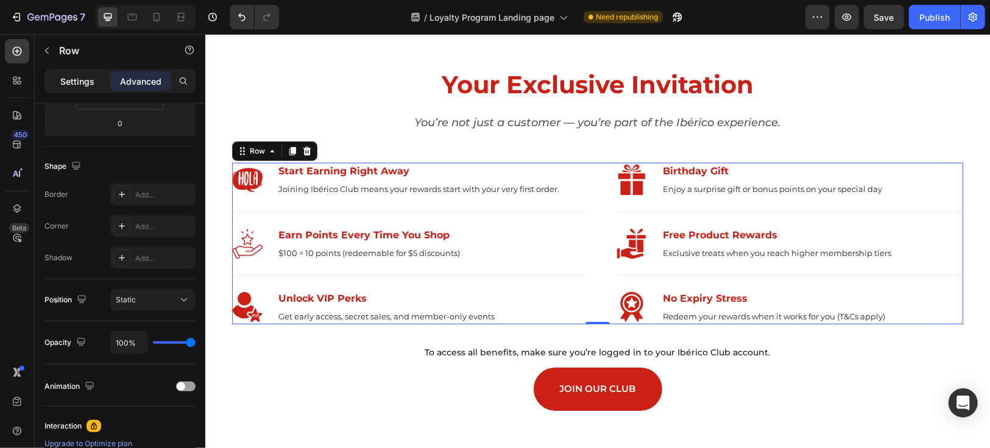
click at [77, 86] on p "Settings" at bounding box center [77, 81] width 34 height 13
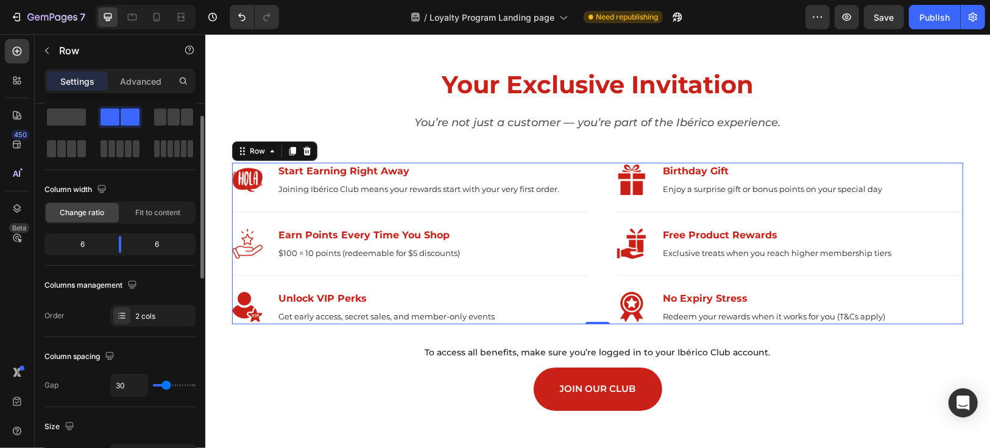
scroll to position [0, 0]
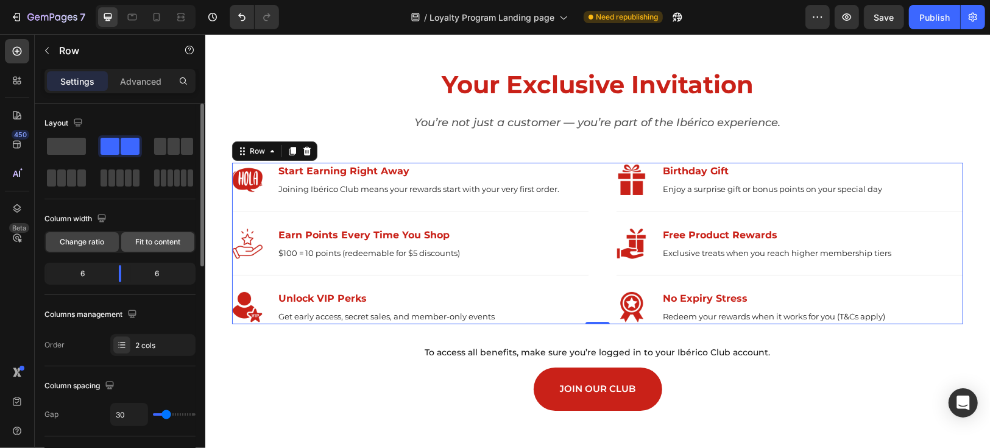
click at [165, 244] on span "Fit to content" at bounding box center [157, 241] width 45 height 11
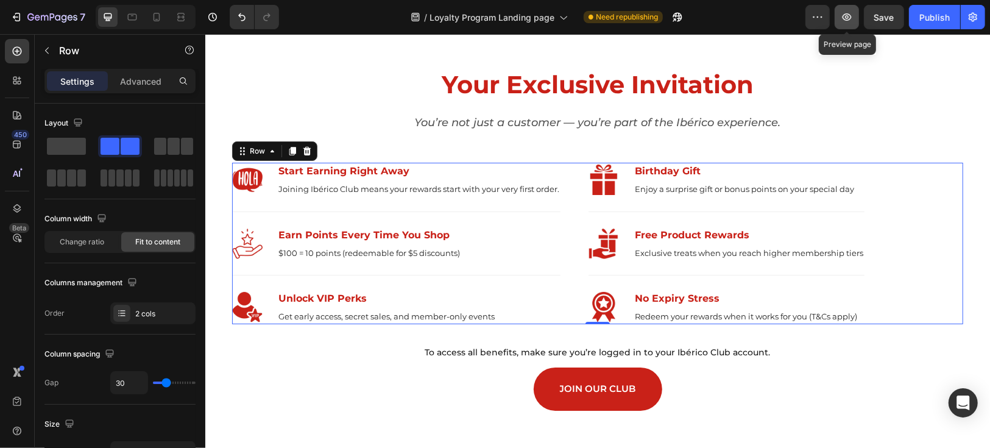
click at [841, 17] on button "button" at bounding box center [847, 17] width 24 height 24
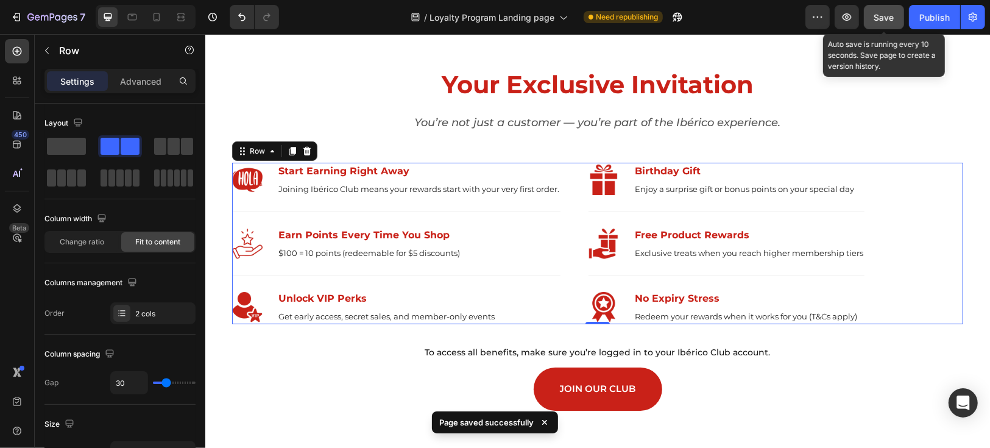
click at [891, 23] on button "Save" at bounding box center [884, 17] width 40 height 24
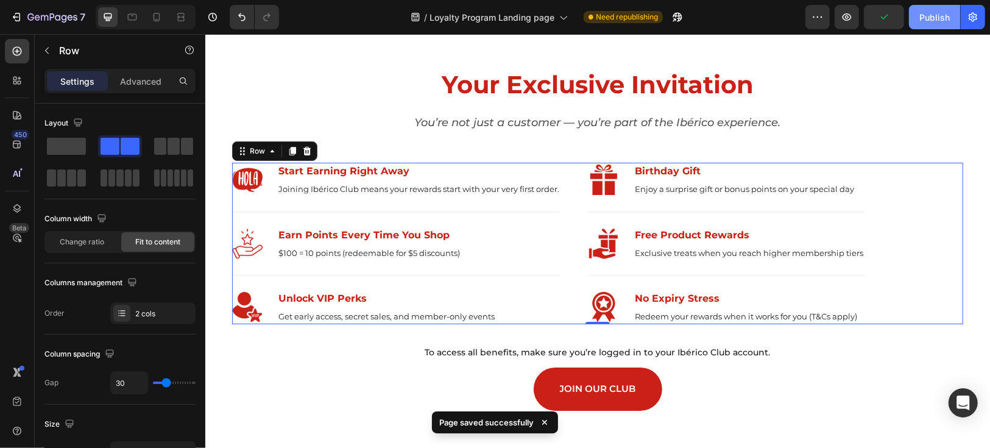
click at [937, 21] on div "Publish" at bounding box center [935, 17] width 30 height 13
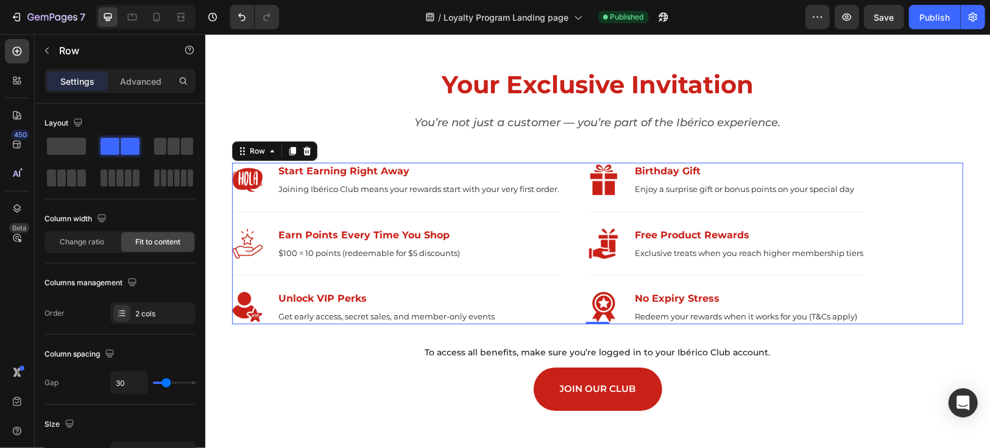
click at [917, 197] on div "Image Start Earning Right Away Text block Joining Ibérico Club means your rewar…" at bounding box center [597, 243] width 731 height 162
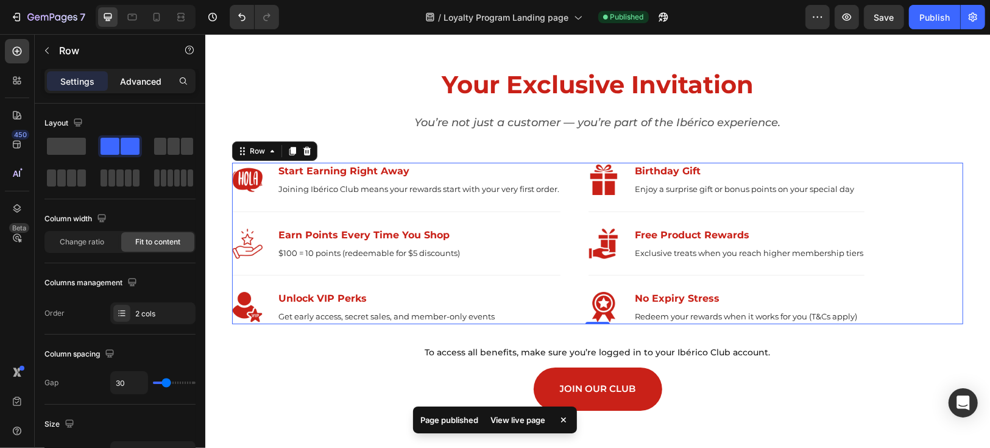
click at [136, 80] on p "Advanced" at bounding box center [140, 81] width 41 height 13
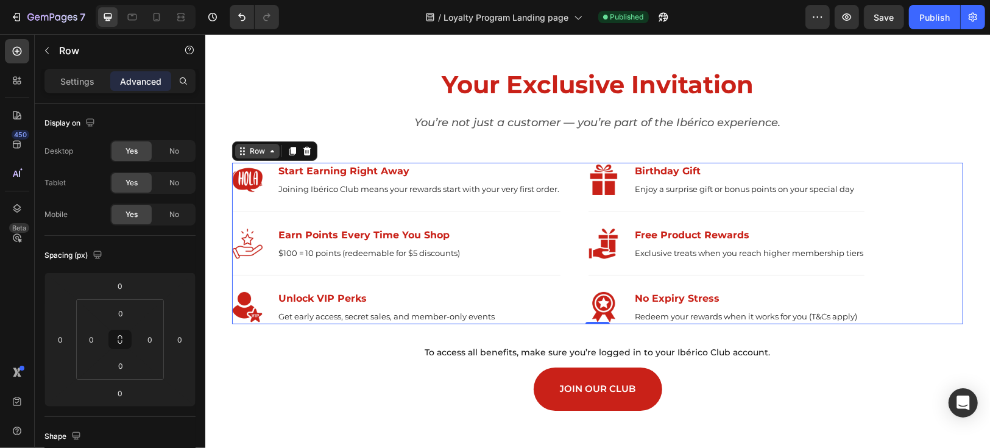
click at [247, 150] on div "Row" at bounding box center [257, 150] width 20 height 11
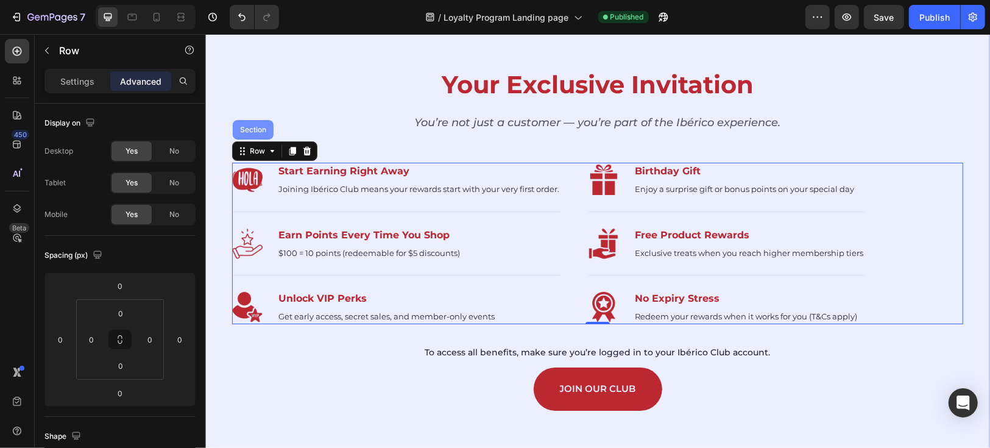
click at [250, 133] on div "Section" at bounding box center [252, 129] width 41 height 20
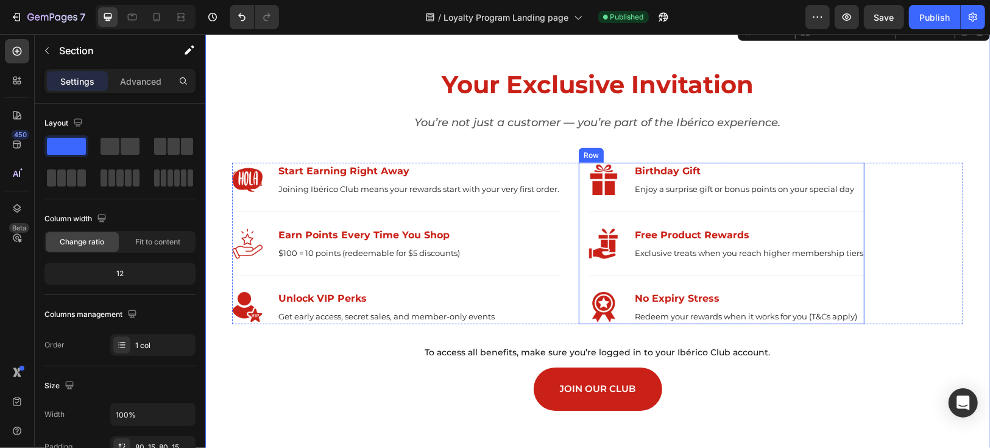
click at [583, 166] on div "Image Birthday Gift Text block Enjoy a surprise gift or bonus points on your sp…" at bounding box center [721, 243] width 286 height 162
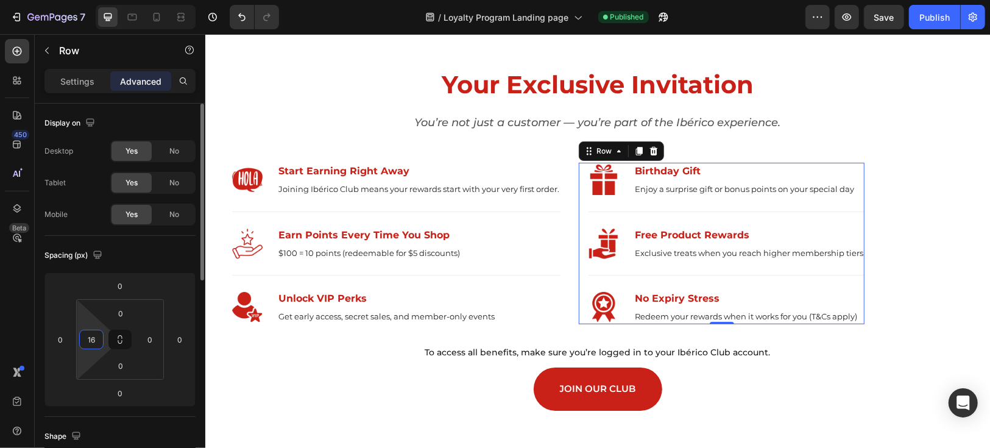
click at [93, 339] on input "16" at bounding box center [91, 339] width 18 height 18
click at [112, 436] on p "M 12px" at bounding box center [121, 438] width 55 height 9
type input "12"
click at [91, 338] on input "12" at bounding box center [91, 339] width 18 height 18
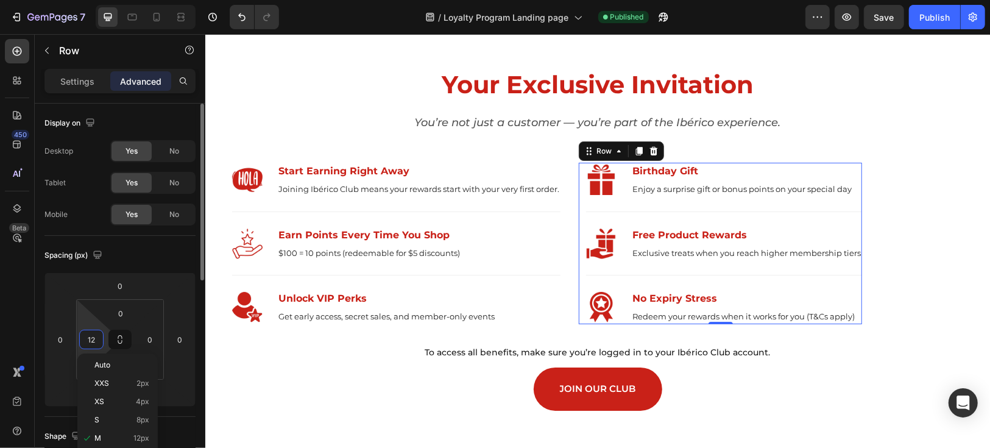
click at [87, 336] on input "12" at bounding box center [91, 339] width 18 height 18
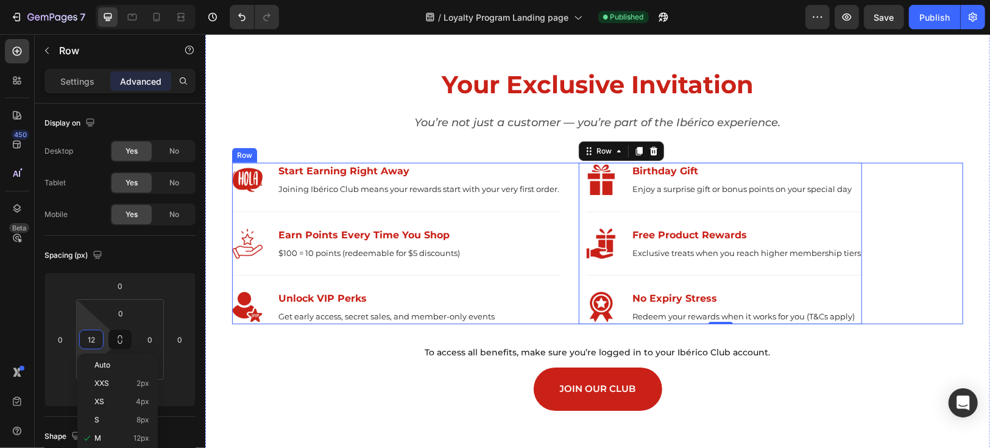
click at [878, 199] on div "Image Start Earning Right Away Text block Joining Ibérico Club means your rewar…" at bounding box center [597, 243] width 731 height 162
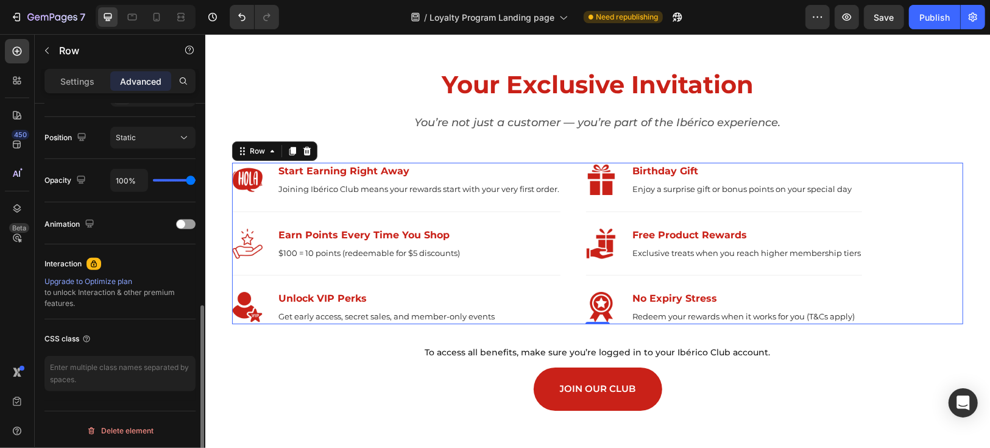
scroll to position [364, 0]
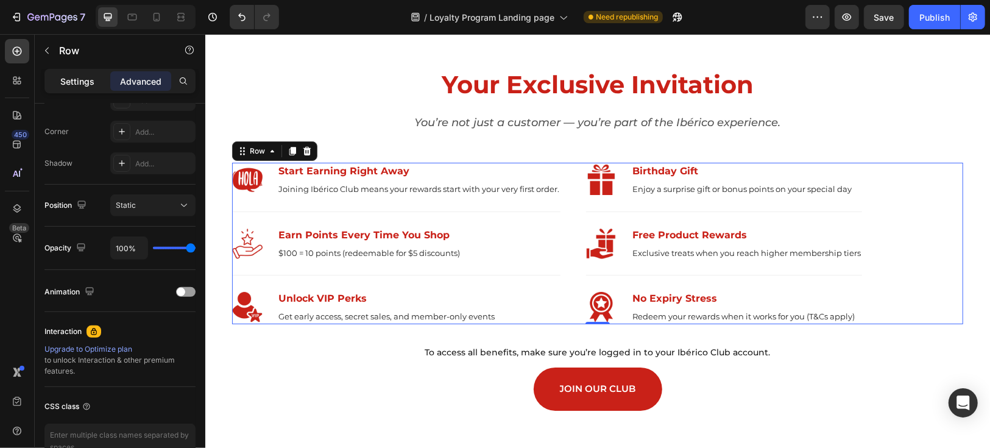
click at [91, 77] on p "Settings" at bounding box center [77, 81] width 34 height 13
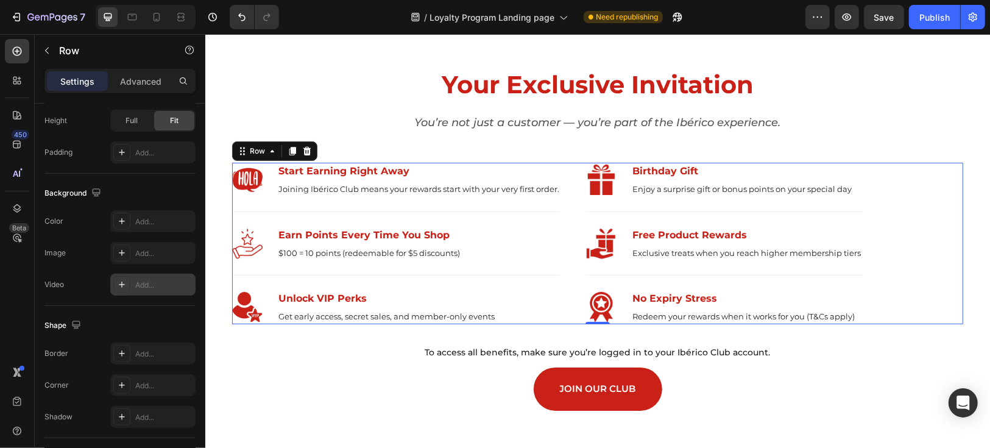
scroll to position [502, 0]
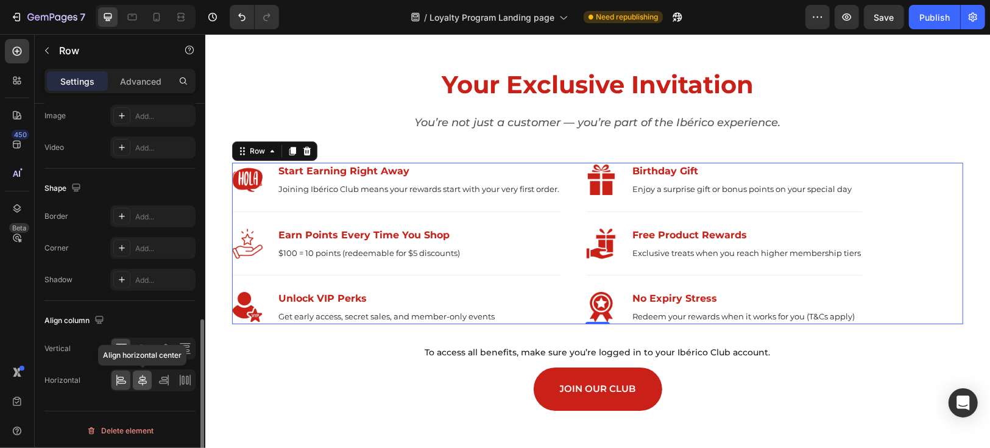
click at [143, 380] on icon at bounding box center [143, 380] width 12 height 12
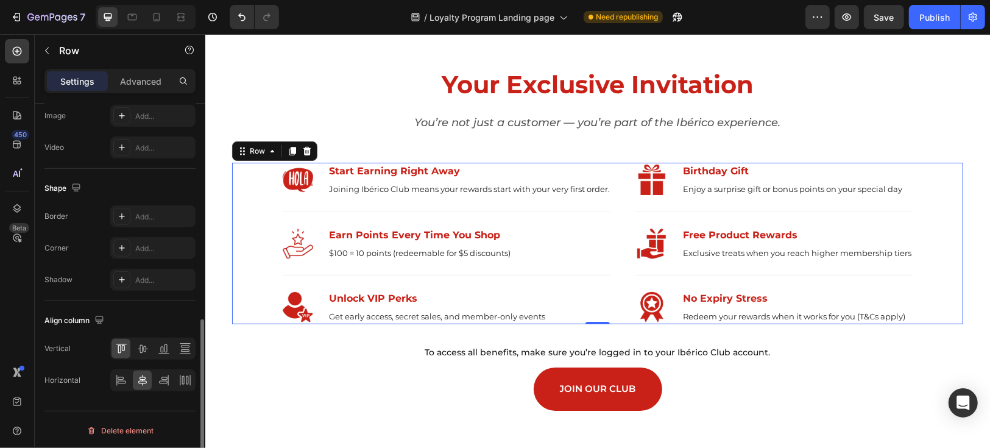
click at [176, 317] on div "Align column" at bounding box center [119, 321] width 151 height 20
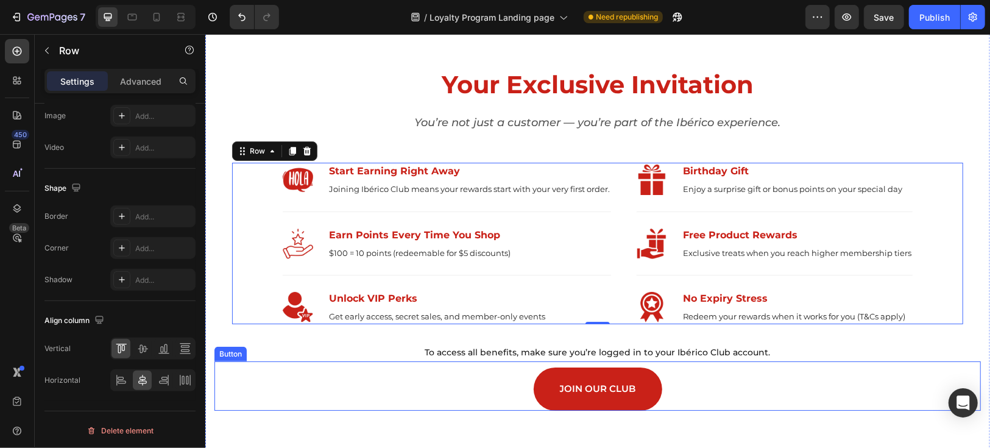
click at [336, 366] on div "JOIN OUR CLUB Button" at bounding box center [597, 385] width 767 height 49
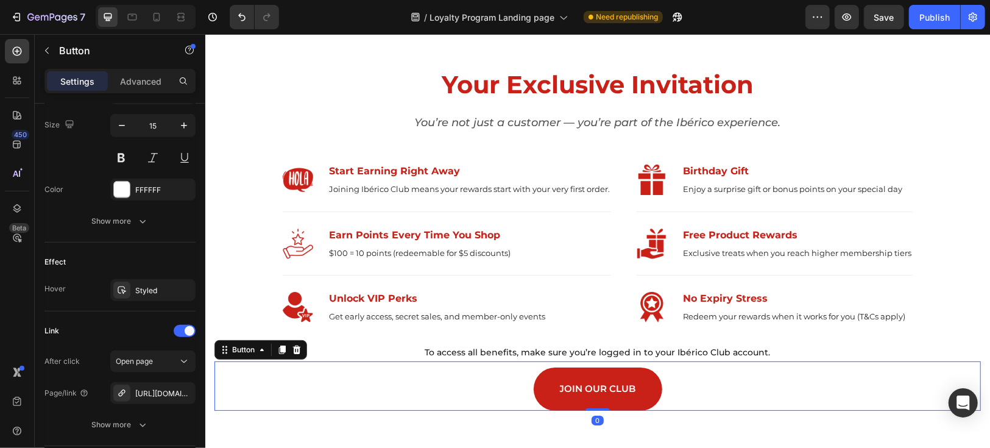
scroll to position [0, 0]
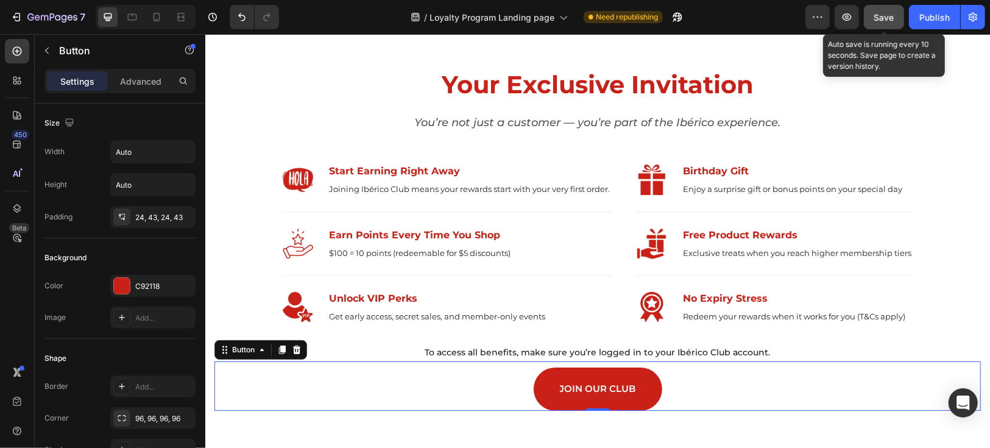
click at [870, 15] on button "Save" at bounding box center [884, 17] width 40 height 24
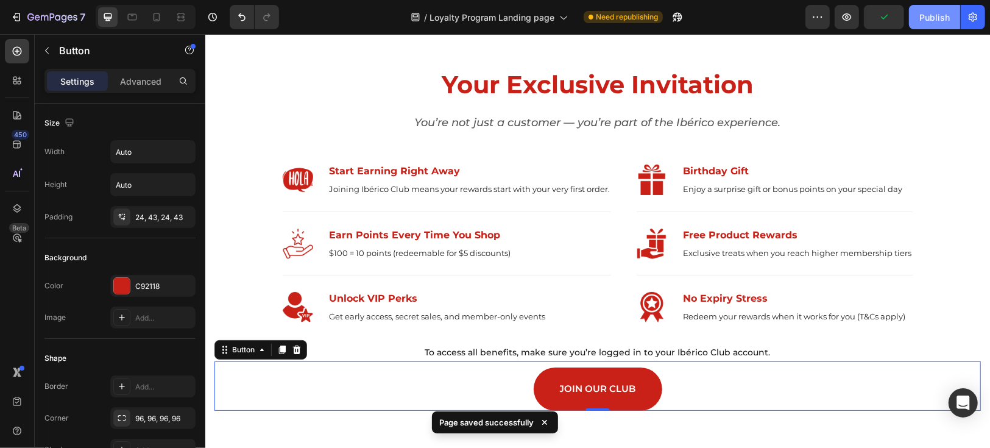
click at [943, 23] on div "Publish" at bounding box center [935, 17] width 30 height 13
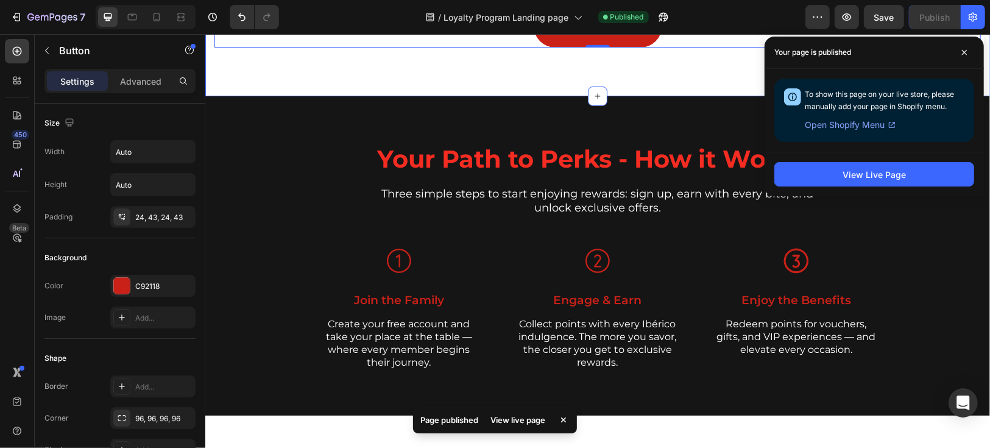
scroll to position [812, 0]
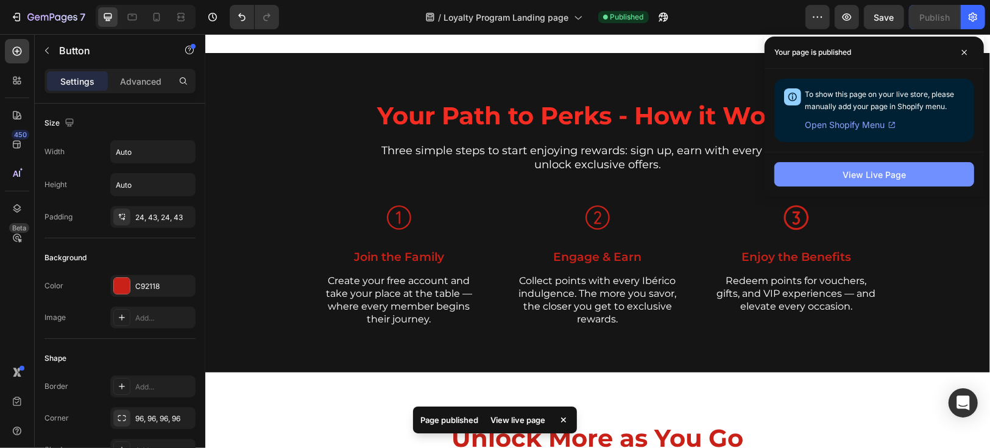
click at [886, 174] on div "View Live Page" at bounding box center [874, 174] width 63 height 13
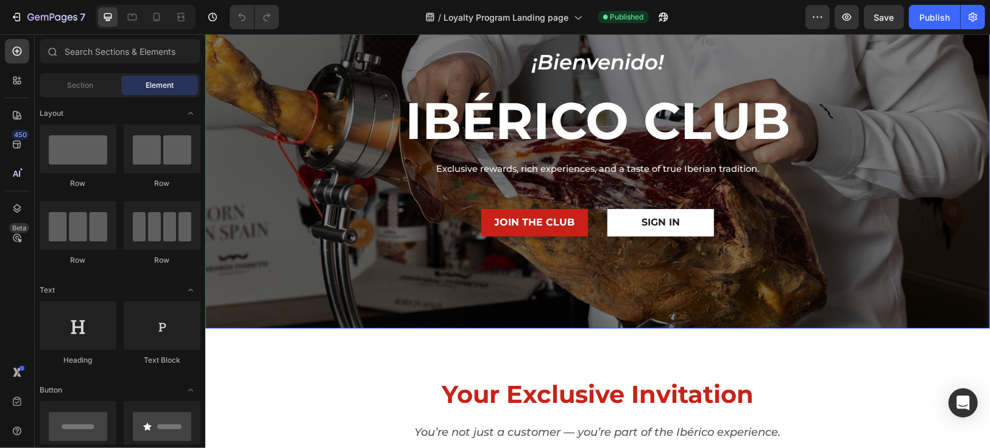
scroll to position [135, 0]
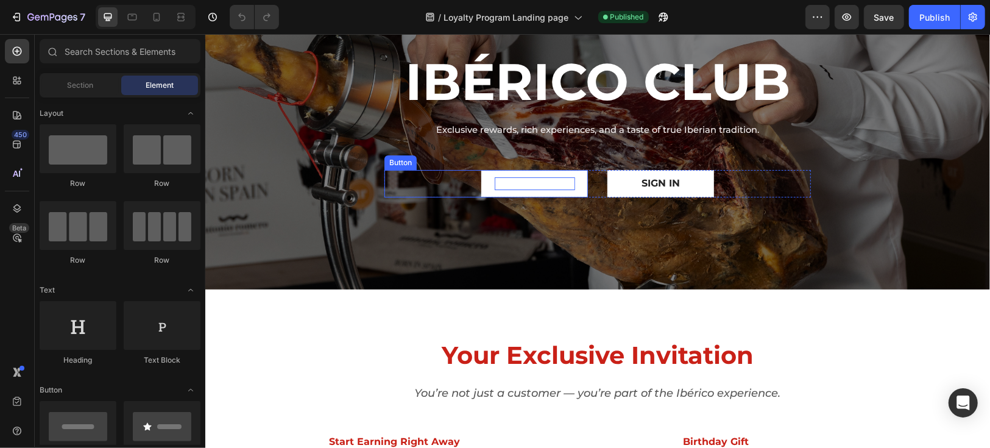
click at [523, 185] on p "JOIN THE CLUB" at bounding box center [534, 183] width 80 height 13
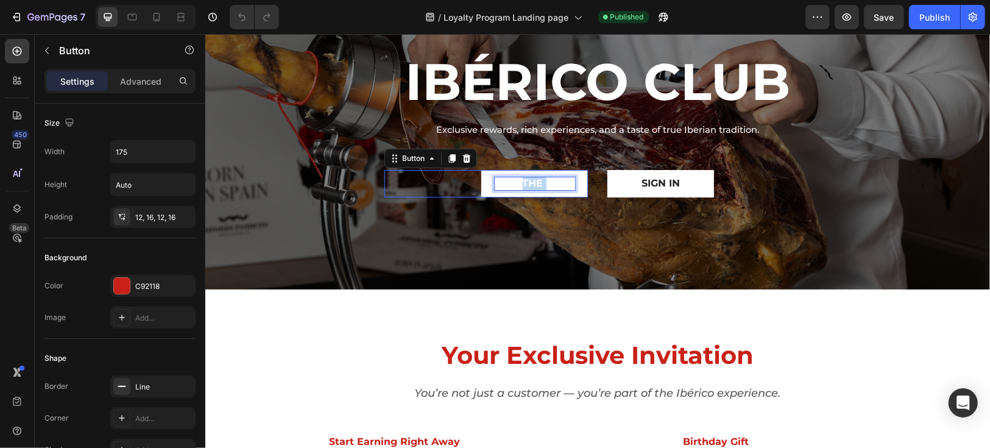
click at [523, 185] on p "JOIN THE CLUB" at bounding box center [534, 183] width 80 height 13
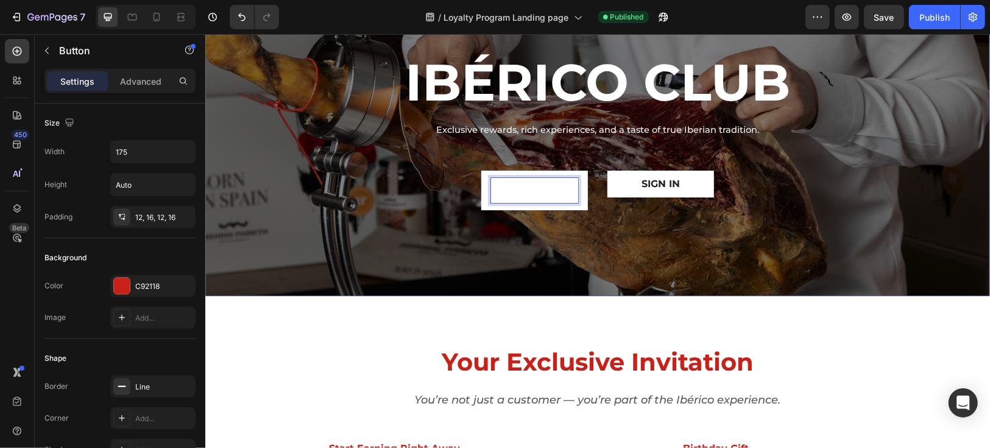
click at [673, 269] on div "Overlay" at bounding box center [597, 113] width 785 height 366
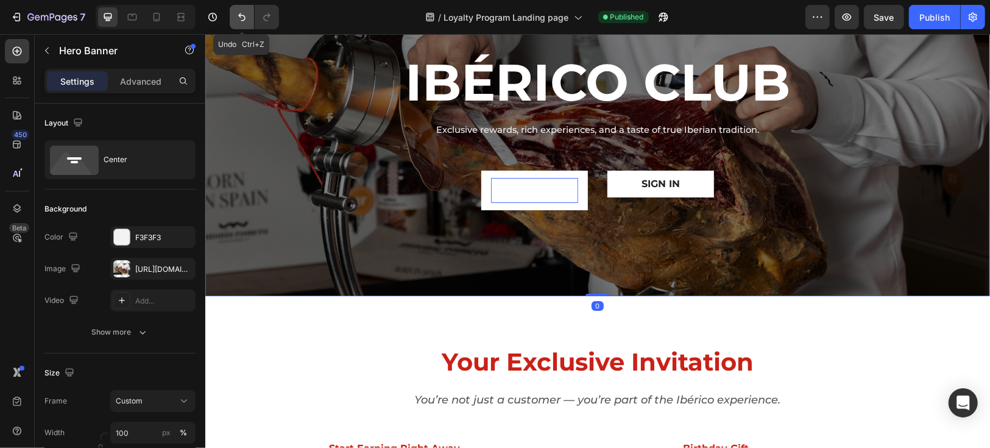
click at [245, 20] on icon "Undo/Redo" at bounding box center [242, 17] width 12 height 12
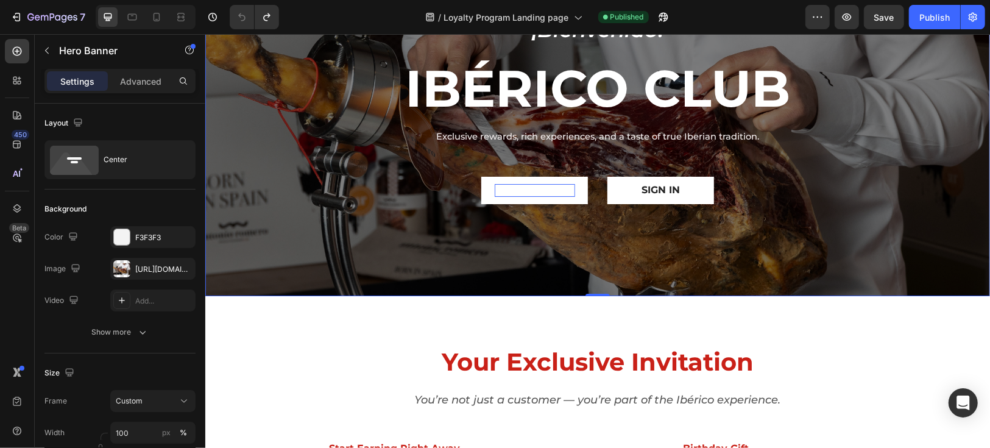
click at [826, 216] on div "Overlay" at bounding box center [597, 113] width 785 height 366
click at [131, 337] on div "Show more" at bounding box center [120, 332] width 57 height 12
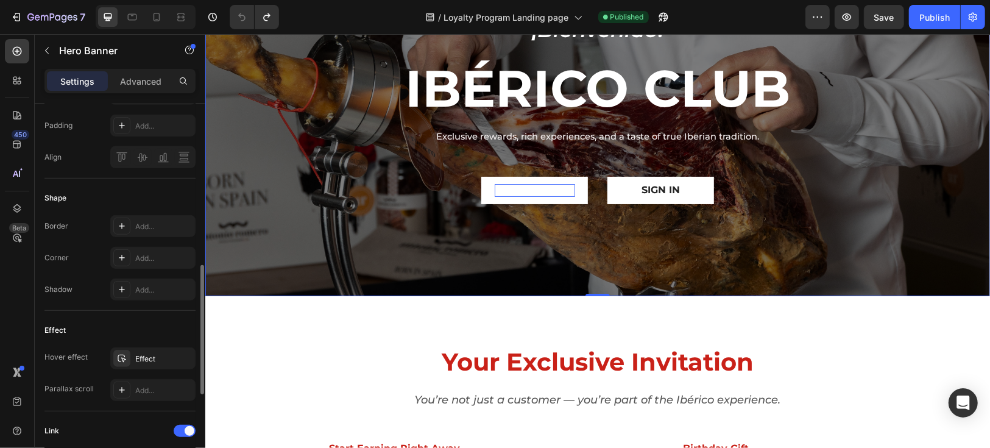
scroll to position [607, 0]
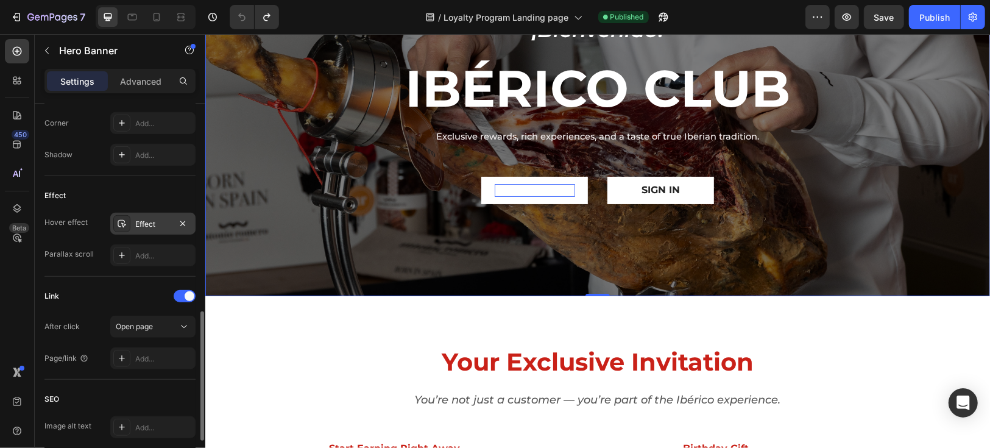
click at [120, 215] on div at bounding box center [121, 223] width 17 height 17
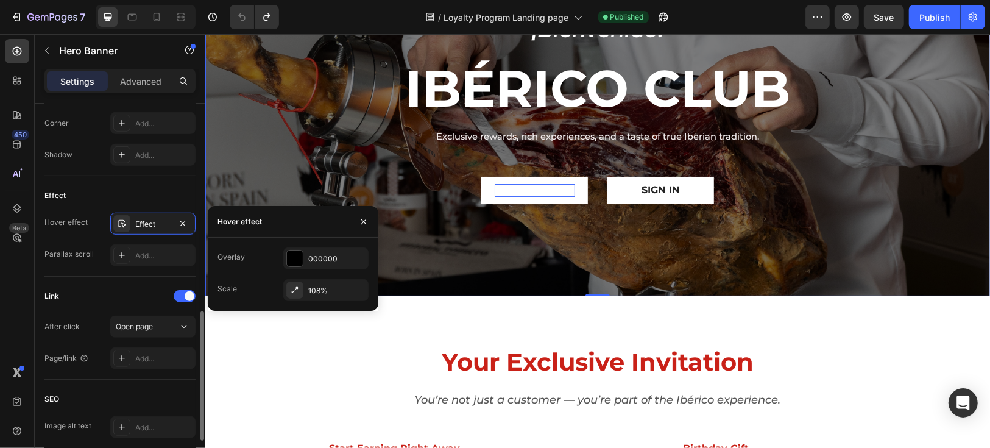
scroll to position [675, 0]
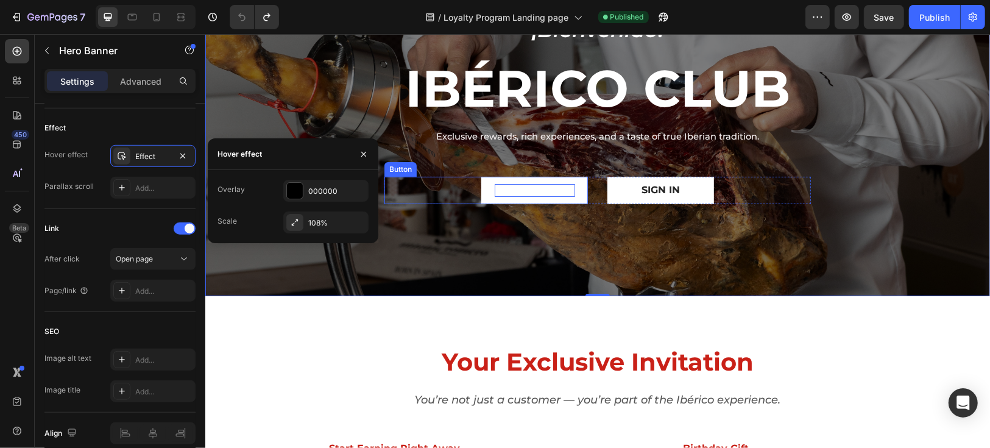
click at [488, 196] on link "JOIN THE CLUB" at bounding box center [534, 189] width 107 height 27
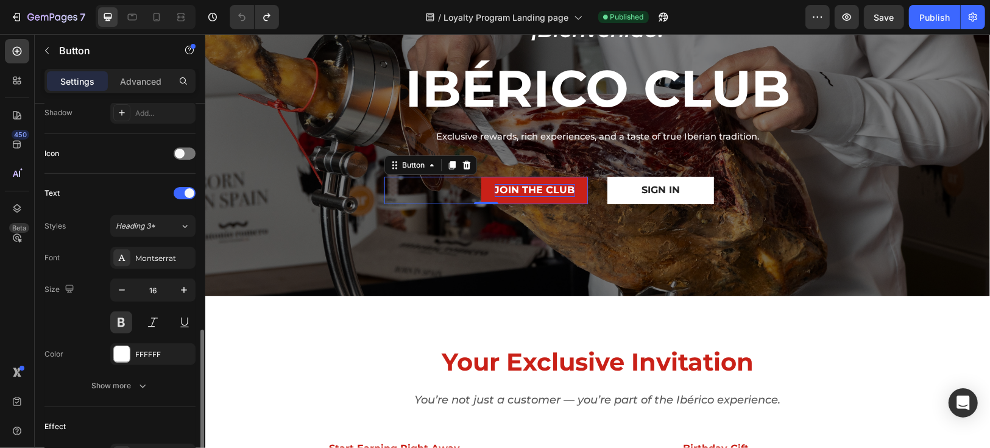
scroll to position [405, 0]
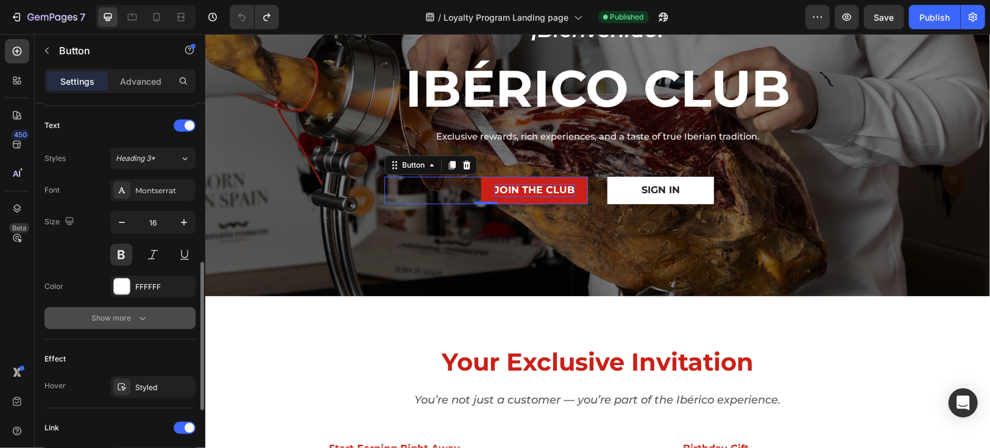
click at [121, 321] on div "Show more" at bounding box center [120, 318] width 57 height 12
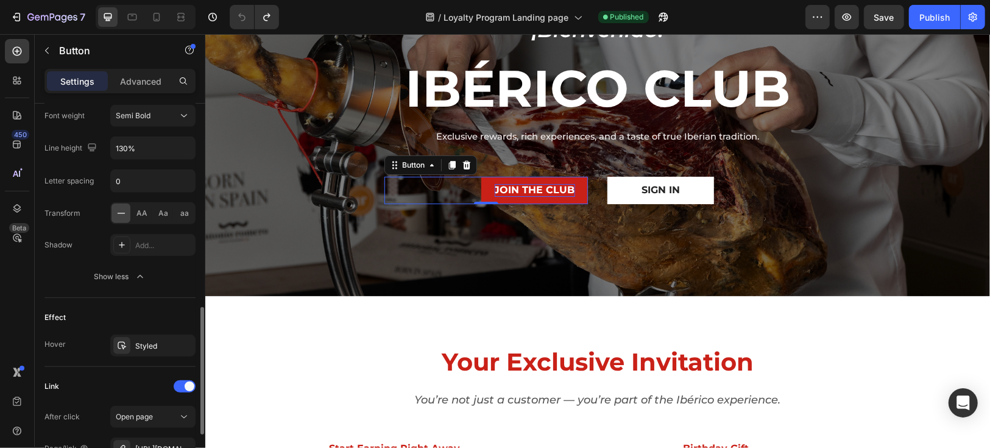
scroll to position [748, 0]
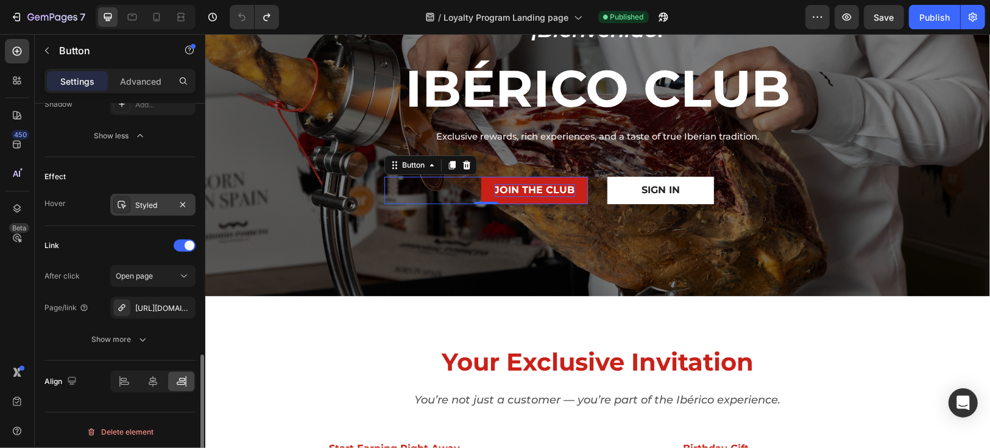
click at [160, 204] on div "Styled" at bounding box center [152, 205] width 35 height 11
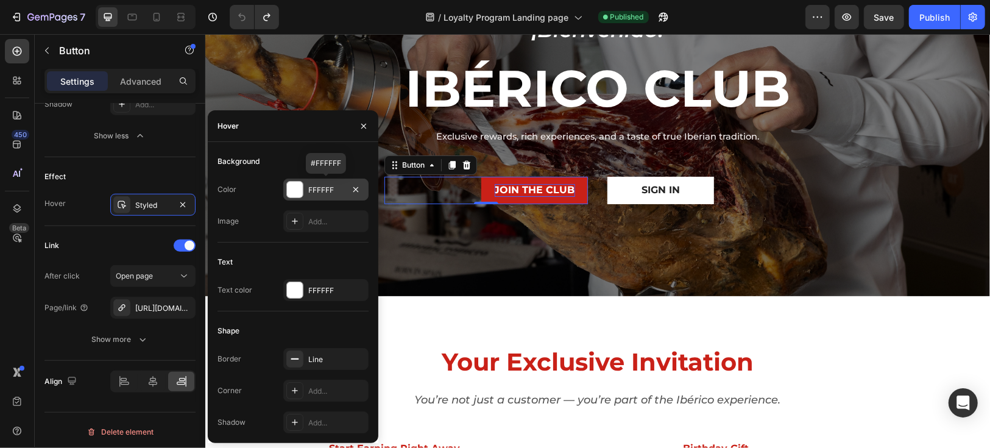
click at [291, 191] on div at bounding box center [295, 190] width 16 height 16
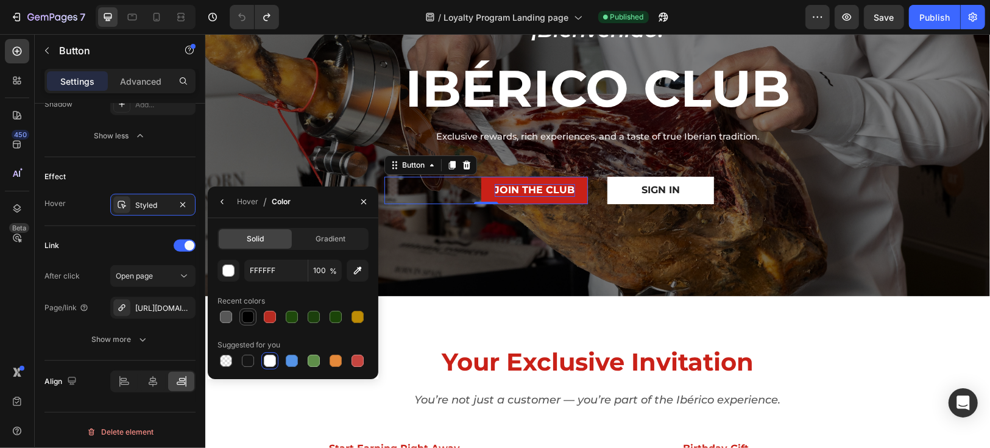
click at [248, 319] on div at bounding box center [248, 317] width 12 height 12
type input "000000"
click at [492, 244] on div "Overlay" at bounding box center [597, 113] width 785 height 366
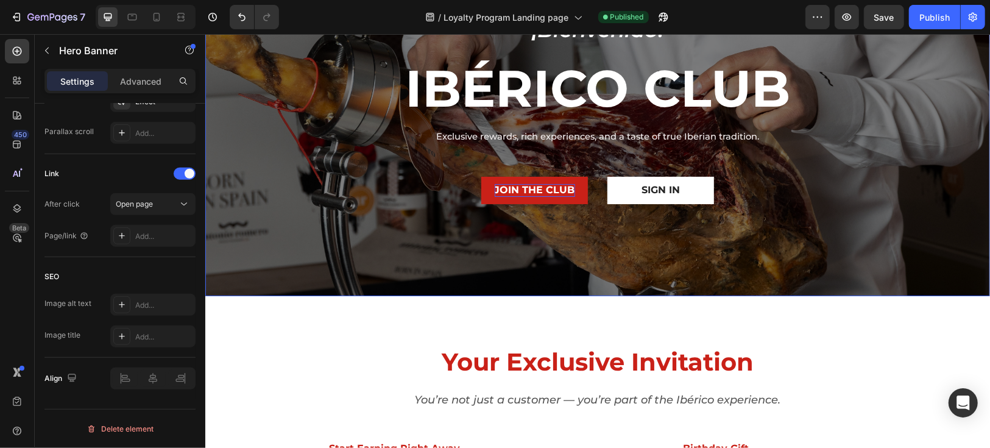
scroll to position [0, 0]
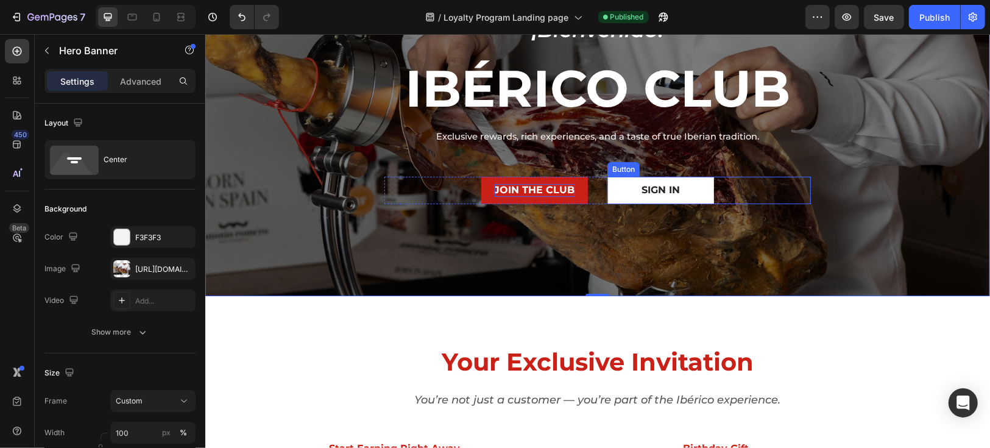
click at [685, 185] on link "SIGN IN" at bounding box center [660, 189] width 107 height 27
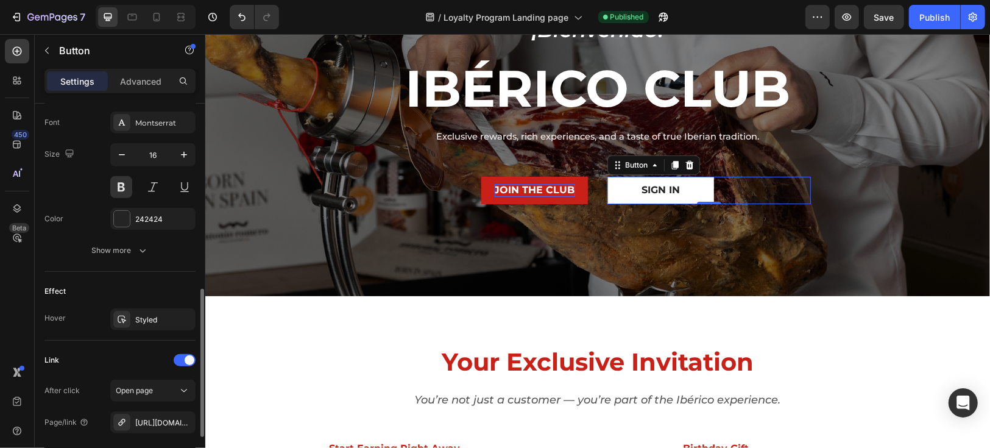
scroll to position [540, 0]
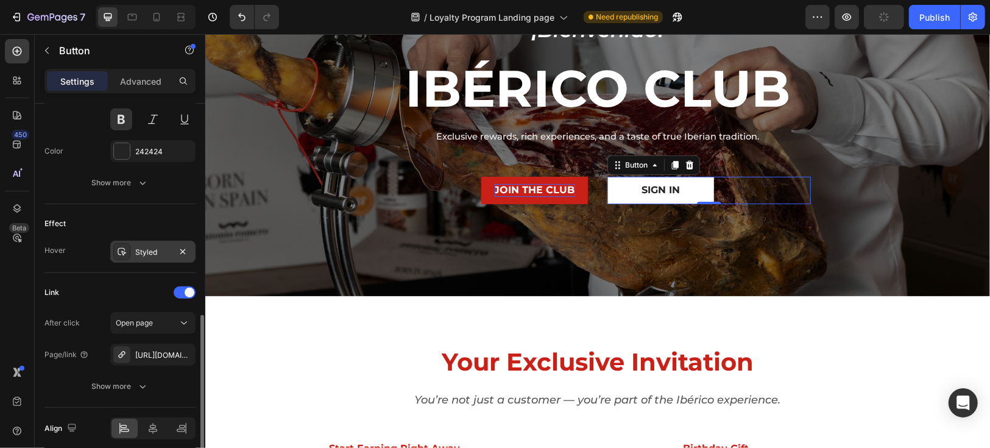
click at [150, 247] on div "Styled" at bounding box center [152, 252] width 35 height 11
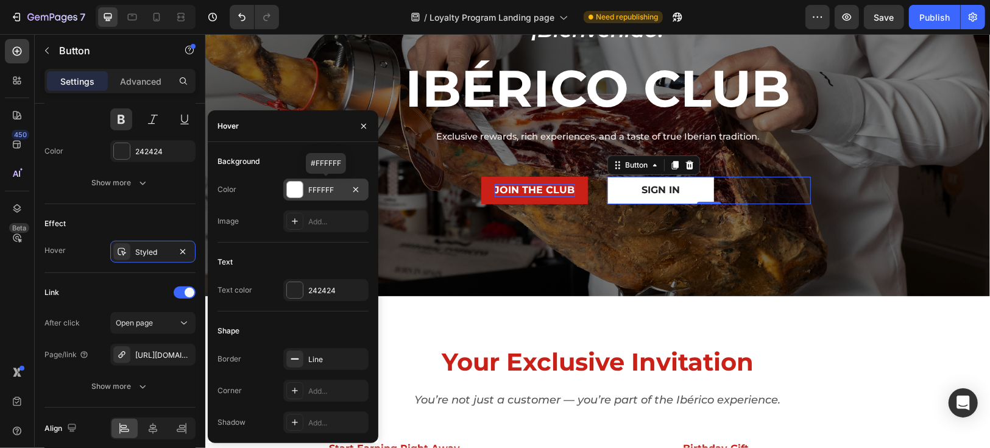
click at [298, 185] on div at bounding box center [295, 190] width 16 height 16
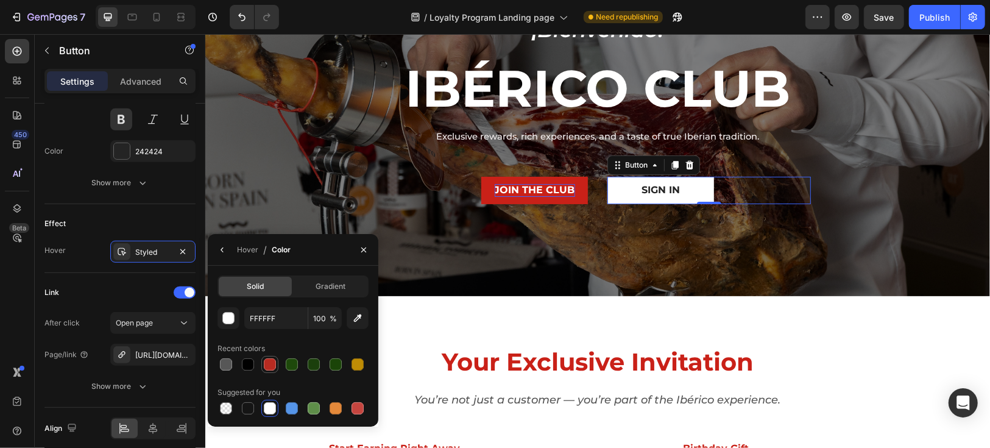
click at [269, 364] on div at bounding box center [270, 364] width 12 height 12
type input "B82B21"
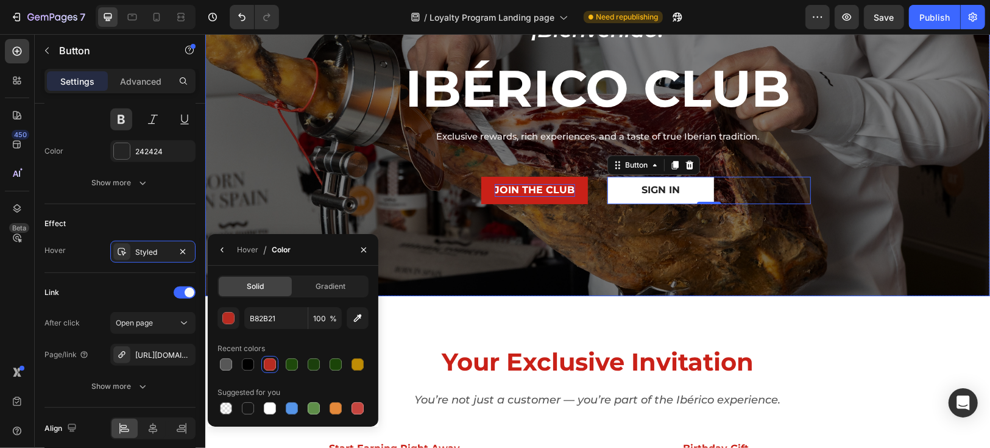
click at [483, 244] on div "Overlay" at bounding box center [597, 113] width 785 height 366
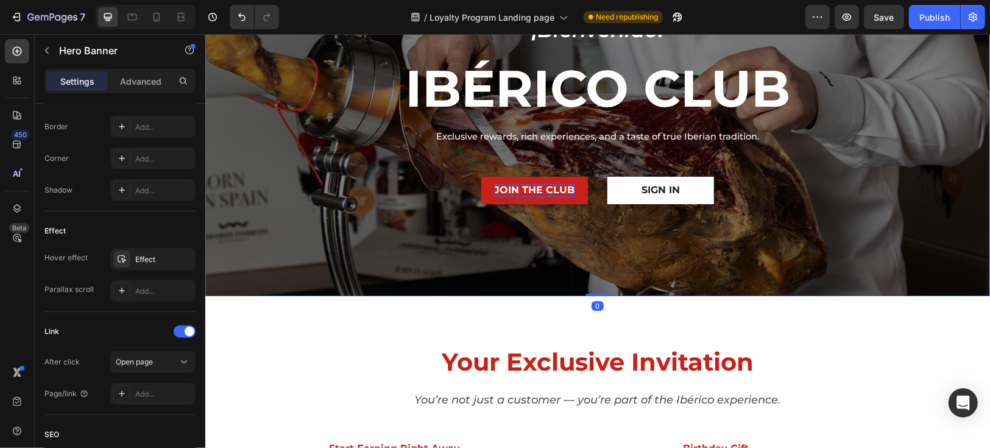
scroll to position [0, 0]
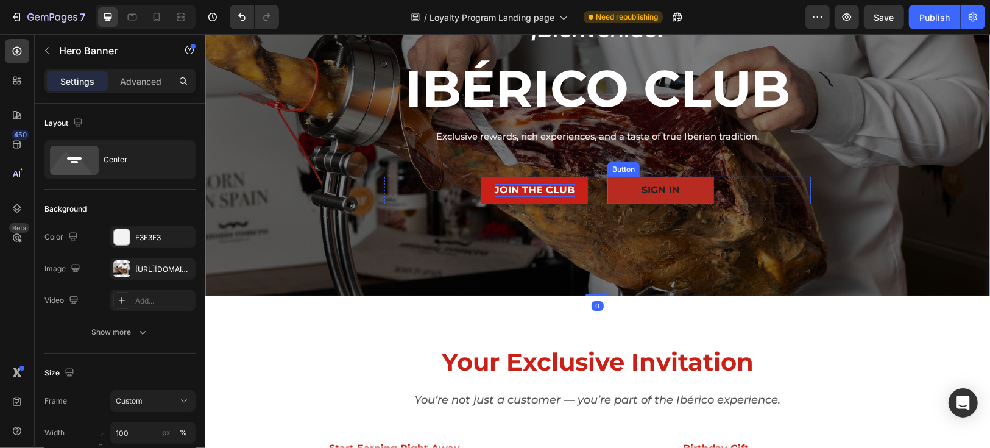
click at [636, 197] on link "SIGN IN" at bounding box center [660, 189] width 107 height 27
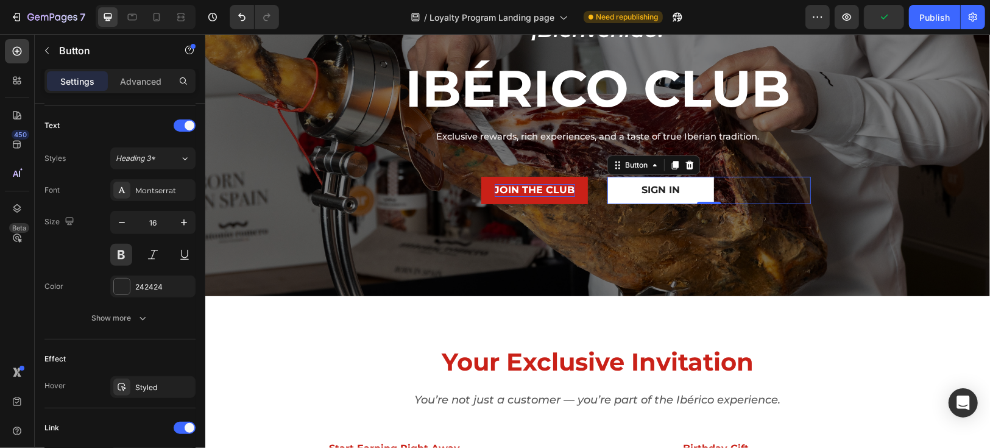
scroll to position [540, 0]
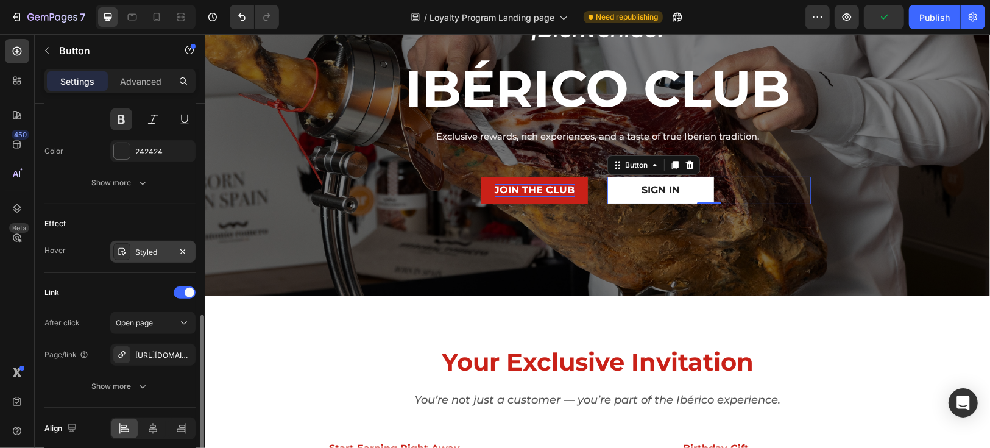
click at [155, 256] on div "Styled" at bounding box center [152, 252] width 85 height 22
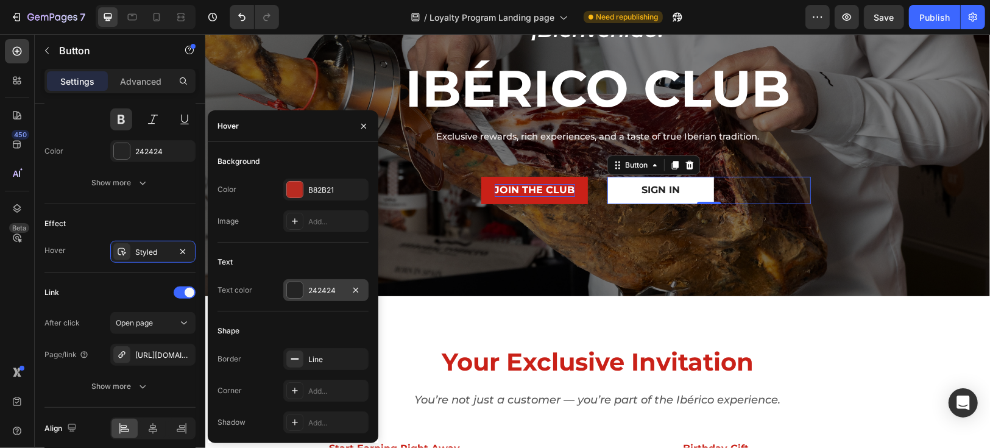
click at [297, 289] on div at bounding box center [295, 290] width 16 height 16
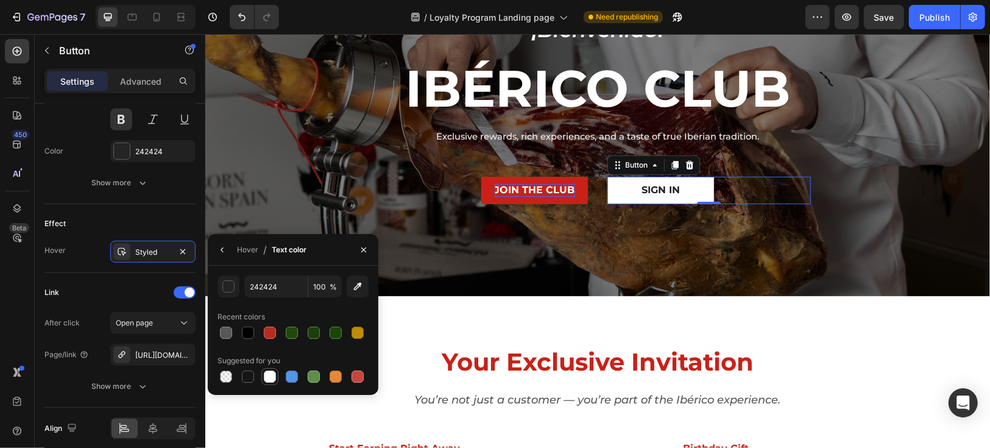
drag, startPoint x: 271, startPoint y: 377, endPoint x: 206, endPoint y: 282, distance: 115.8
click at [271, 377] on div at bounding box center [270, 377] width 12 height 12
type input "FFFFFF"
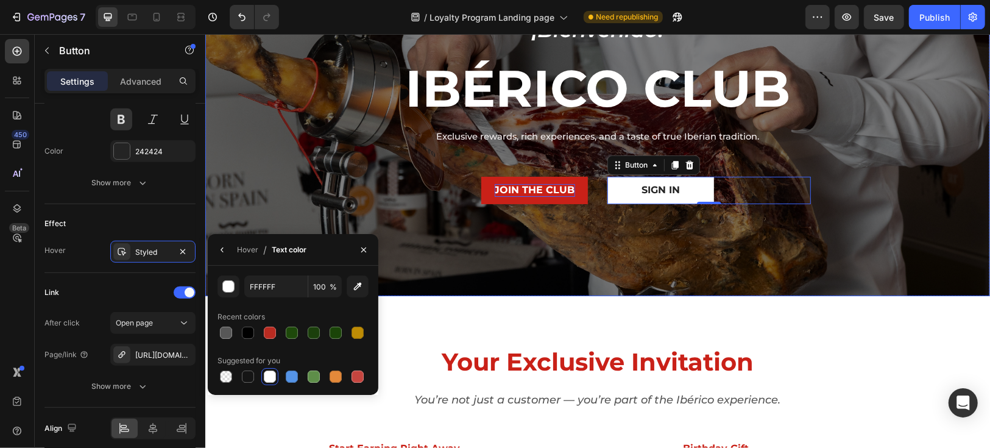
click at [588, 240] on div "Overlay" at bounding box center [597, 113] width 785 height 366
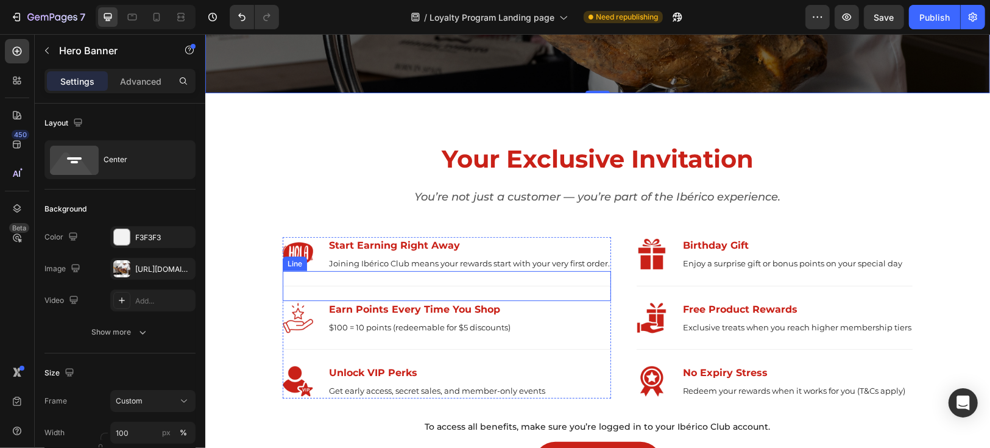
scroll to position [399, 0]
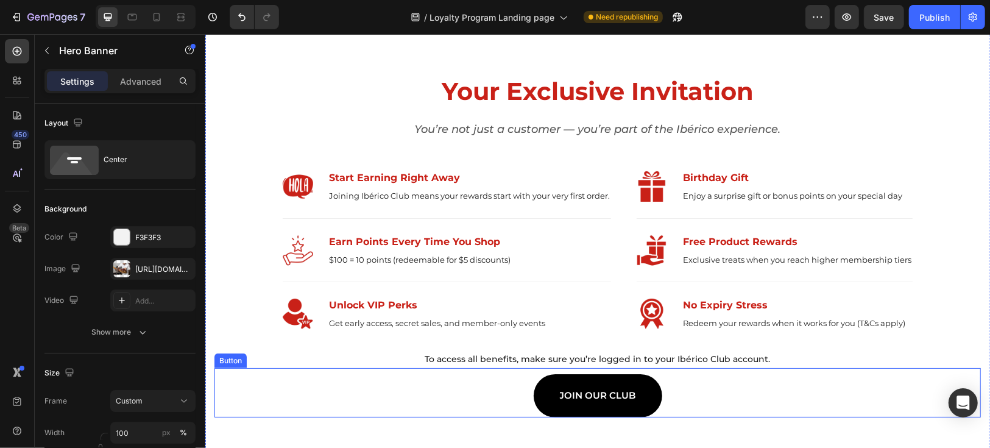
click at [634, 378] on link "JOIN OUR CLUB" at bounding box center [597, 395] width 129 height 43
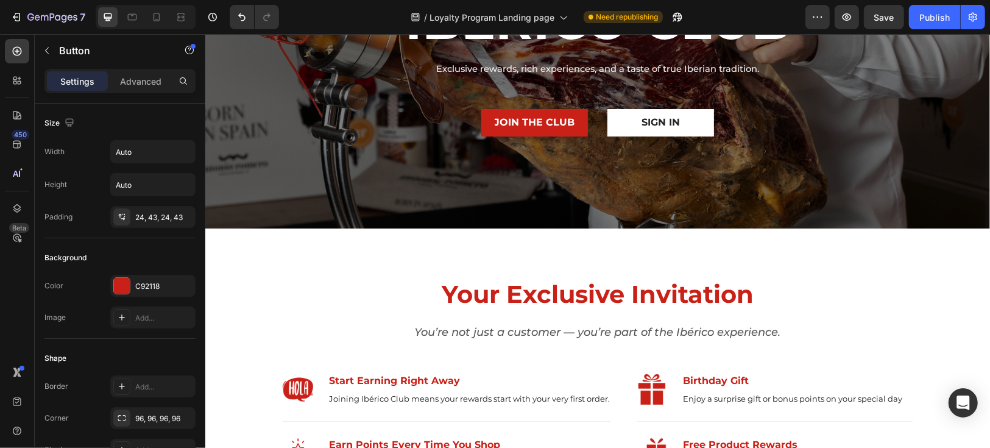
scroll to position [535, 0]
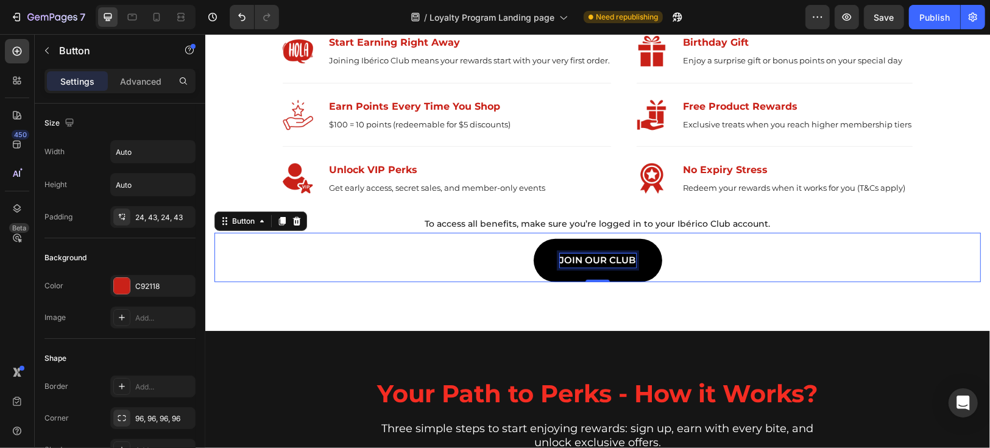
click at [592, 259] on p "JOIN OUR CLUB" at bounding box center [597, 260] width 76 height 14
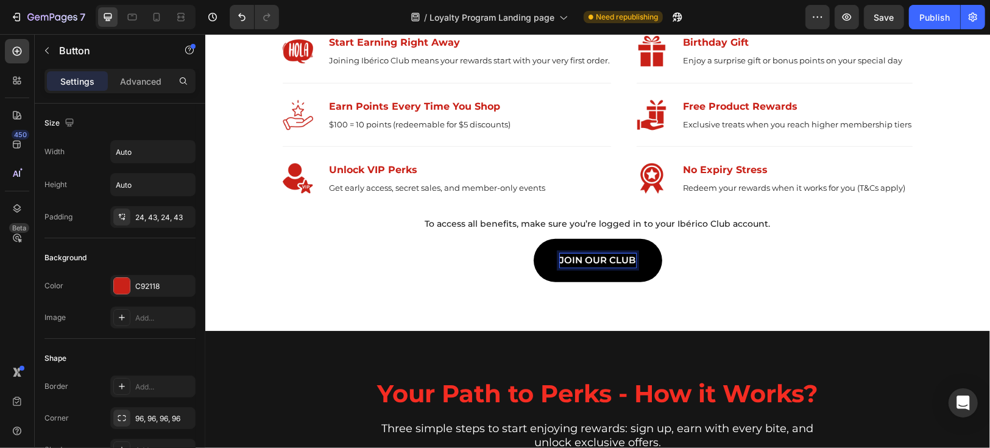
click at [593, 259] on p "JOIN OUR CLUB" at bounding box center [597, 260] width 76 height 14
click at [786, 265] on div "START YOUR JOURNEY Button 0" at bounding box center [597, 256] width 767 height 49
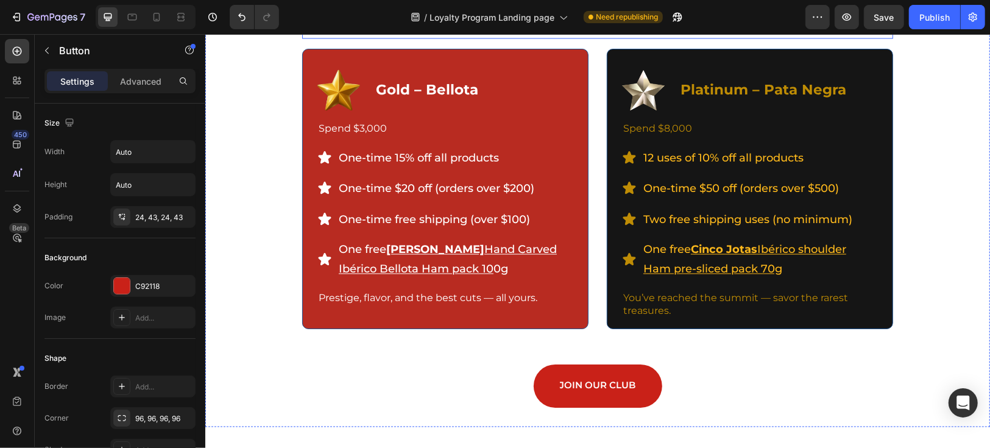
scroll to position [1686, 0]
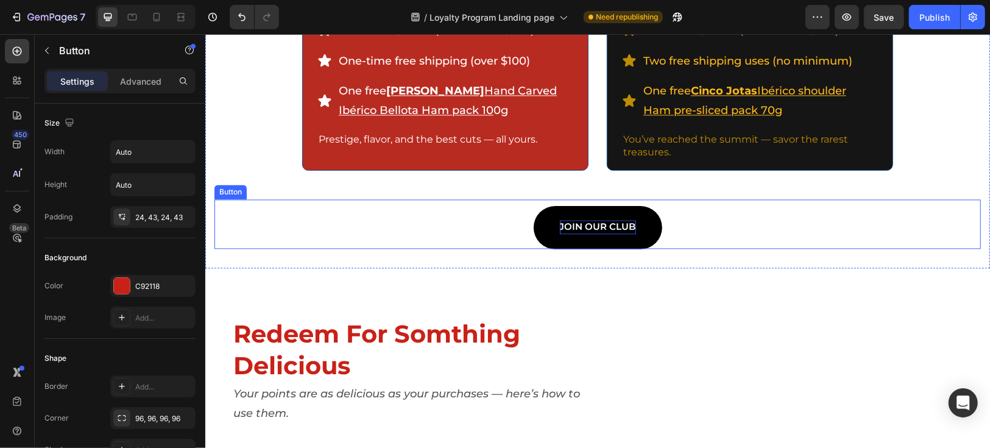
click at [581, 234] on p "JOIN OUR CLUB" at bounding box center [597, 227] width 76 height 14
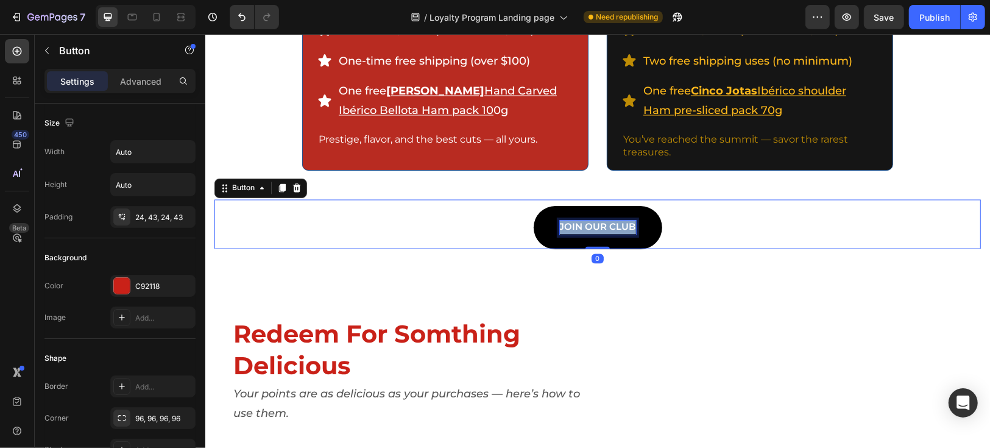
click at [581, 234] on p "JOIN OUR CLUB" at bounding box center [597, 227] width 76 height 14
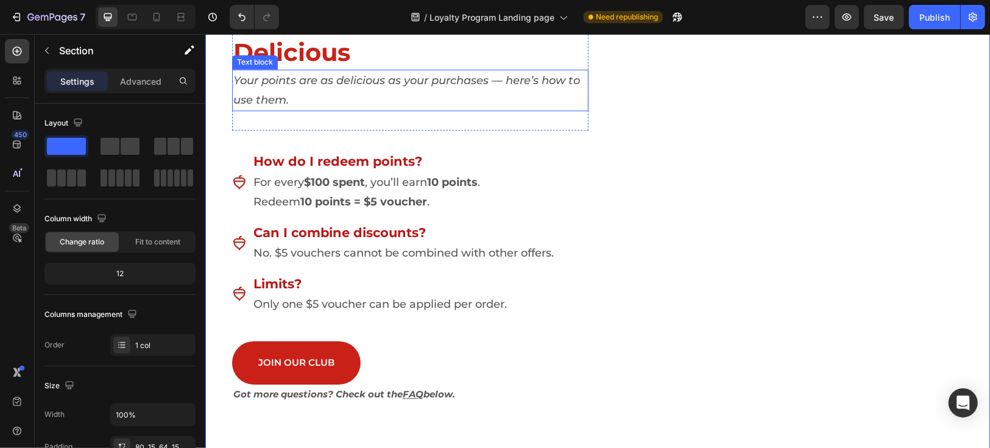
scroll to position [2025, 0]
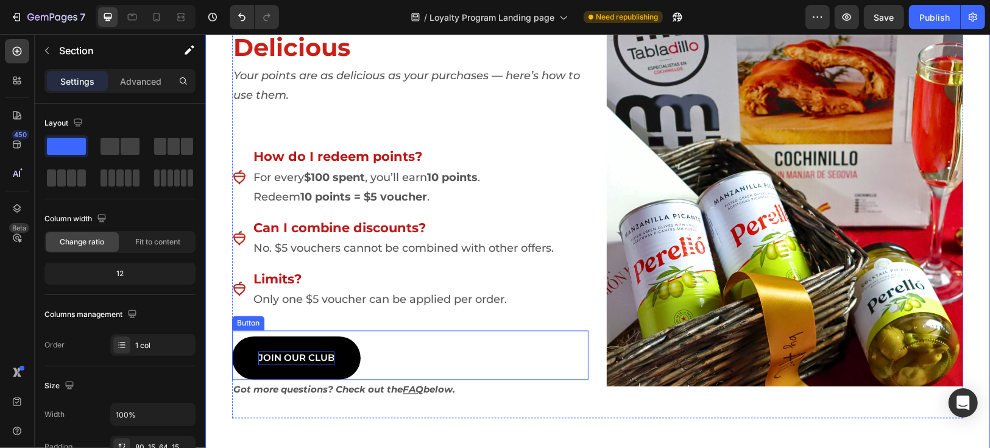
click at [280, 357] on p "JOIN OUR CLUB" at bounding box center [296, 357] width 76 height 14
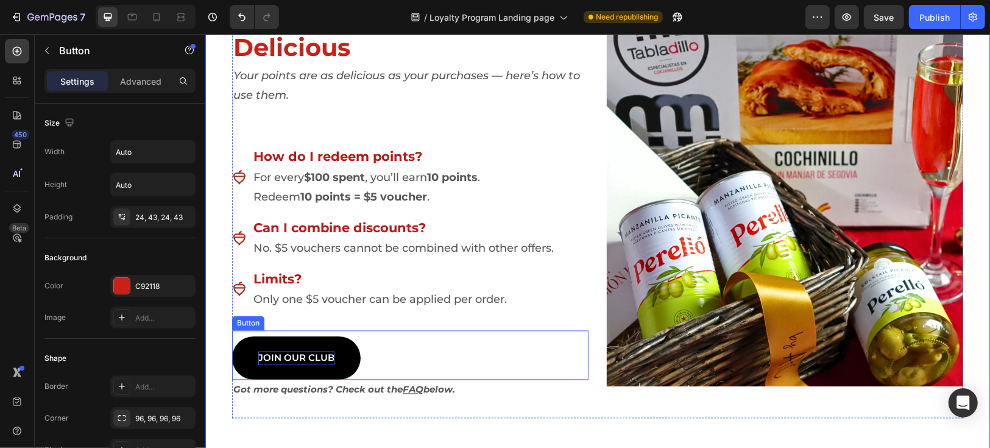
click at [280, 357] on p "JOIN OUR CLUB" at bounding box center [296, 357] width 76 height 14
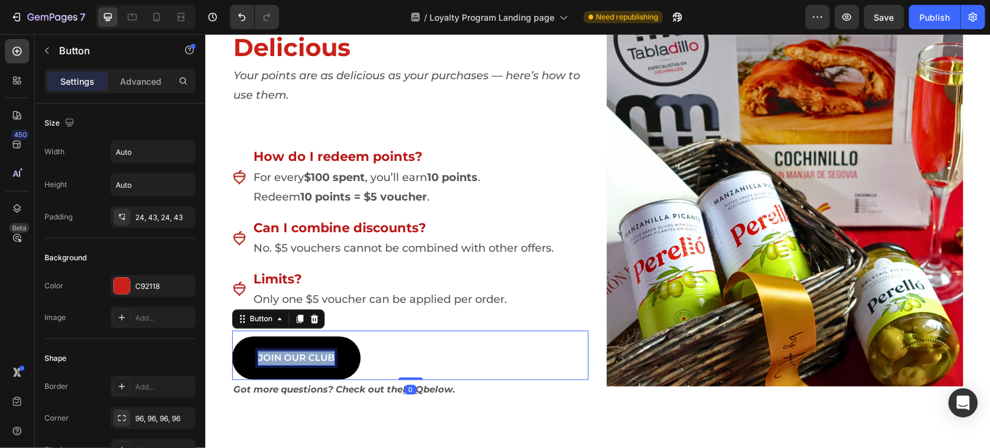
click at [280, 357] on p "JOIN OUR CLUB" at bounding box center [296, 357] width 76 height 14
click at [558, 365] on div "GET EXCLUSIVE ACCESS Button 0" at bounding box center [410, 354] width 357 height 49
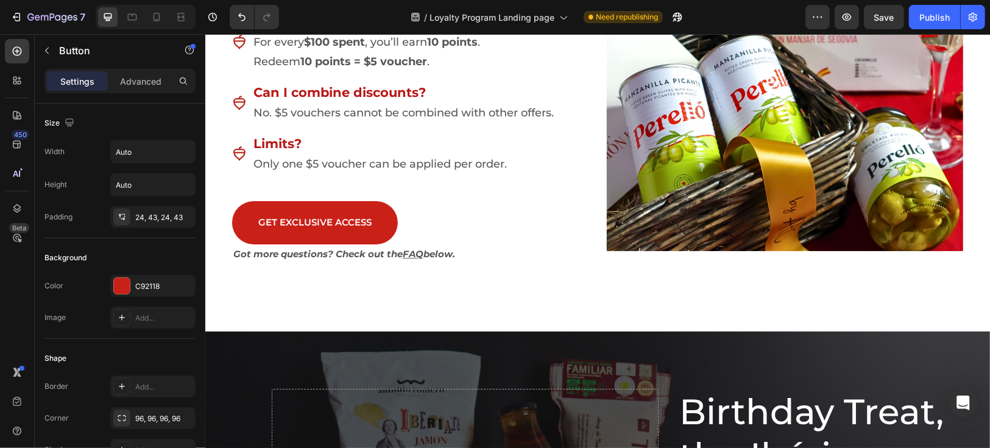
scroll to position [2499, 0]
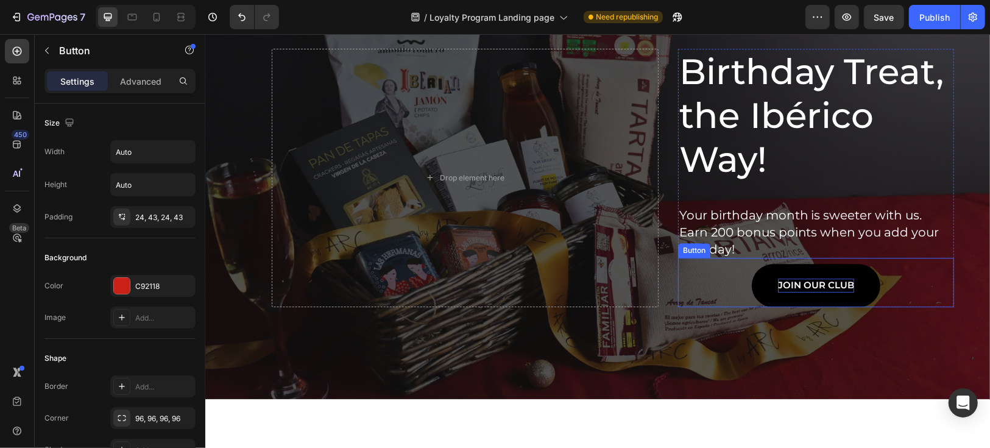
click at [806, 285] on p "JOIN OUR CLUB" at bounding box center [816, 285] width 76 height 14
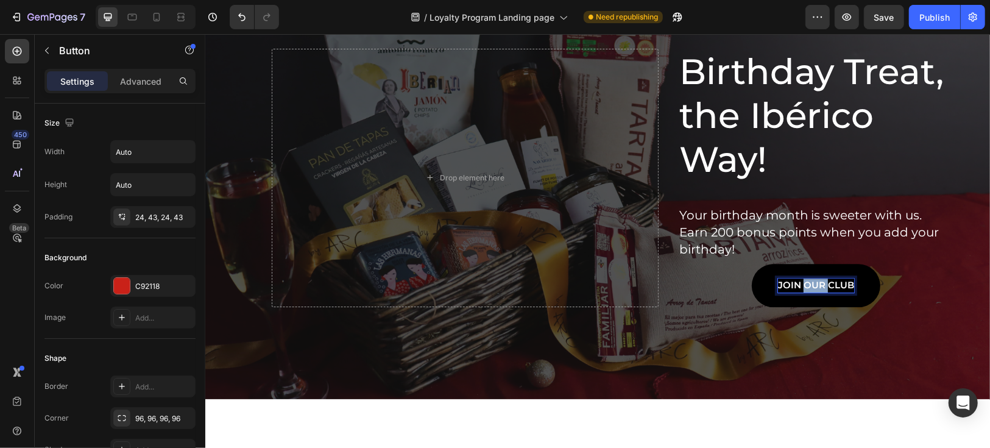
click at [806, 285] on p "JOIN OUR CLUB" at bounding box center [816, 285] width 76 height 14
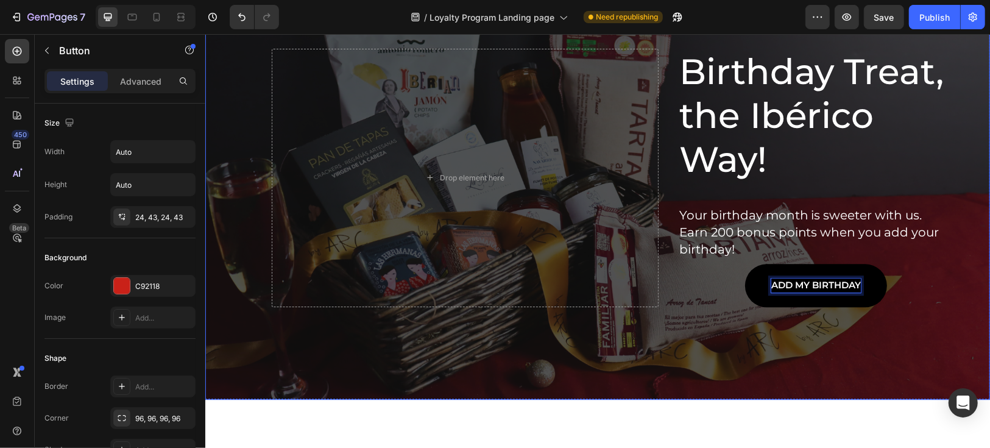
click at [742, 338] on div "Birthday Treat, the Ibérico Way! Heading Your birthday month is sweeter with us…" at bounding box center [597, 195] width 713 height 408
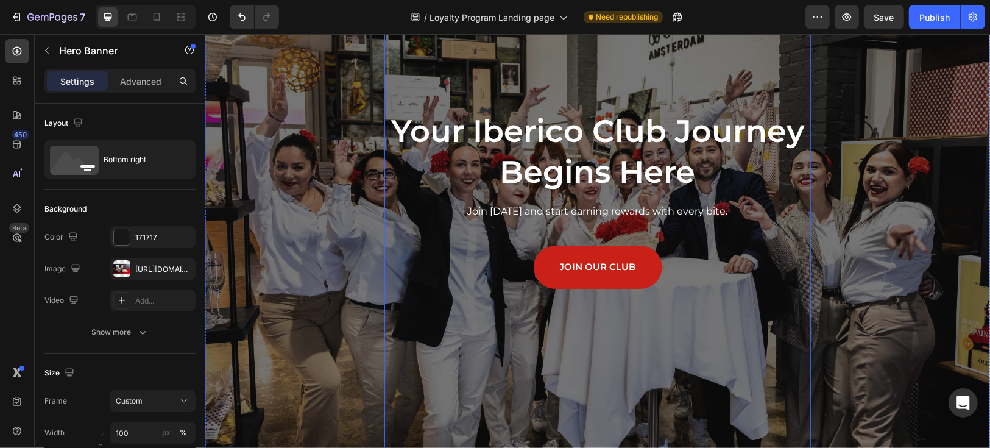
scroll to position [3853, 0]
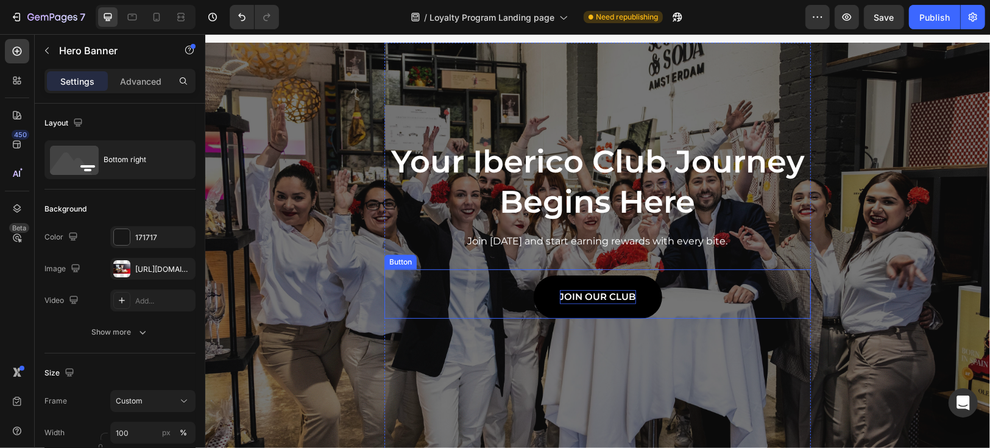
click at [589, 304] on p "JOIN OUR CLUB" at bounding box center [597, 296] width 76 height 14
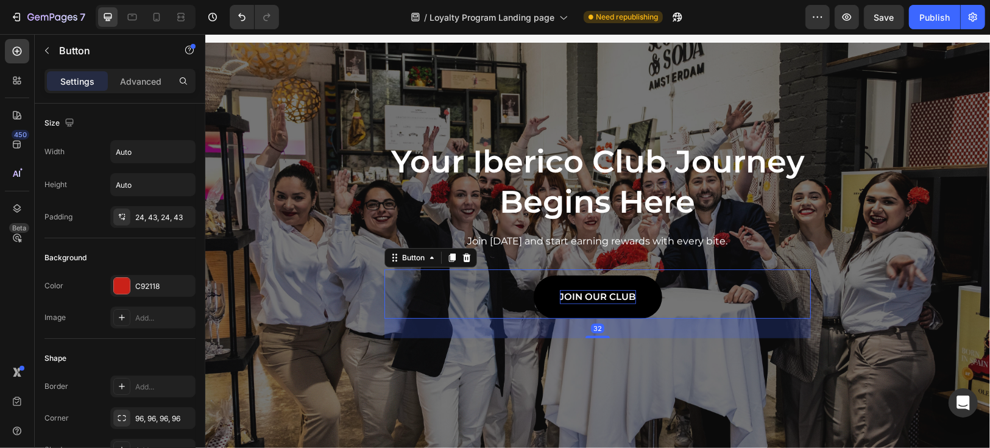
click at [589, 304] on p "JOIN OUR CLUB" at bounding box center [597, 296] width 76 height 14
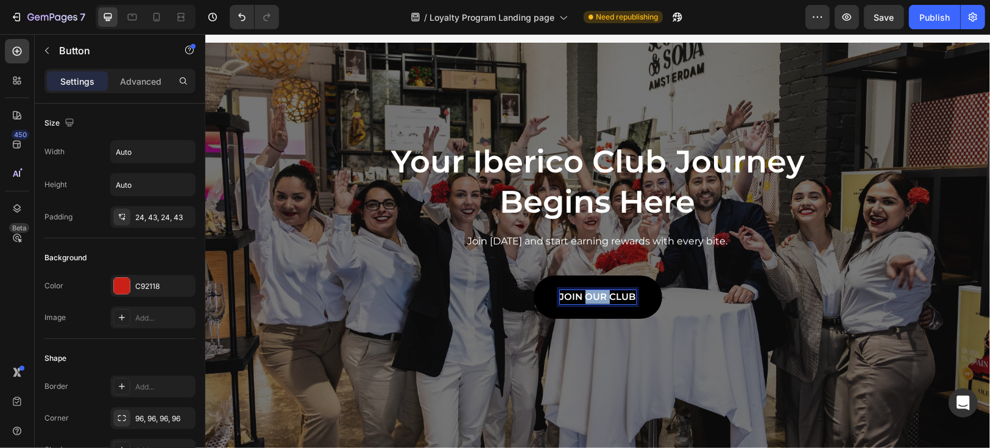
click at [589, 304] on p "JOIN OUR CLUB" at bounding box center [597, 296] width 76 height 14
click at [506, 296] on div "SÍ, I am ready to join! Button 32" at bounding box center [597, 293] width 427 height 49
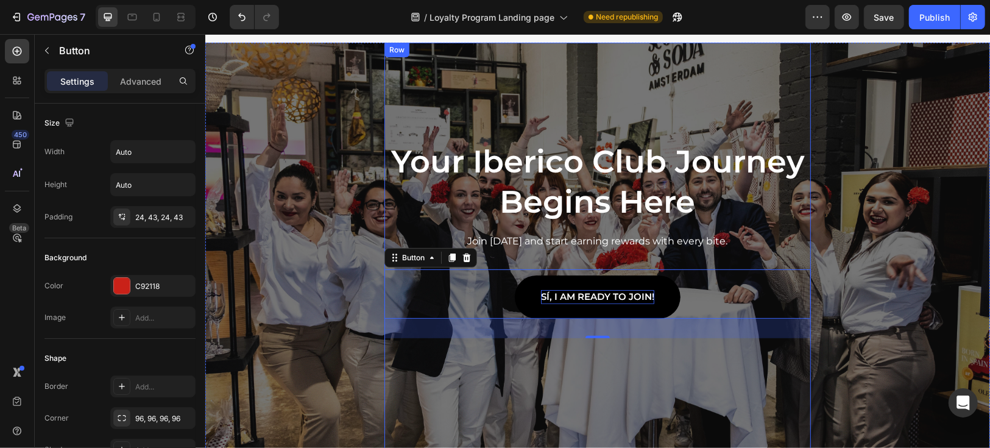
click at [781, 116] on div "Your Iberico Club Journey Begins Here Heading Join today and start earning rewa…" at bounding box center [597, 261] width 427 height 439
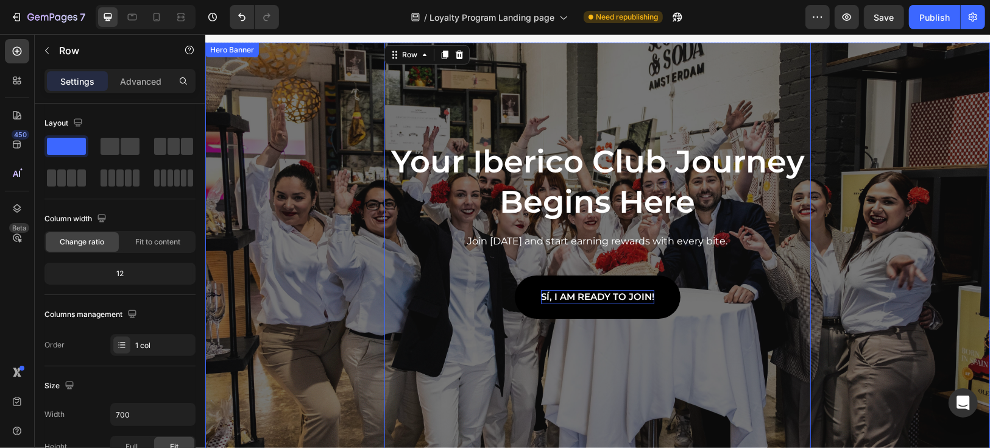
click at [918, 133] on div "Your Iberico Club Journey Begins Here Heading Join today and start earning rewa…" at bounding box center [597, 261] width 785 height 439
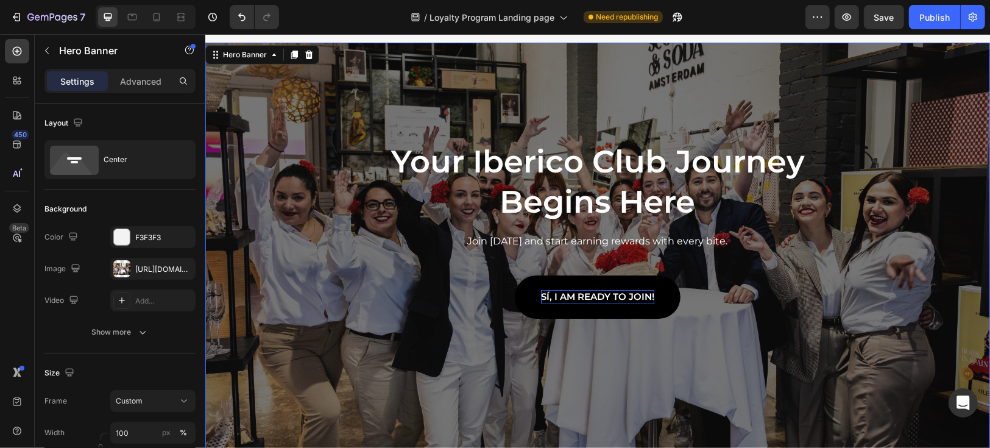
scroll to position [4056, 0]
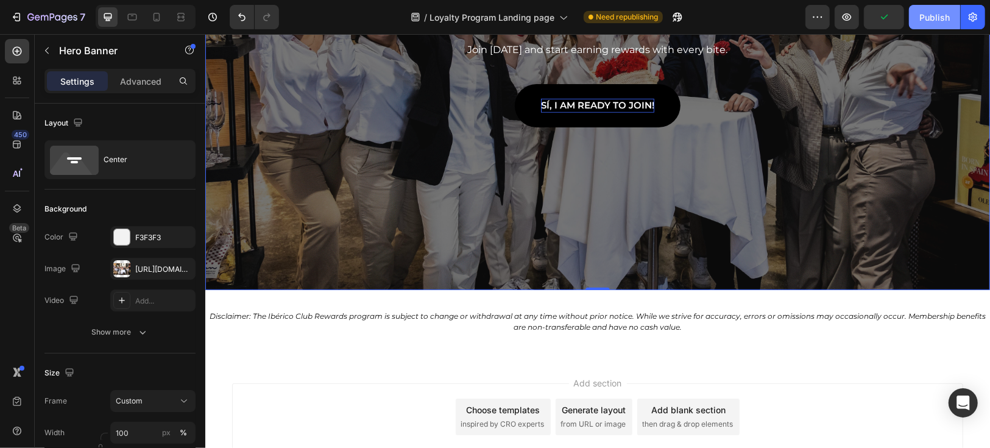
click at [936, 19] on div "Publish" at bounding box center [935, 17] width 30 height 13
